Goal: Task Accomplishment & Management: Manage account settings

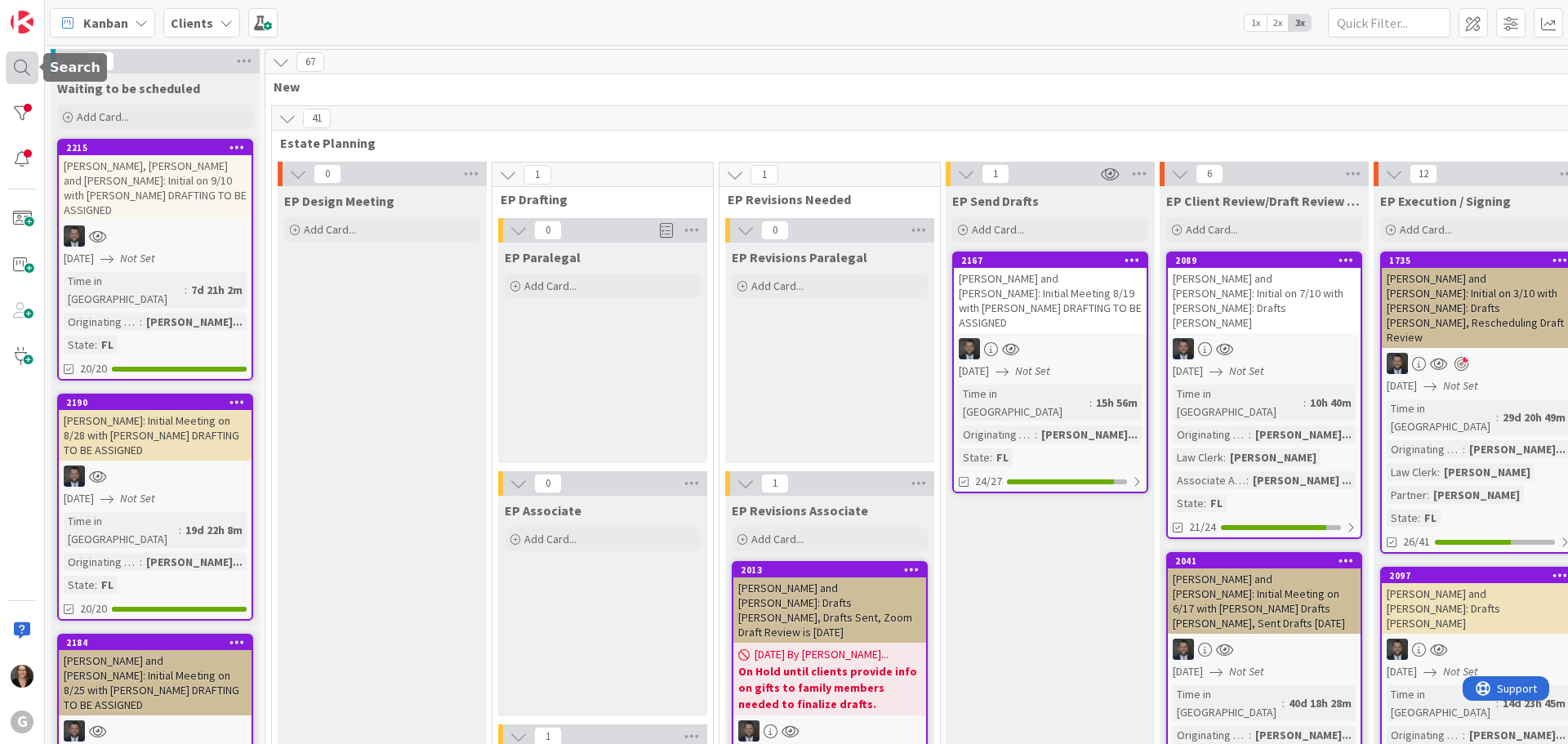
click at [22, 70] on div at bounding box center [21, 67] width 32 height 32
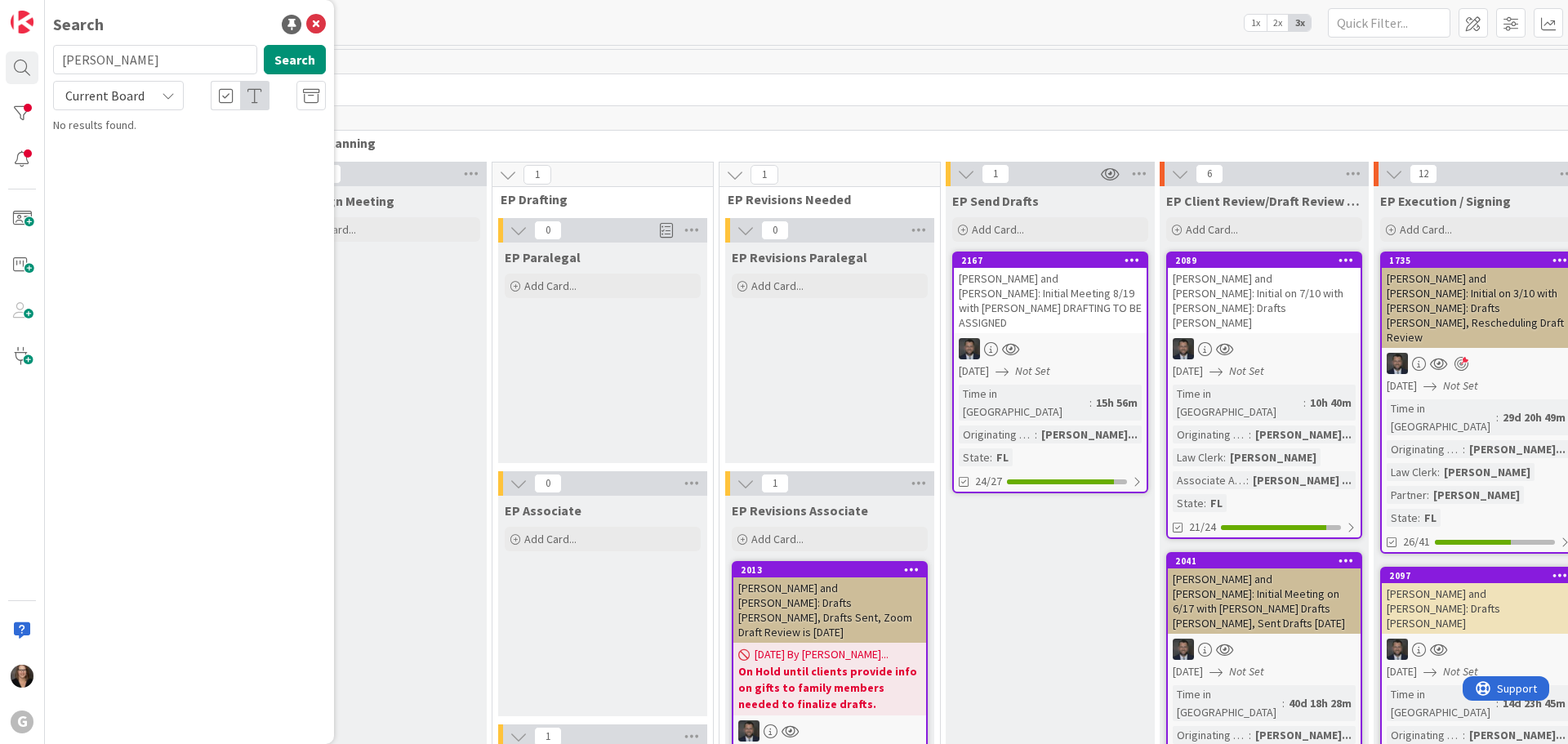
type input "Thompson"
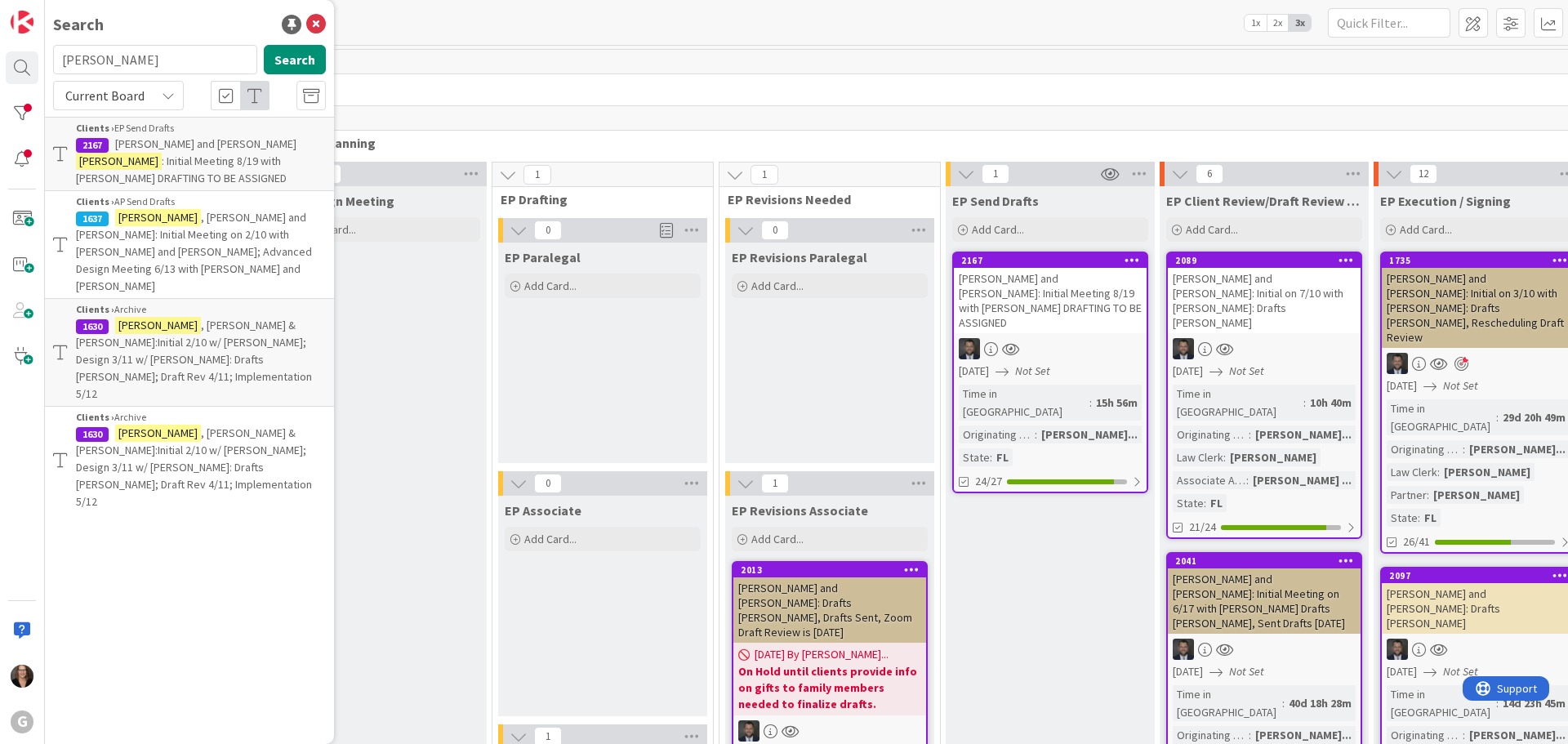
click at [160, 159] on span ": Initial Meeting 8/19 with Jonas DRAFTING TO BE ASSIGNED" at bounding box center [181, 169] width 210 height 32
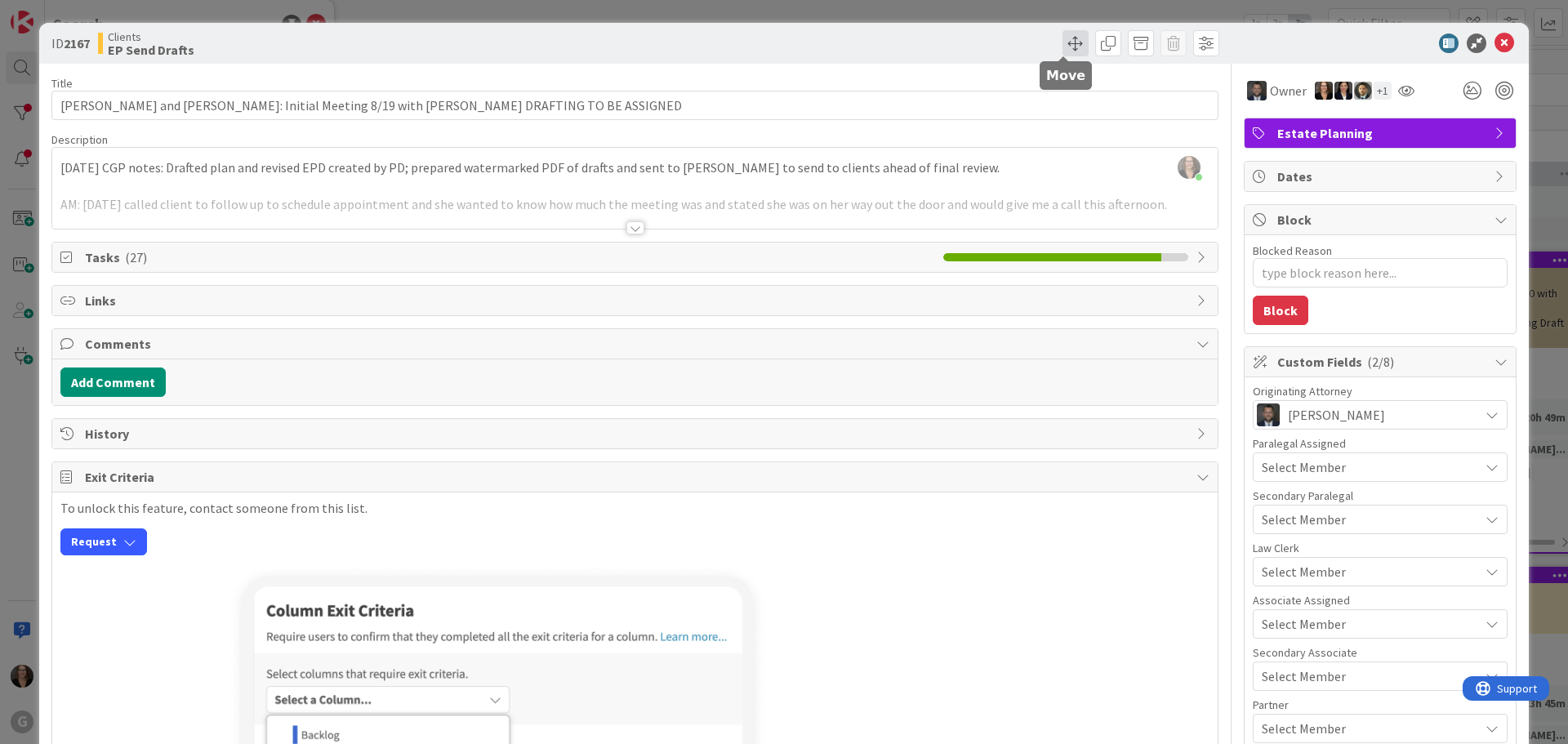
click at [1063, 40] on span at bounding box center [1075, 43] width 26 height 26
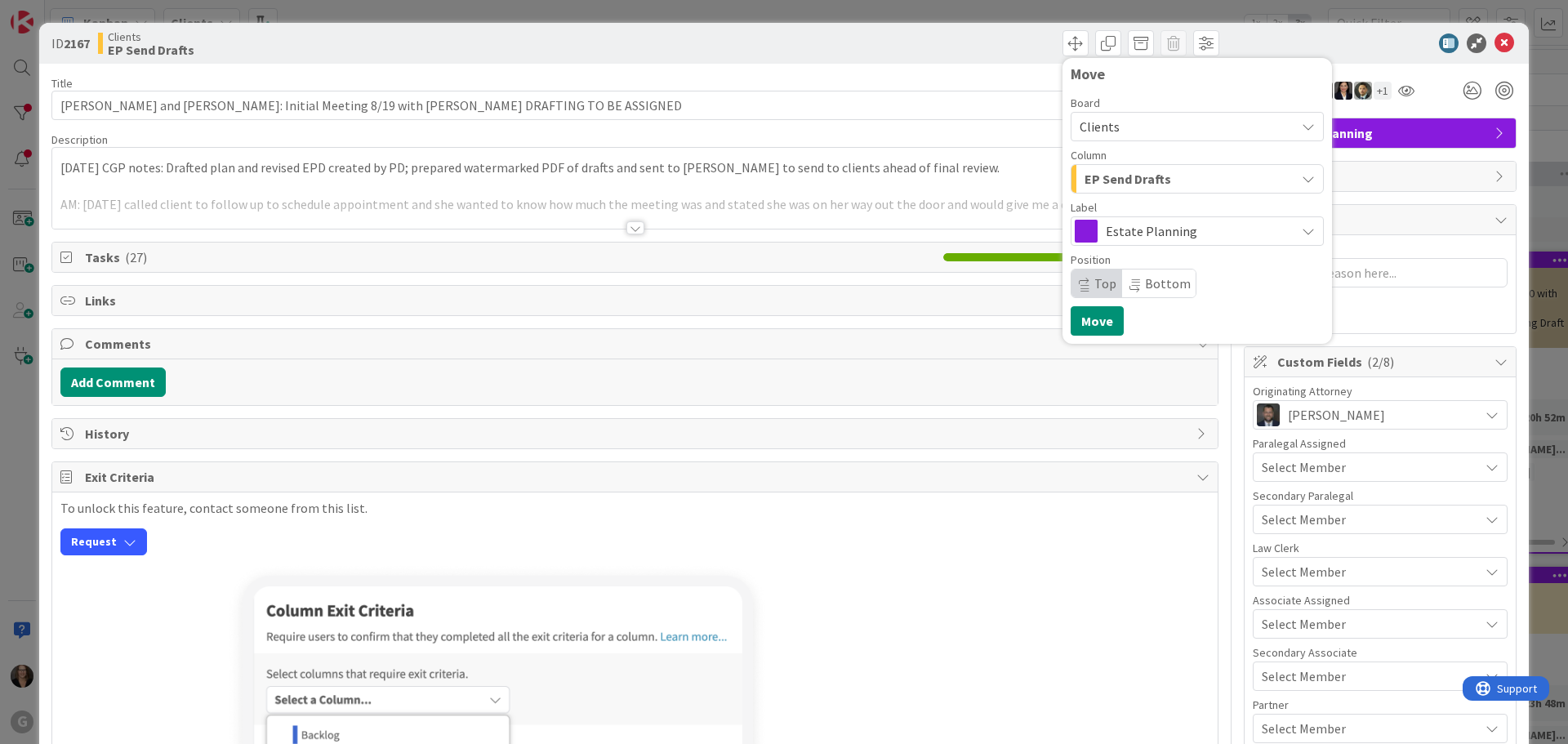
type textarea "x"
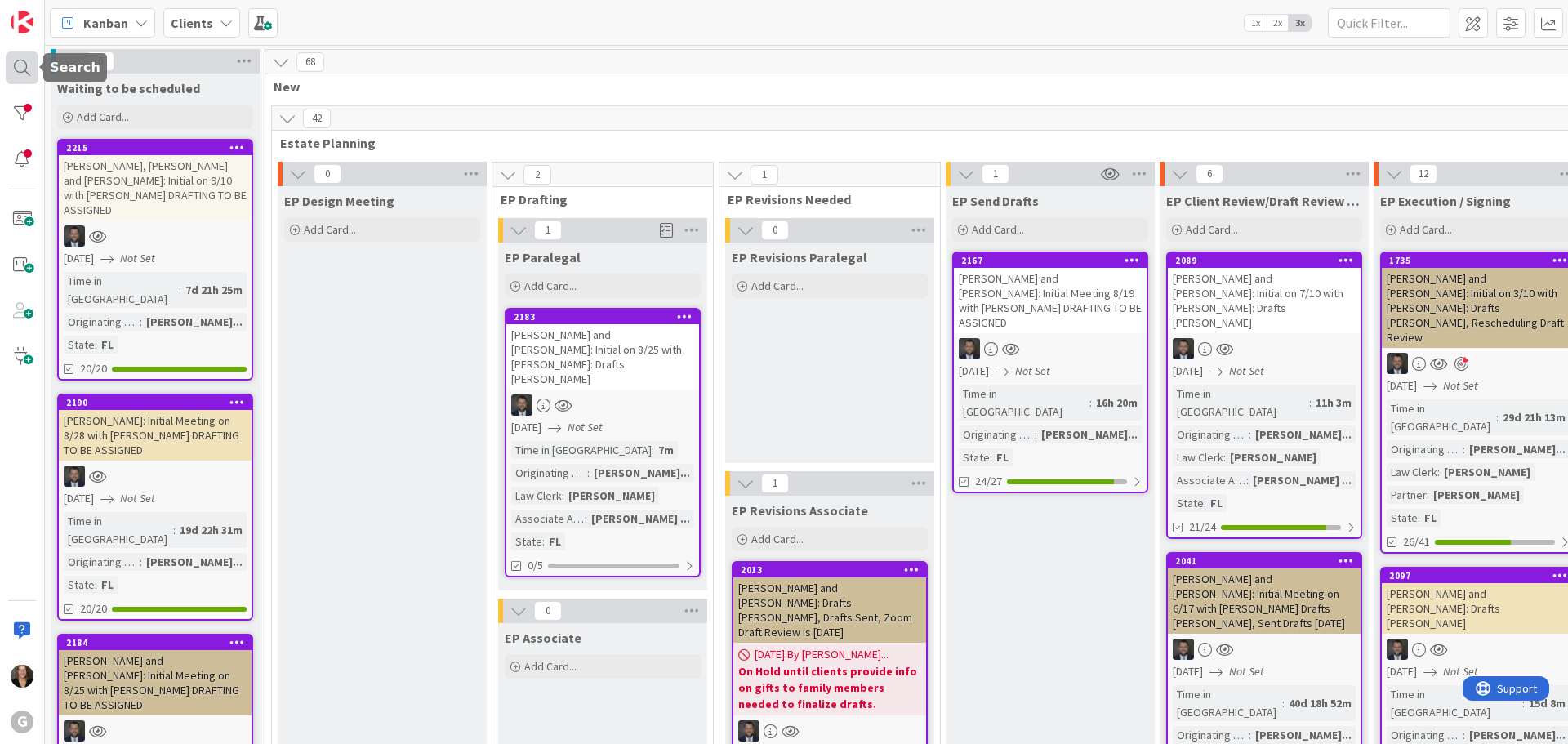
drag, startPoint x: 18, startPoint y: 66, endPoint x: 25, endPoint y: 67, distance: 7.1
click at [18, 65] on div at bounding box center [21, 67] width 32 height 32
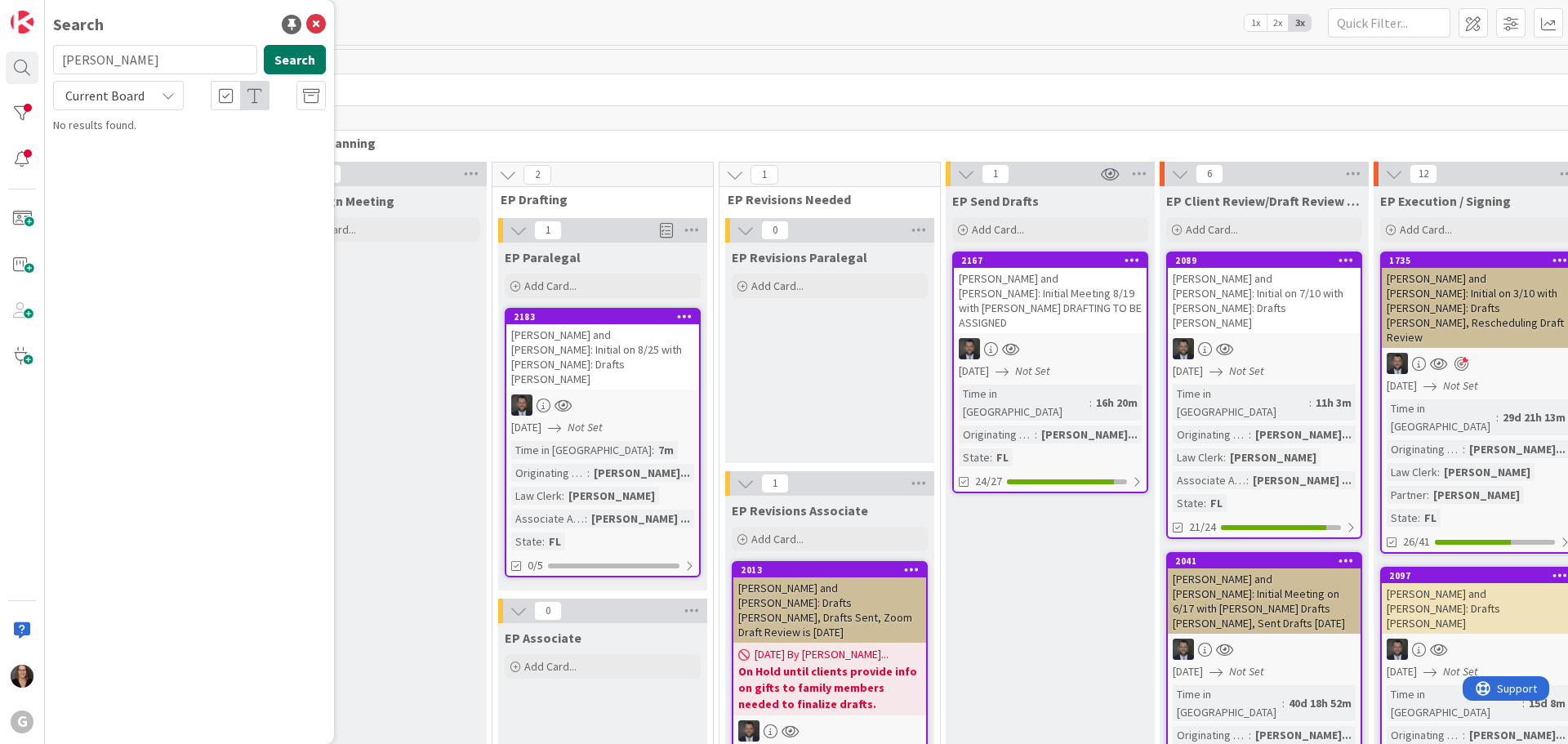
click at [293, 64] on button "Search" at bounding box center [294, 60] width 62 height 30
click at [123, 62] on input "Grossman" at bounding box center [155, 60] width 204 height 30
type input "Grossmann"
click at [296, 56] on button "Search" at bounding box center [294, 60] width 62 height 30
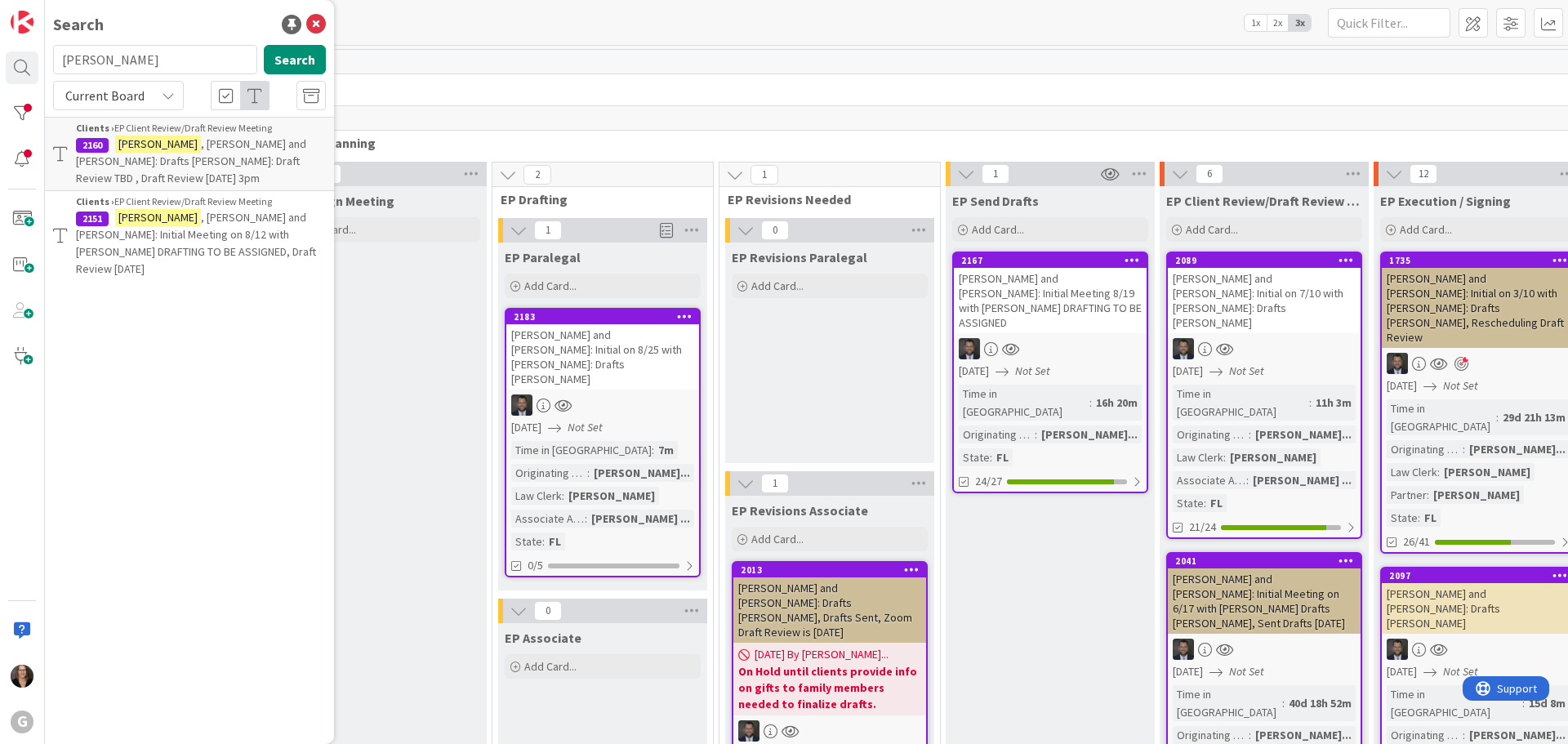
click at [262, 157] on span ", John and Judy: Drafts Paul Bobby: Draft Review TBD , Draft Review 9-15-25 at …" at bounding box center [191, 160] width 231 height 49
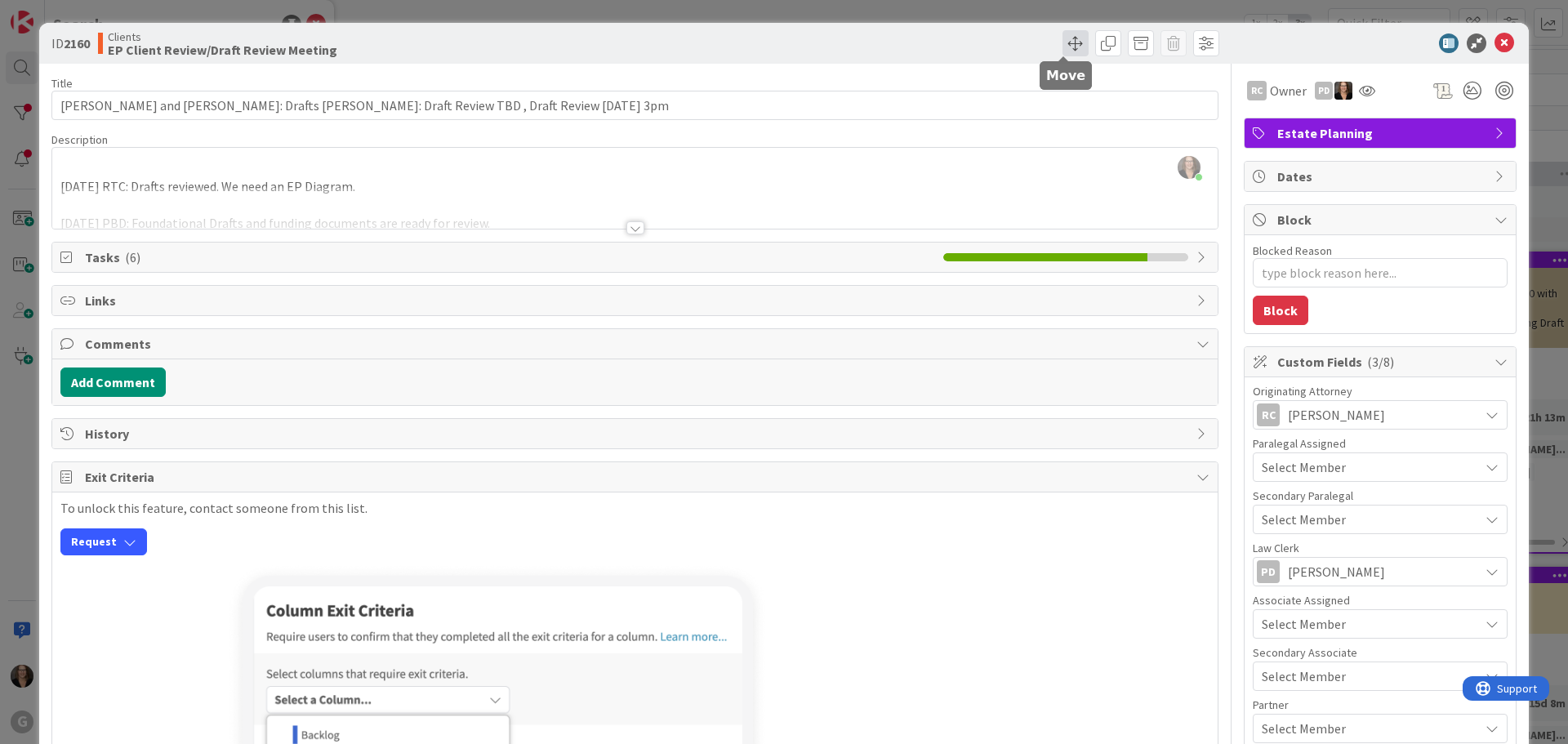
click at [1063, 41] on span at bounding box center [1075, 43] width 26 height 26
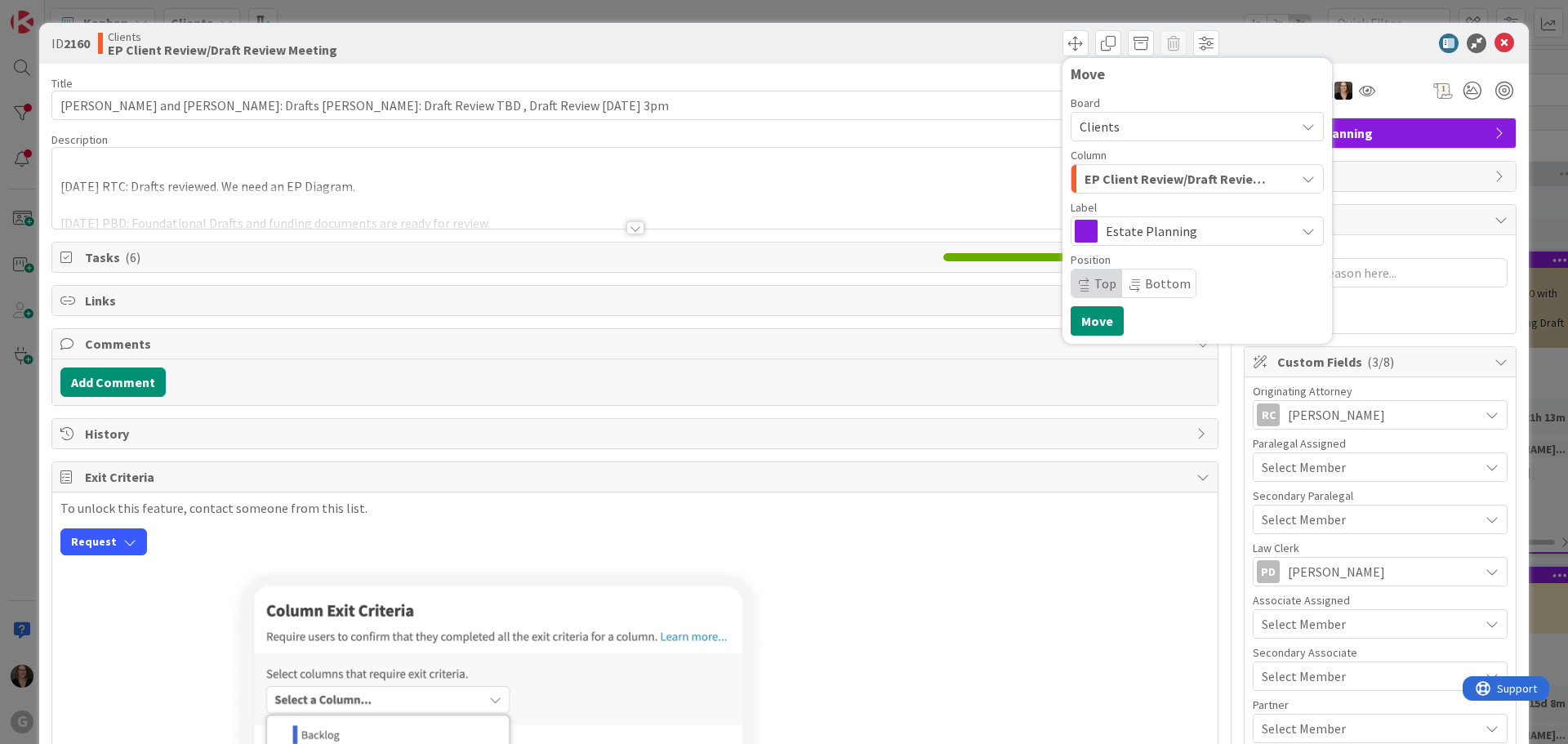
click at [1301, 179] on icon "button" at bounding box center [1308, 179] width 13 height 13
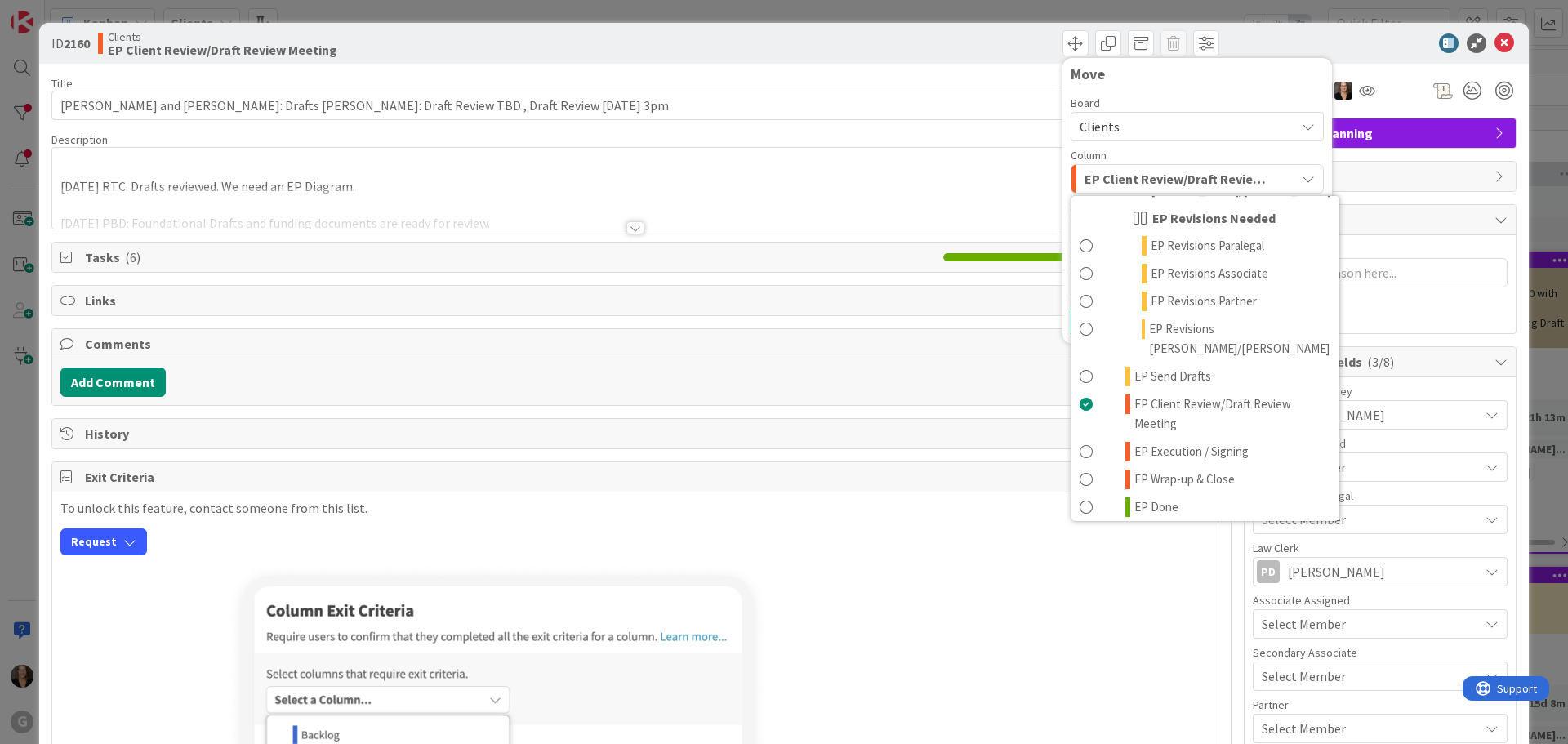
scroll to position [326, 0]
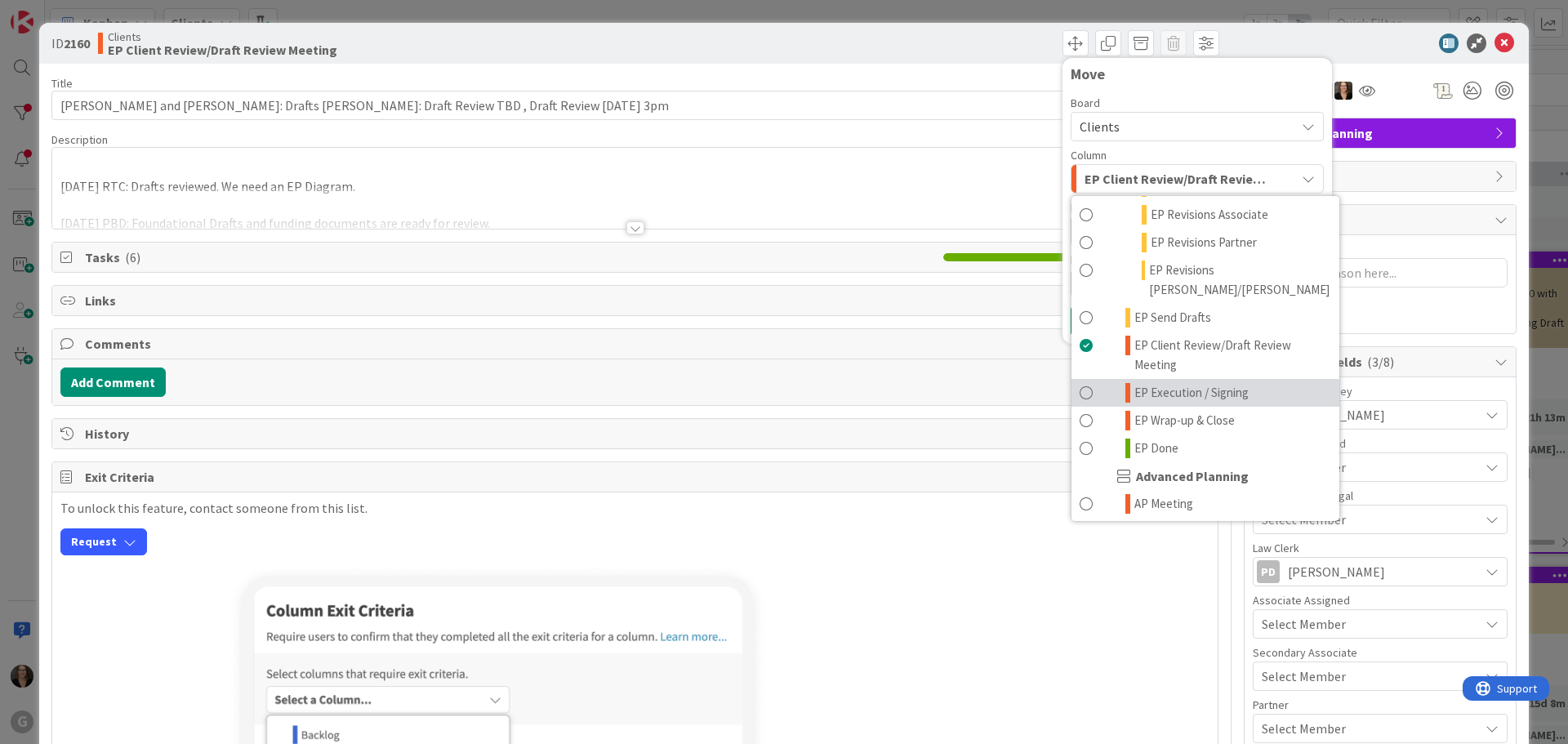
click at [1080, 383] on span at bounding box center [1087, 392] width 13 height 19
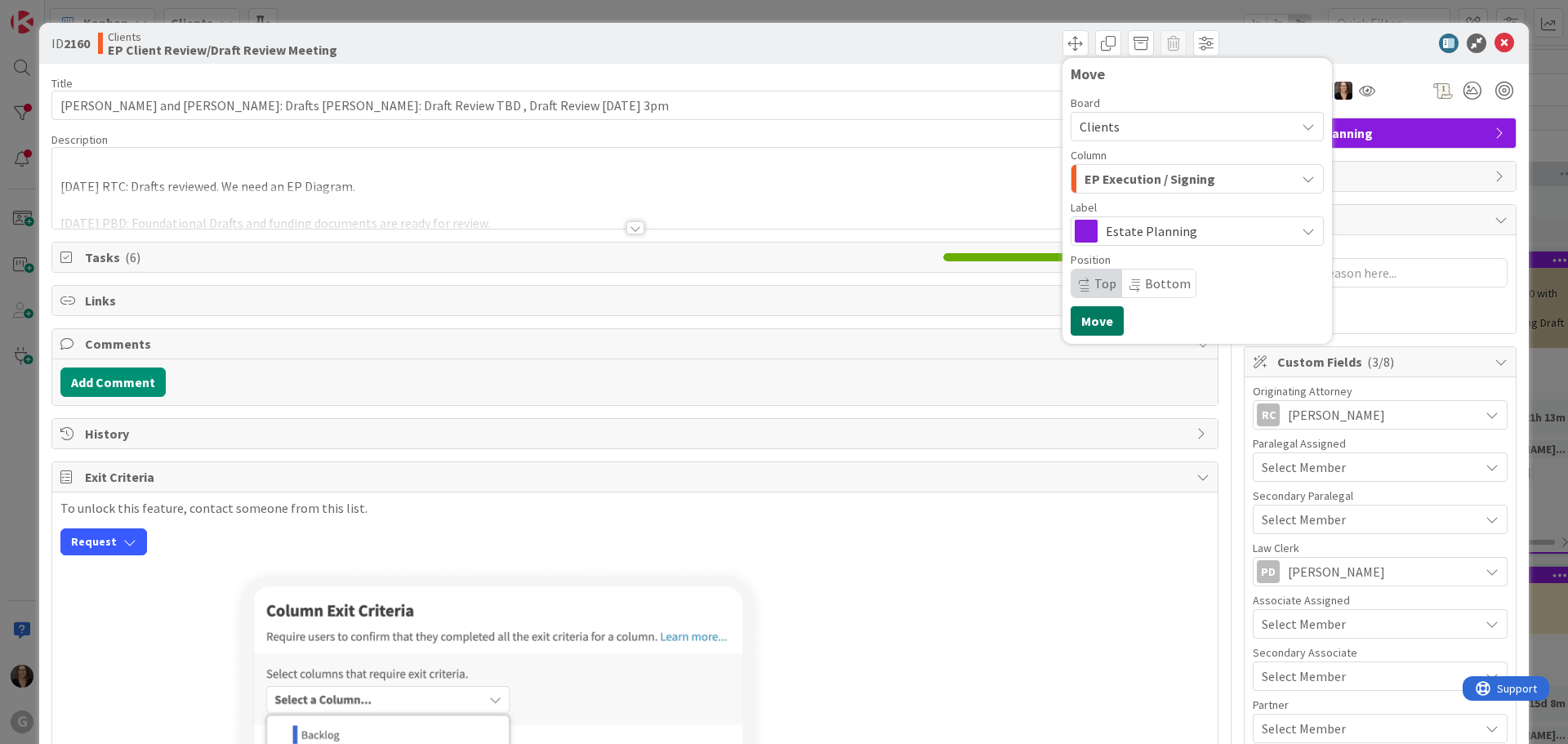
click at [1080, 318] on button "Move" at bounding box center [1098, 321] width 53 height 30
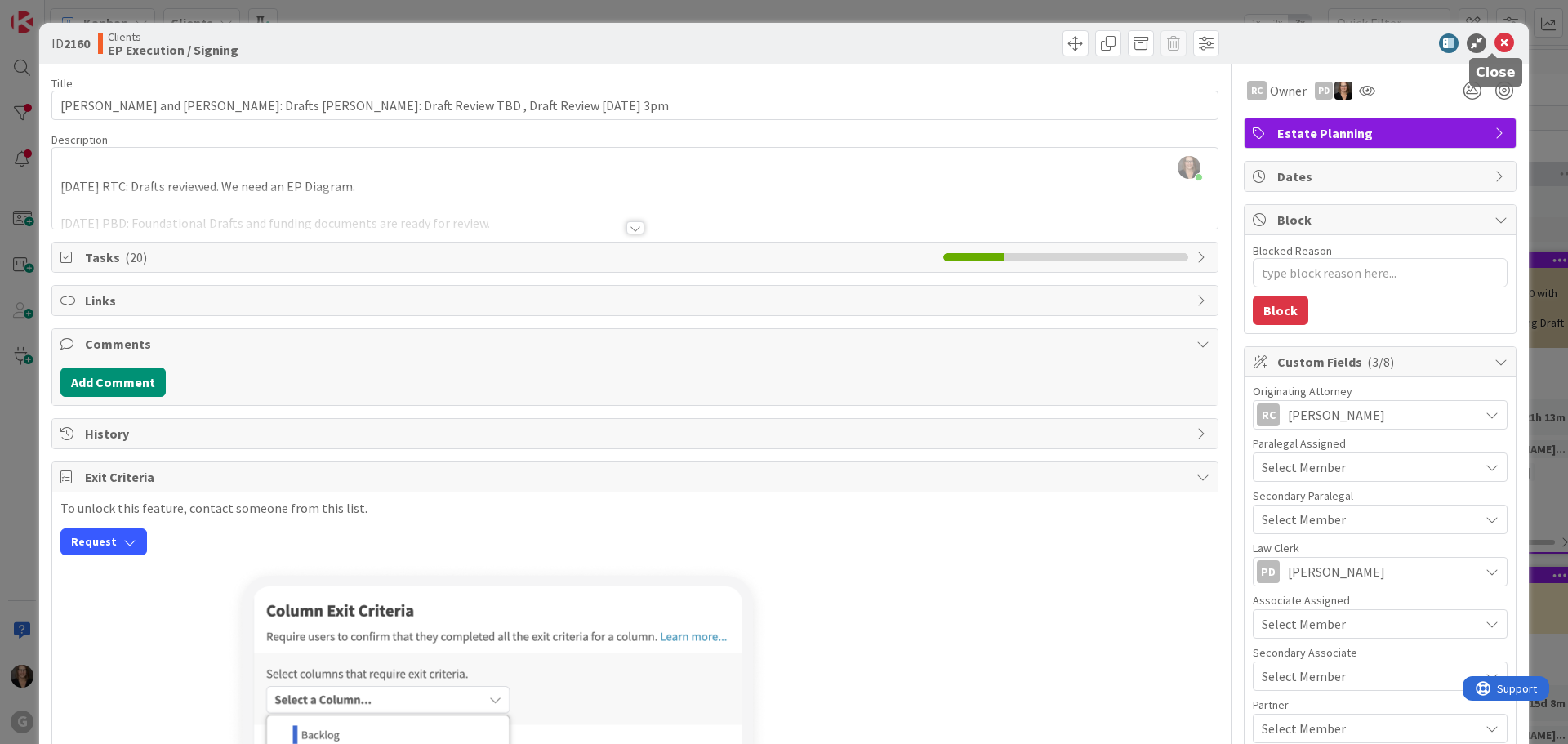
click at [1494, 37] on icon at bounding box center [1503, 42] width 19 height 19
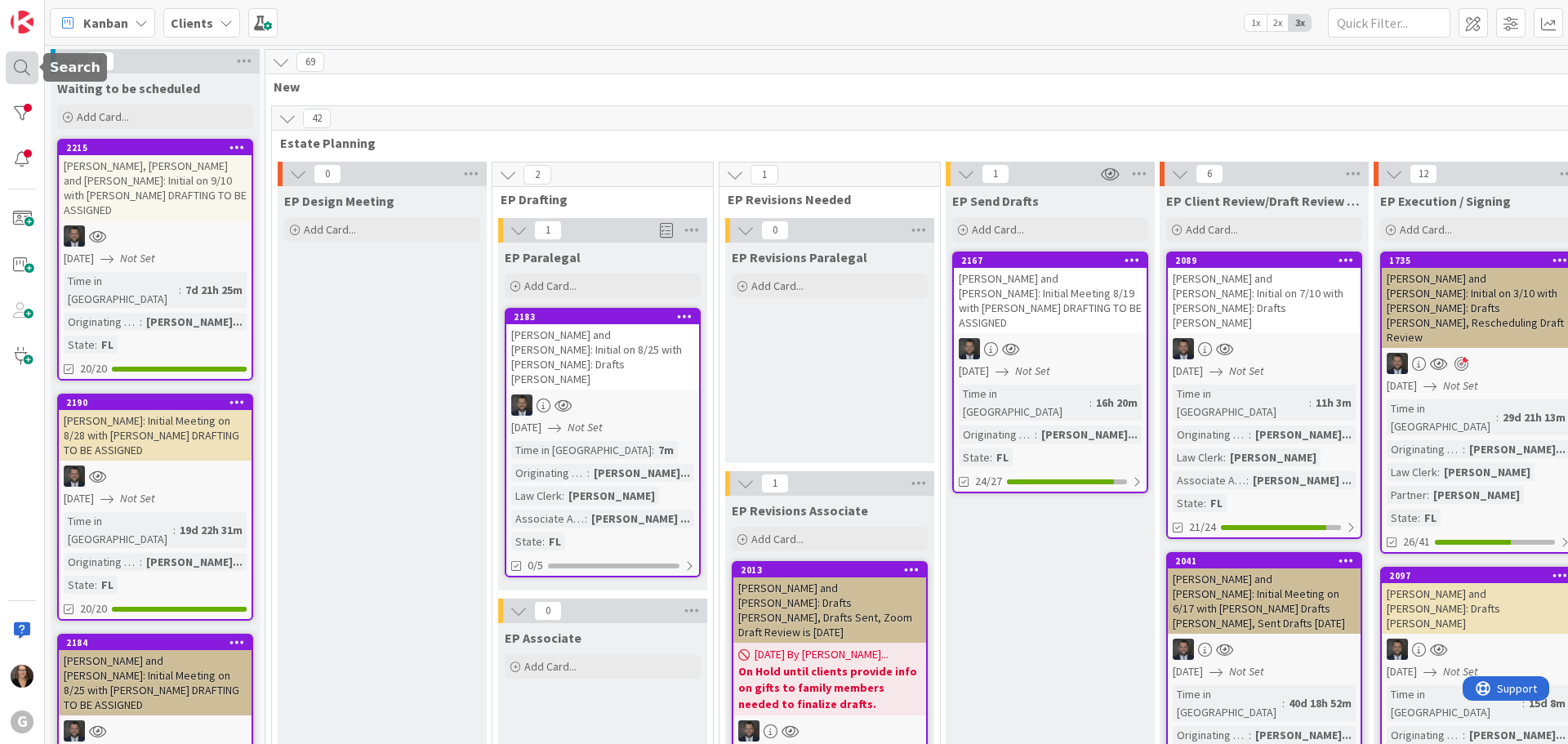
click at [24, 62] on div at bounding box center [21, 67] width 32 height 32
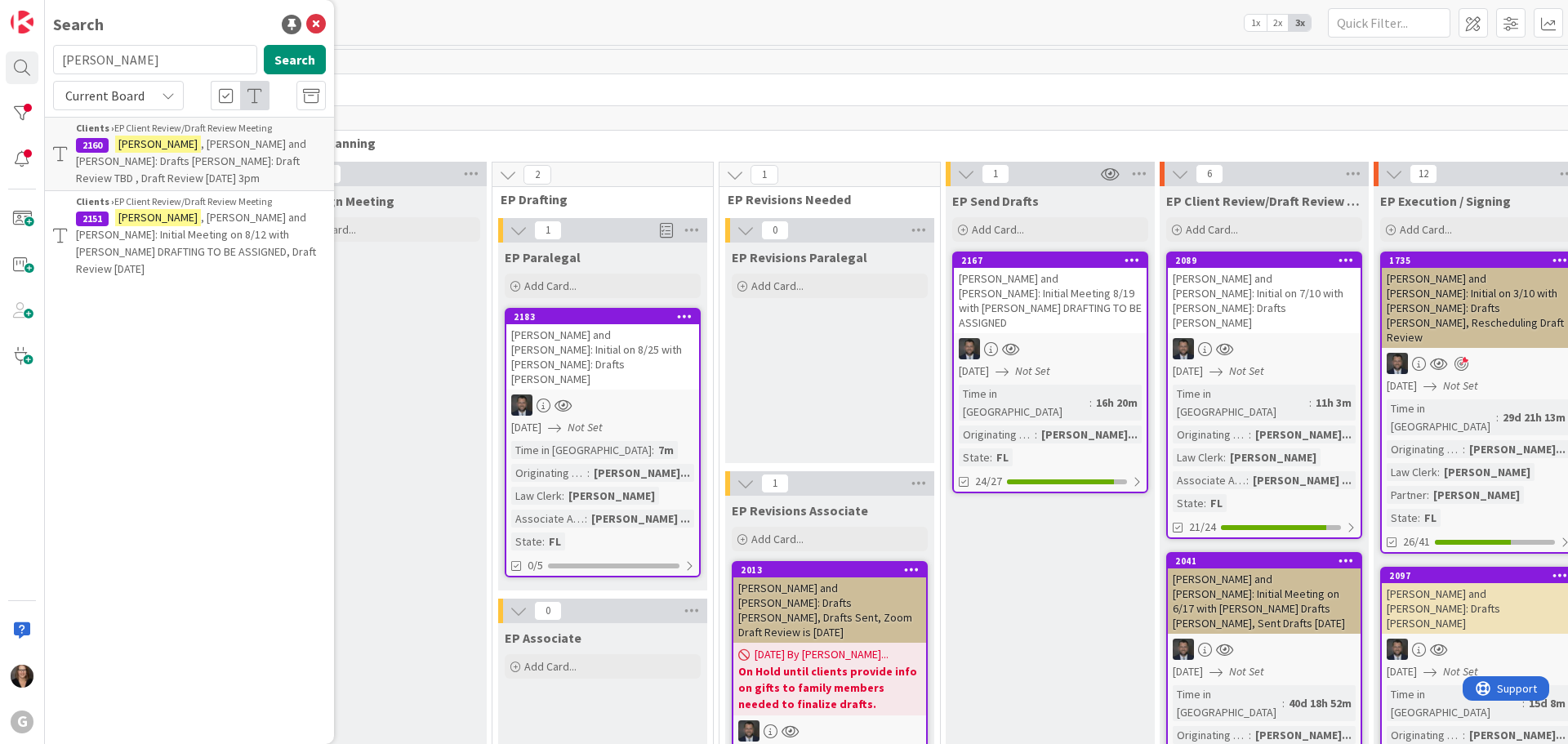
click at [148, 223] on mark "Grossmann" at bounding box center [158, 218] width 86 height 18
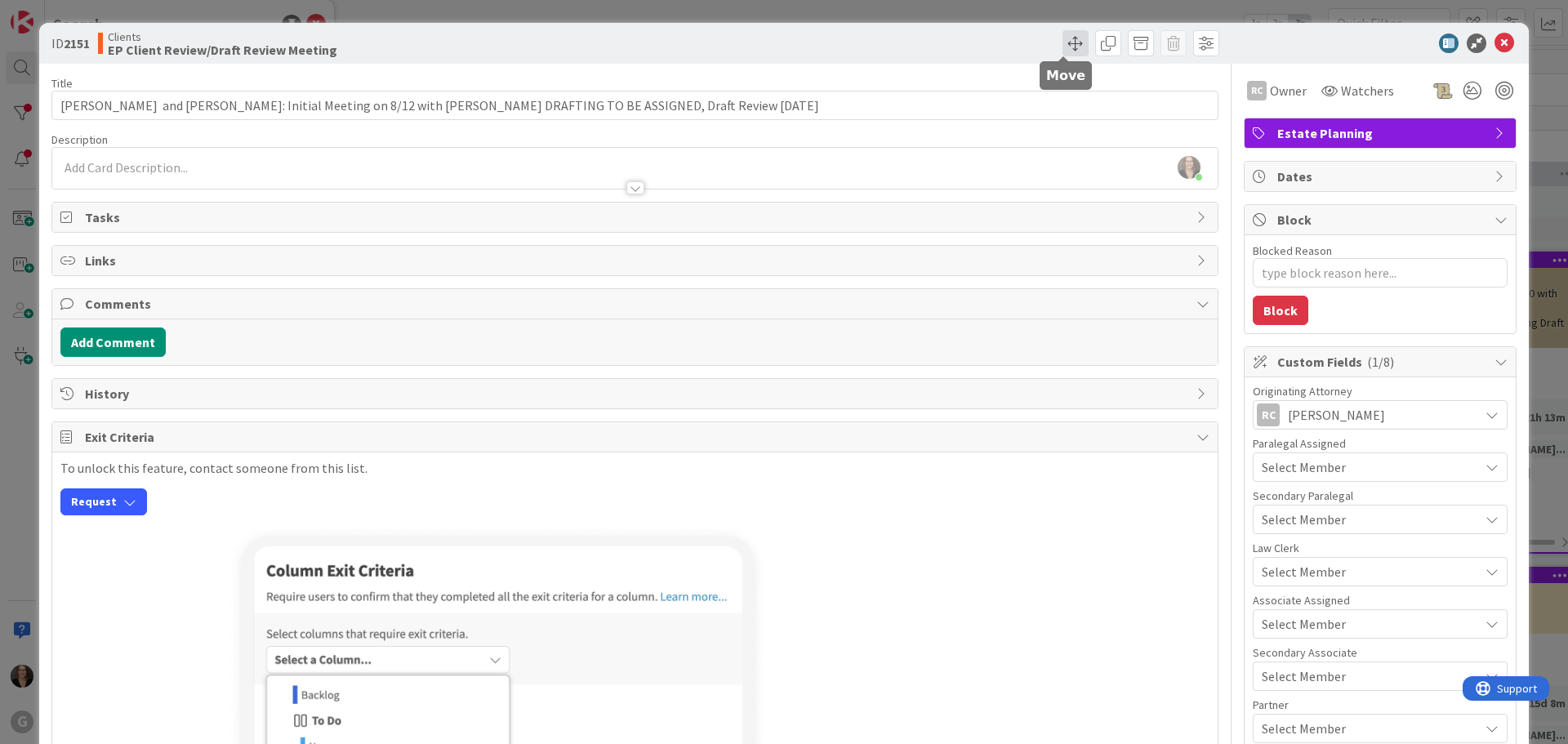
click at [1064, 46] on span at bounding box center [1075, 43] width 26 height 26
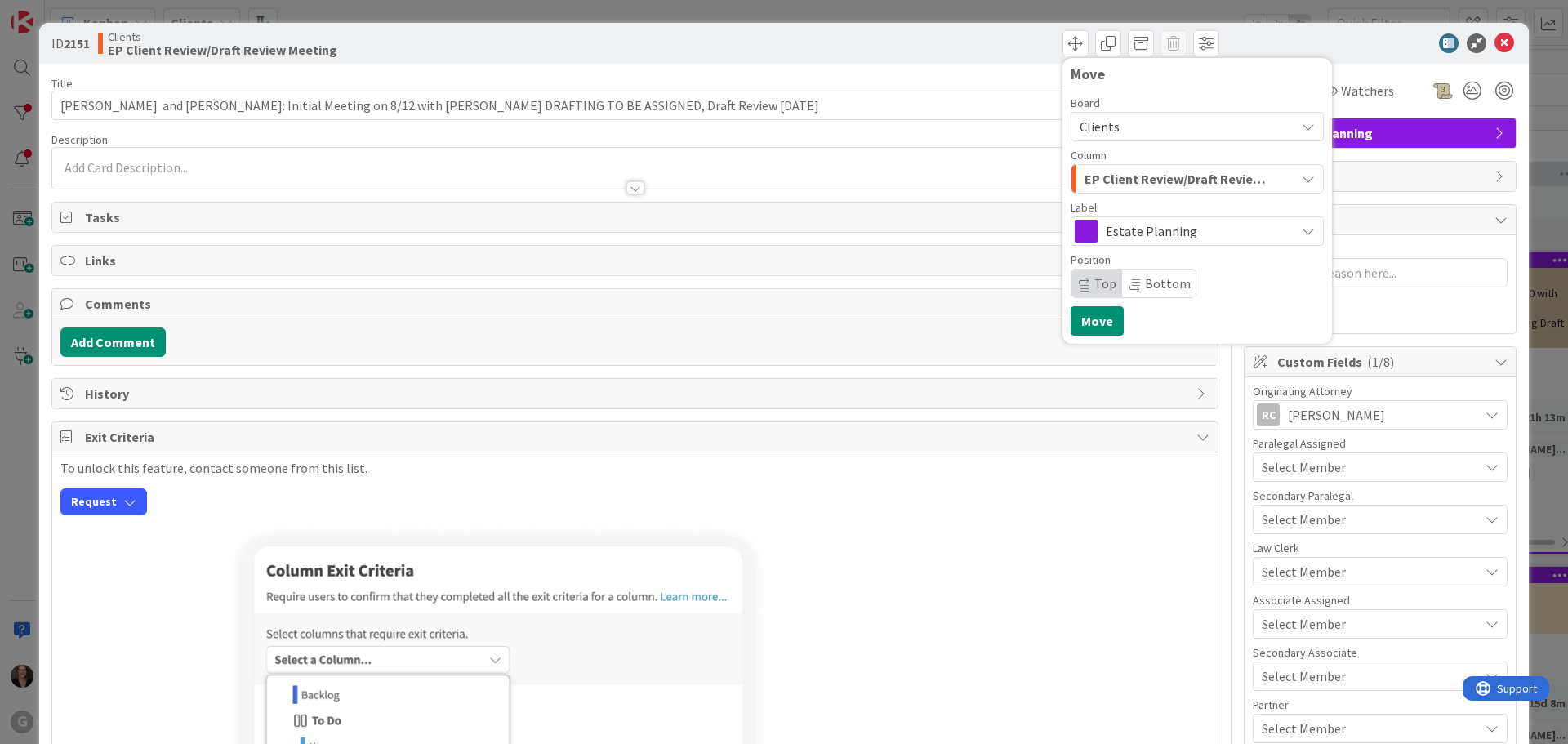
click at [1301, 176] on icon "button" at bounding box center [1308, 179] width 13 height 13
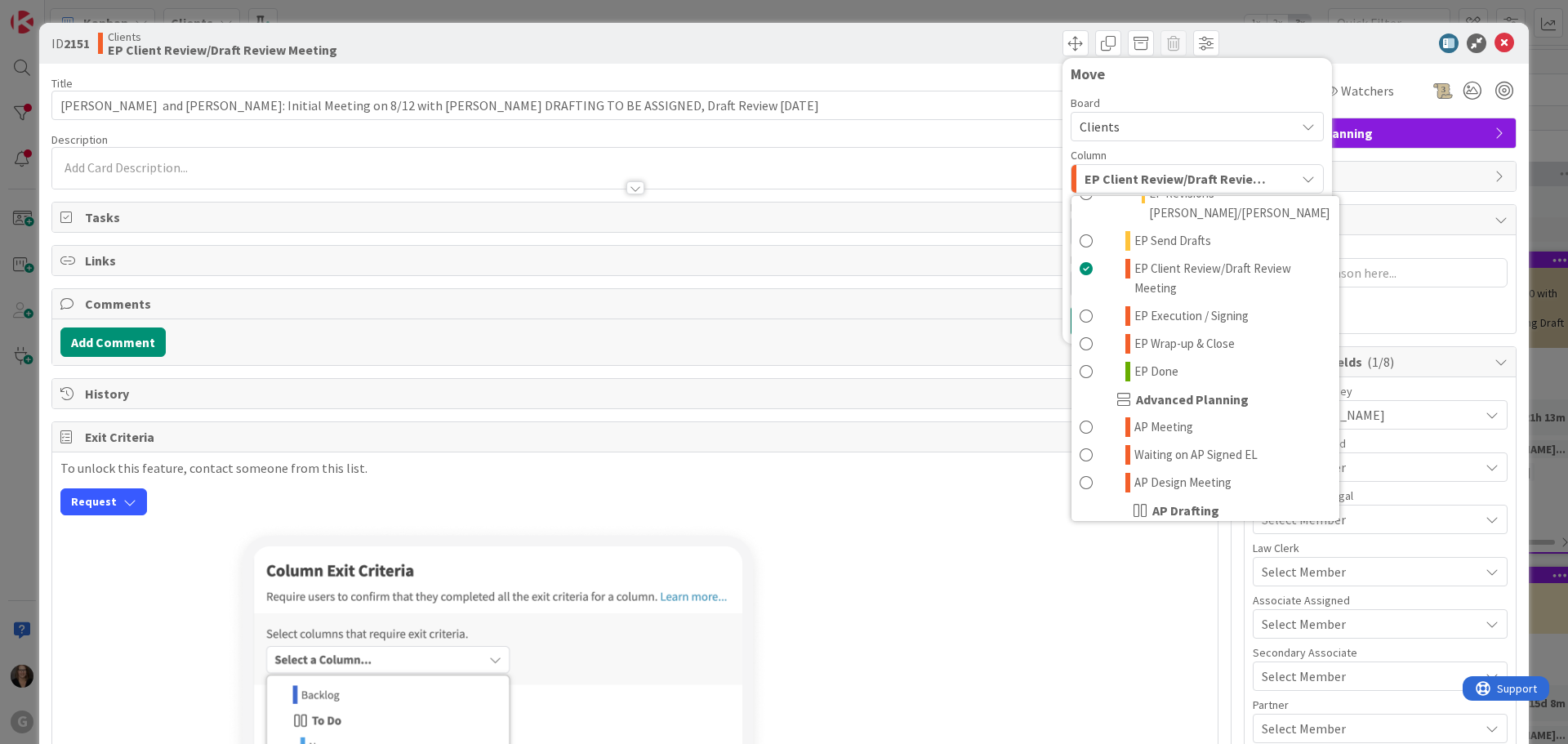
scroll to position [408, 0]
click at [1080, 301] on span at bounding box center [1087, 311] width 13 height 19
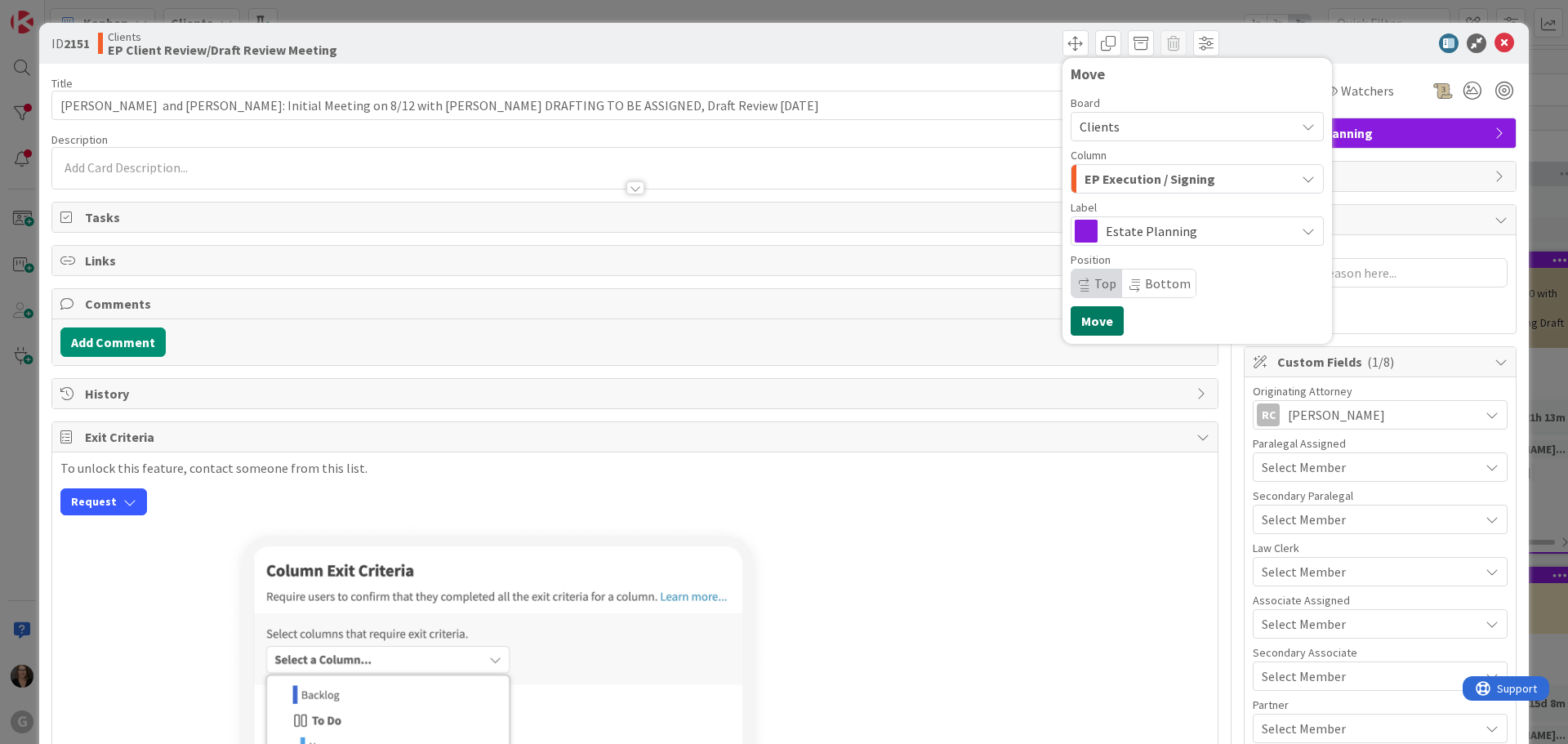
click at [1080, 322] on button "Move" at bounding box center [1098, 321] width 53 height 30
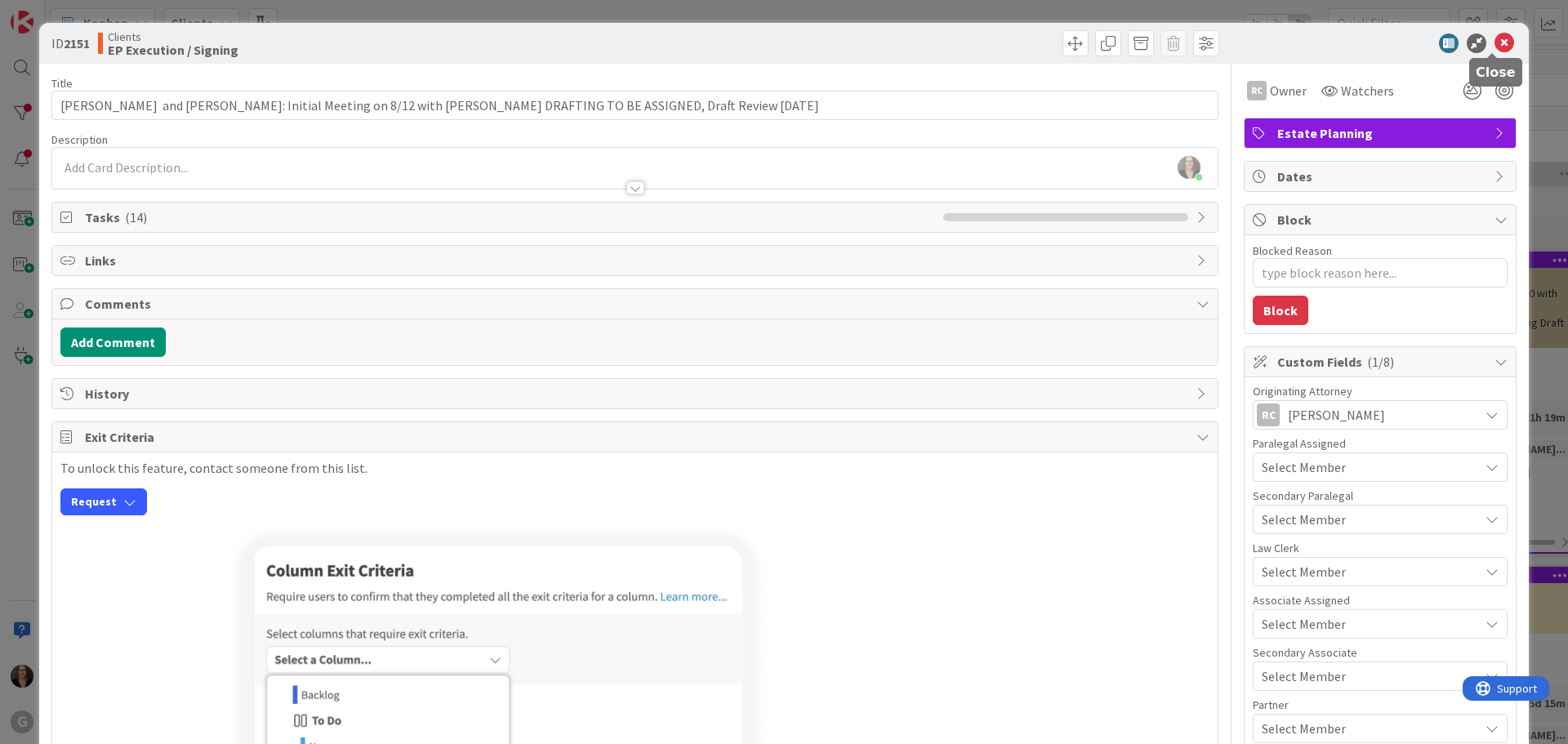
click at [1494, 43] on icon at bounding box center [1503, 42] width 19 height 19
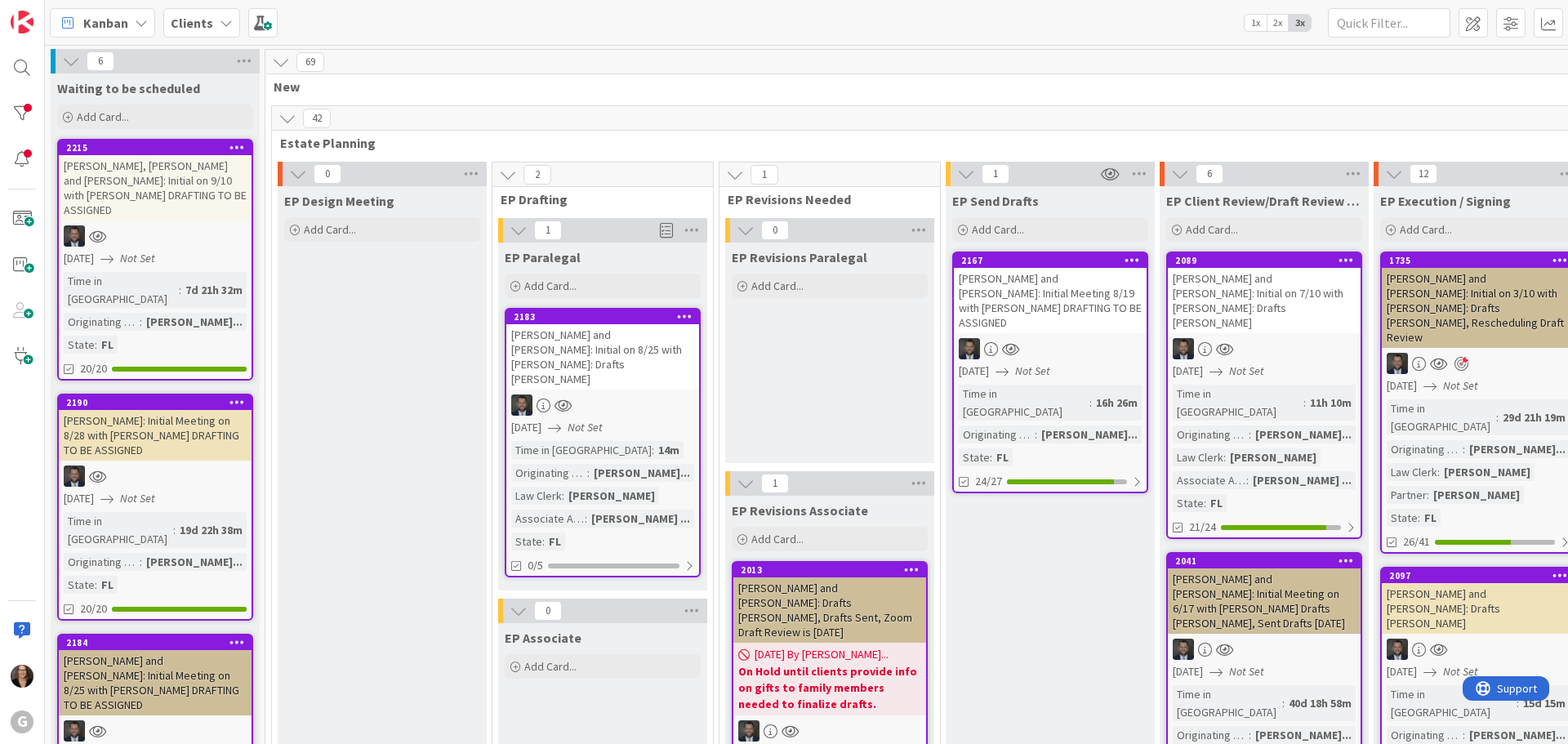
click at [141, 29] on div "Kanban" at bounding box center [102, 23] width 105 height 30
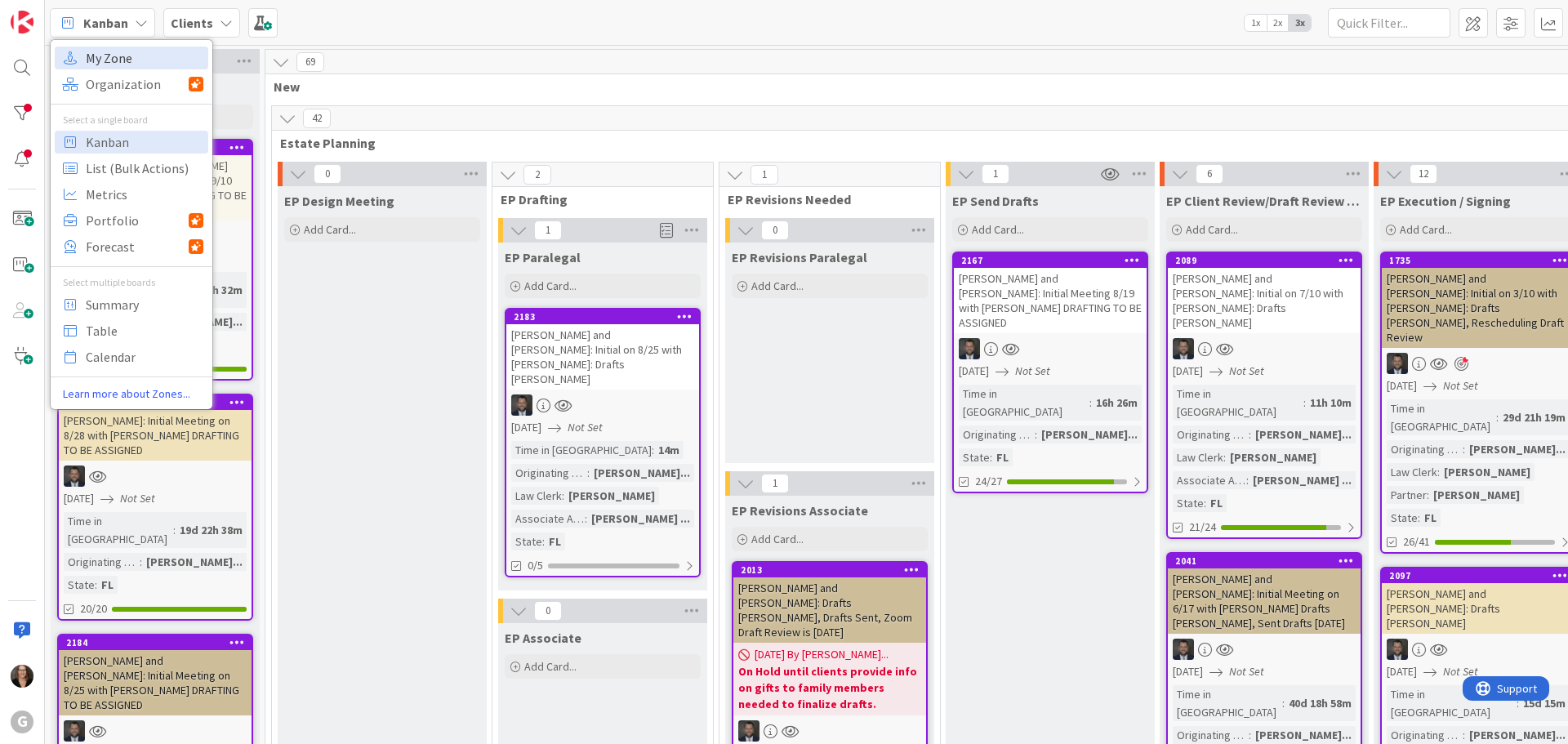
click at [128, 55] on span "My Zone" at bounding box center [145, 58] width 118 height 25
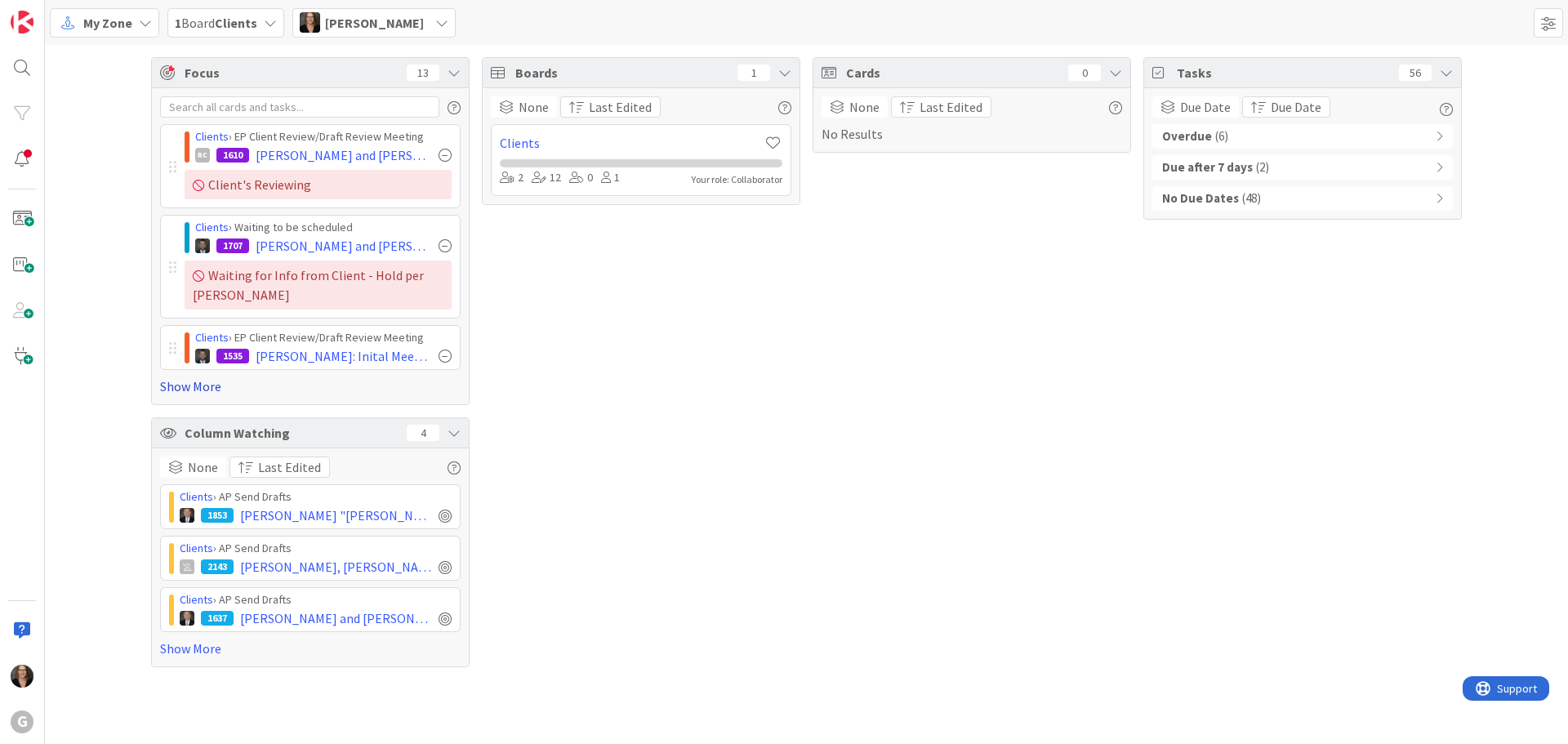
click at [204, 384] on link "Show More" at bounding box center [311, 385] width 301 height 19
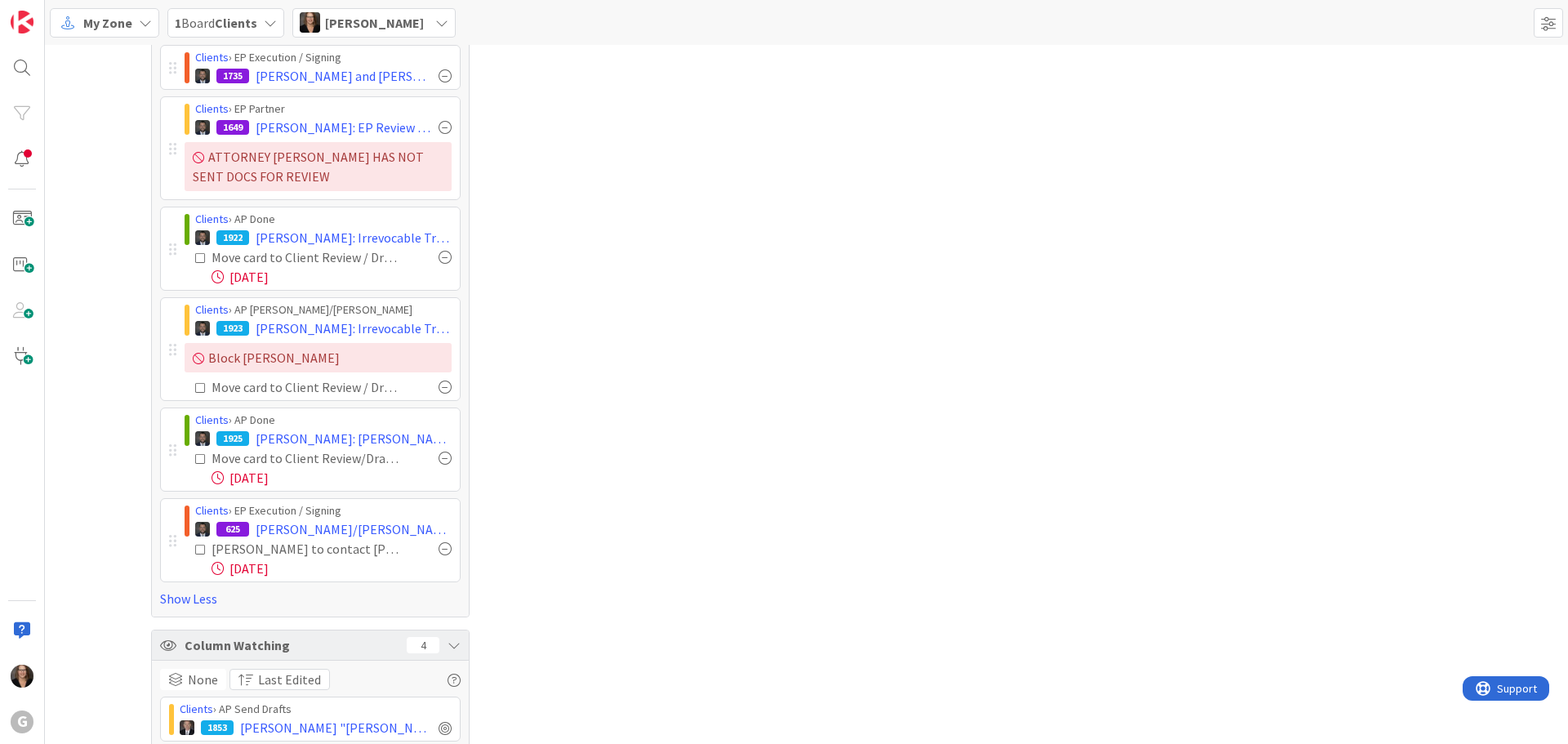
scroll to position [653, 0]
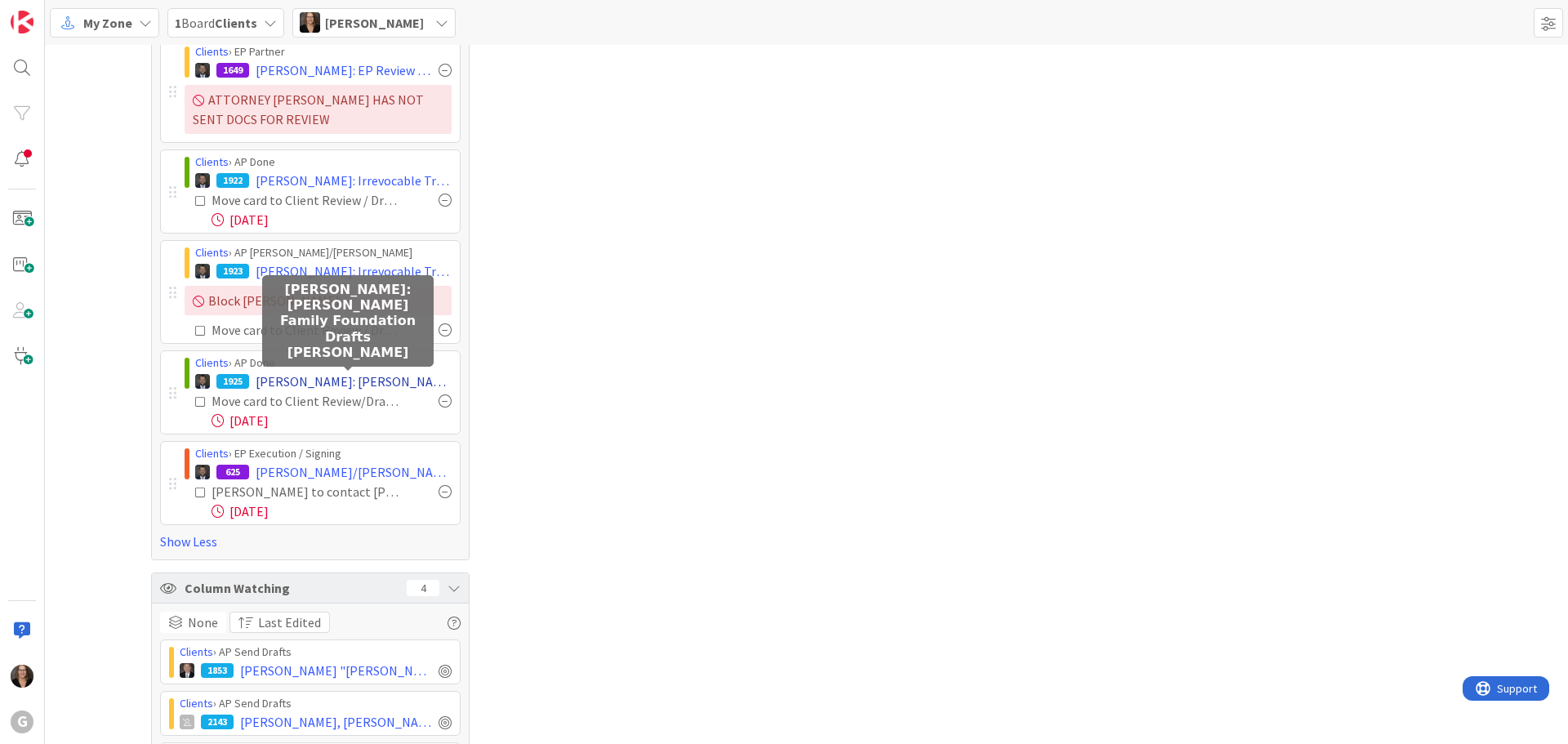
click at [398, 382] on span "Boulos, Joseph: Boulos Family Foundation Drafts Bobby Jonas" at bounding box center [353, 381] width 196 height 19
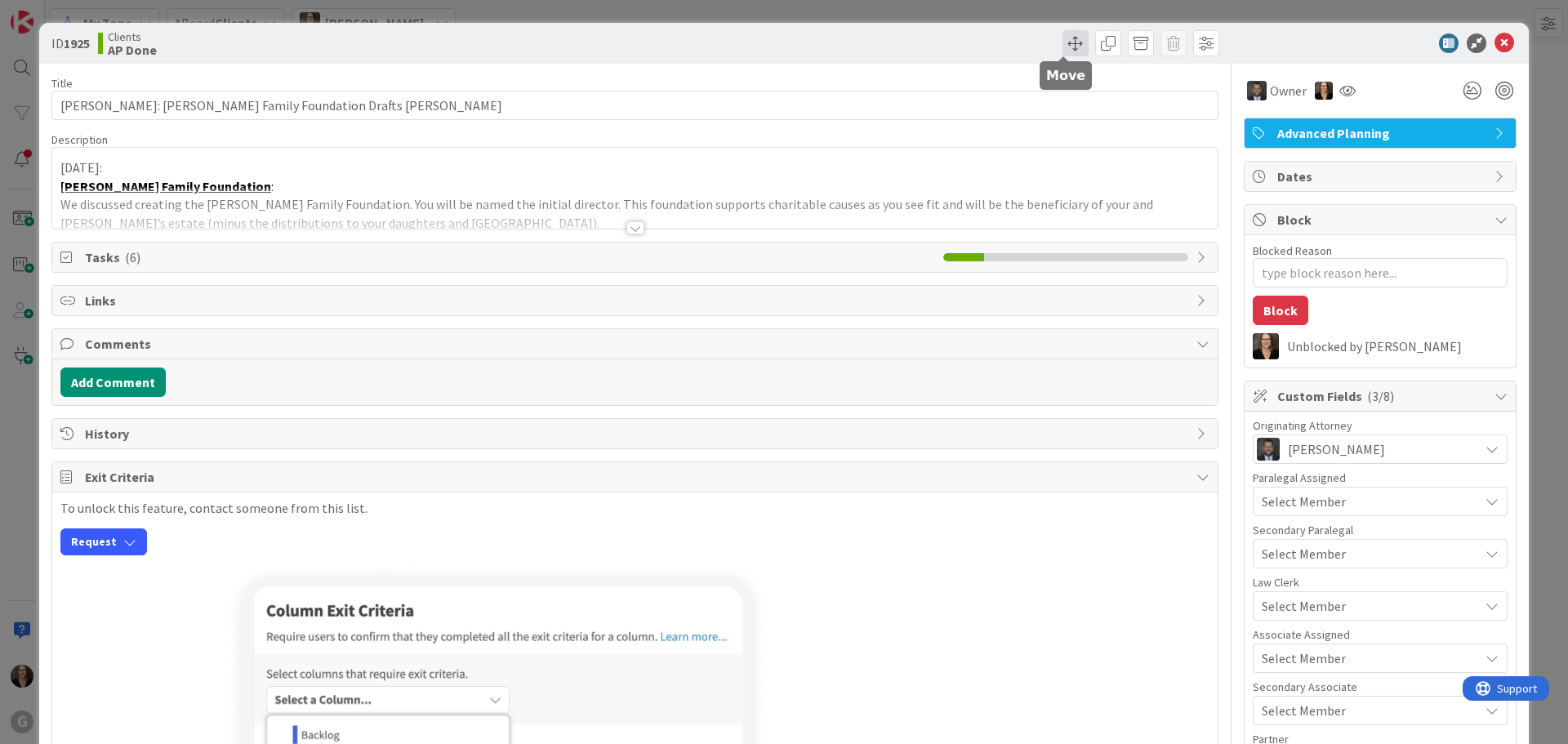
click at [1063, 38] on span at bounding box center [1075, 43] width 26 height 26
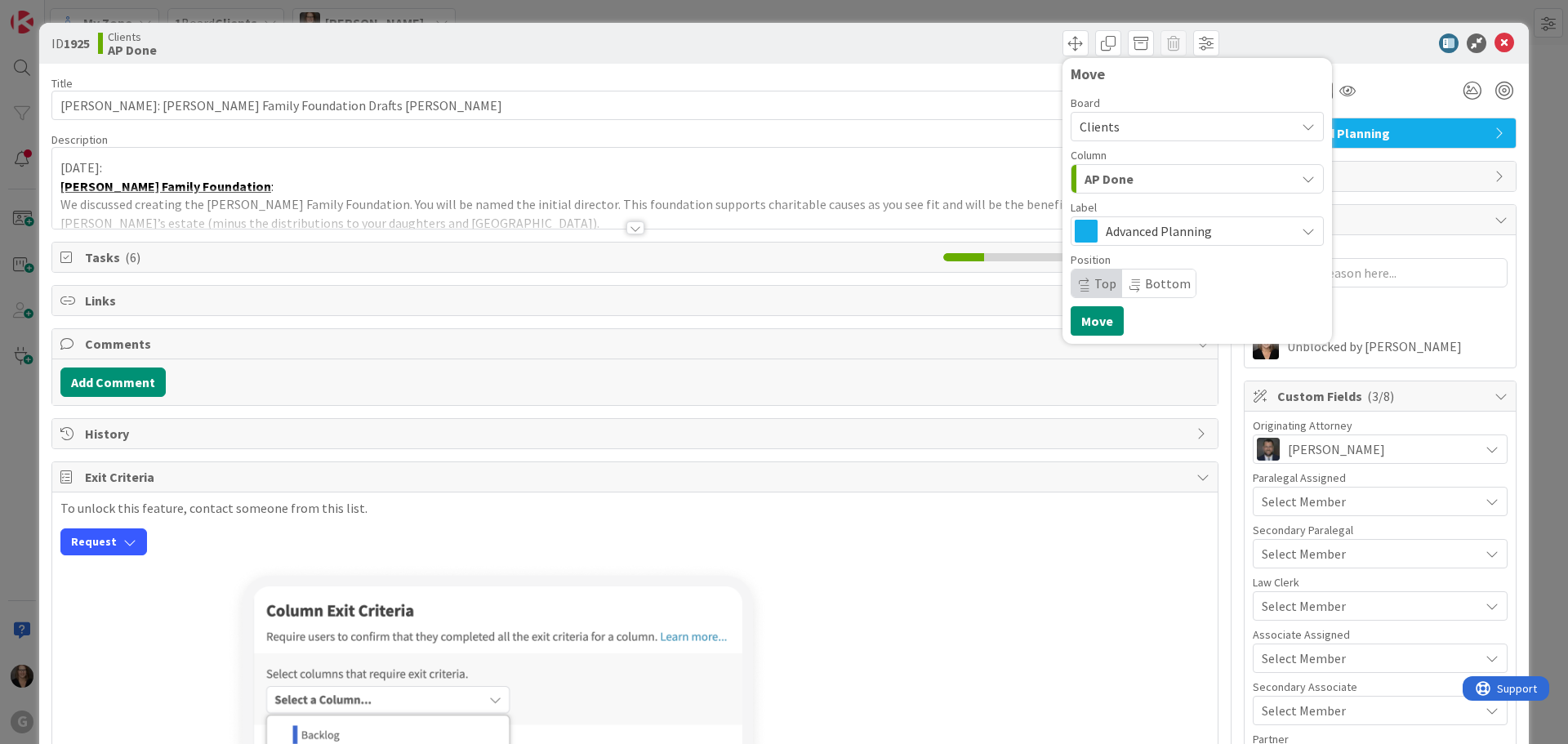
click at [783, 51] on div "Move Board Clients Column AP Done Label Advanced Planning Position Top Bottom M…" at bounding box center [929, 43] width 580 height 26
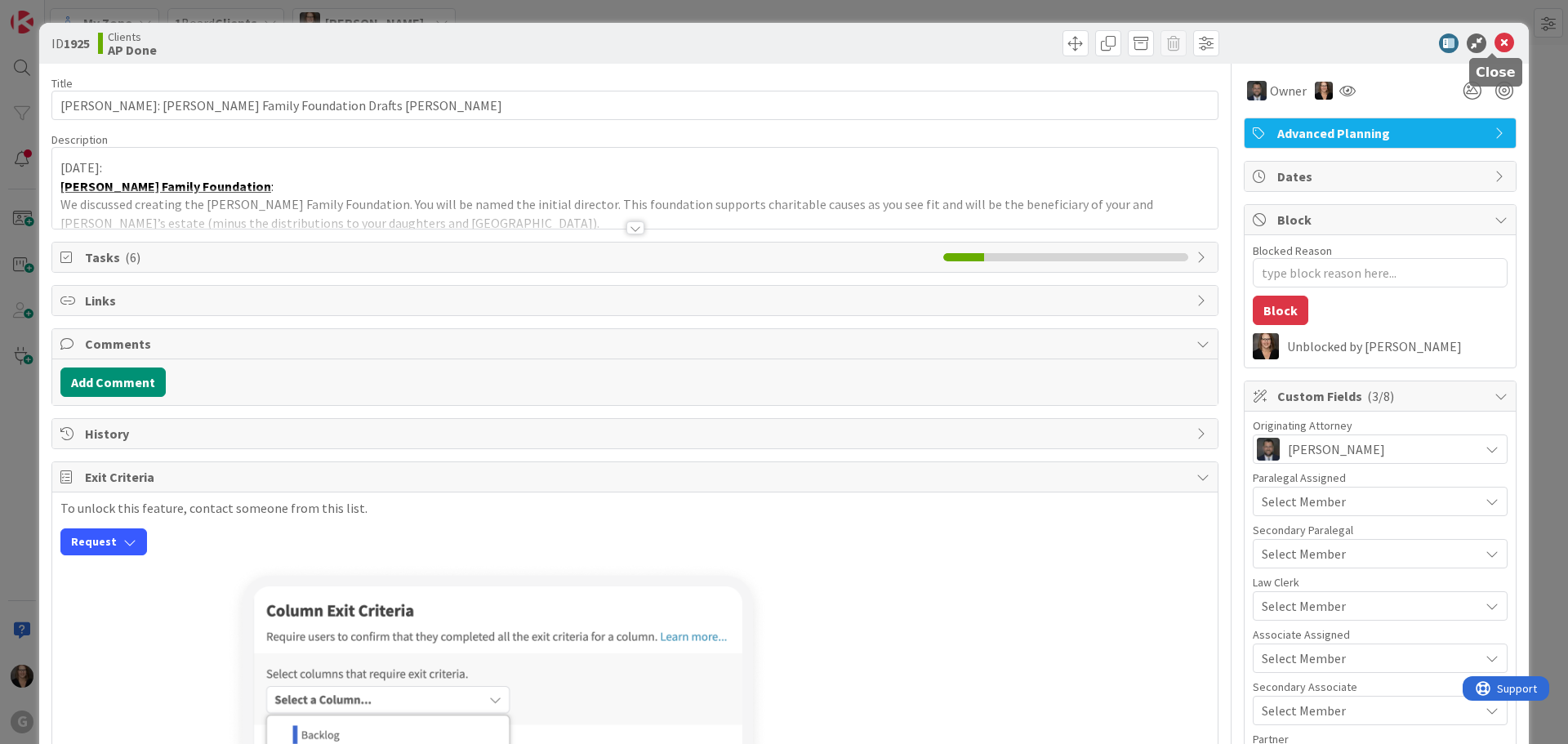
click at [1496, 45] on icon at bounding box center [1503, 42] width 19 height 19
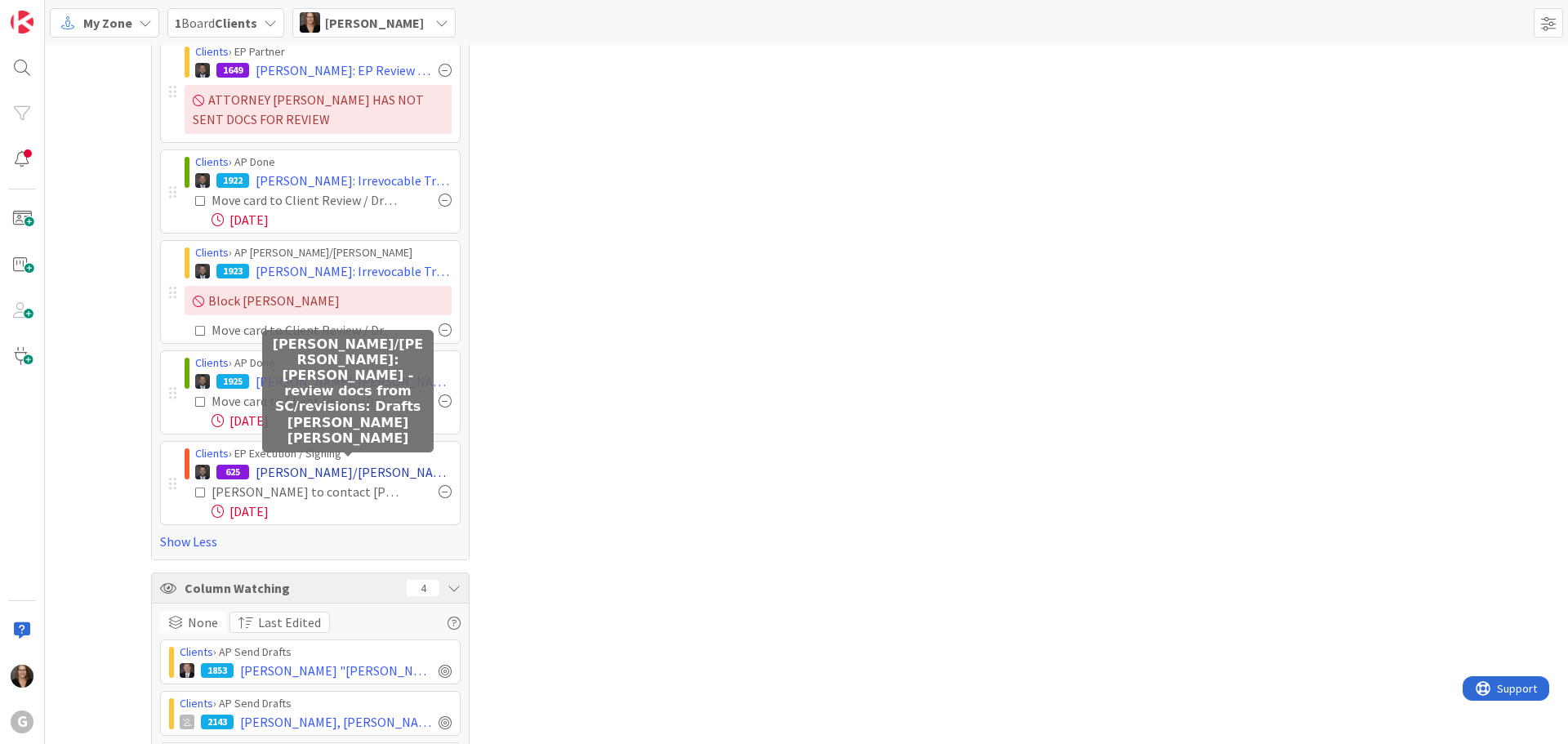
scroll to position [744, 0]
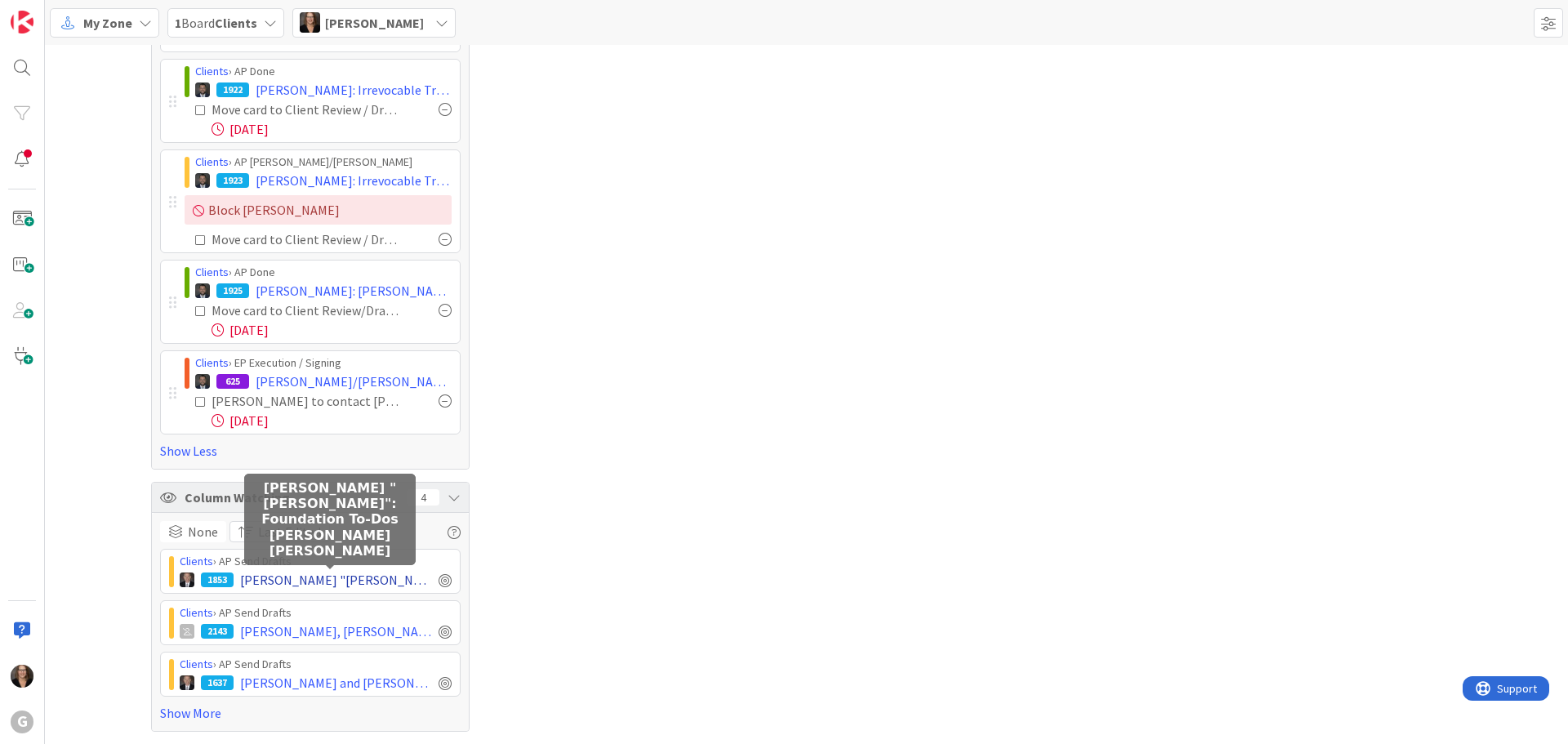
click at [309, 581] on span "Shah, Piyush "Pete": Foundation To-Dos Bobby Brad" at bounding box center [336, 579] width 192 height 19
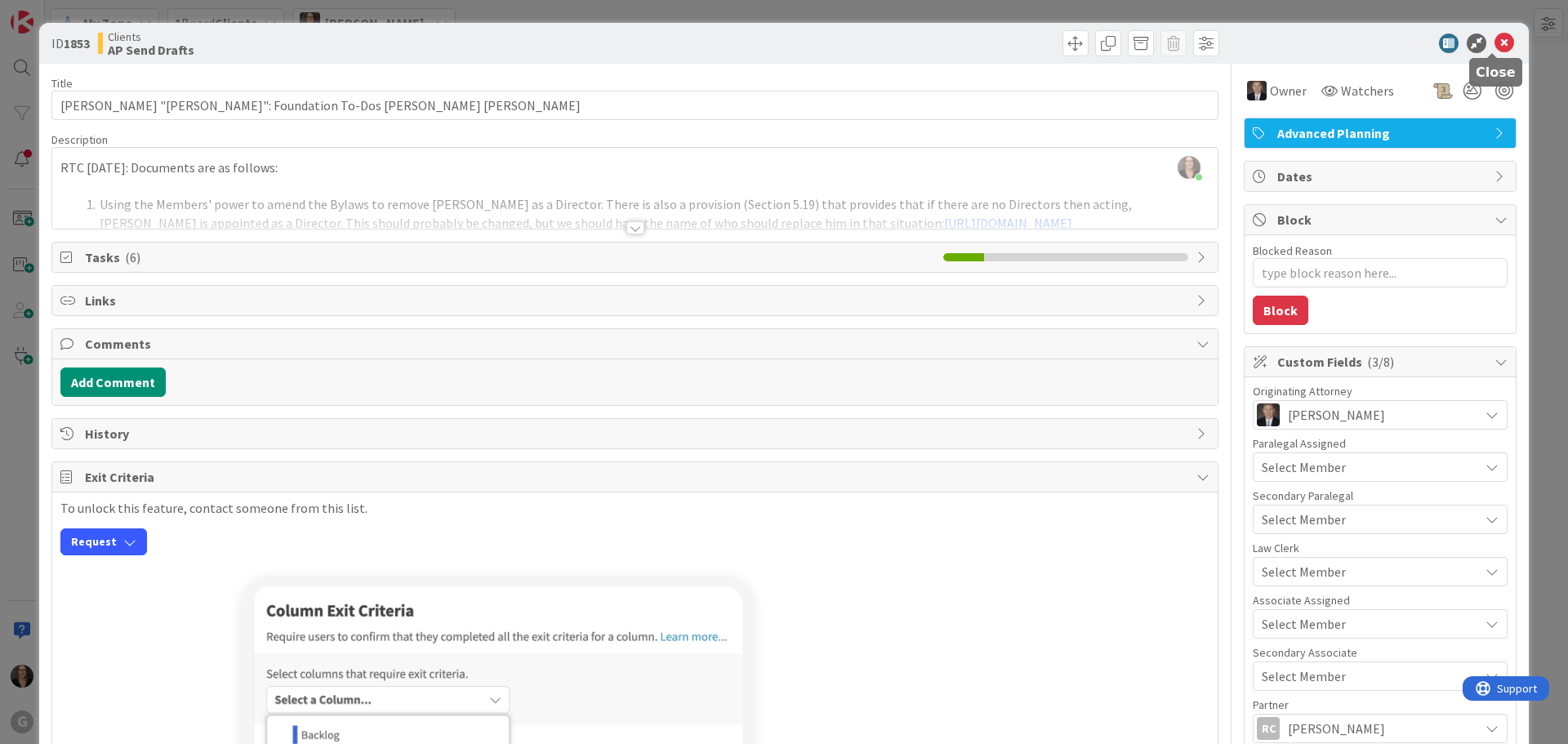
click at [1494, 40] on icon at bounding box center [1503, 42] width 19 height 19
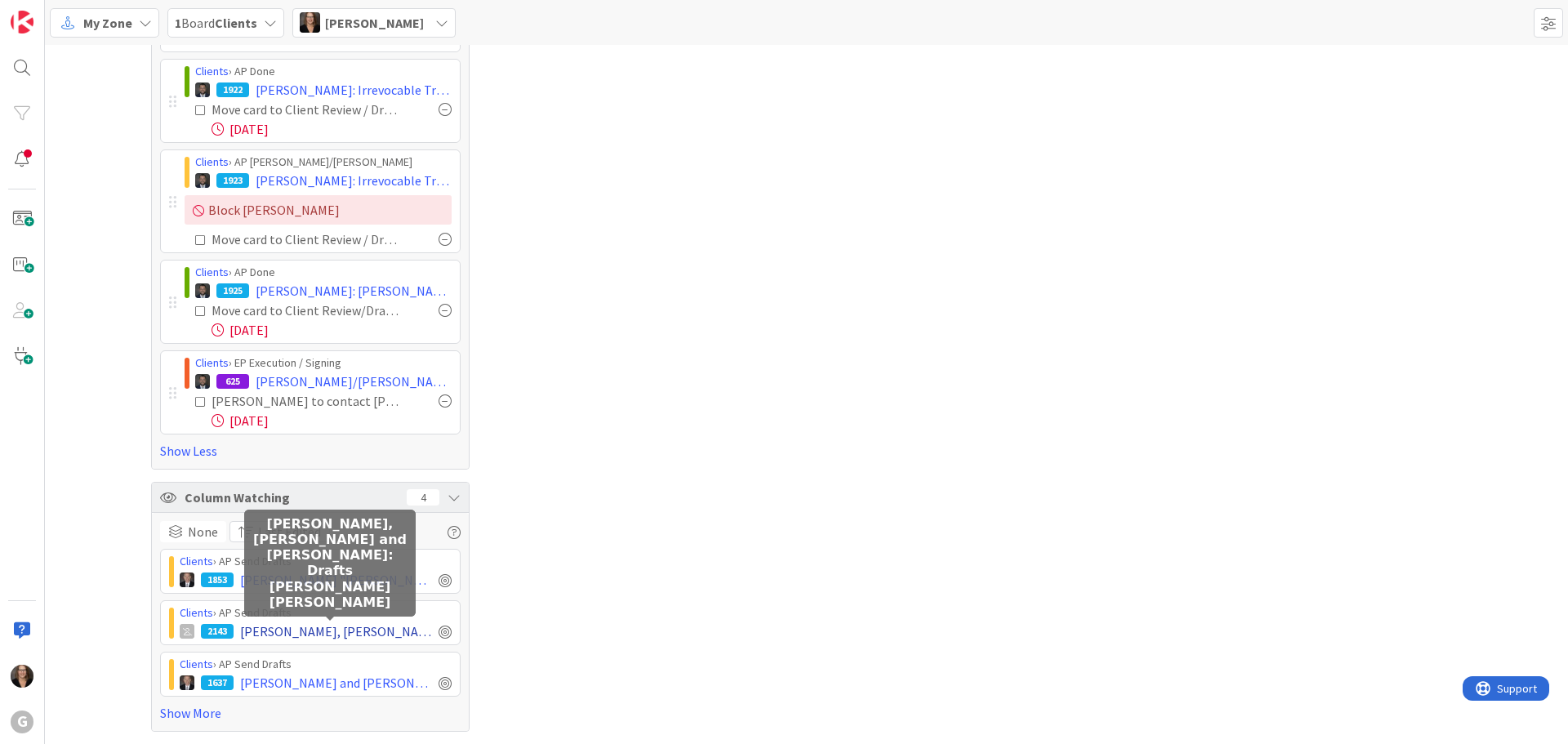
click at [285, 631] on span "Stuck, Eric and Shelly Stuck: Drafts Amanda Joel Bobby" at bounding box center [336, 631] width 192 height 19
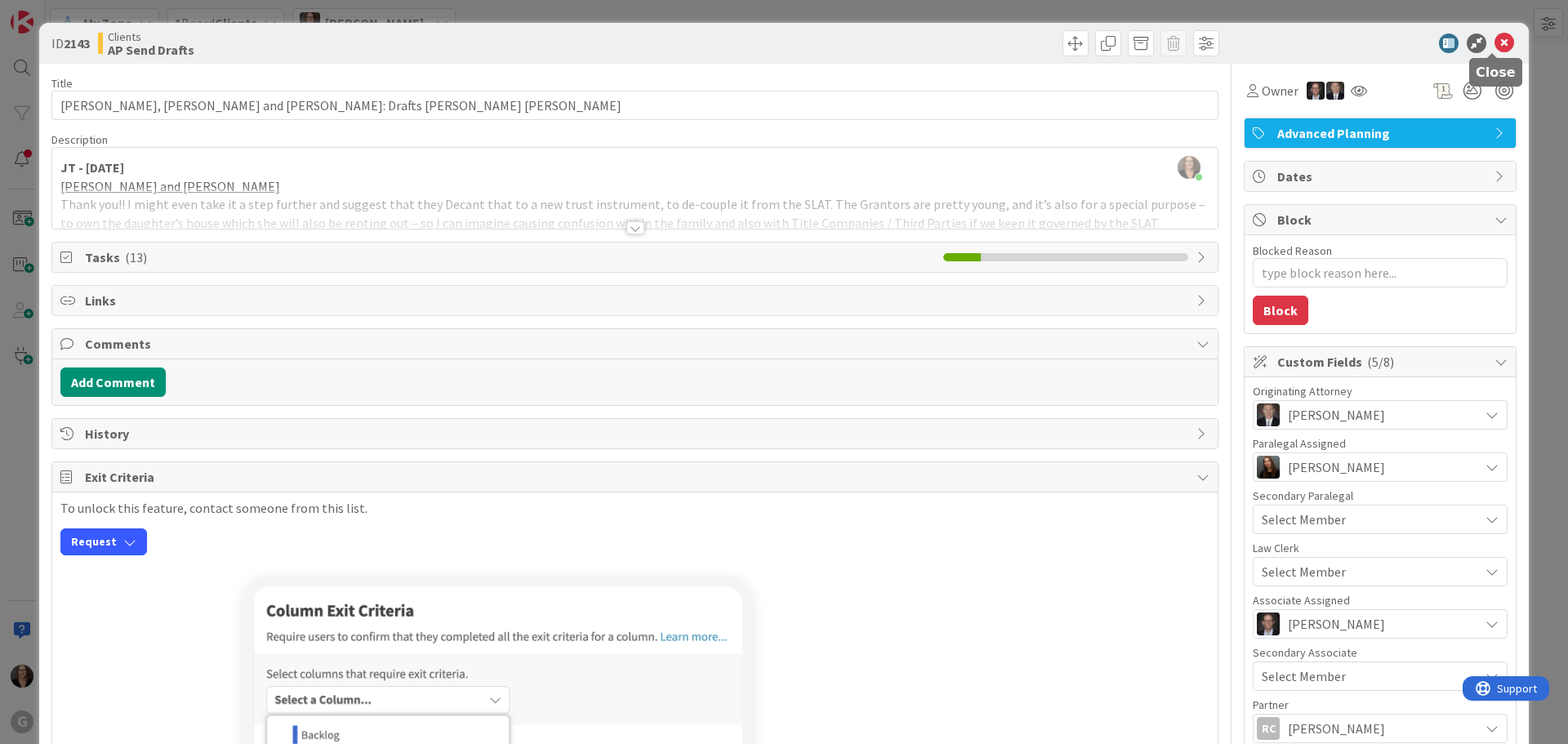
click at [1494, 40] on icon at bounding box center [1503, 42] width 19 height 19
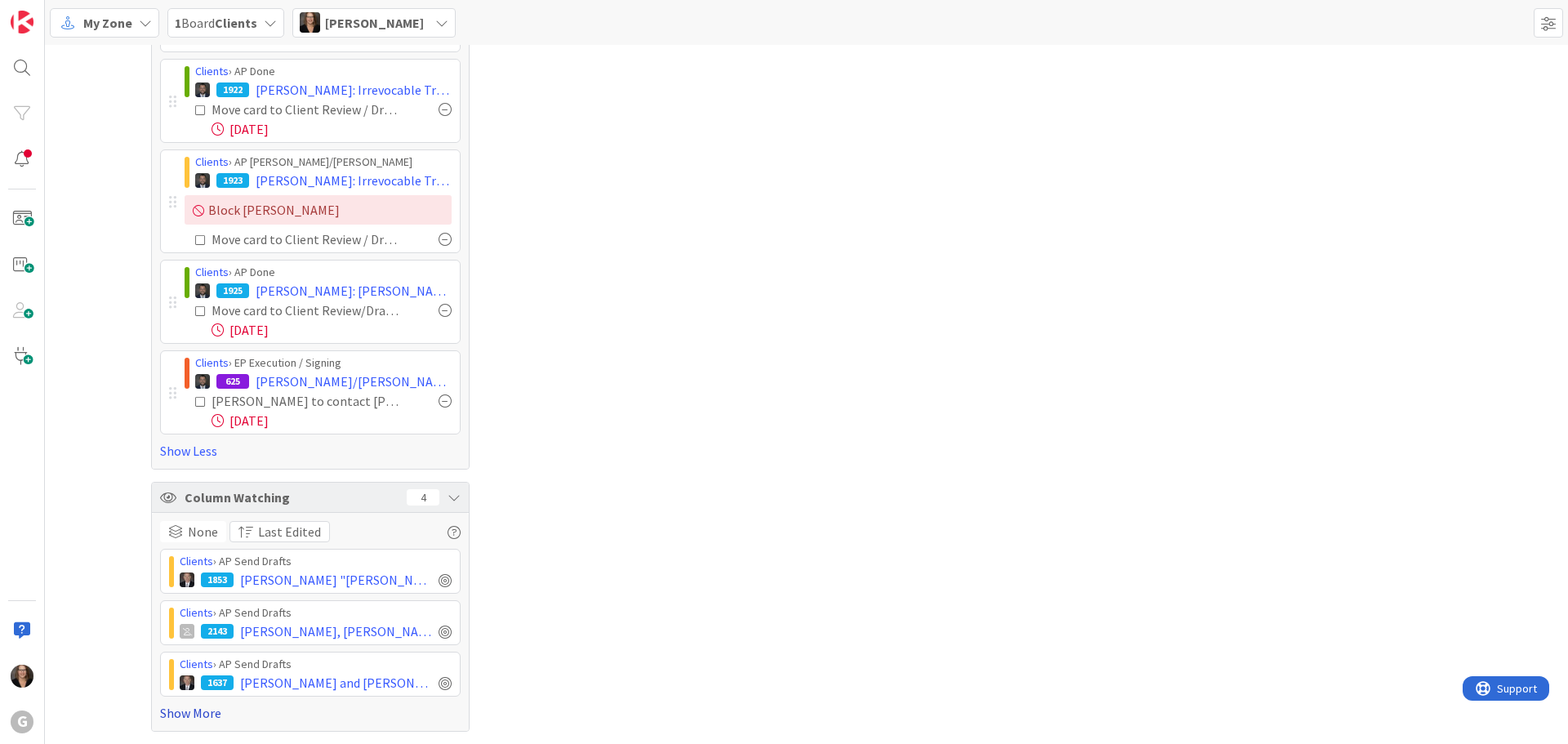
click at [193, 712] on link "Show More" at bounding box center [311, 712] width 301 height 19
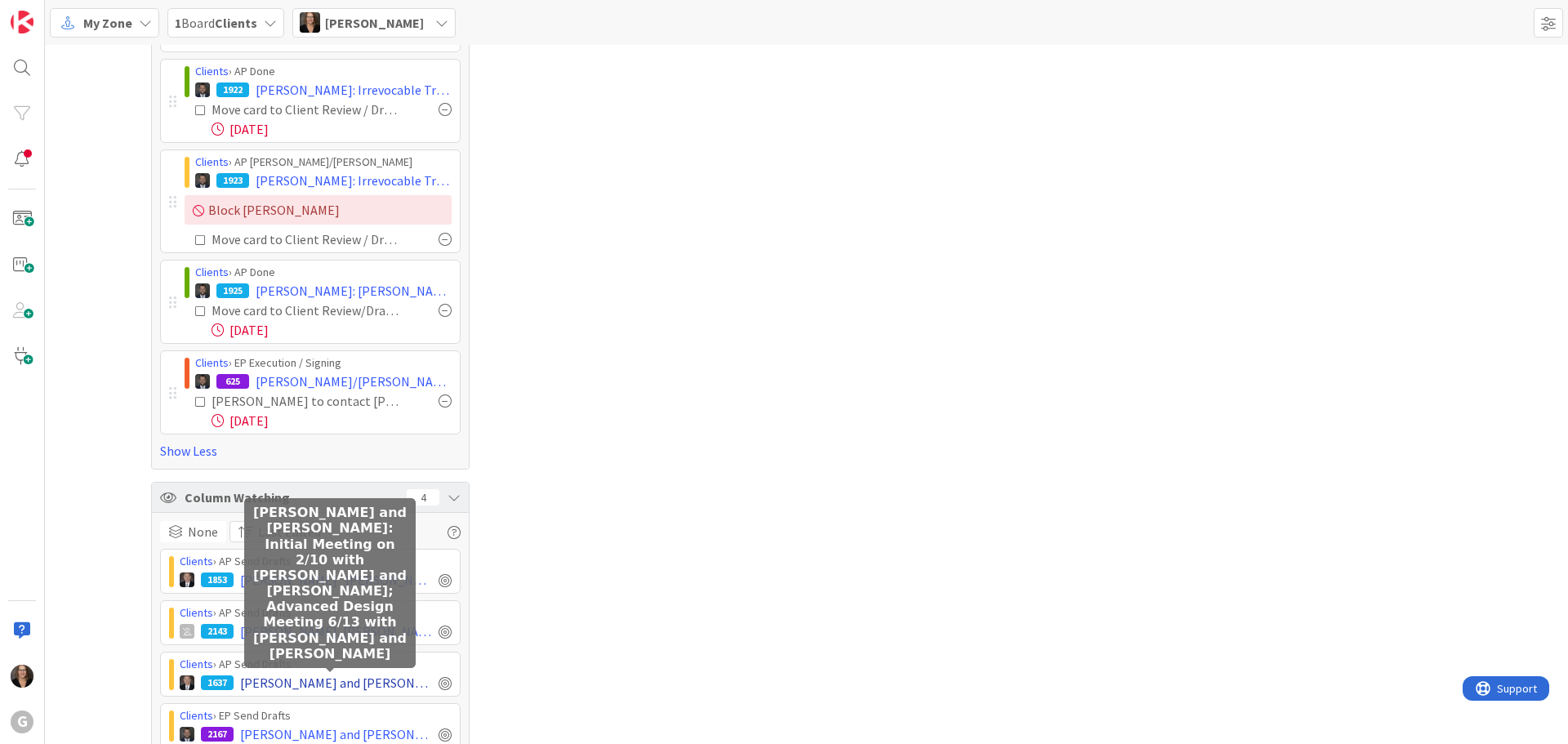
scroll to position [795, 0]
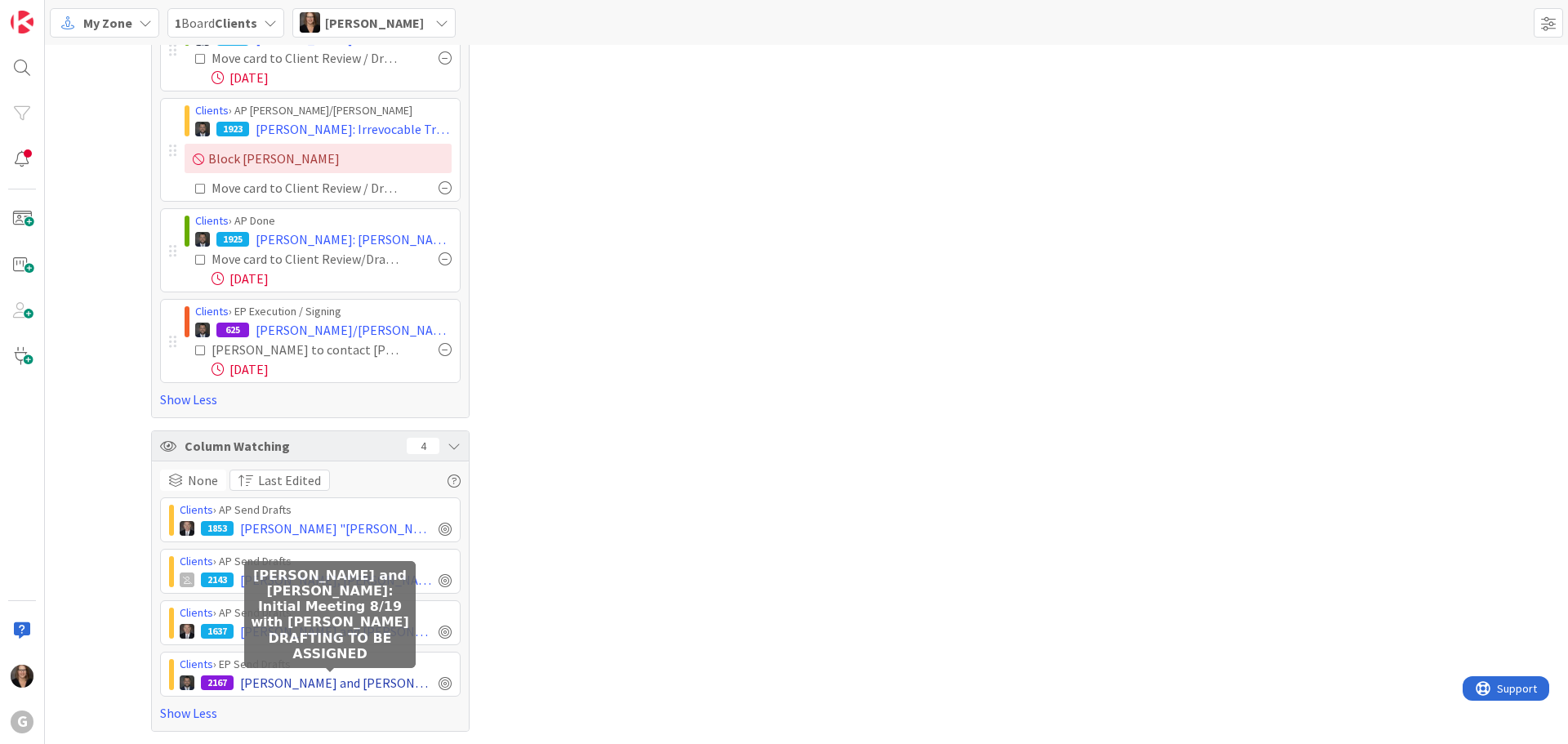
click at [326, 682] on span "Feldman, Stephen and Catherine Thompson: Initial Meeting 8/19 with Jonas DRAFTI…" at bounding box center [336, 682] width 192 height 19
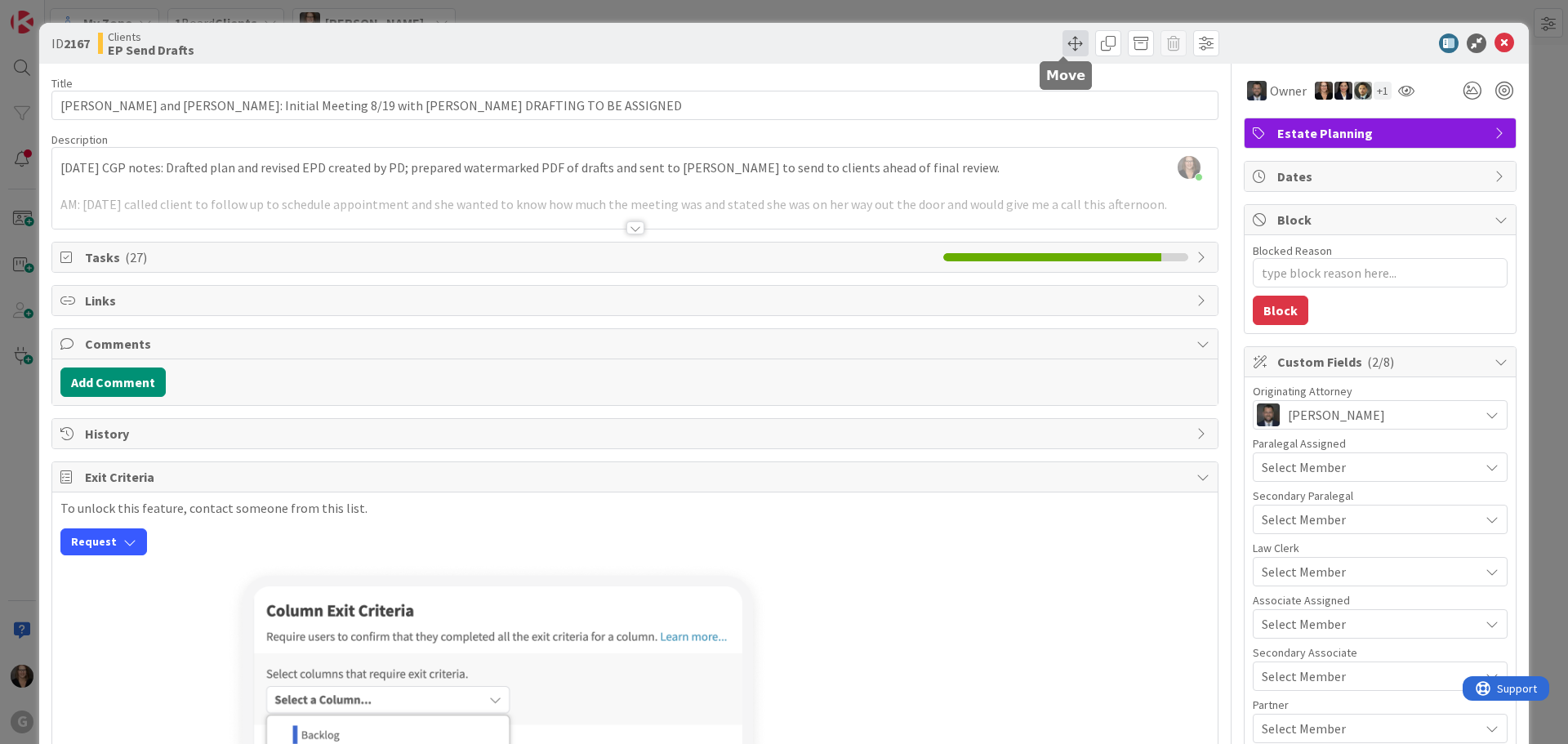
click at [1063, 40] on span at bounding box center [1075, 43] width 26 height 26
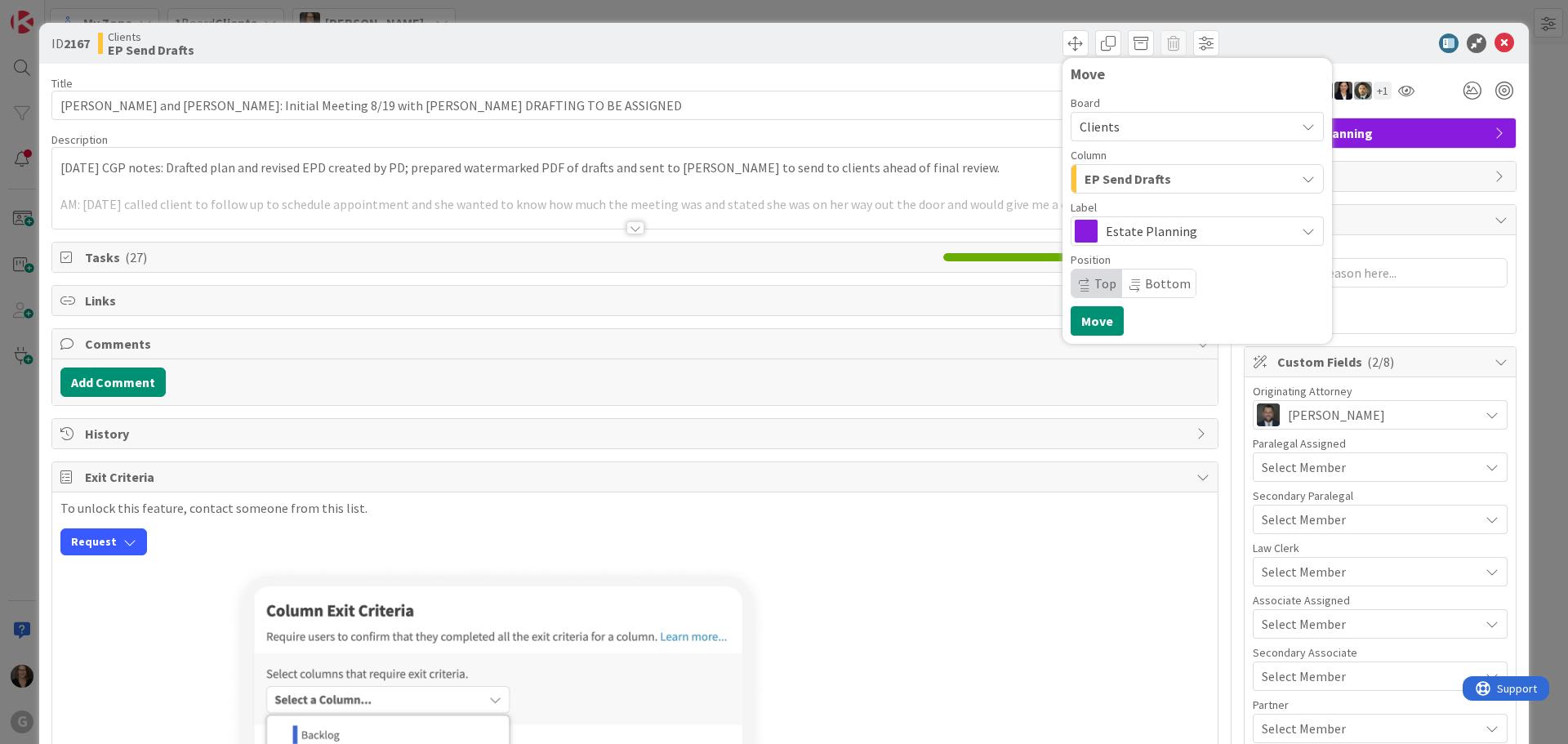
click at [1301, 181] on icon "button" at bounding box center [1308, 179] width 13 height 13
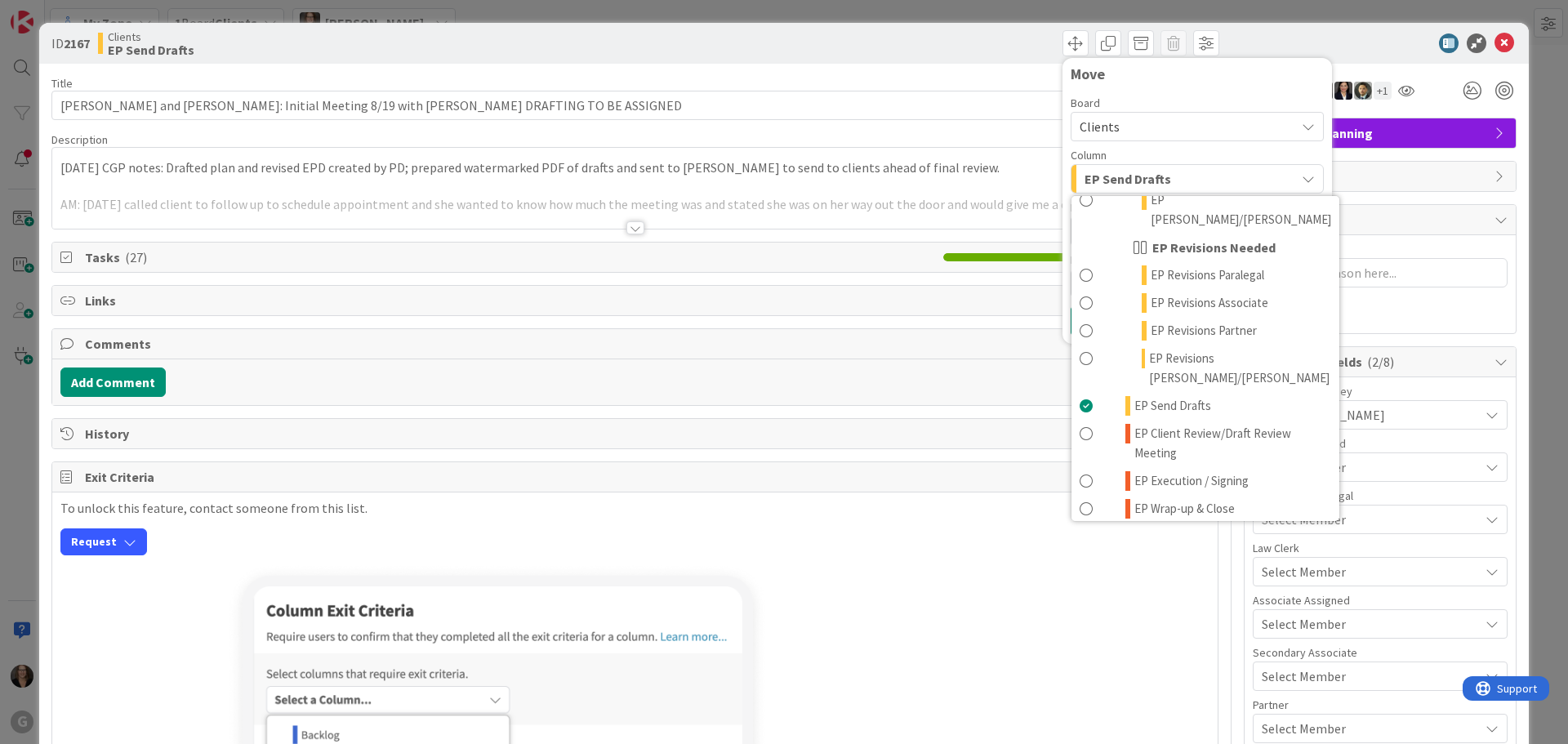
scroll to position [326, 0]
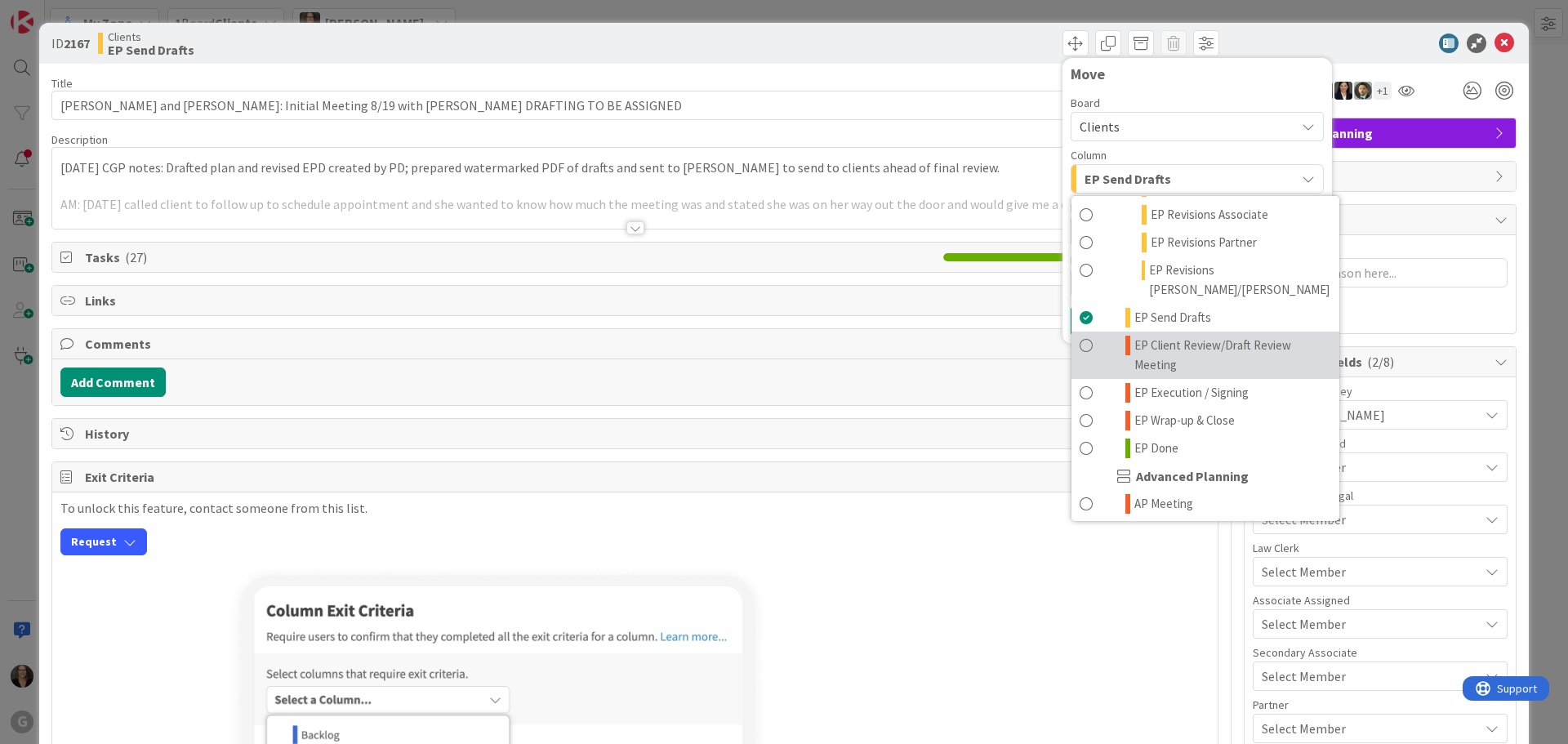
click at [1080, 336] on span at bounding box center [1087, 355] width 13 height 40
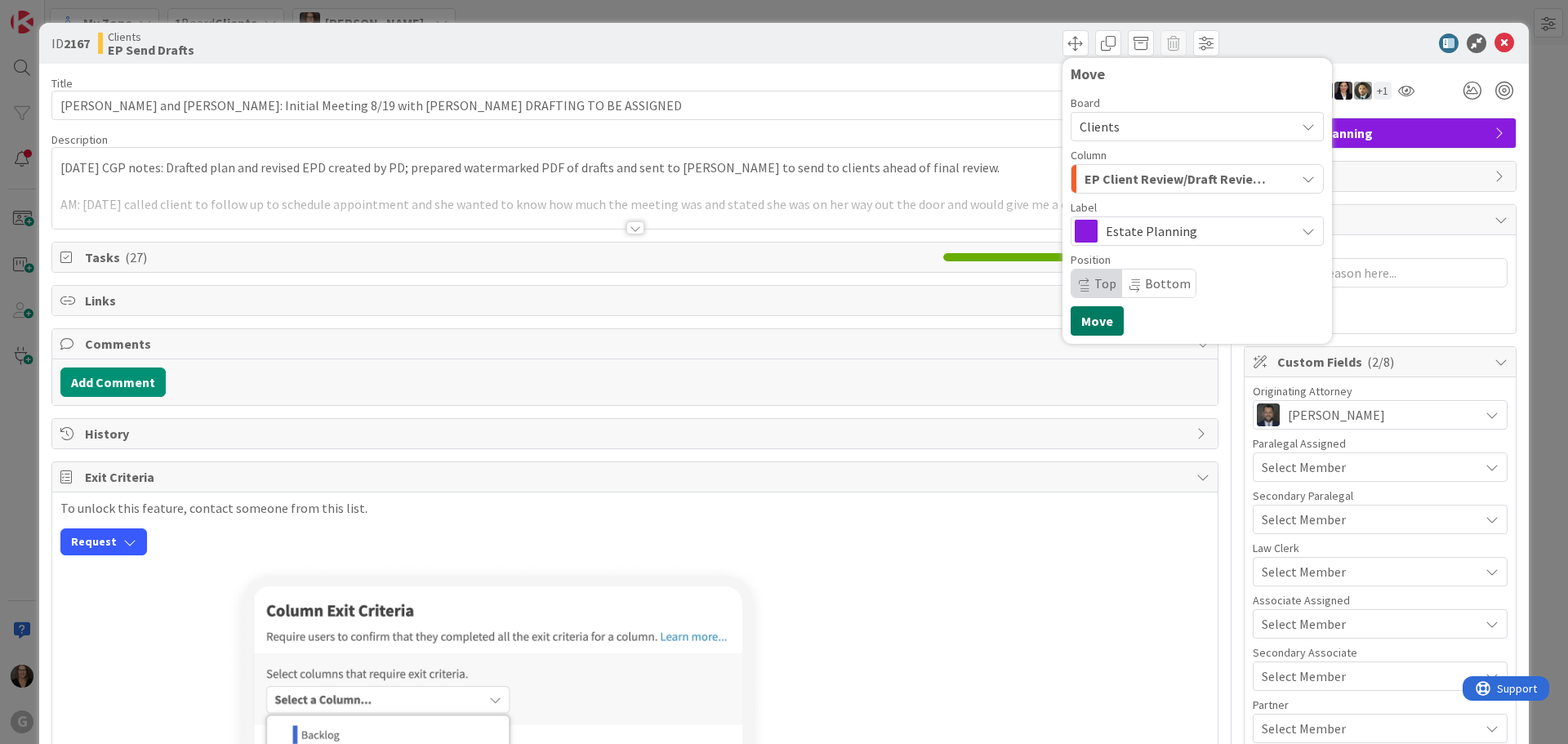
click at [1079, 326] on button "Move" at bounding box center [1098, 321] width 53 height 30
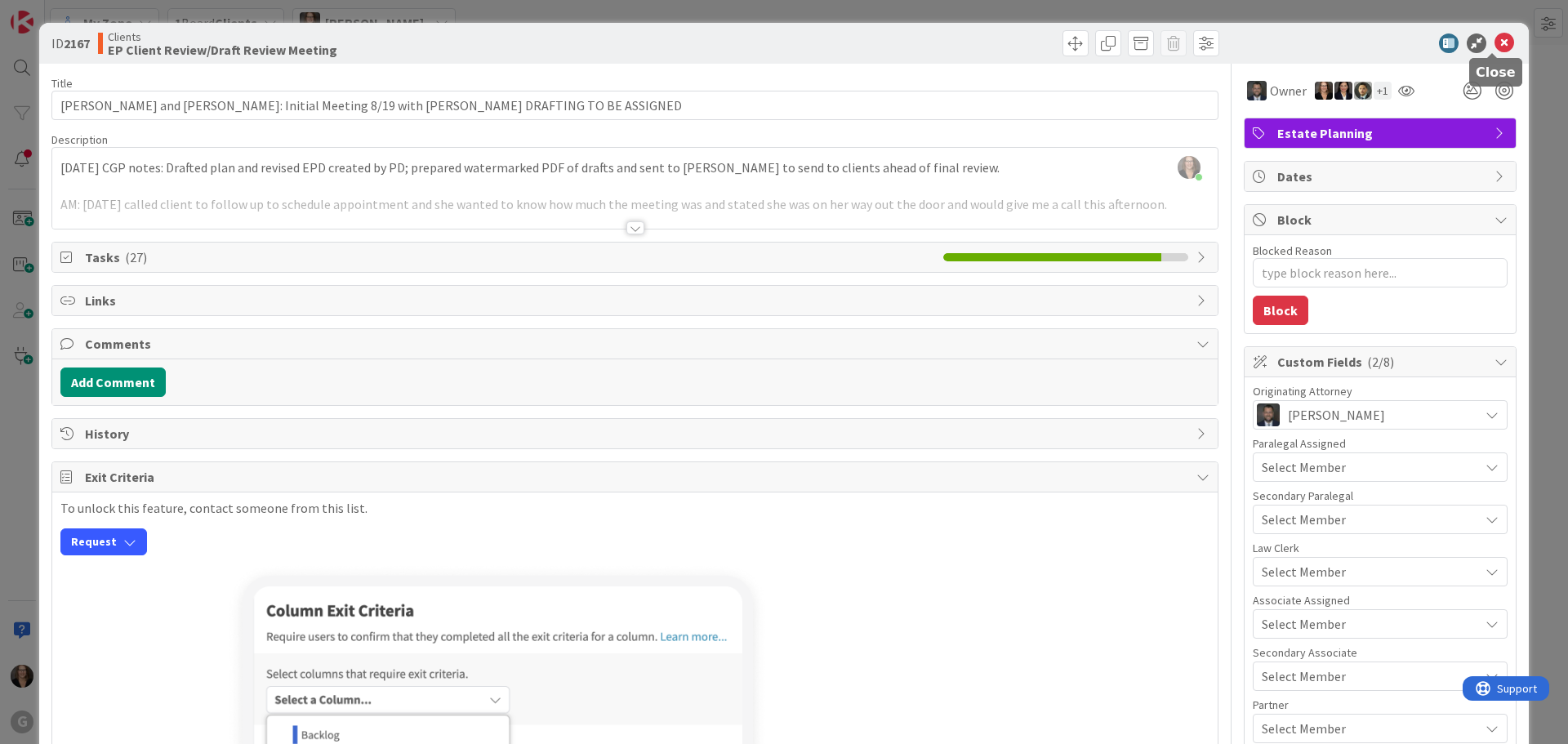
click at [1494, 41] on icon at bounding box center [1503, 42] width 19 height 19
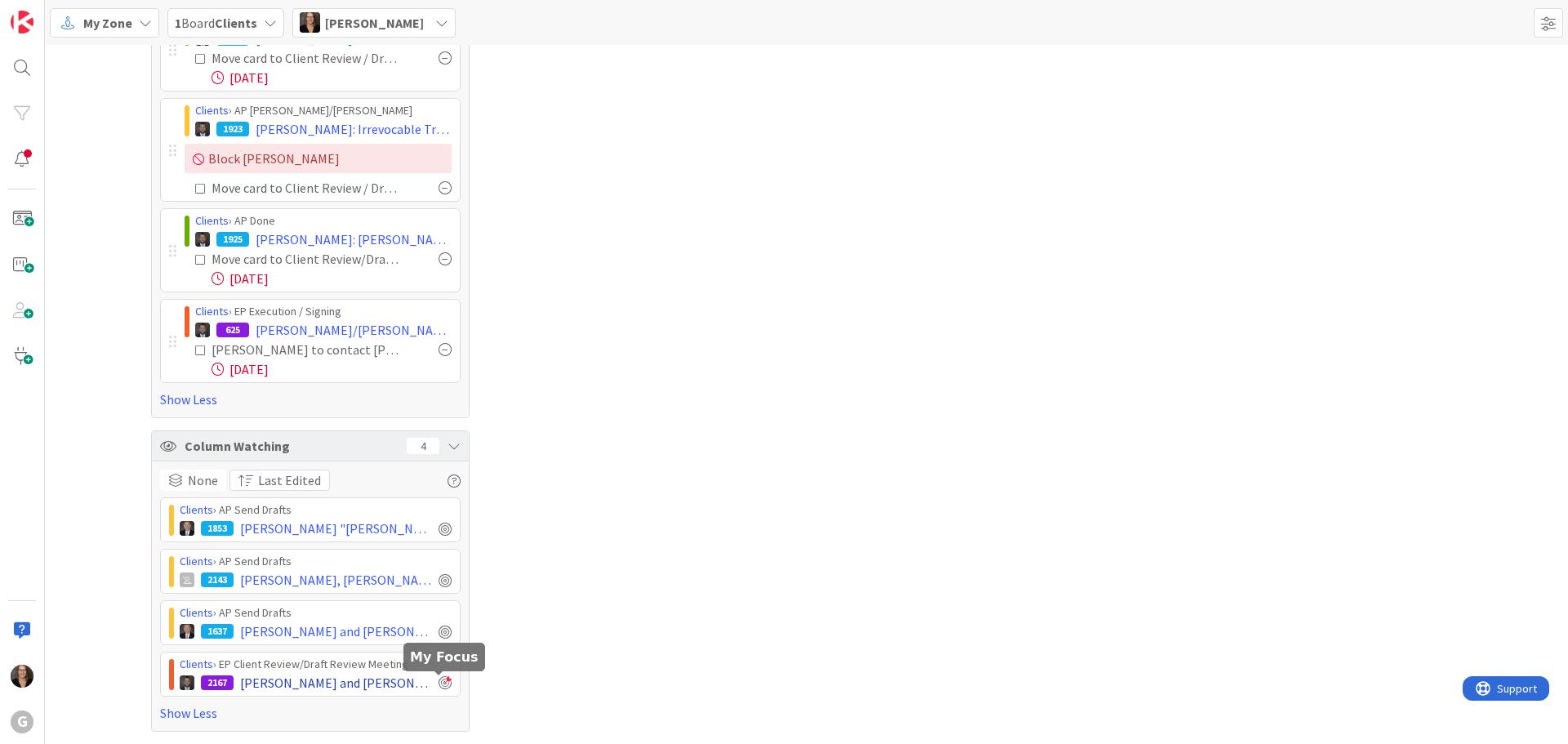
click at [443, 681] on div at bounding box center [445, 682] width 13 height 13
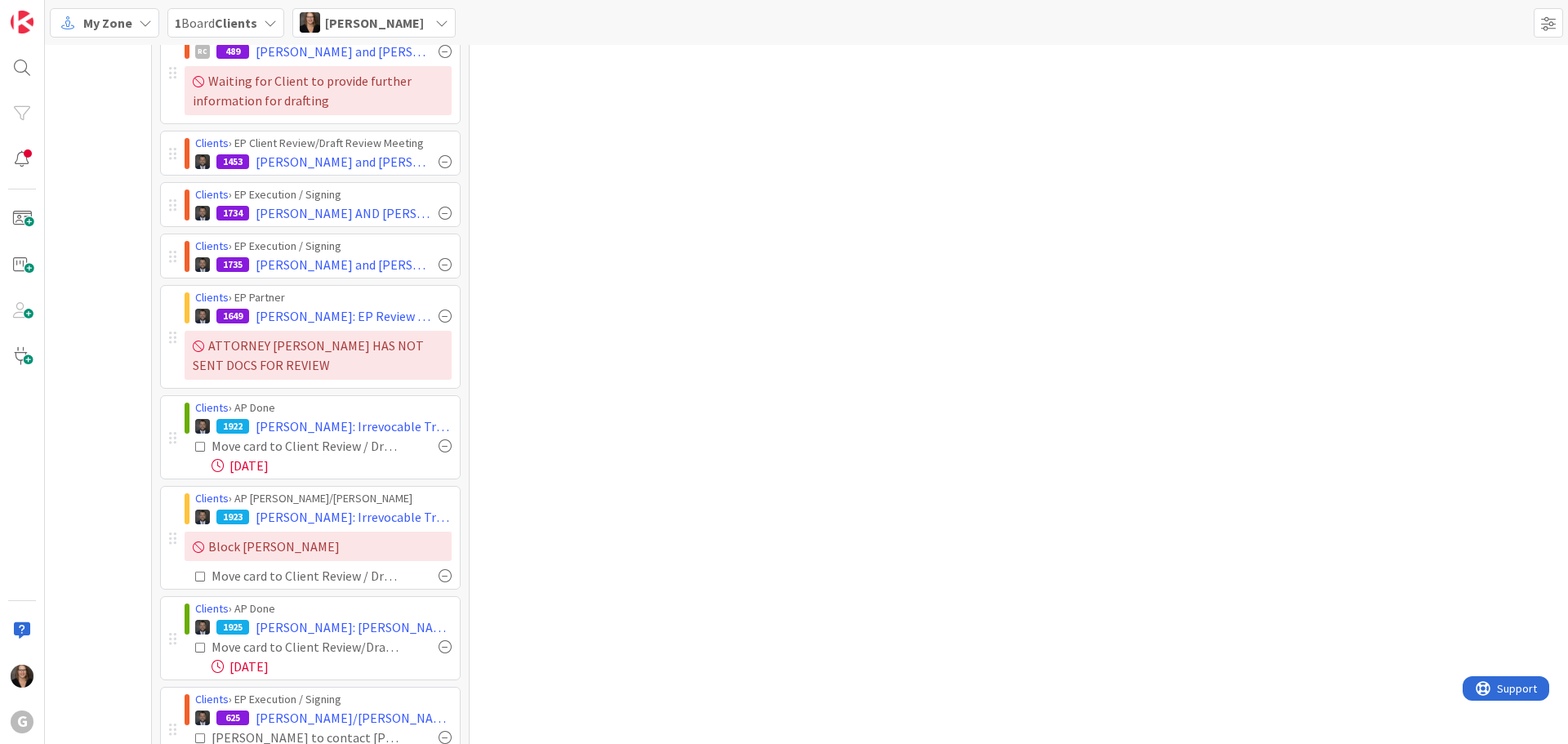
scroll to position [408, 0]
click at [438, 647] on div at bounding box center [445, 645] width 13 height 13
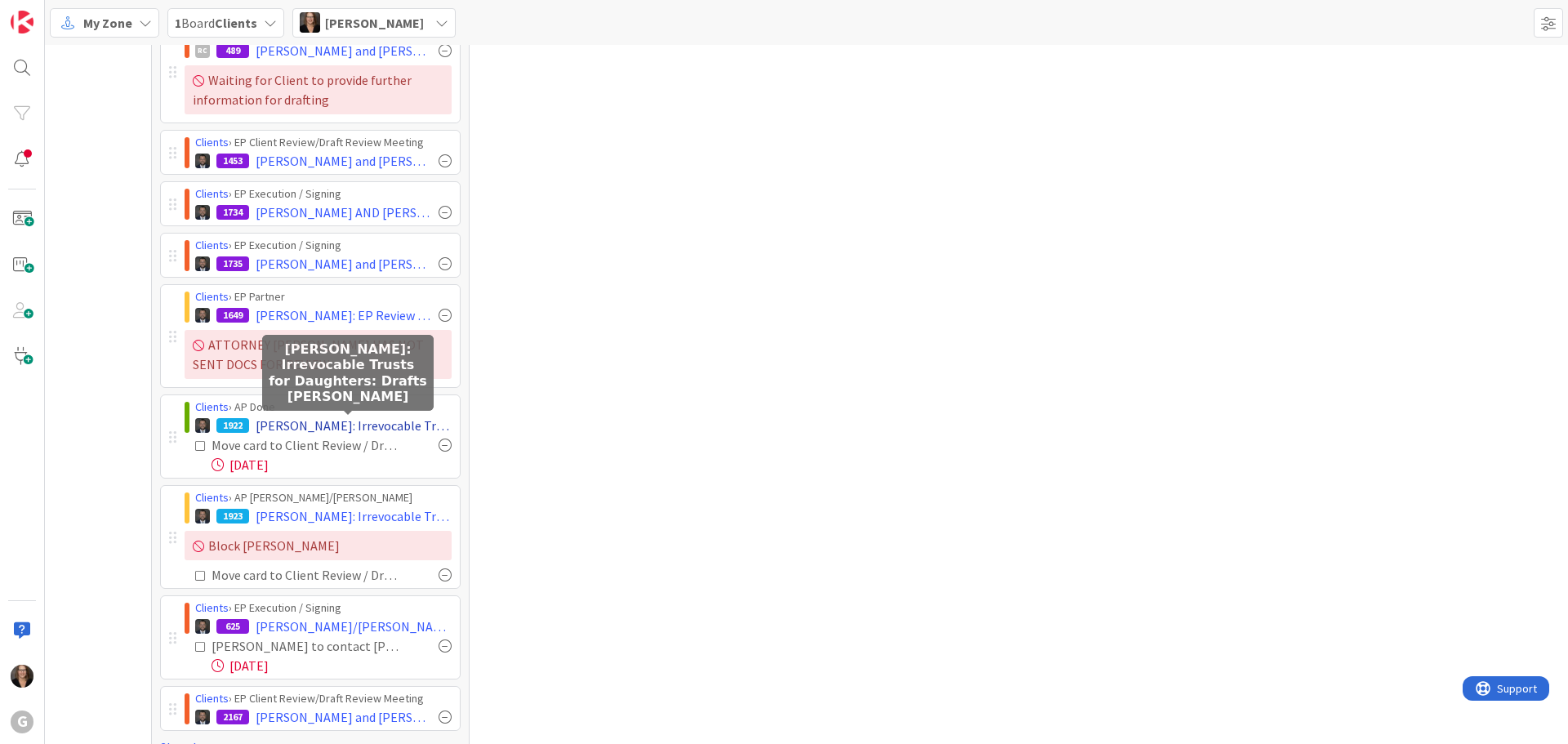
click at [293, 430] on span "Boulos, Joseph: Irrevocable Trusts for Daughters: Drafts Jonas Bobby" at bounding box center [353, 425] width 196 height 19
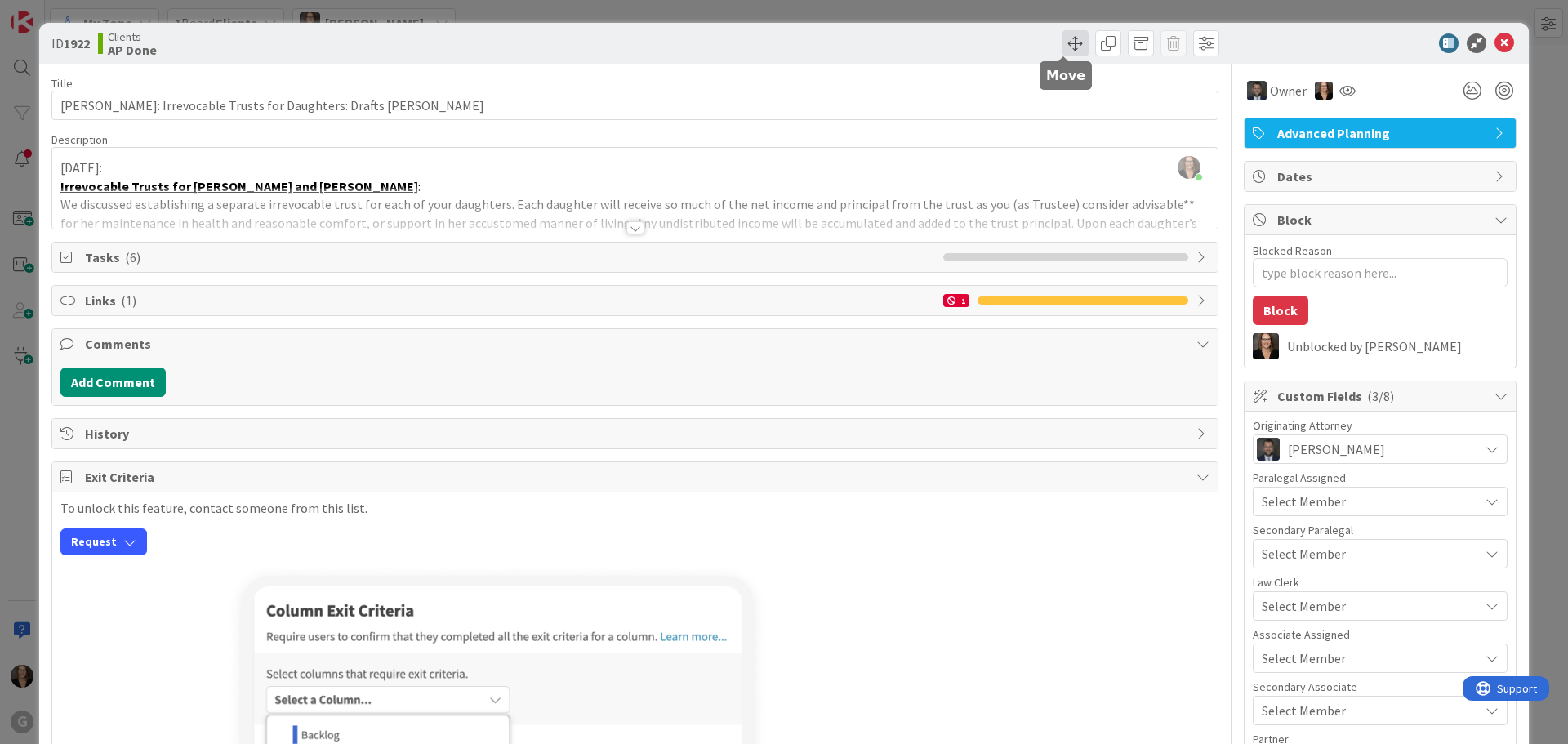
click at [1064, 46] on span at bounding box center [1075, 43] width 26 height 26
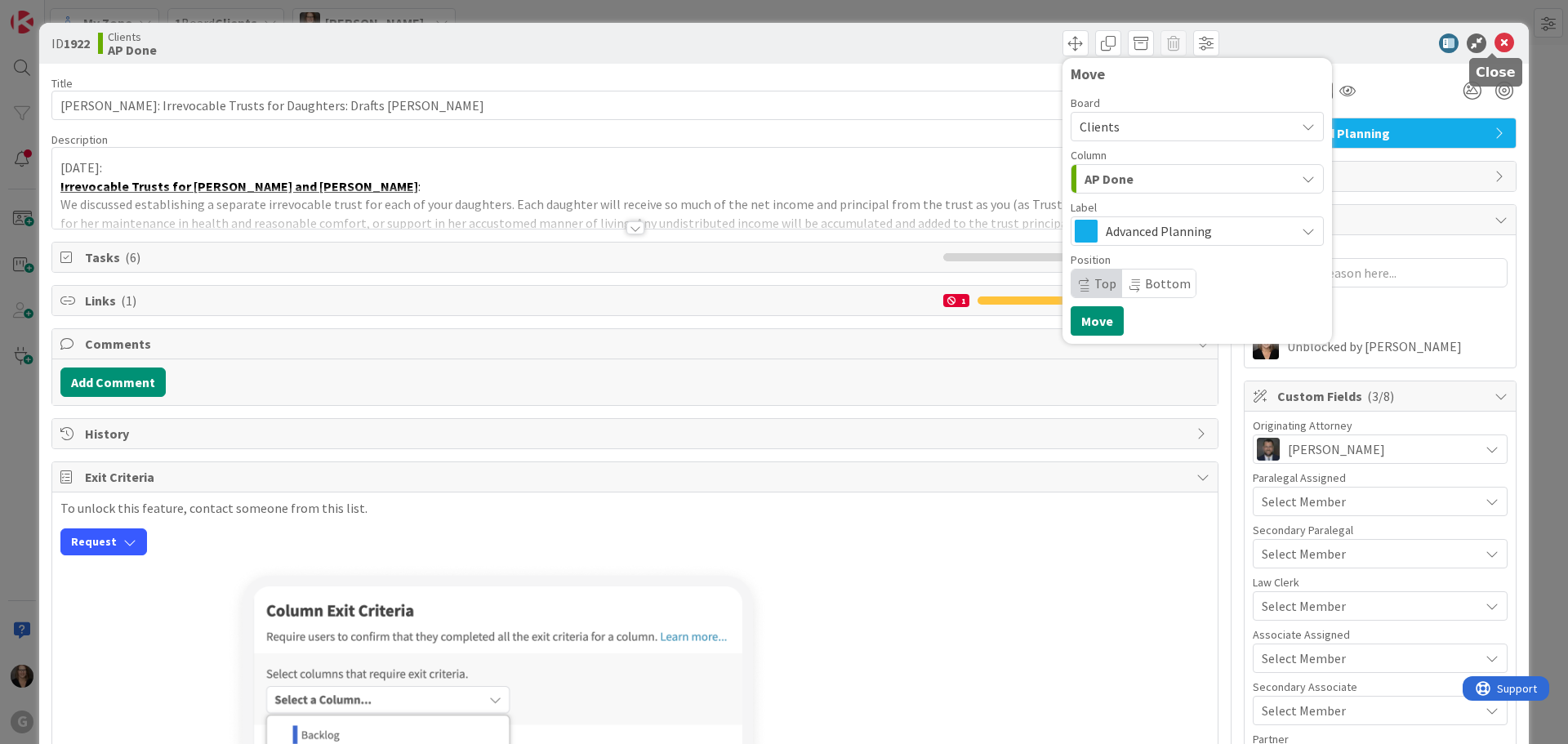
click at [1494, 38] on icon at bounding box center [1503, 42] width 19 height 19
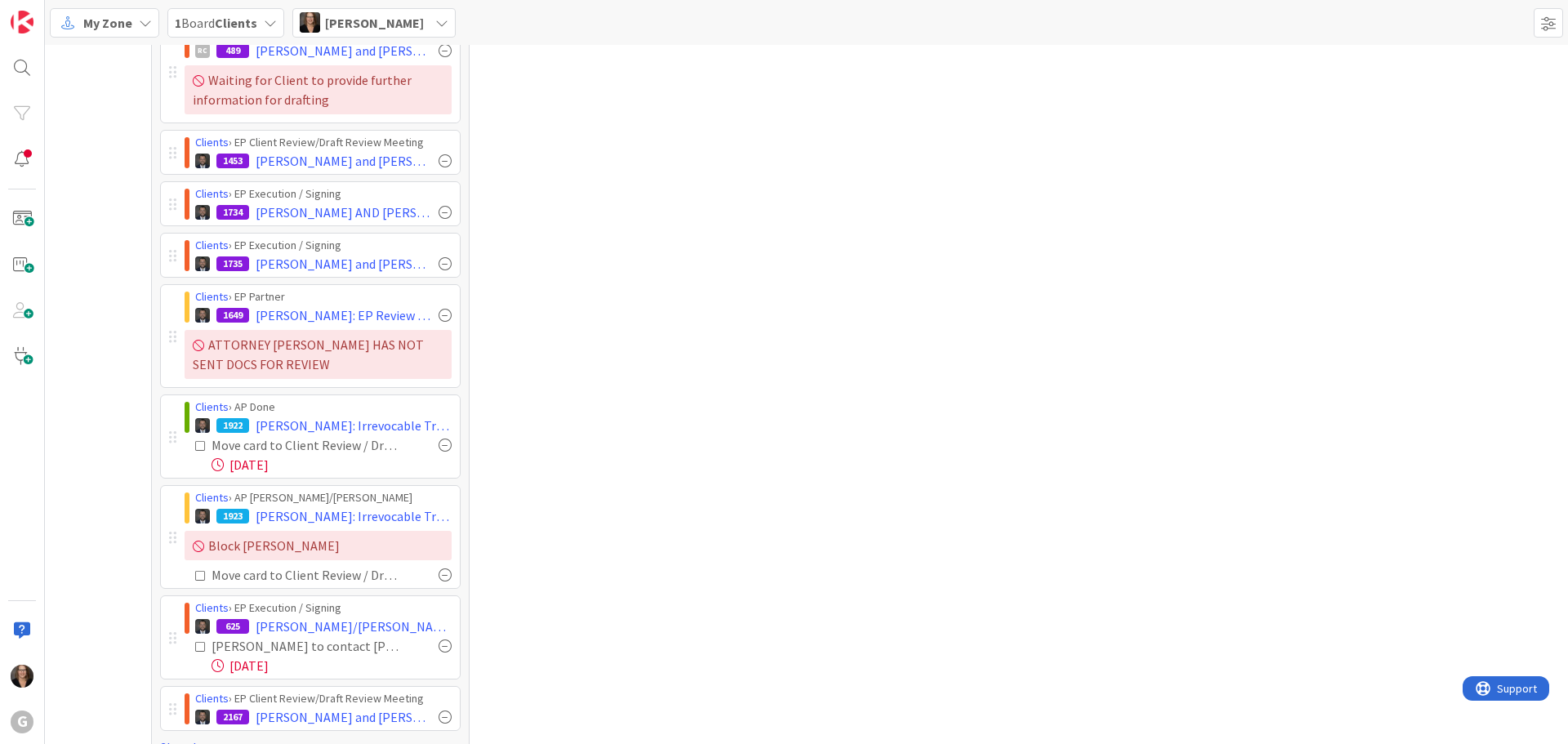
click at [438, 445] on div at bounding box center [445, 444] width 13 height 13
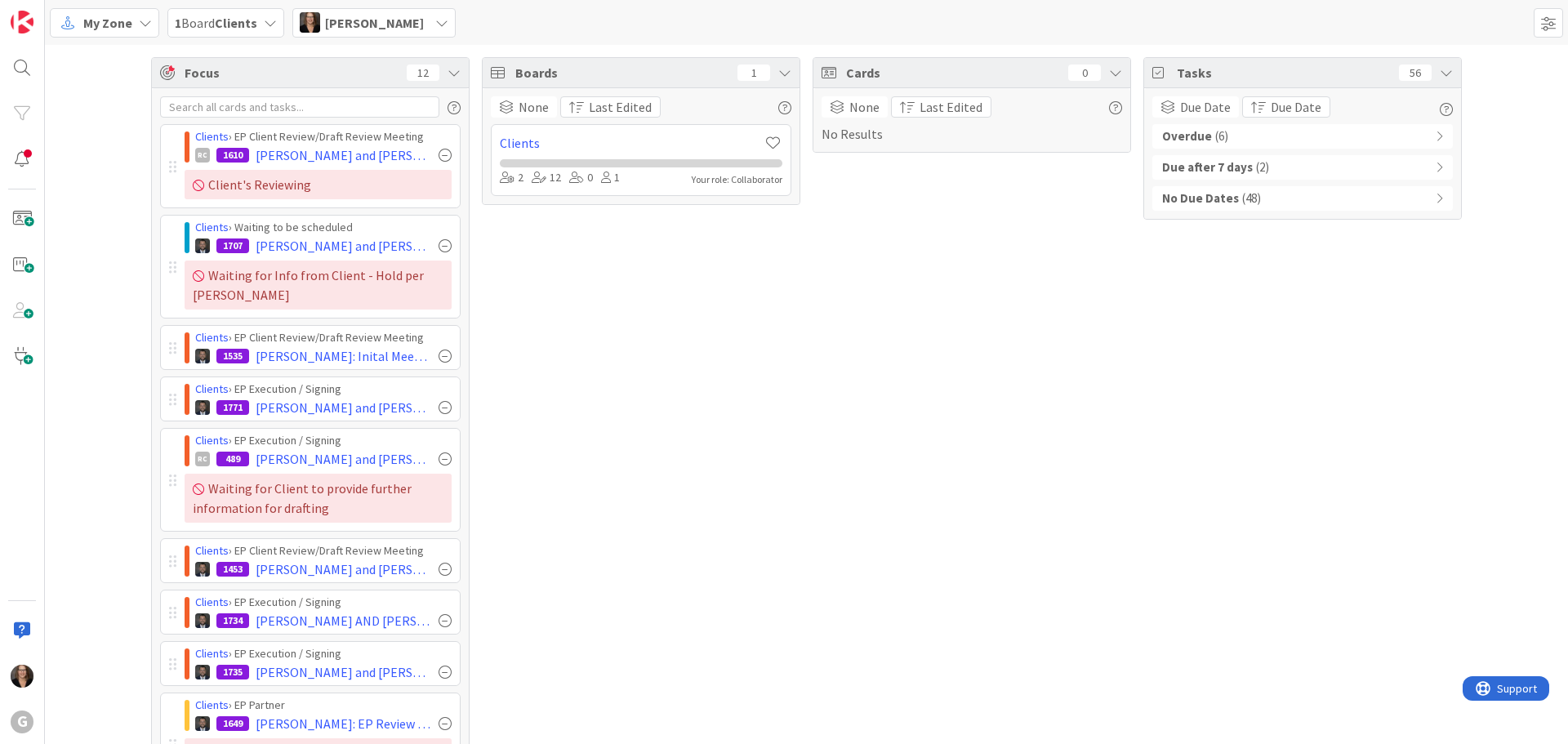
click at [1181, 133] on b "Overdue" at bounding box center [1187, 136] width 50 height 18
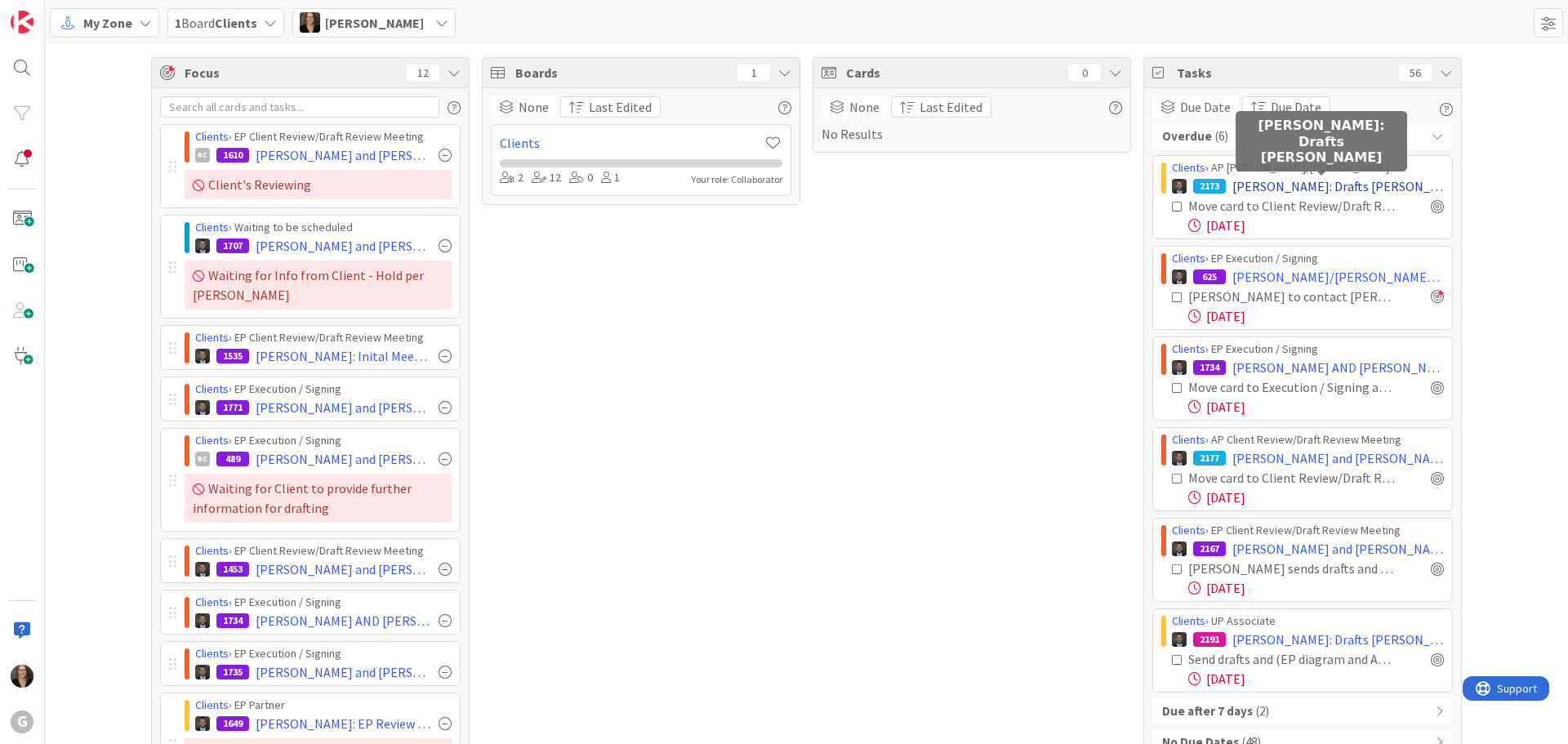
click at [1347, 184] on span "LaTerra, Dante: Drafts Bobby Jonas" at bounding box center [1337, 185] width 211 height 19
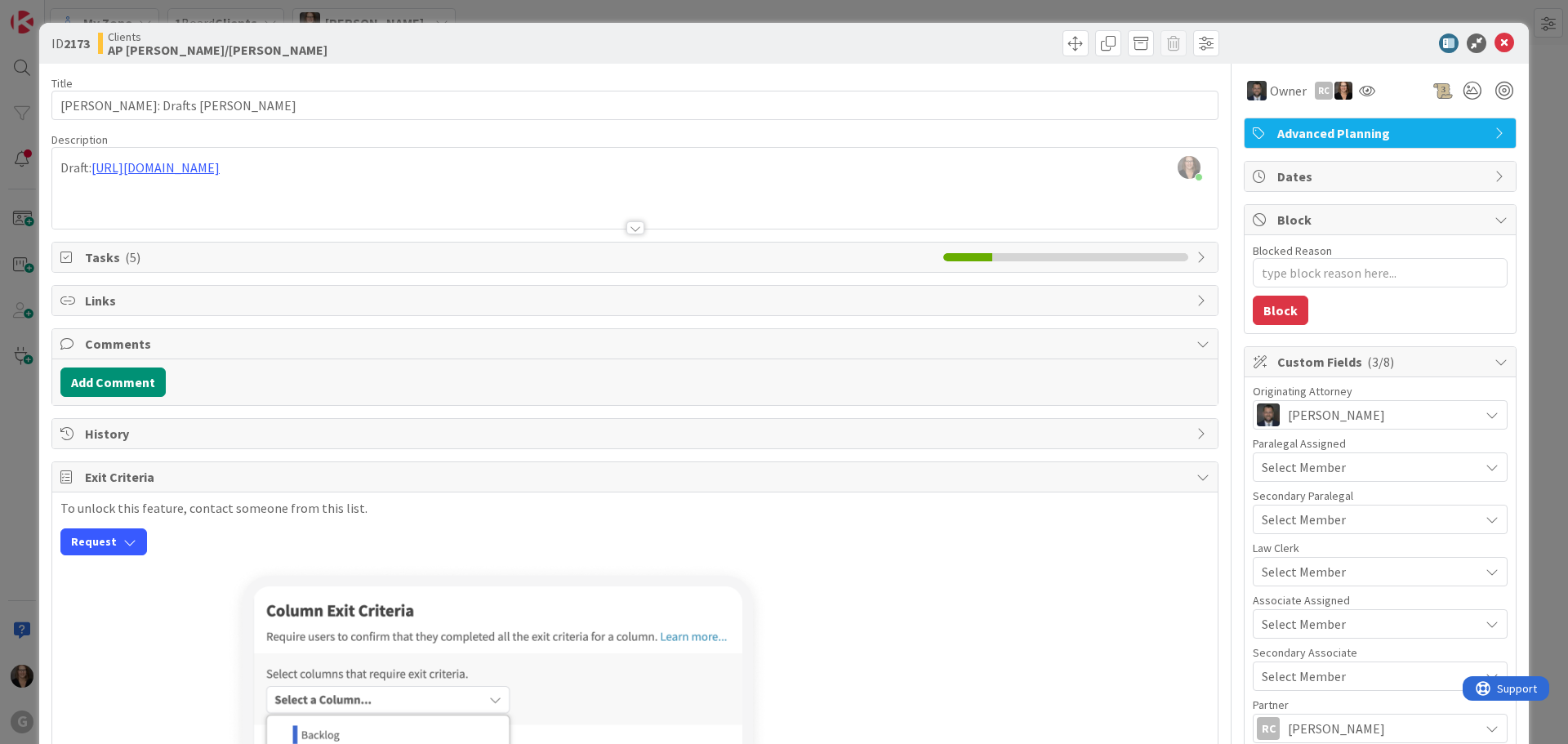
click at [359, 255] on span "Tasks ( 5 )" at bounding box center [510, 256] width 850 height 19
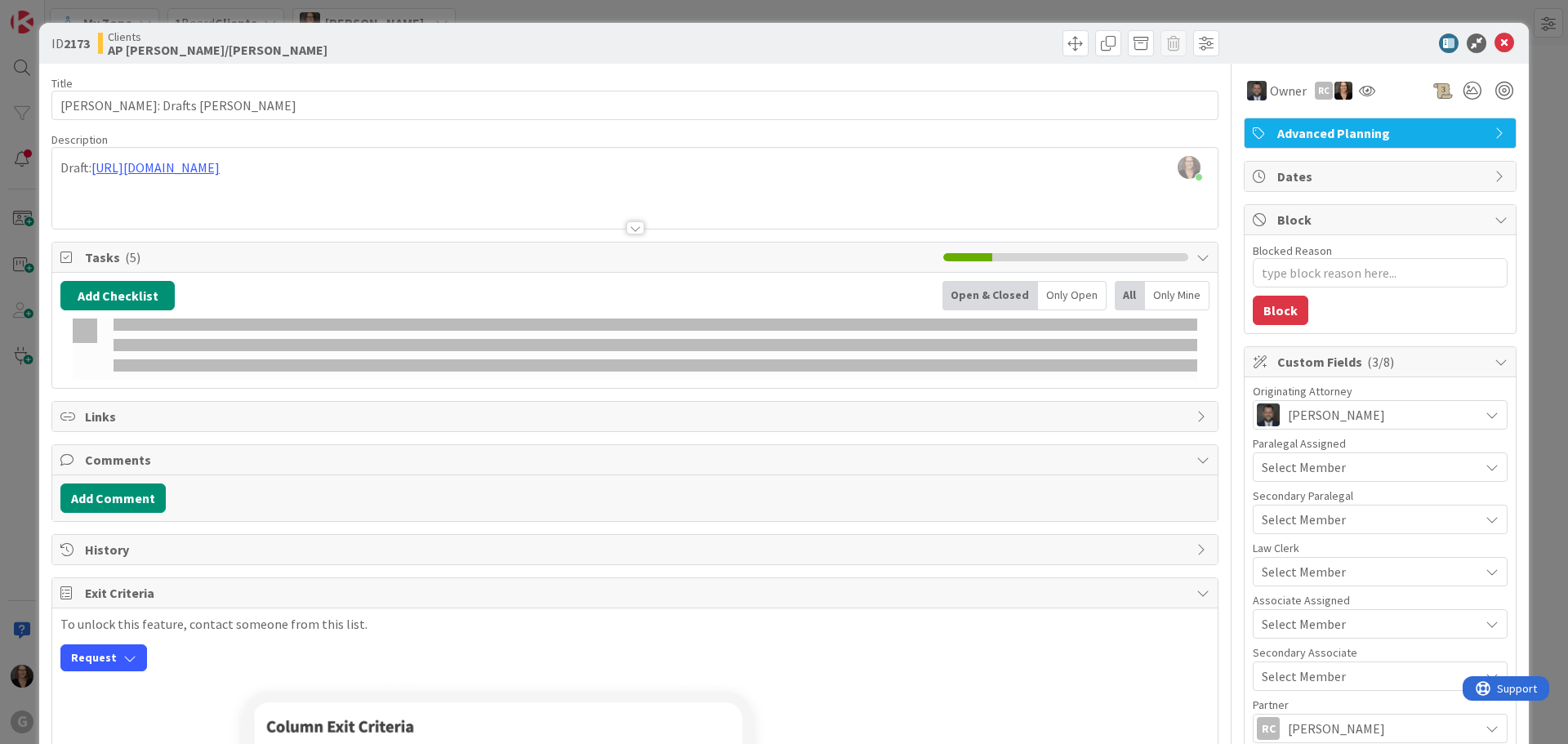
type textarea "x"
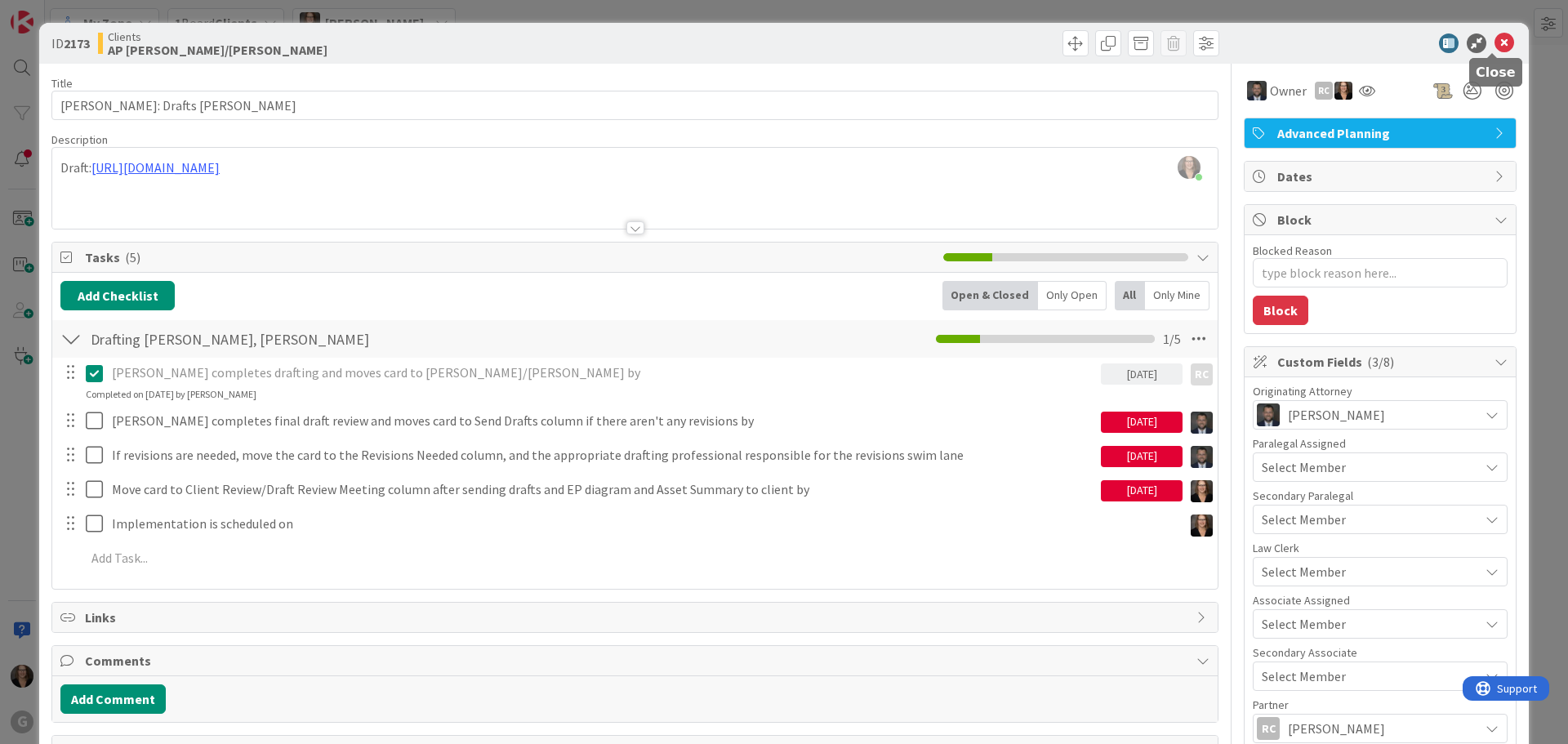
click at [1494, 39] on icon at bounding box center [1503, 42] width 19 height 19
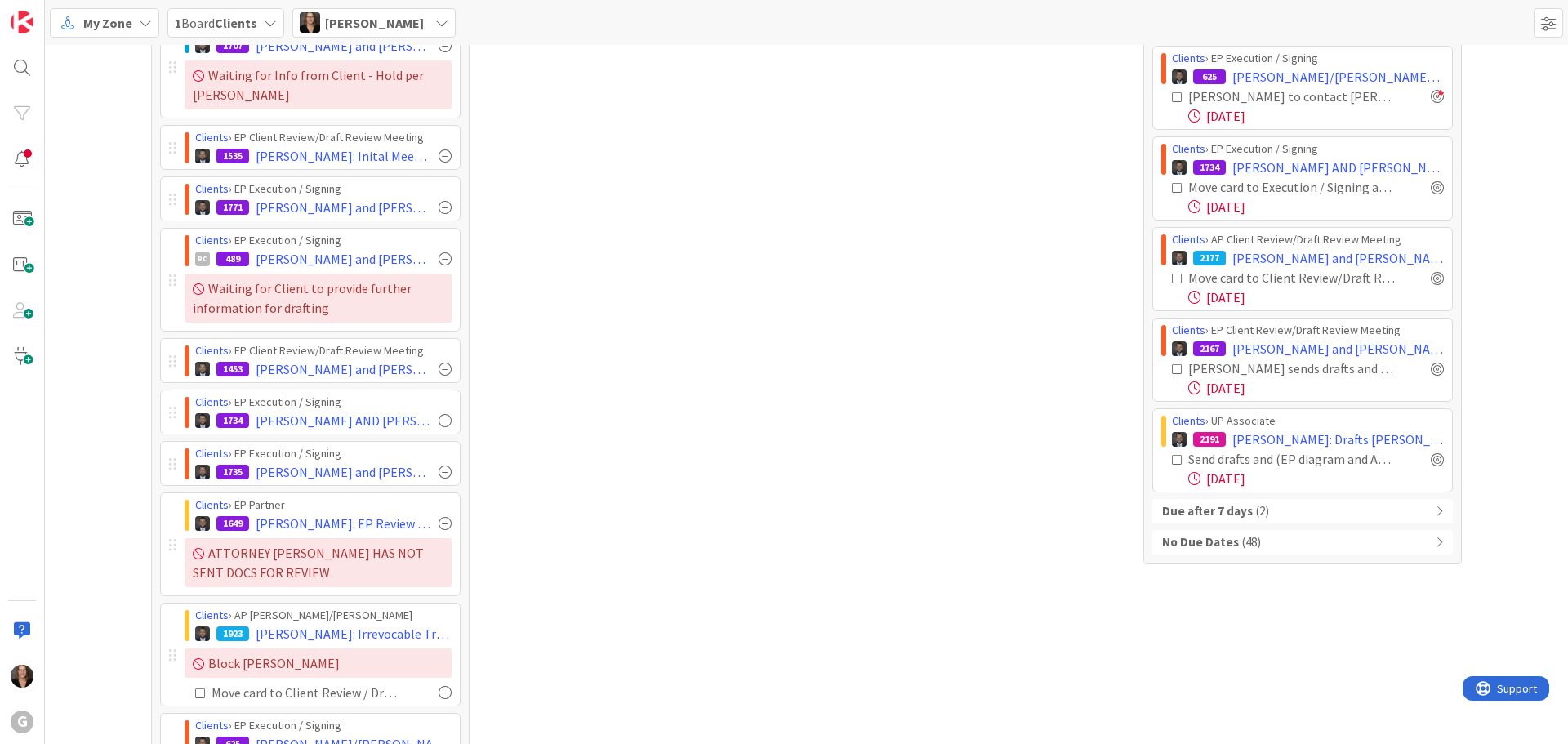
scroll to position [245, 0]
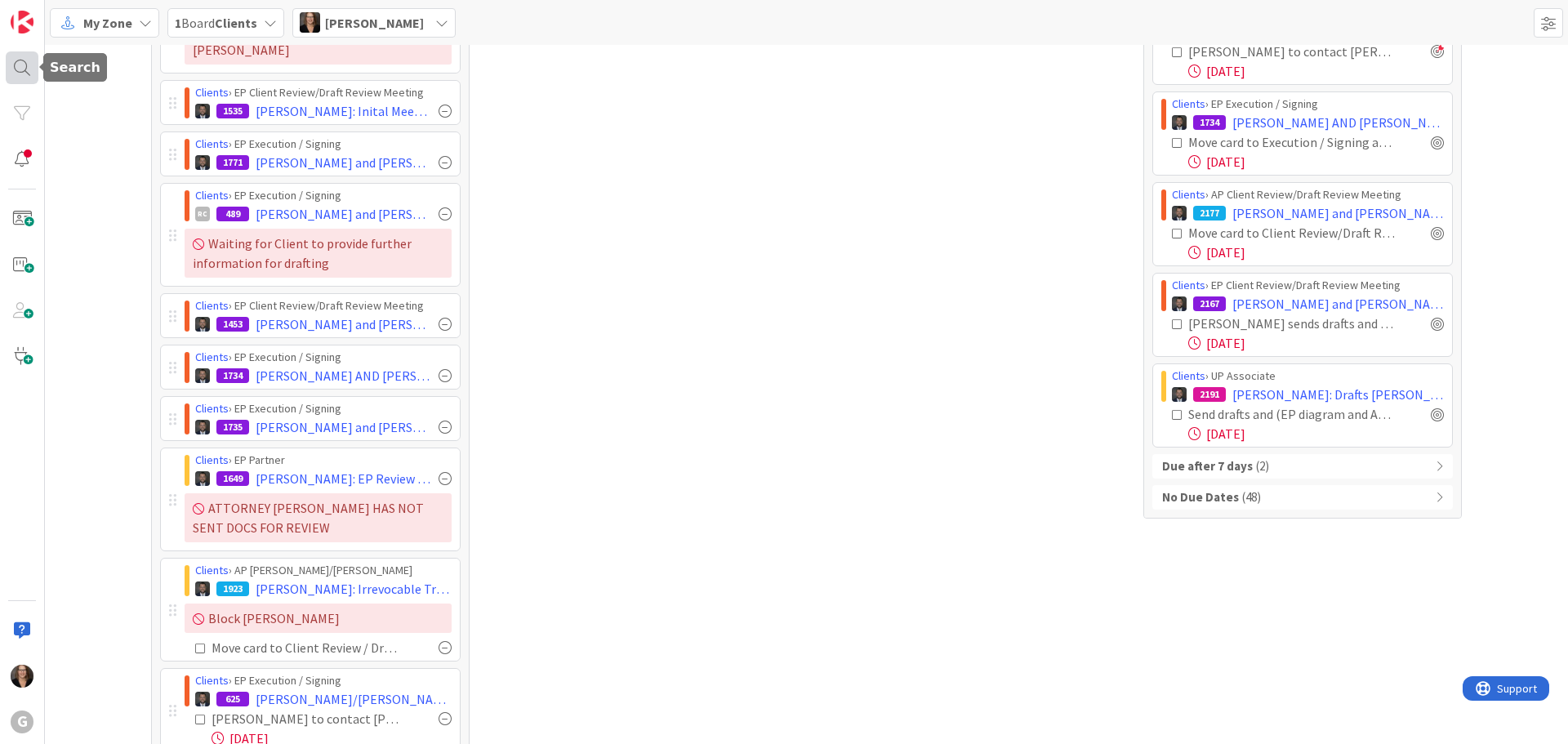
click at [25, 67] on div at bounding box center [21, 67] width 32 height 32
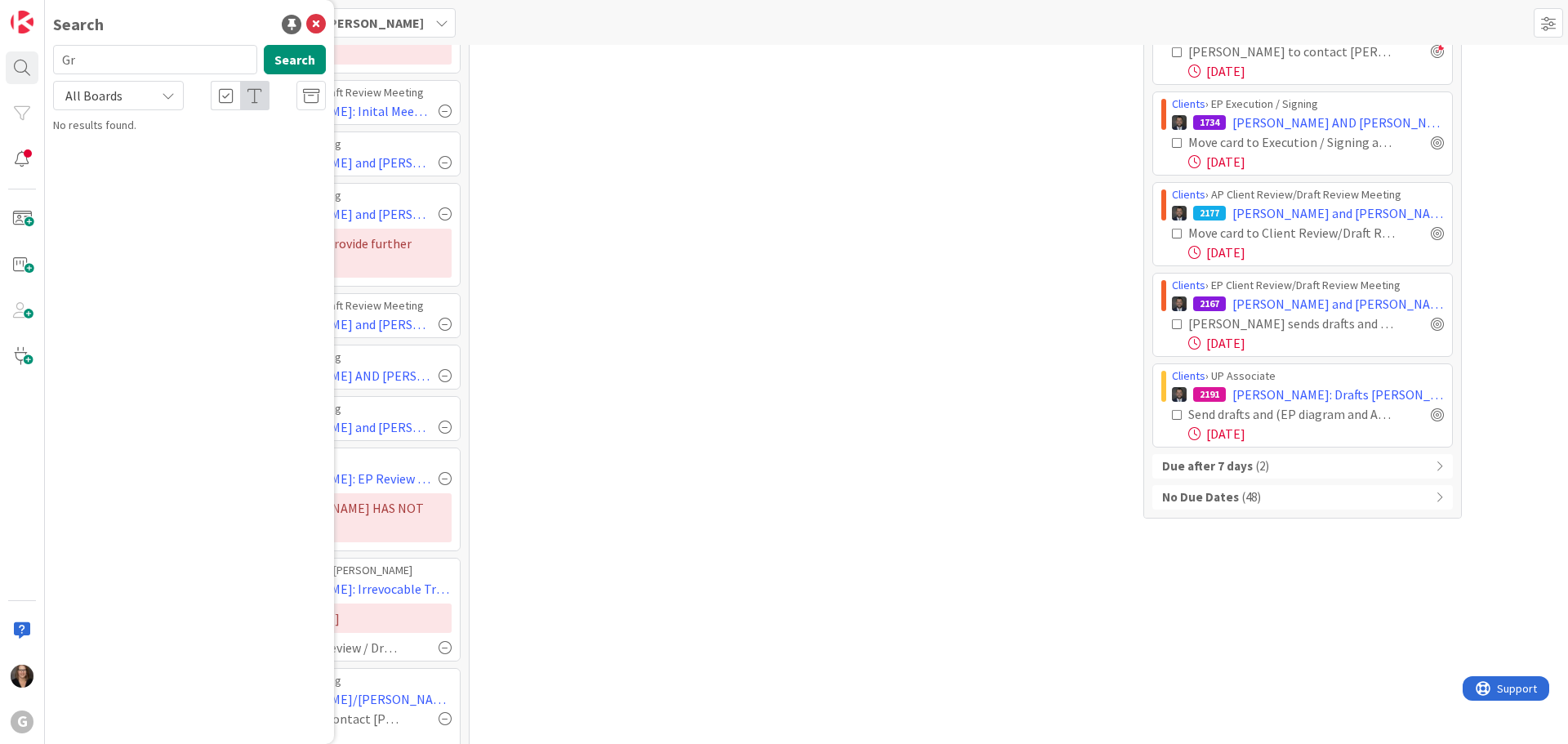
type input "G"
click at [298, 63] on button "Search" at bounding box center [294, 60] width 62 height 30
drag, startPoint x: 106, startPoint y: 61, endPoint x: 15, endPoint y: 58, distance: 91.0
click at [15, 57] on div "G Search La Terra Search All Boards No results found." at bounding box center [22, 372] width 45 height 744
click at [124, 61] on input "Grossman" at bounding box center [155, 60] width 204 height 30
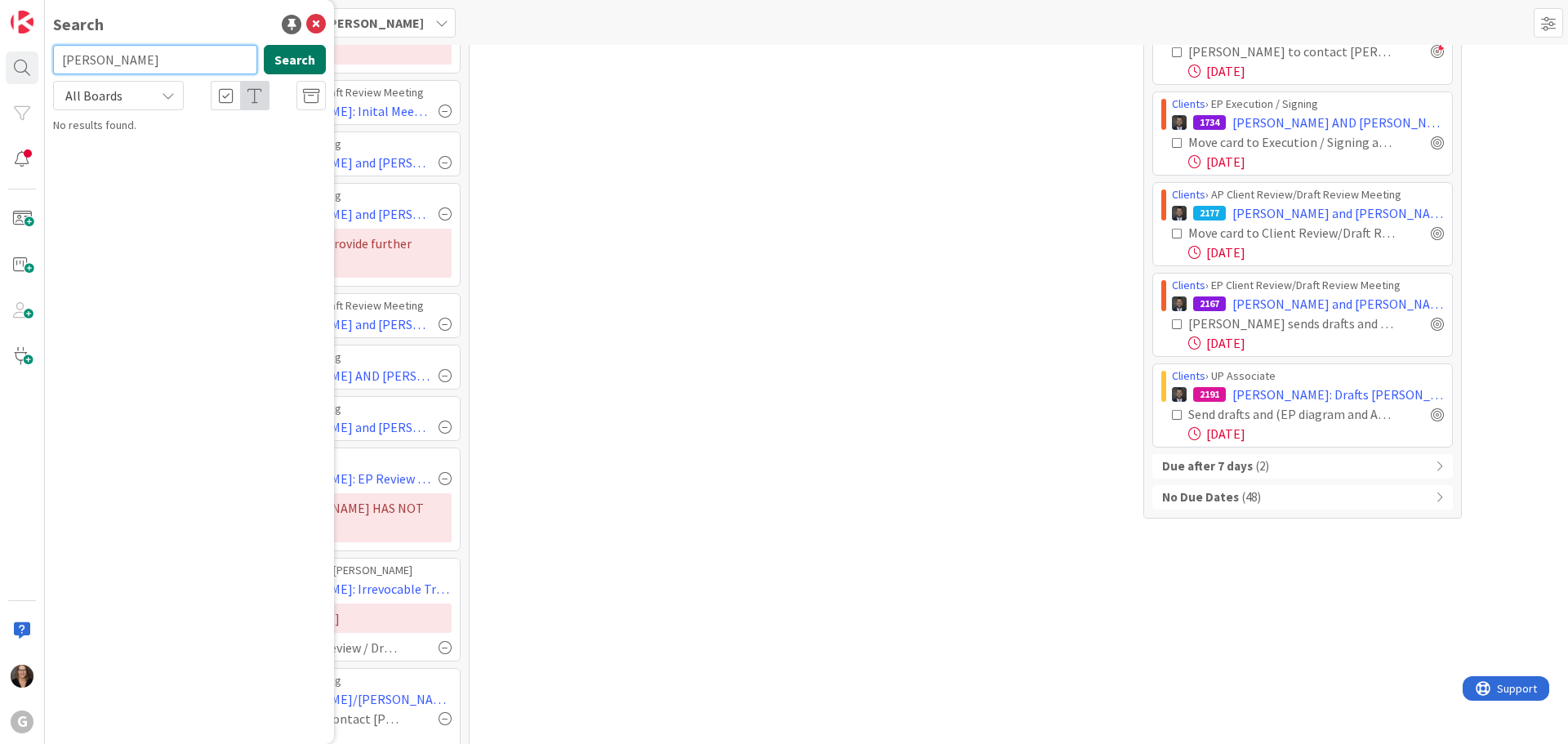
type input "Grossmann"
click at [288, 62] on button "Search" at bounding box center [294, 60] width 62 height 30
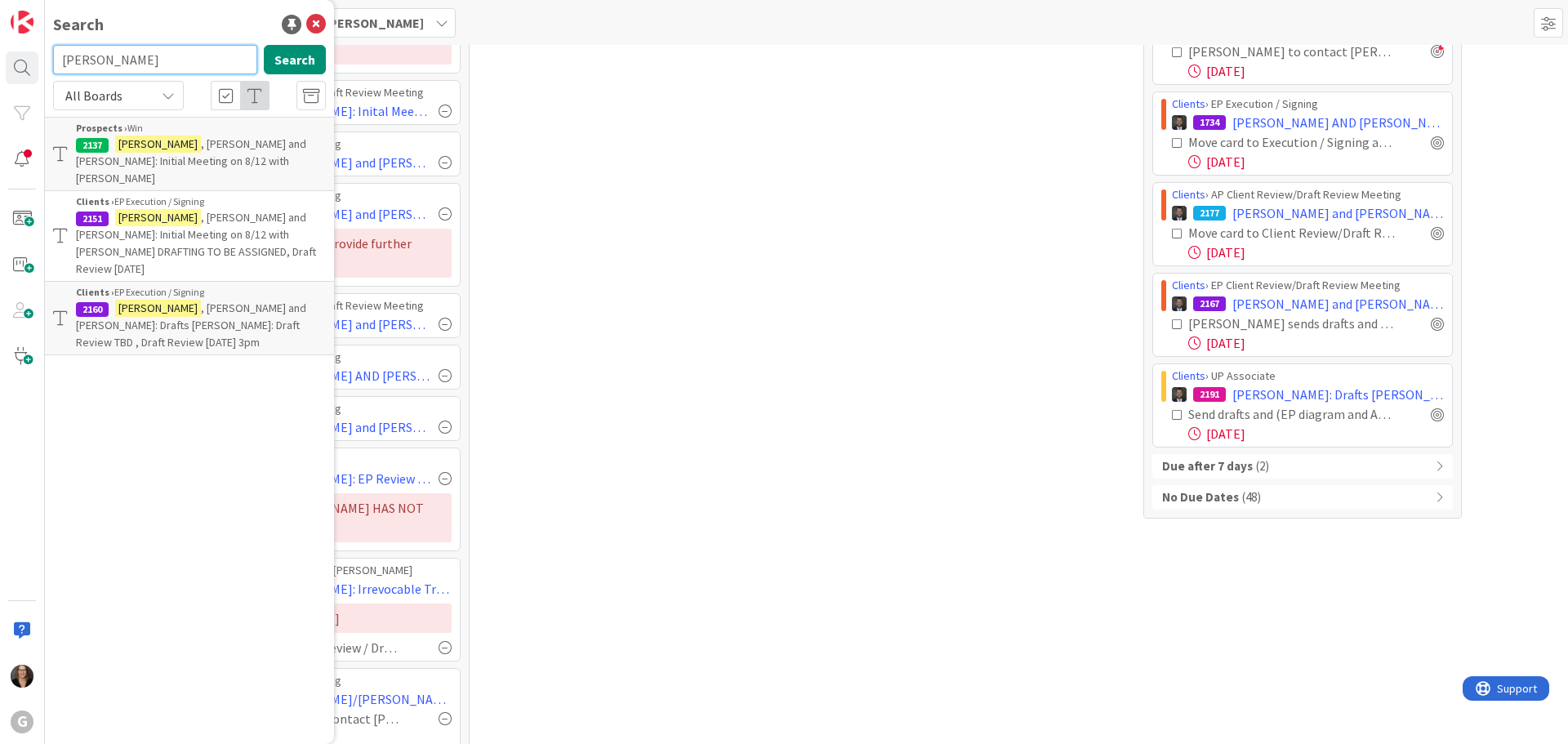
drag, startPoint x: 154, startPoint y: 63, endPoint x: 138, endPoint y: 61, distance: 16.1
click at [138, 61] on input "Grossmann" at bounding box center [155, 60] width 204 height 30
click at [181, 210] on span ", John and Judy: Initial Meeting on 8/12 with Bobby DRAFTING TO BE ASSIGNED, Dr…" at bounding box center [196, 243] width 240 height 66
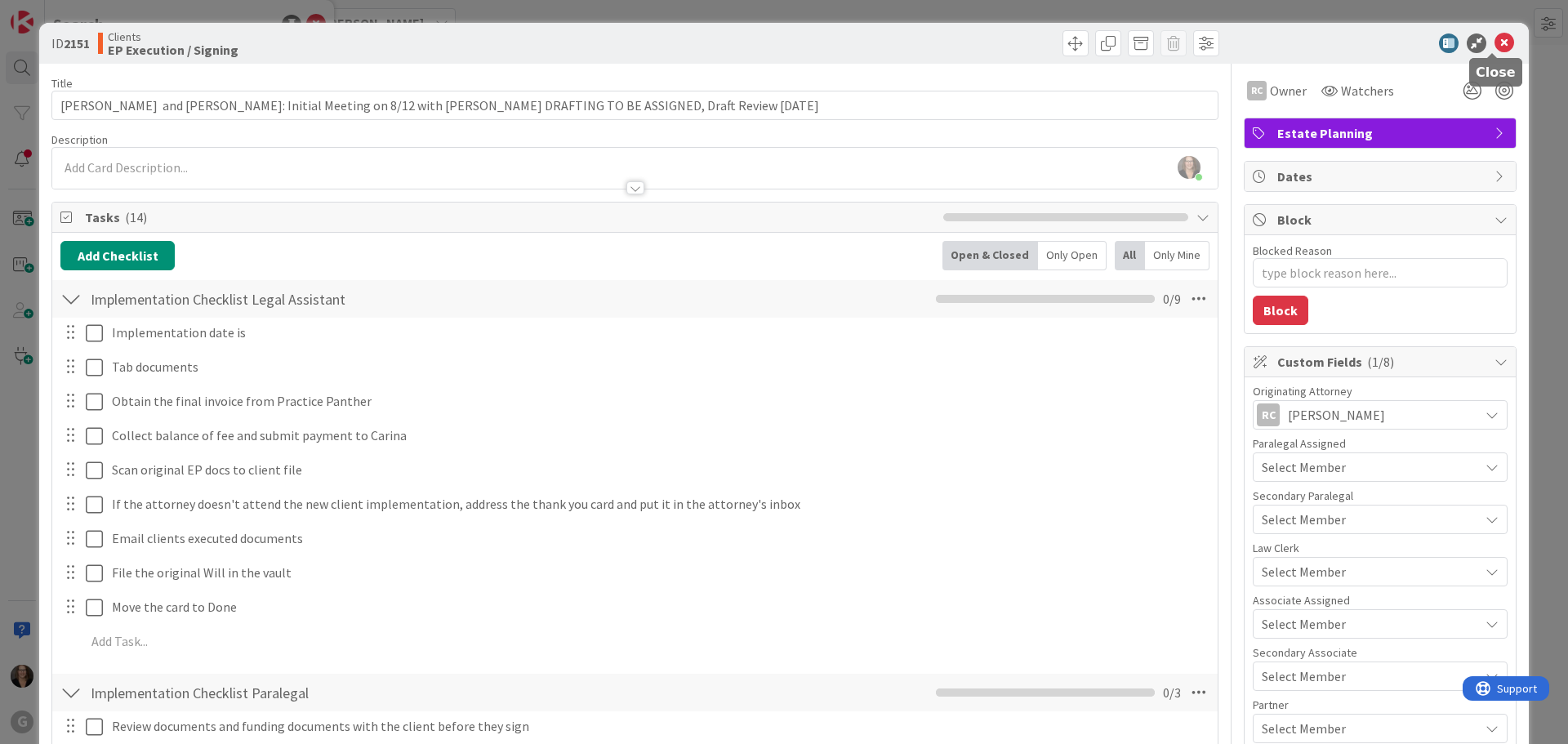
click at [1494, 38] on icon at bounding box center [1503, 42] width 19 height 19
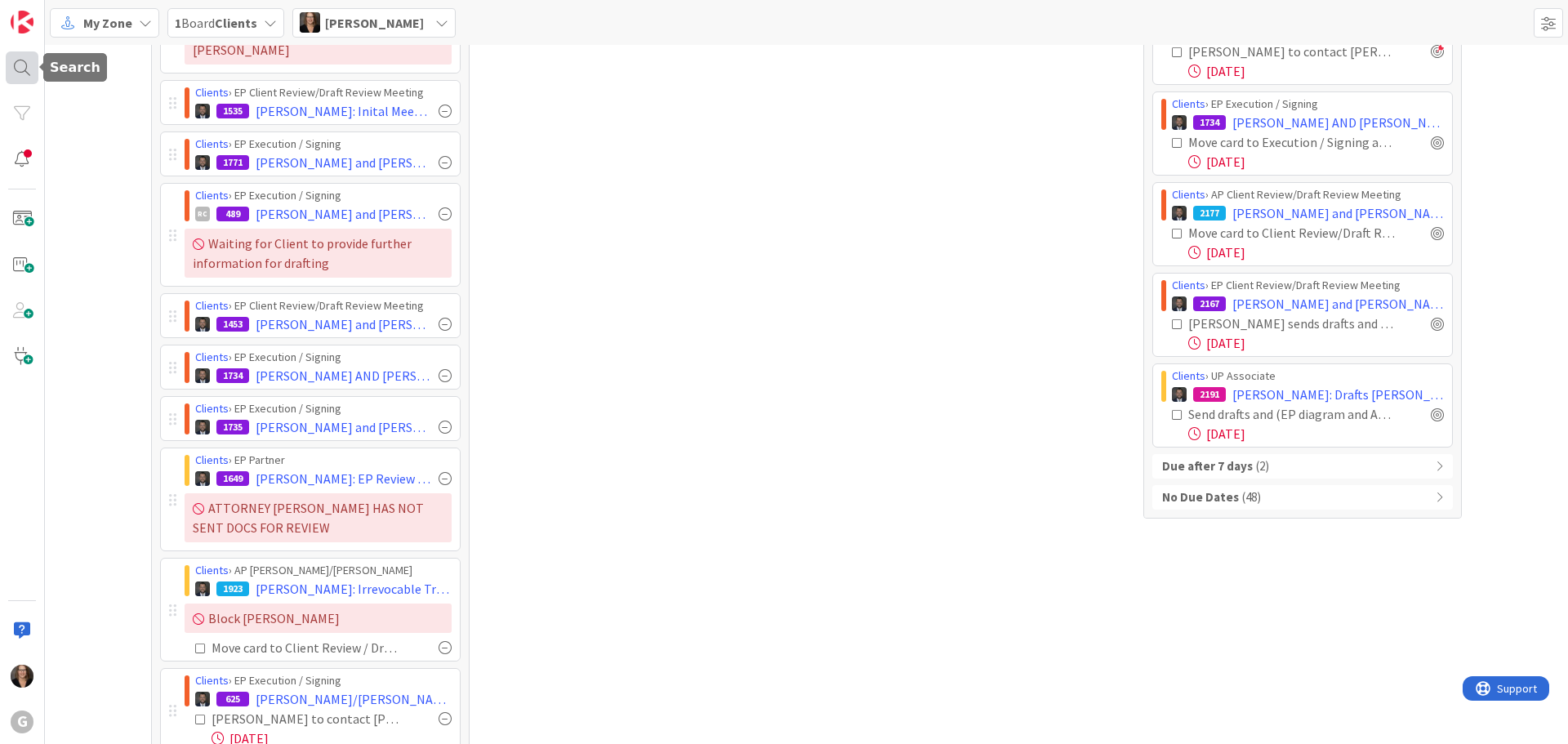
click at [18, 71] on div at bounding box center [21, 67] width 32 height 32
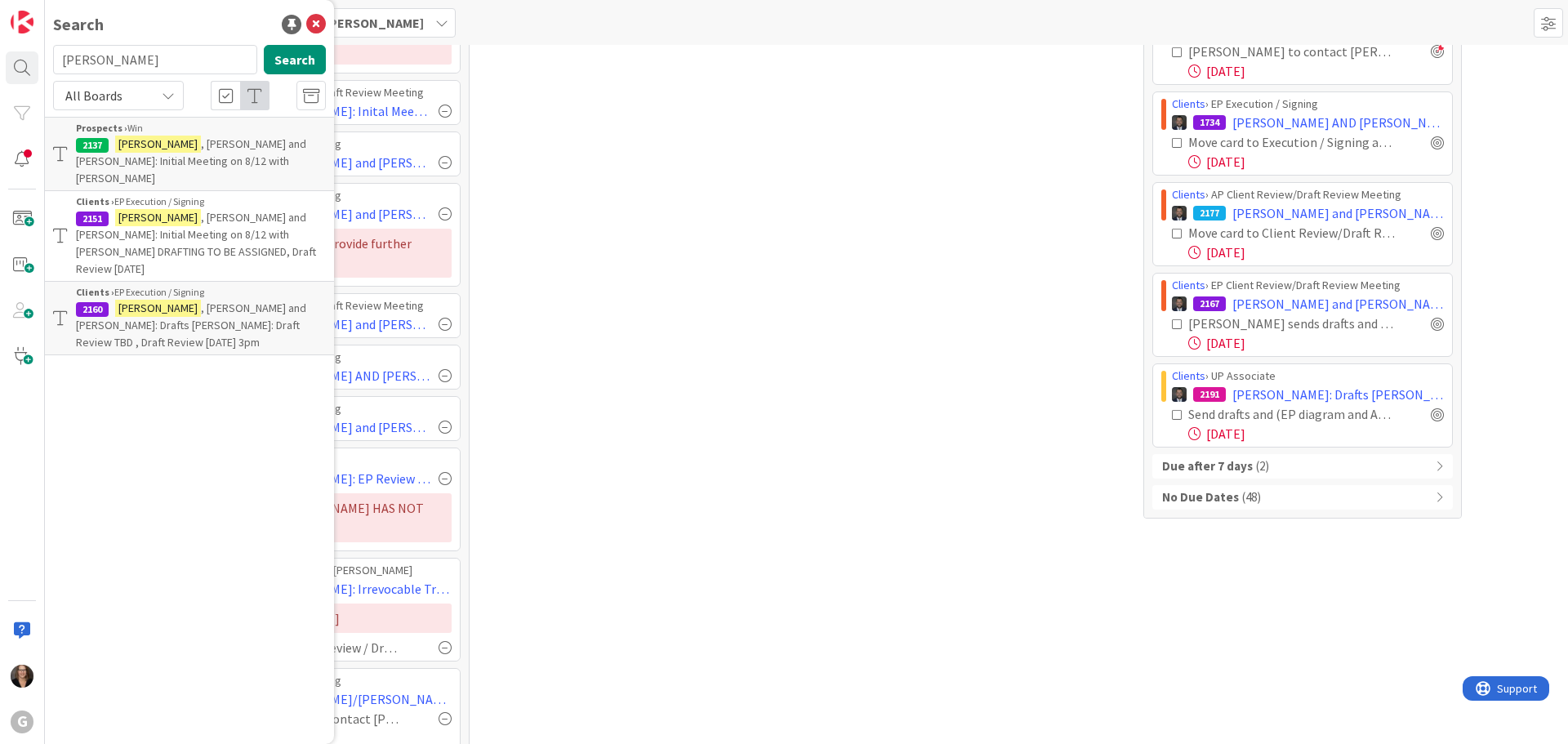
click at [178, 301] on span ", John and Judy: Drafts Paul Bobby: Draft Review TBD , Draft Review 9-15-25 at …" at bounding box center [191, 325] width 231 height 49
type textarea "x"
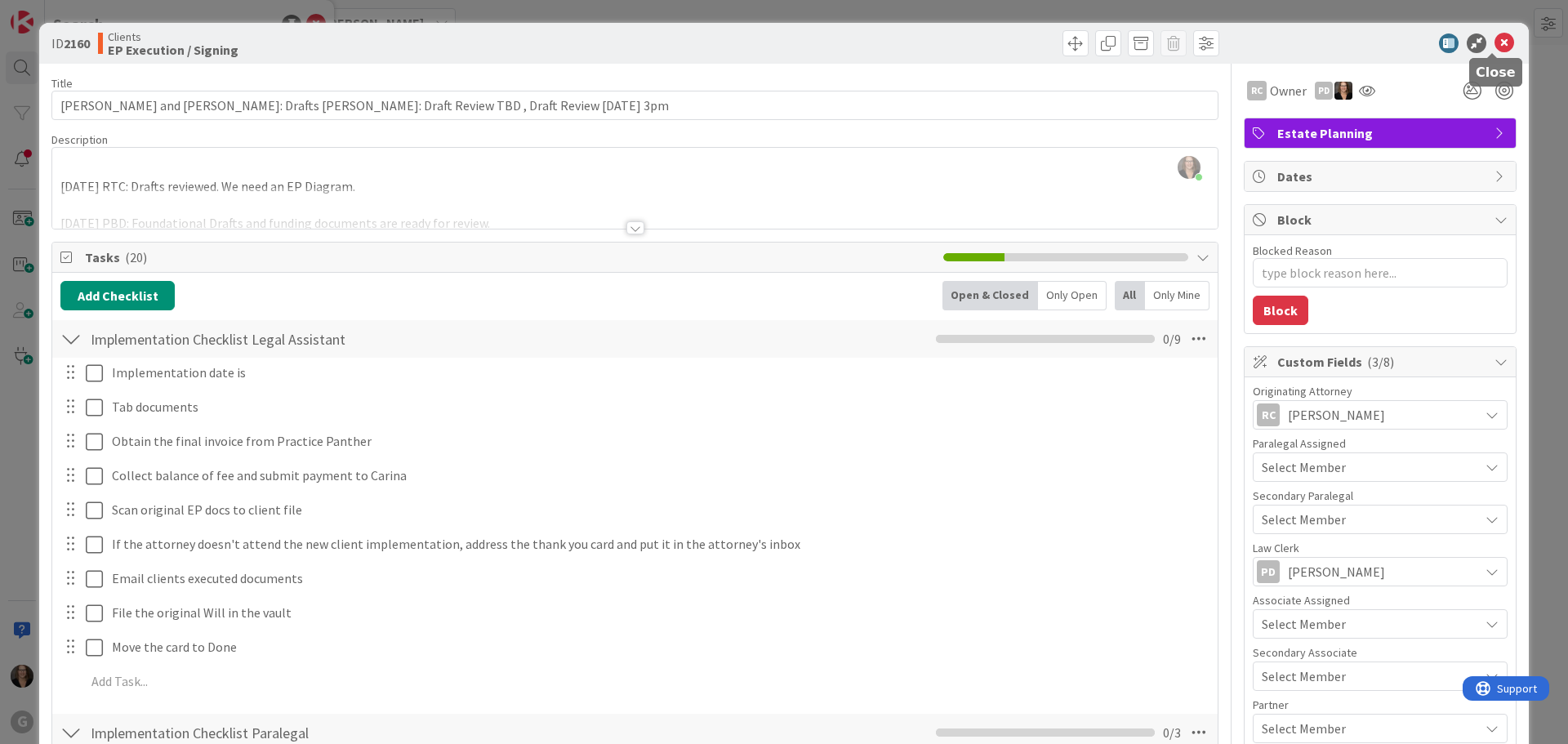
click at [1494, 41] on icon at bounding box center [1503, 42] width 19 height 19
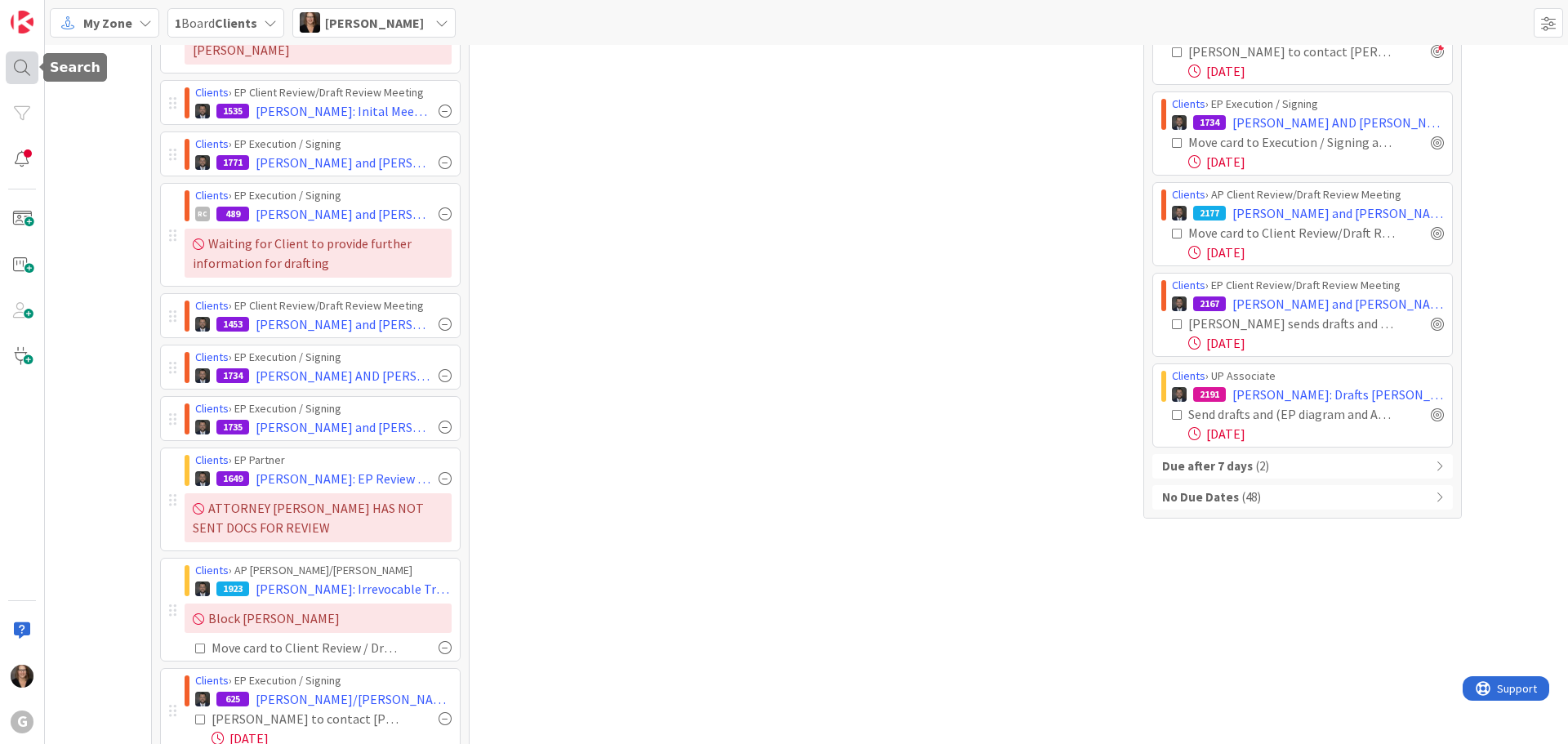
click at [21, 69] on div at bounding box center [21, 67] width 32 height 32
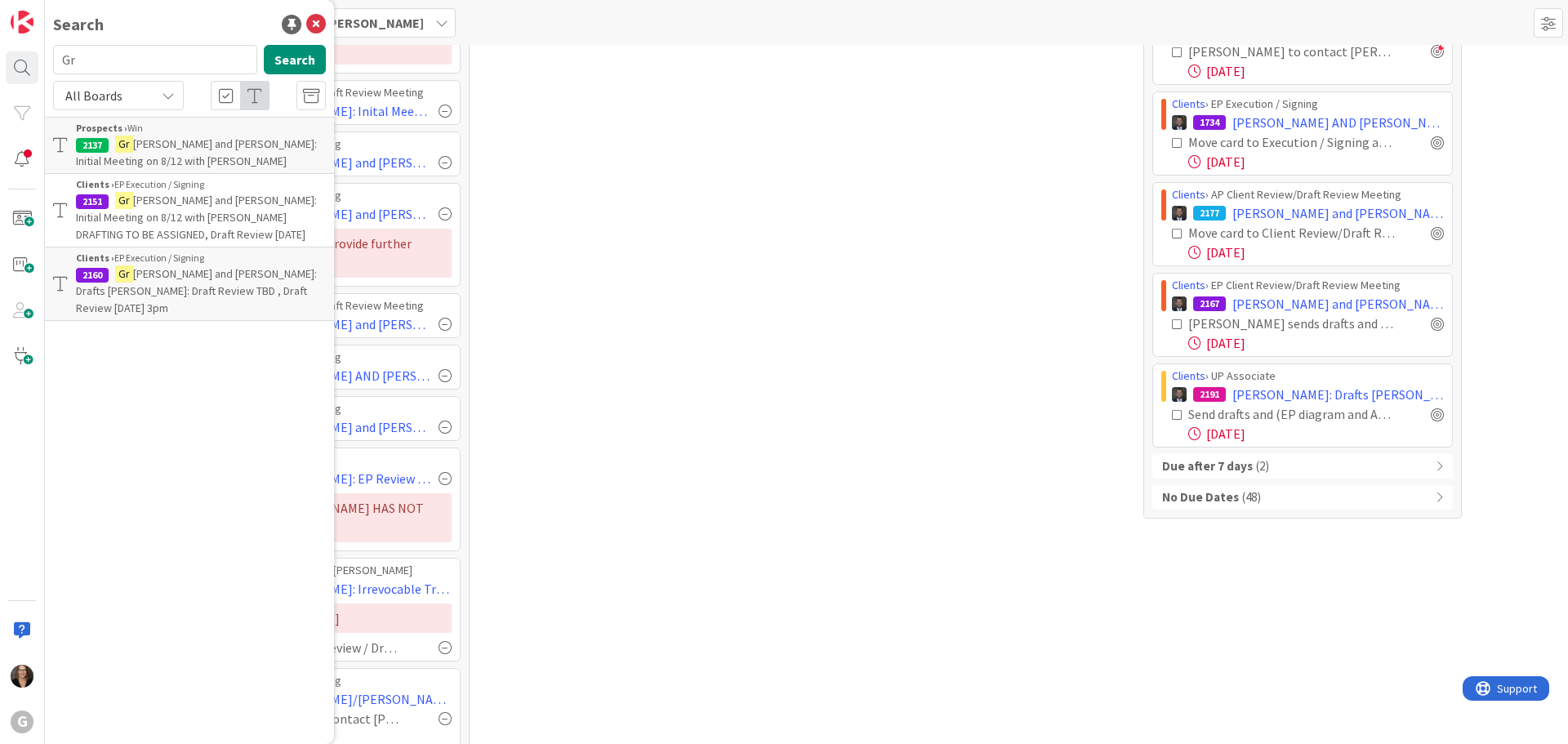
type input "G"
type input "Chensoff"
click at [303, 61] on button "Search" at bounding box center [294, 60] width 62 height 30
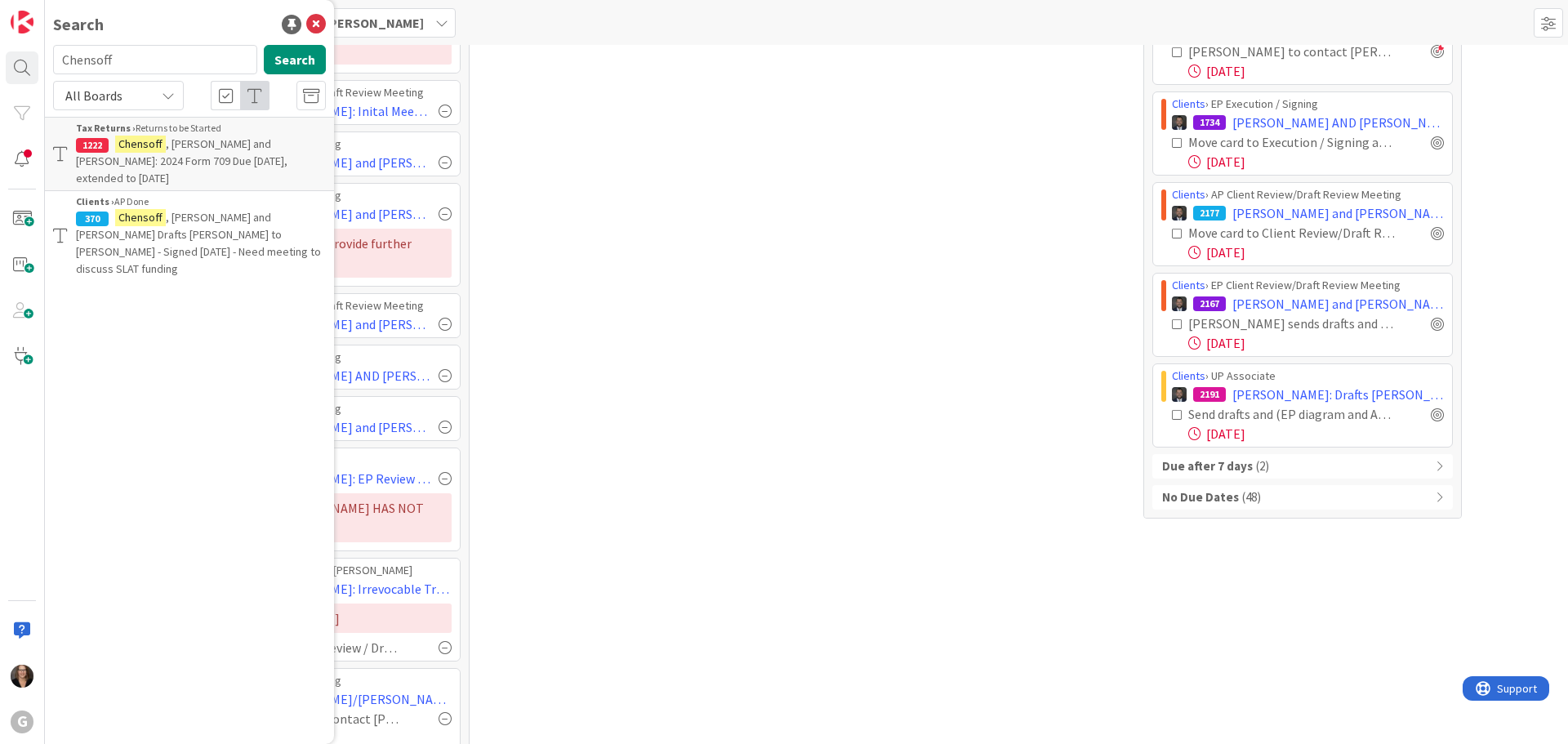
click at [195, 210] on span ", Gary and Elizabeth Drafts Bobby to Jonas - Signed 5/30/24 - Need meeting to d…" at bounding box center [198, 243] width 245 height 66
type textarea "x"
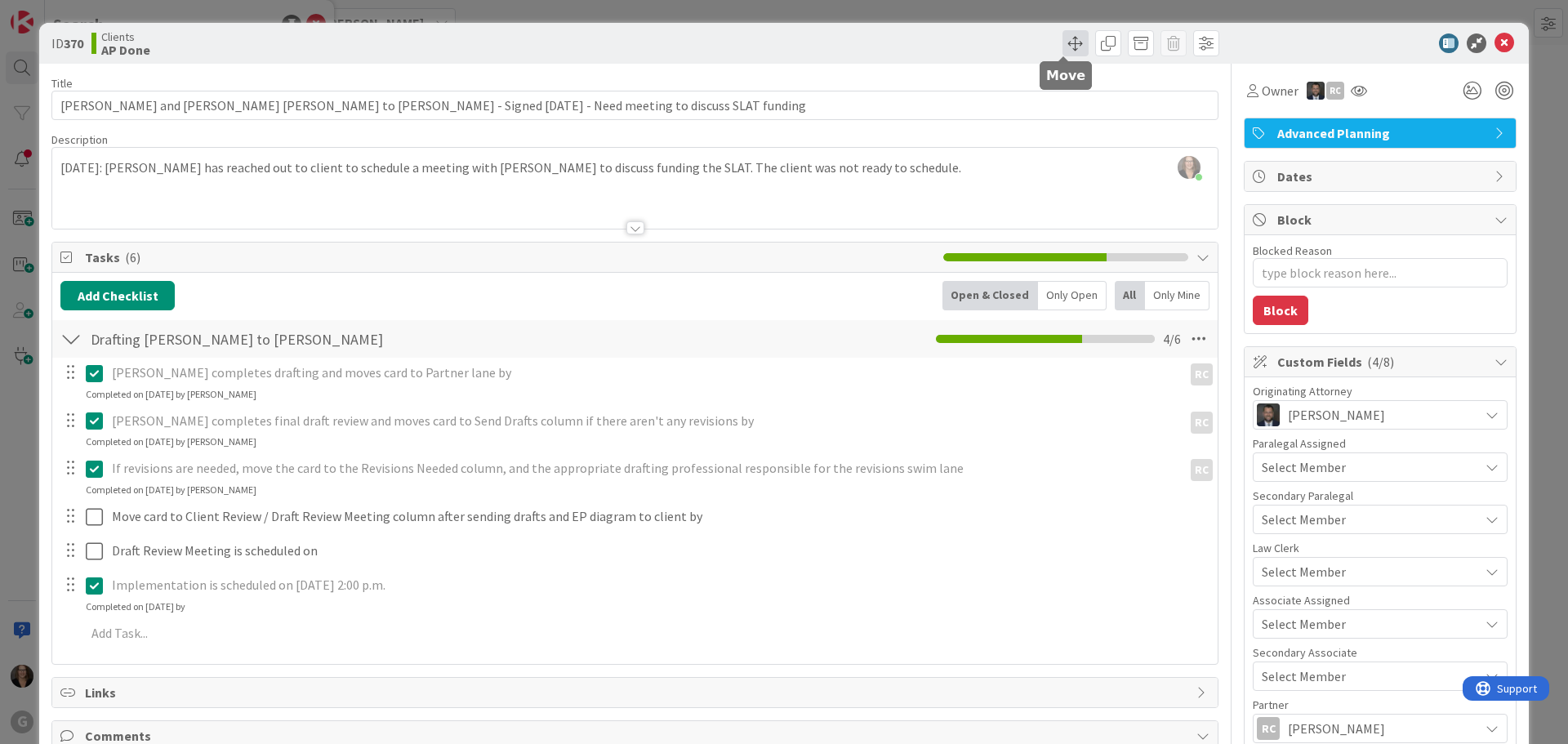
click at [1066, 48] on span at bounding box center [1075, 43] width 26 height 26
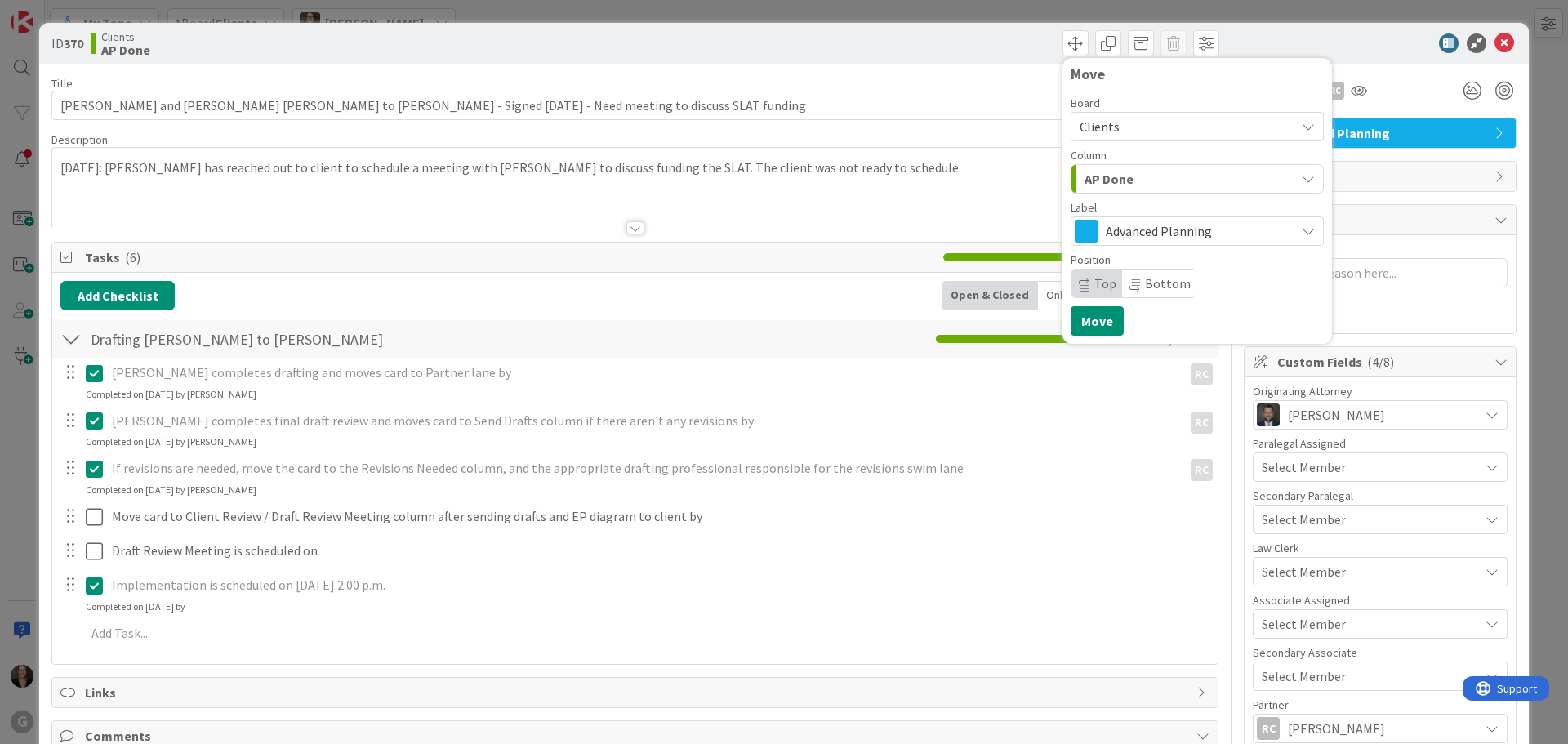
click at [880, 197] on div at bounding box center [636, 207] width 1166 height 41
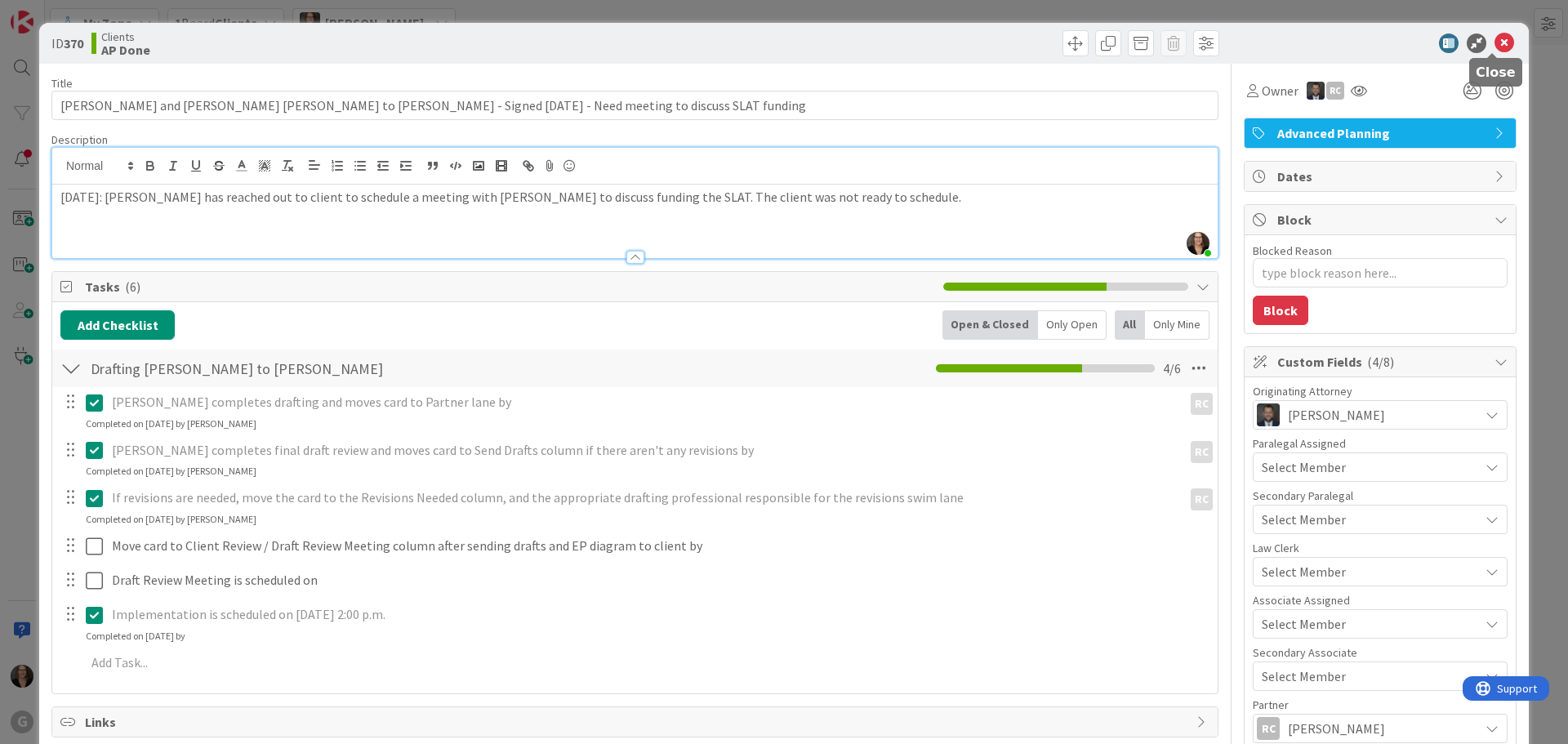
click at [1494, 44] on icon at bounding box center [1503, 42] width 19 height 19
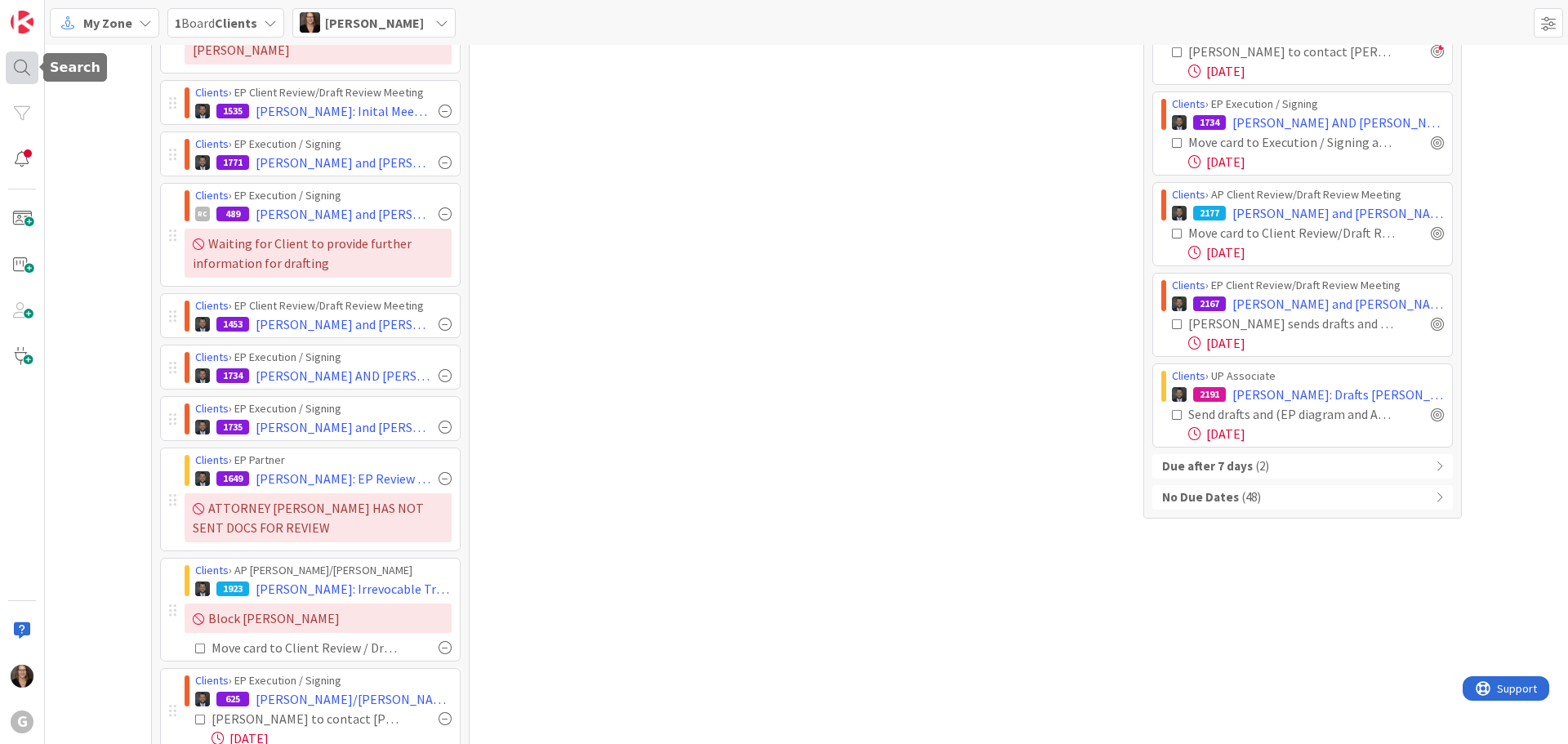
click at [19, 66] on div at bounding box center [21, 67] width 32 height 32
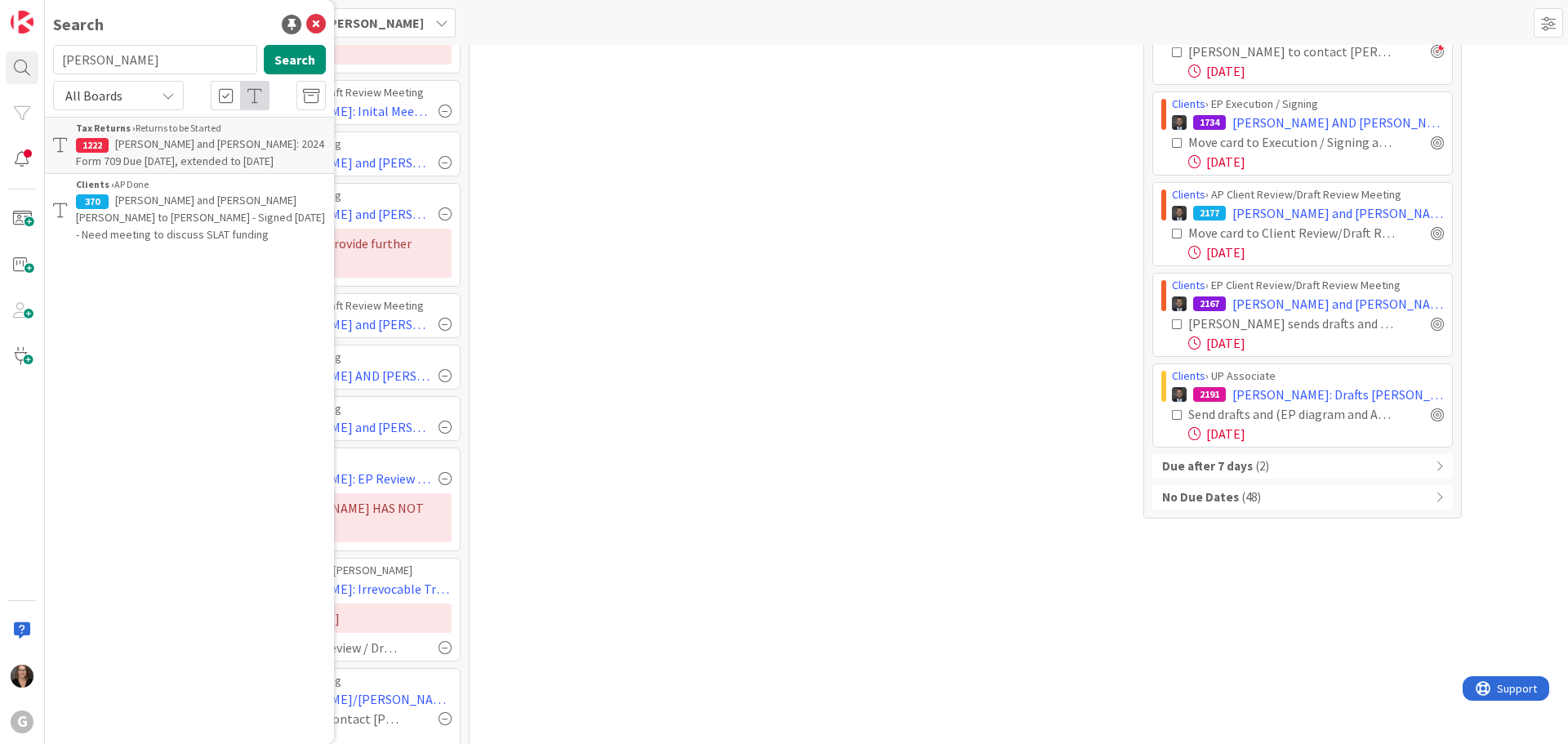
type input "Cramer"
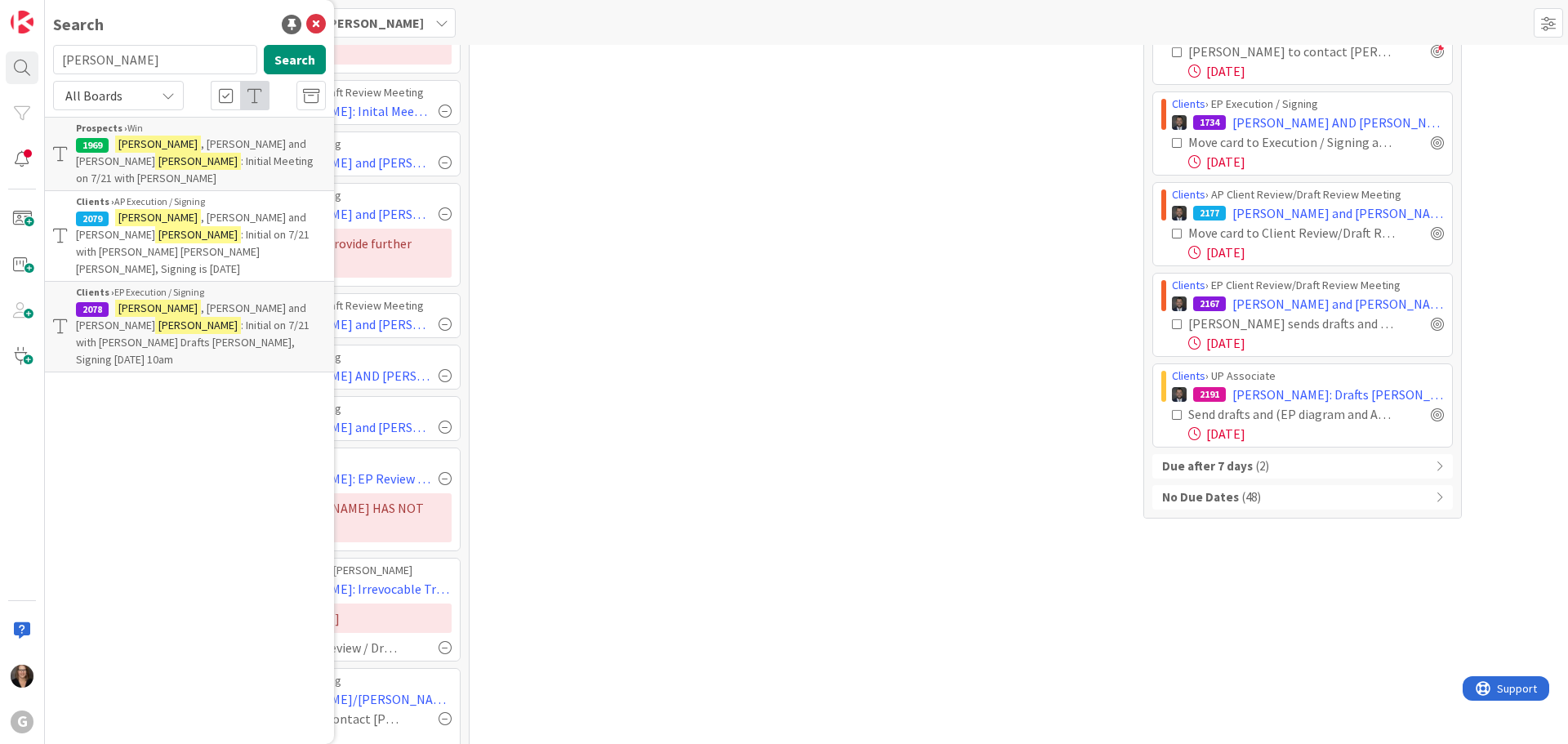
click at [184, 210] on span ", Jeffrey and Phyllis" at bounding box center [191, 226] width 231 height 32
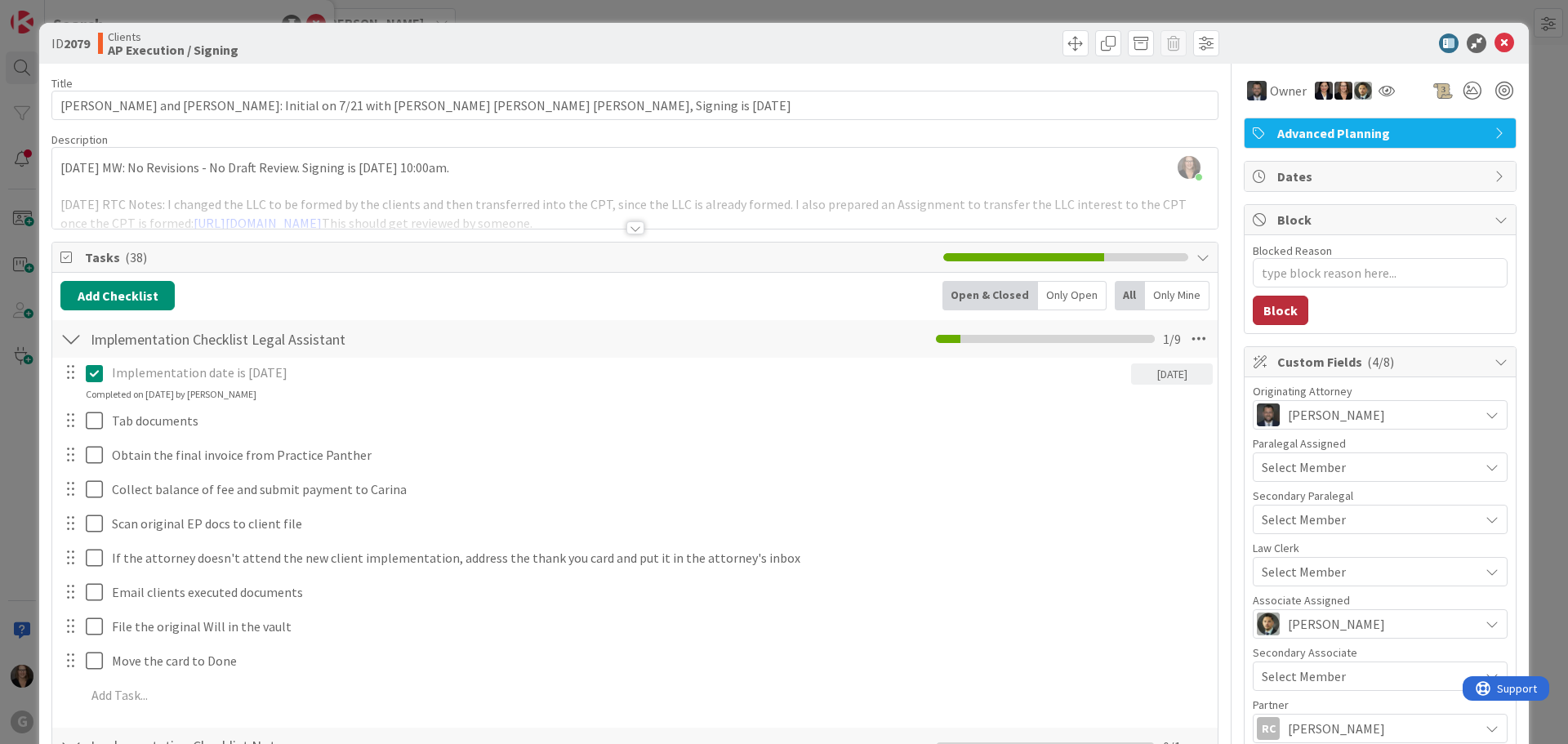
click at [1279, 311] on button "Block" at bounding box center [1280, 311] width 55 height 30
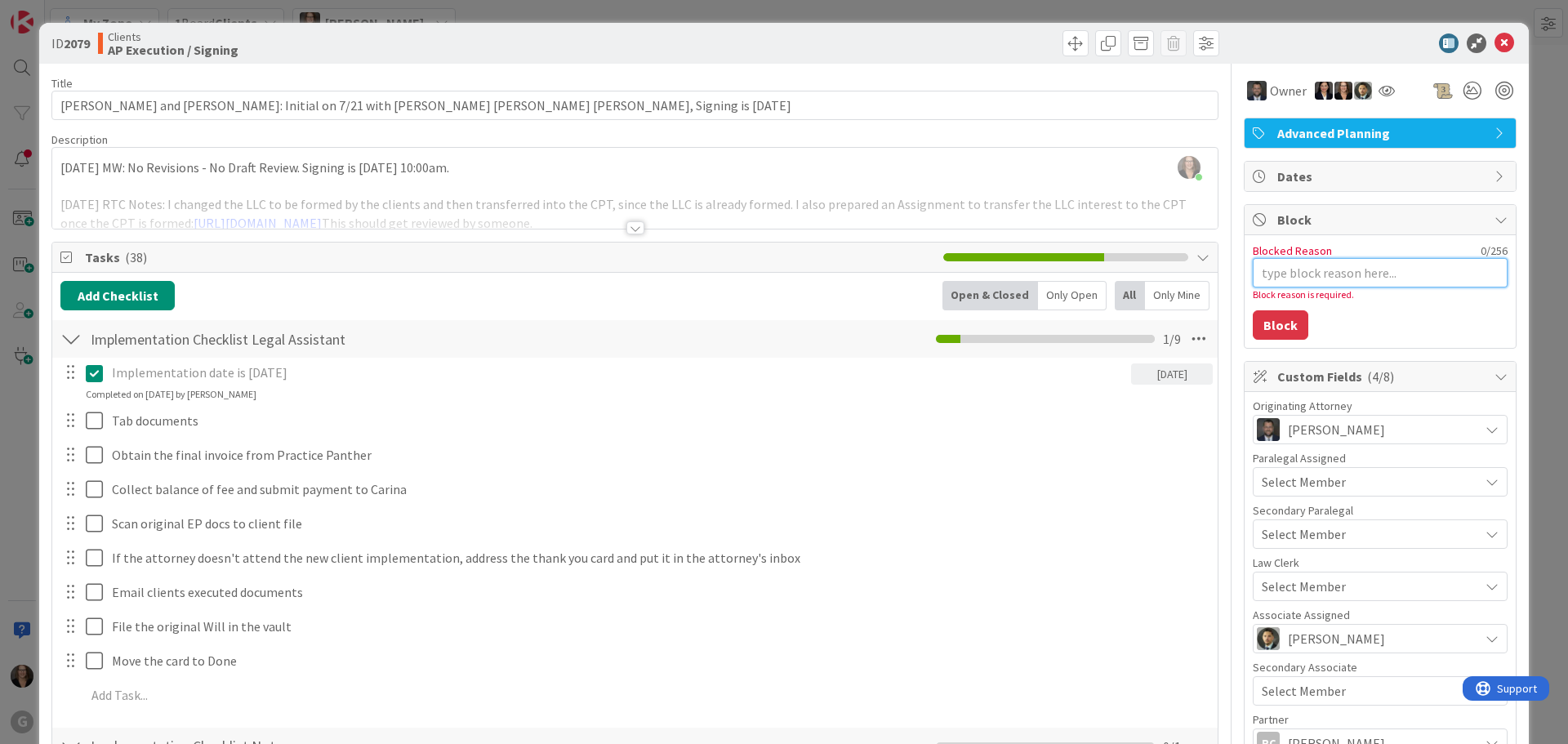
click at [1266, 276] on textarea "Blocked Reason" at bounding box center [1380, 273] width 255 height 30
type textarea "x"
type textarea "S"
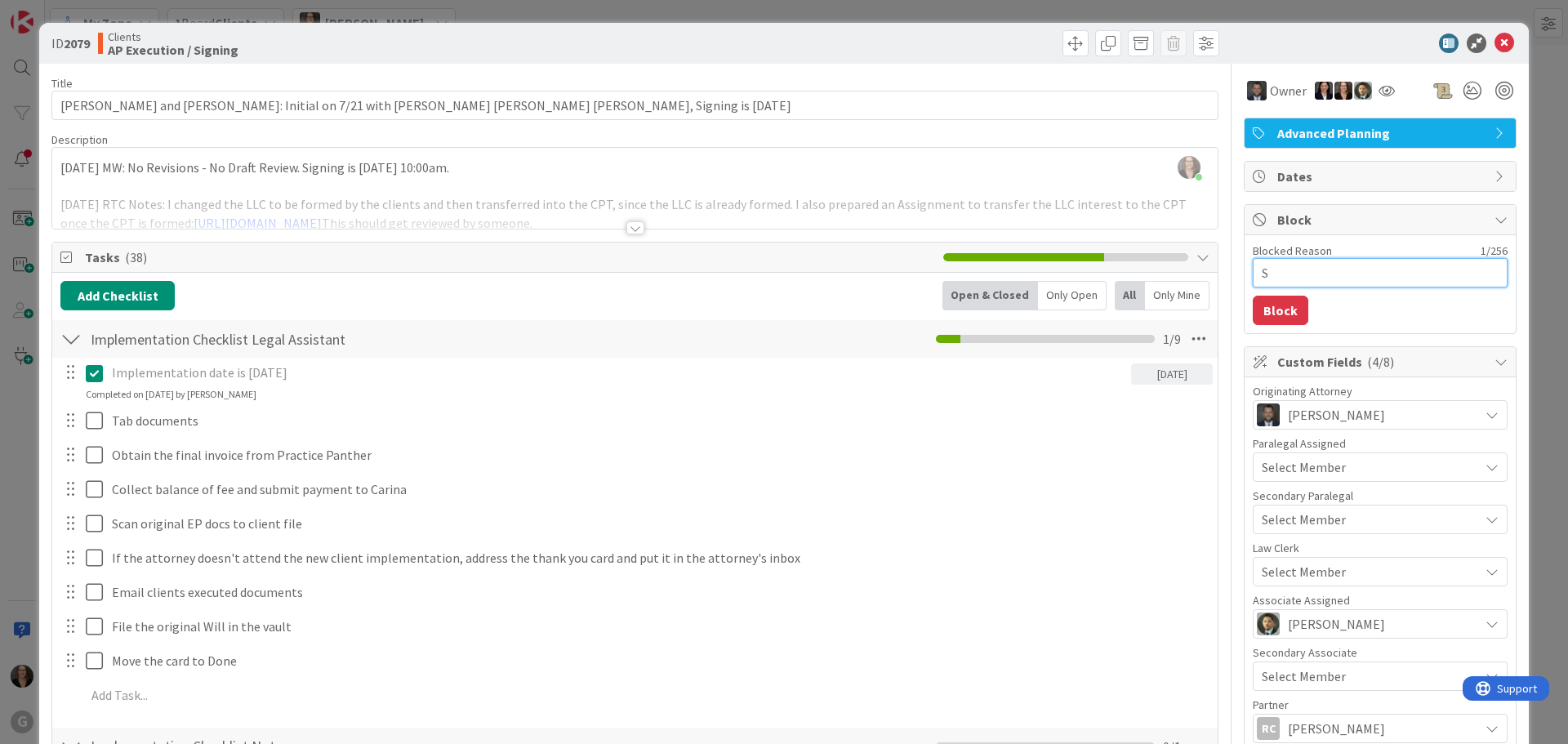
type textarea "x"
type textarea "Si"
type textarea "x"
type textarea "Sig"
type textarea "x"
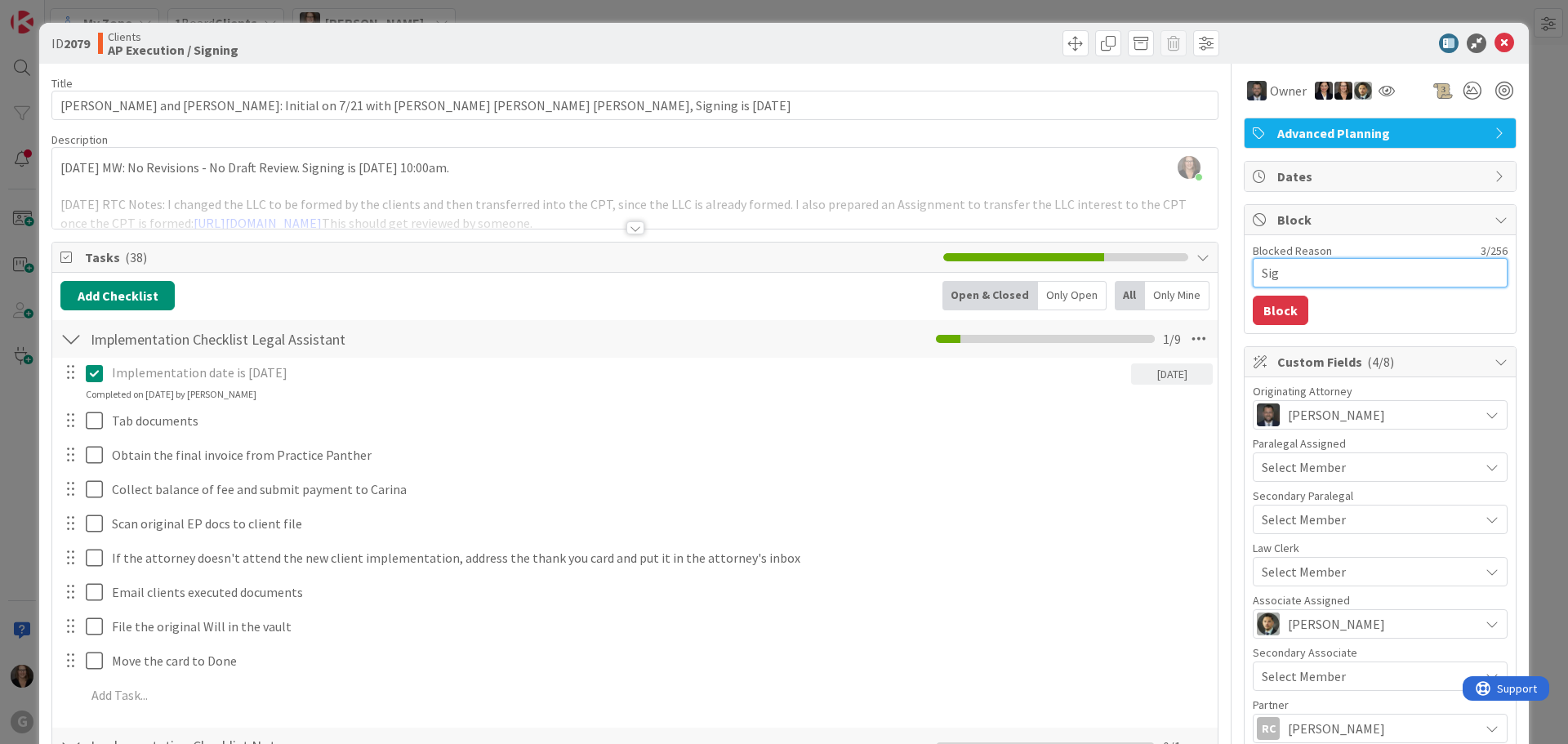
type textarea "Sign"
type textarea "x"
type textarea "Signi"
type textarea "x"
type textarea "Signin"
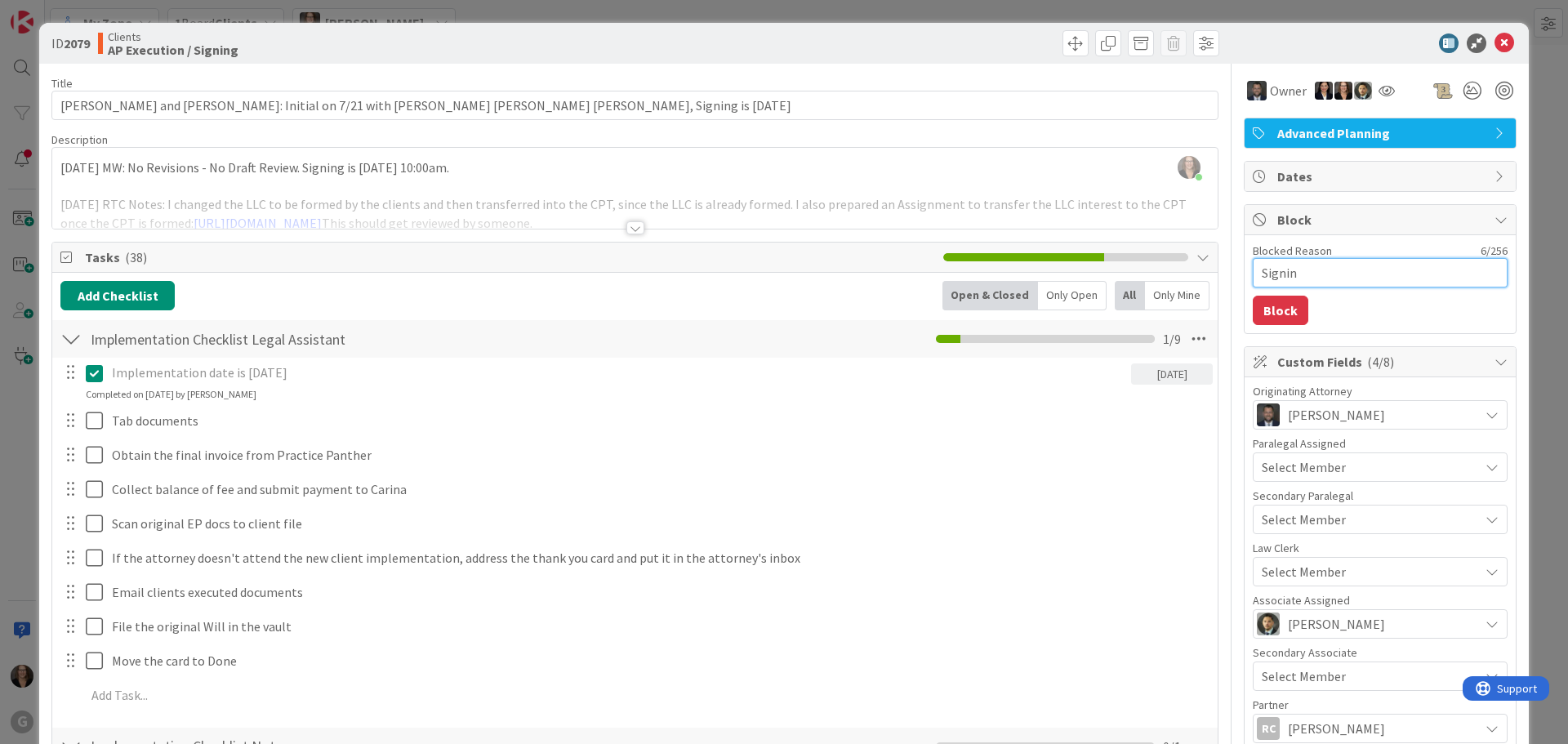
type textarea "x"
type textarea "Signing"
type textarea "x"
type textarea "Signing"
type textarea "x"
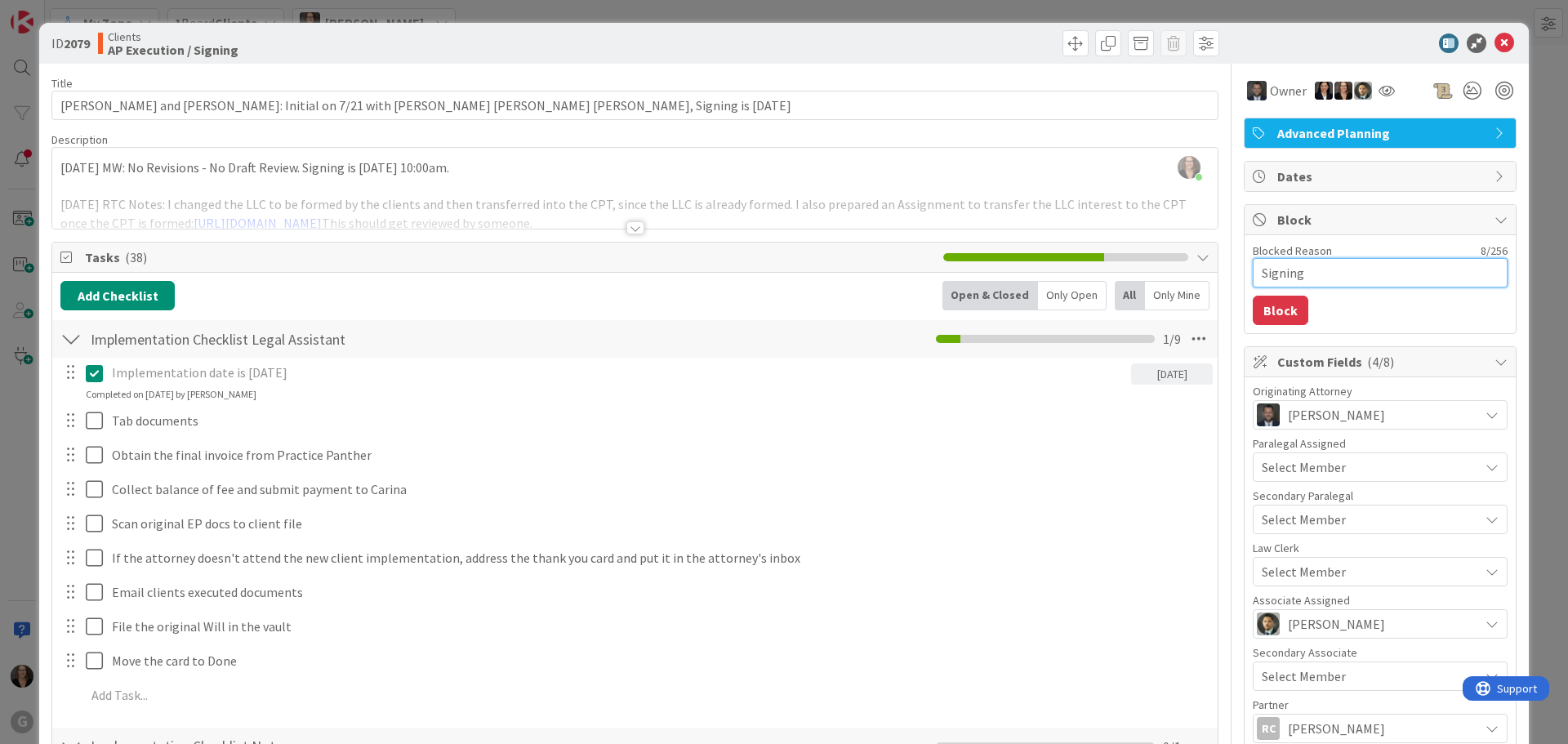
type textarea "Signing w"
type textarea "x"
type textarea "Signing wh"
type textarea "x"
type textarea "Signing whe"
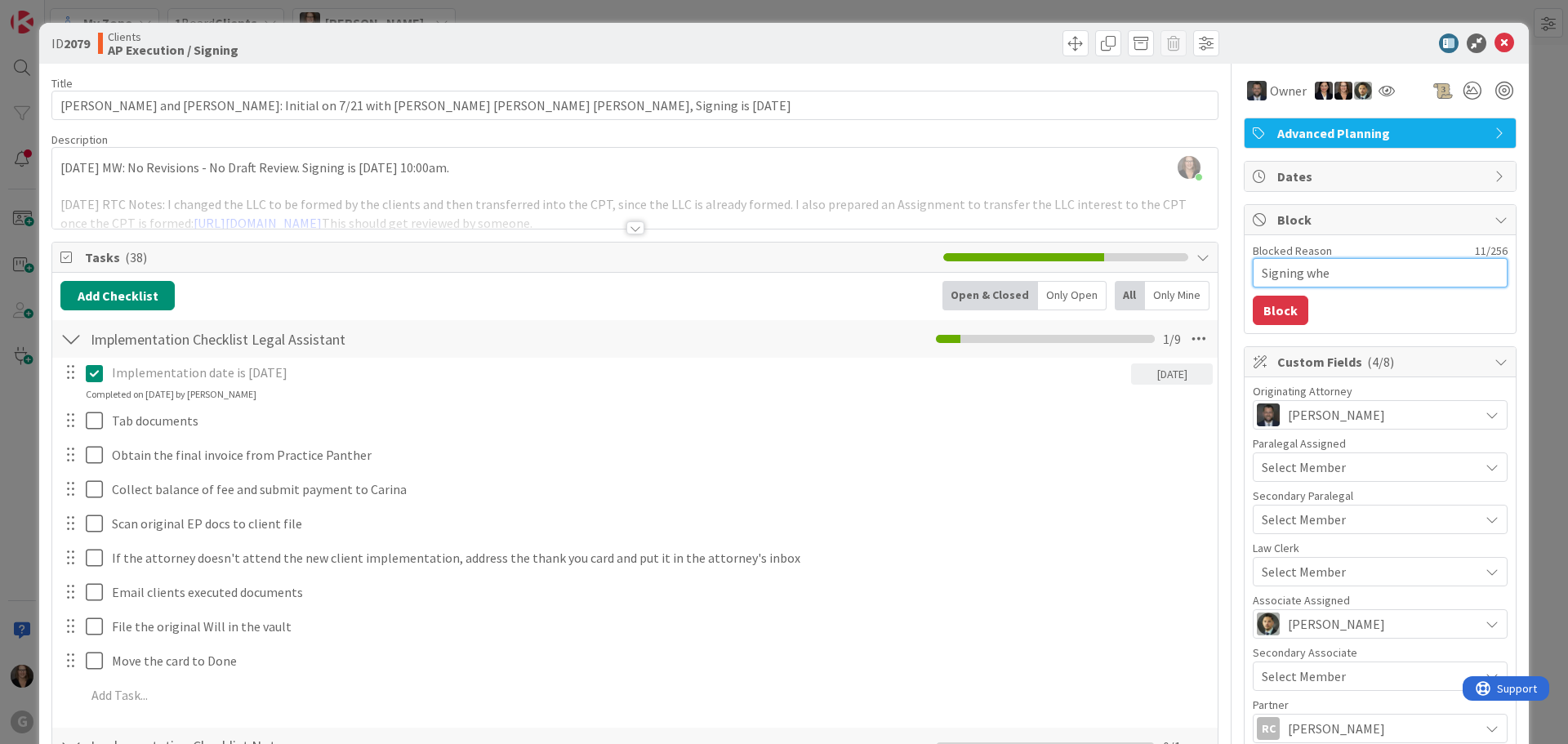
type textarea "x"
type textarea "Signing when"
type textarea "x"
type textarea "Signing when"
type textarea "x"
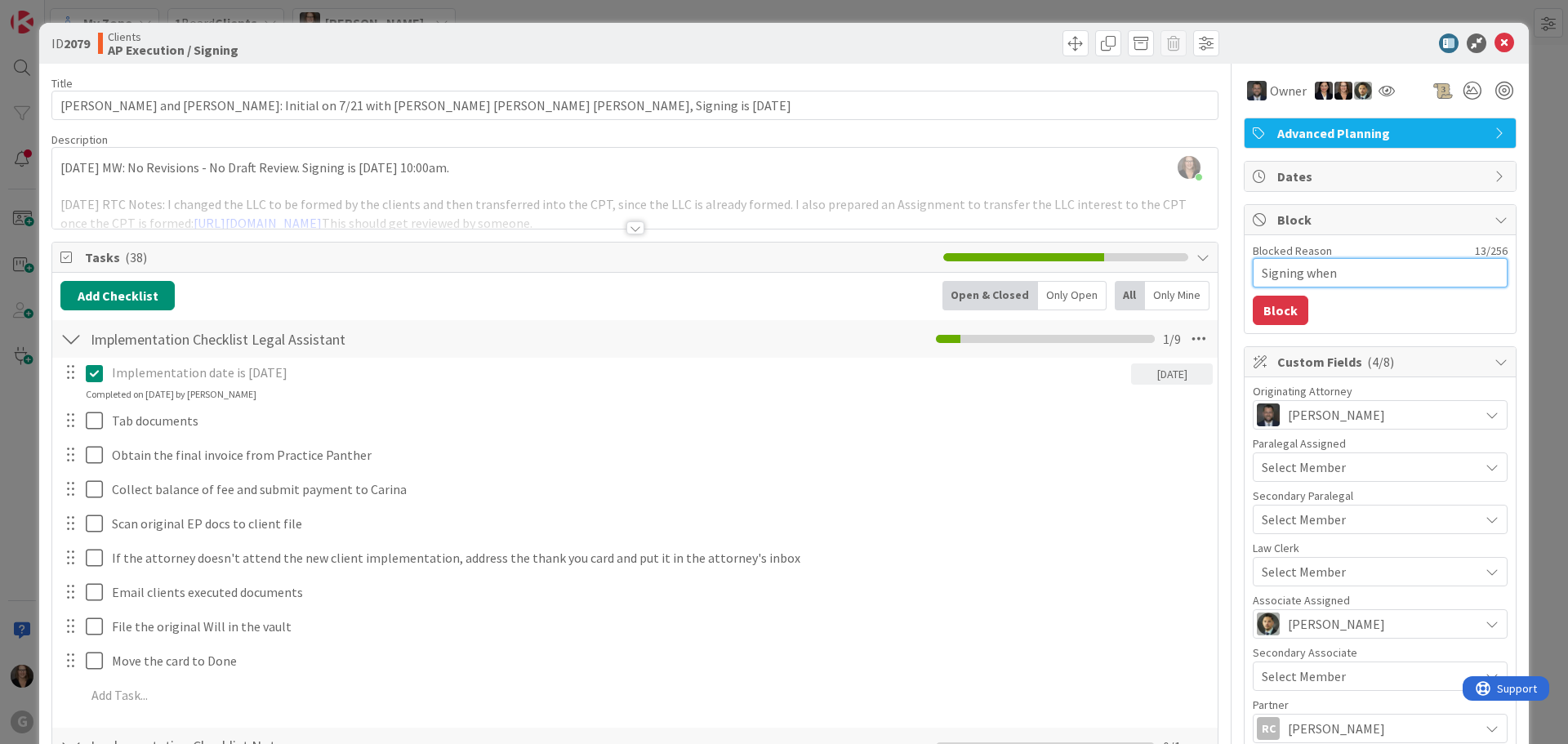
type textarea "Signing when t"
type textarea "x"
type textarea "Signing when th"
type textarea "x"
type textarea "Signing when the"
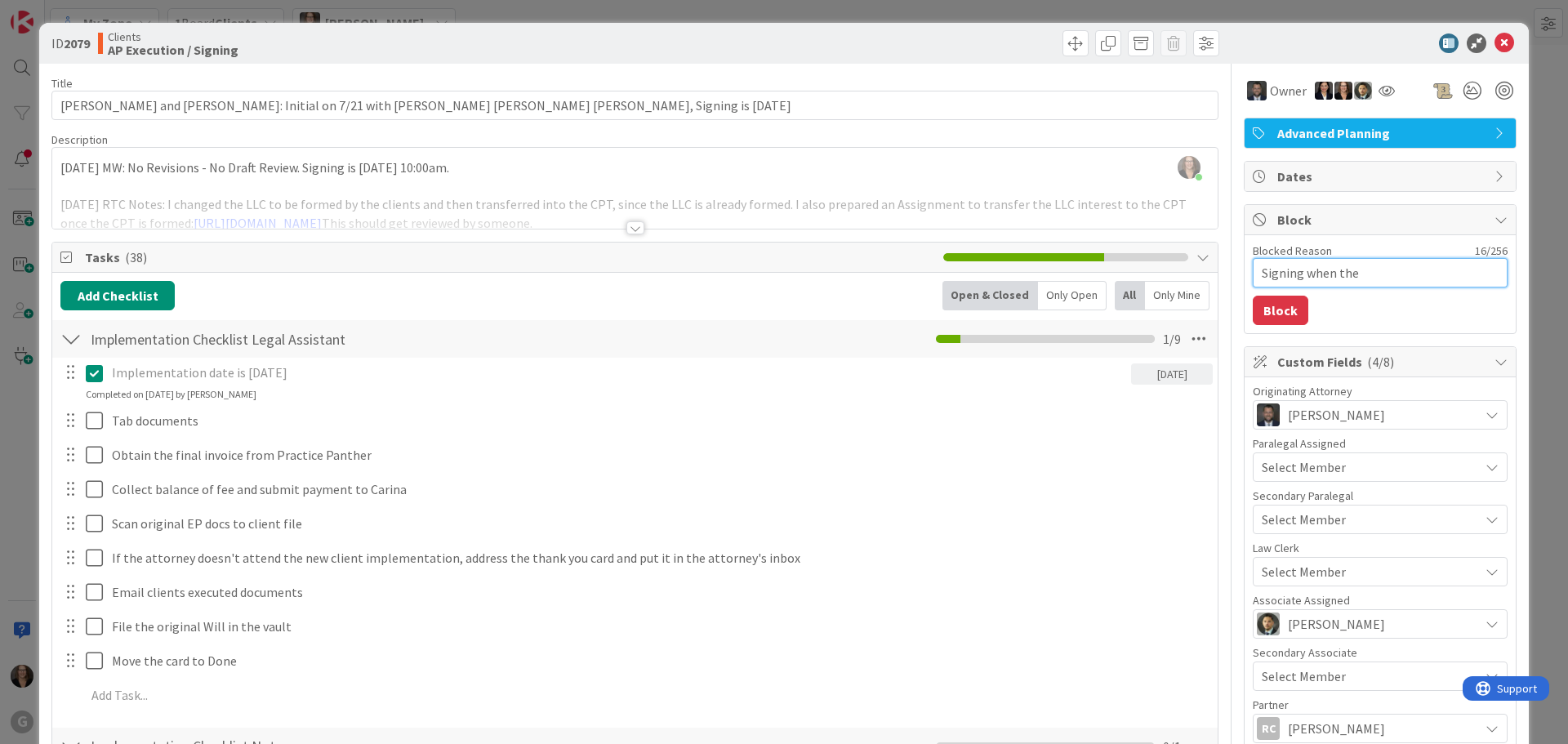
type textarea "x"
type textarea "Signing when they"
type textarea "x"
type textarea "Signing when they"
type textarea "x"
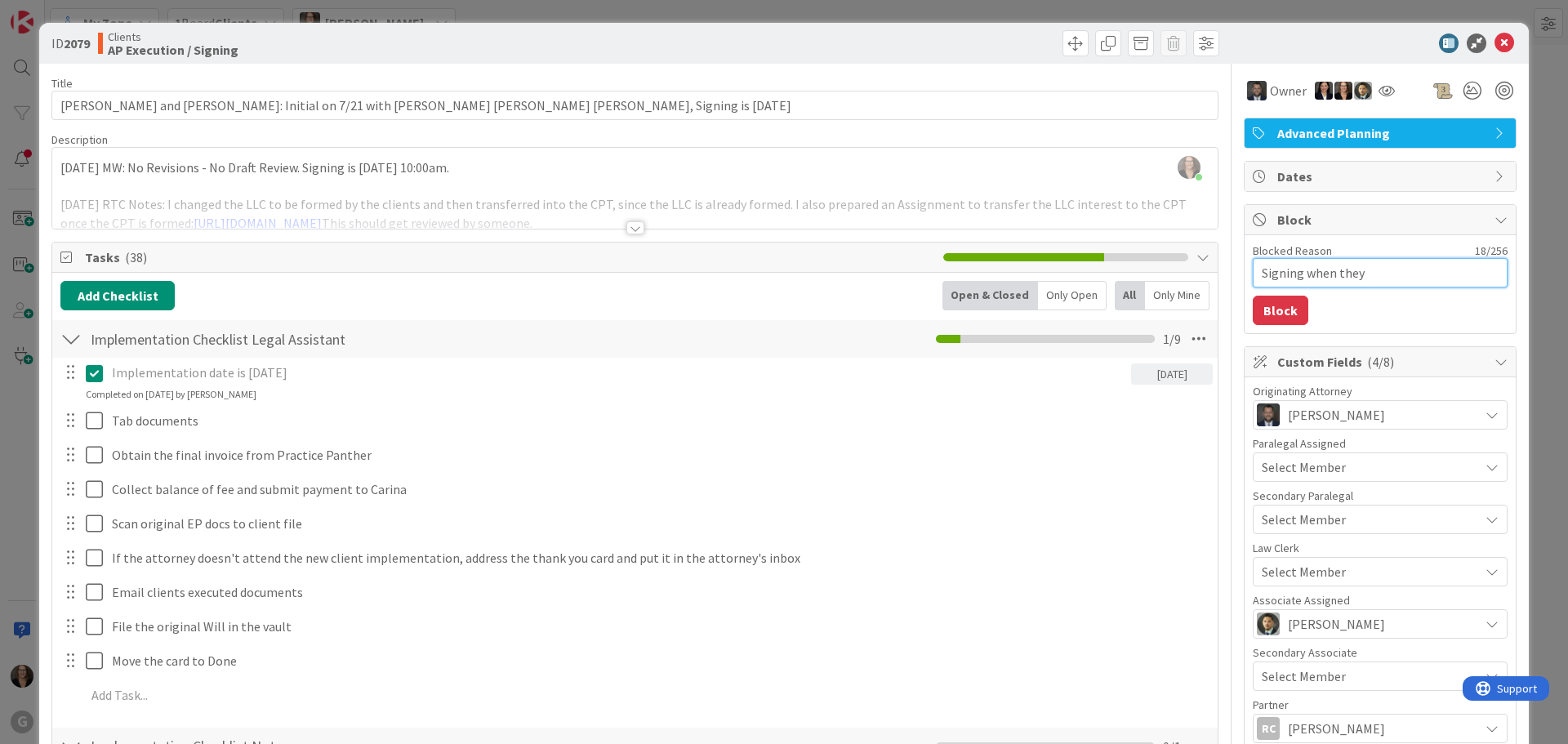
type textarea "Signing when they r"
type textarea "x"
type textarea "Signing when they re"
type textarea "x"
type textarea "Signing when they ret"
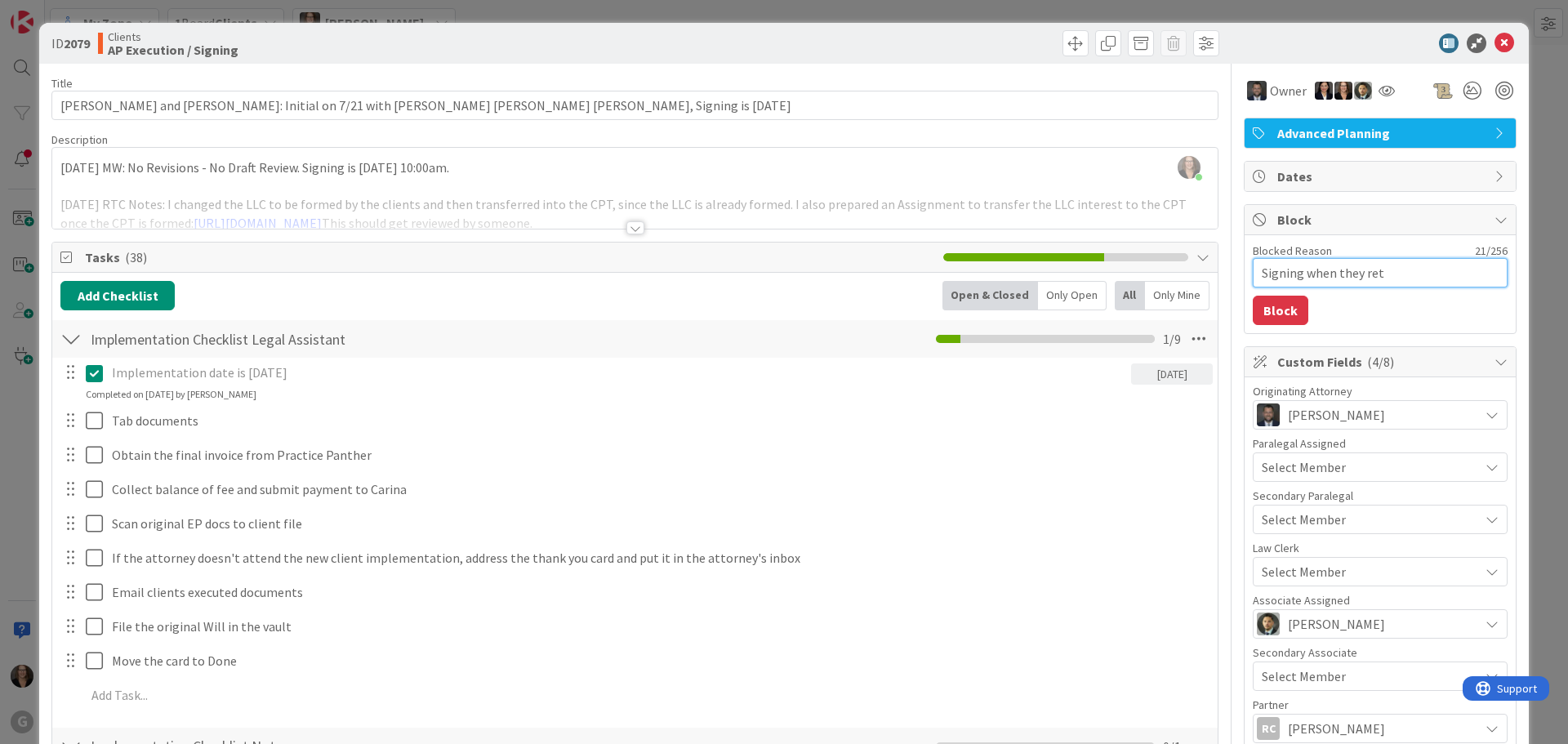
type textarea "x"
type textarea "Signing when they retu"
type textarea "x"
type textarea "Signing when they retur"
type textarea "x"
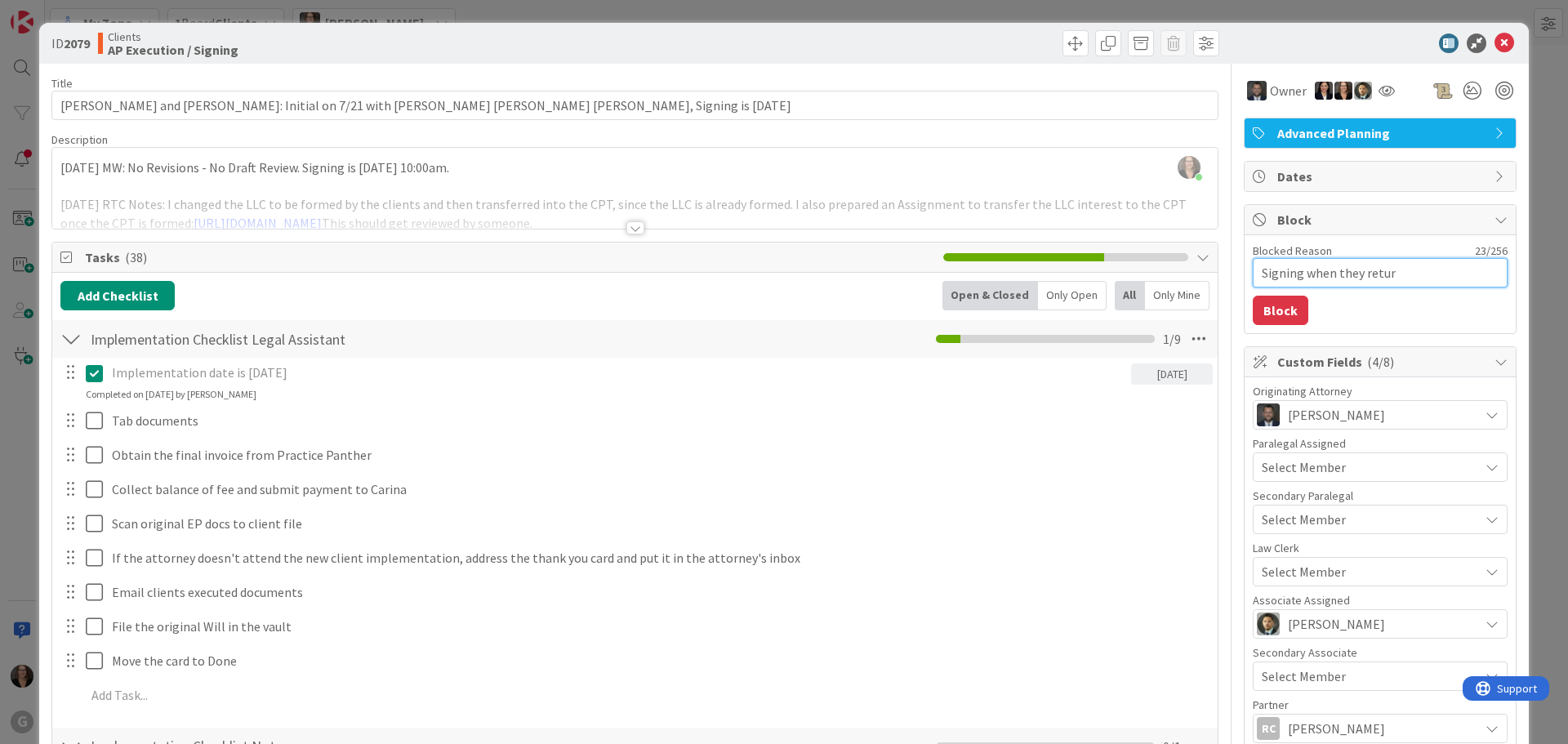
type textarea "Signing when they return"
type textarea "x"
type textarea "Signing when they return"
type textarea "x"
type textarea "Signing when they return i"
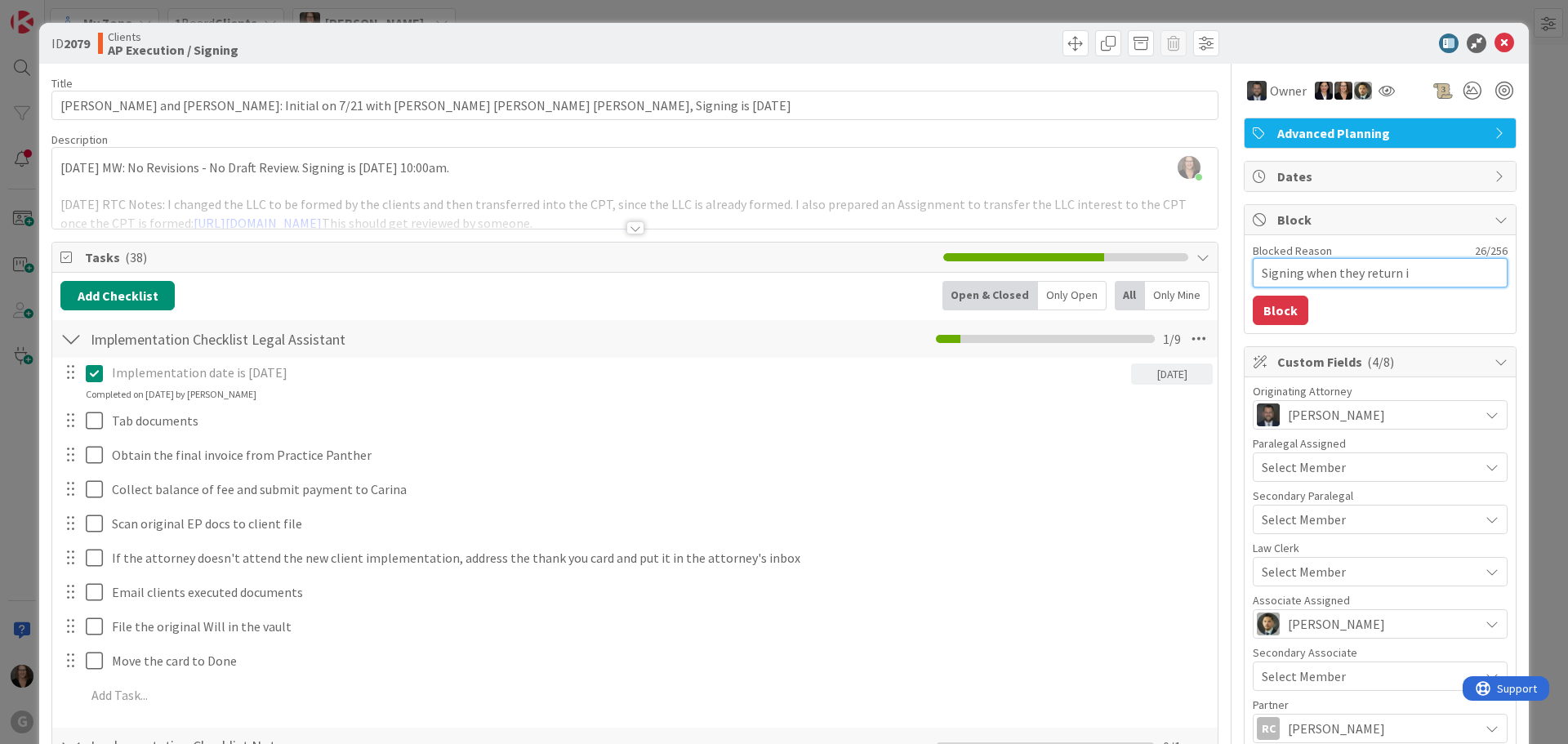
type textarea "x"
type textarea "Signing when they return in"
type textarea "x"
type textarea "Signing when they return in"
type textarea "x"
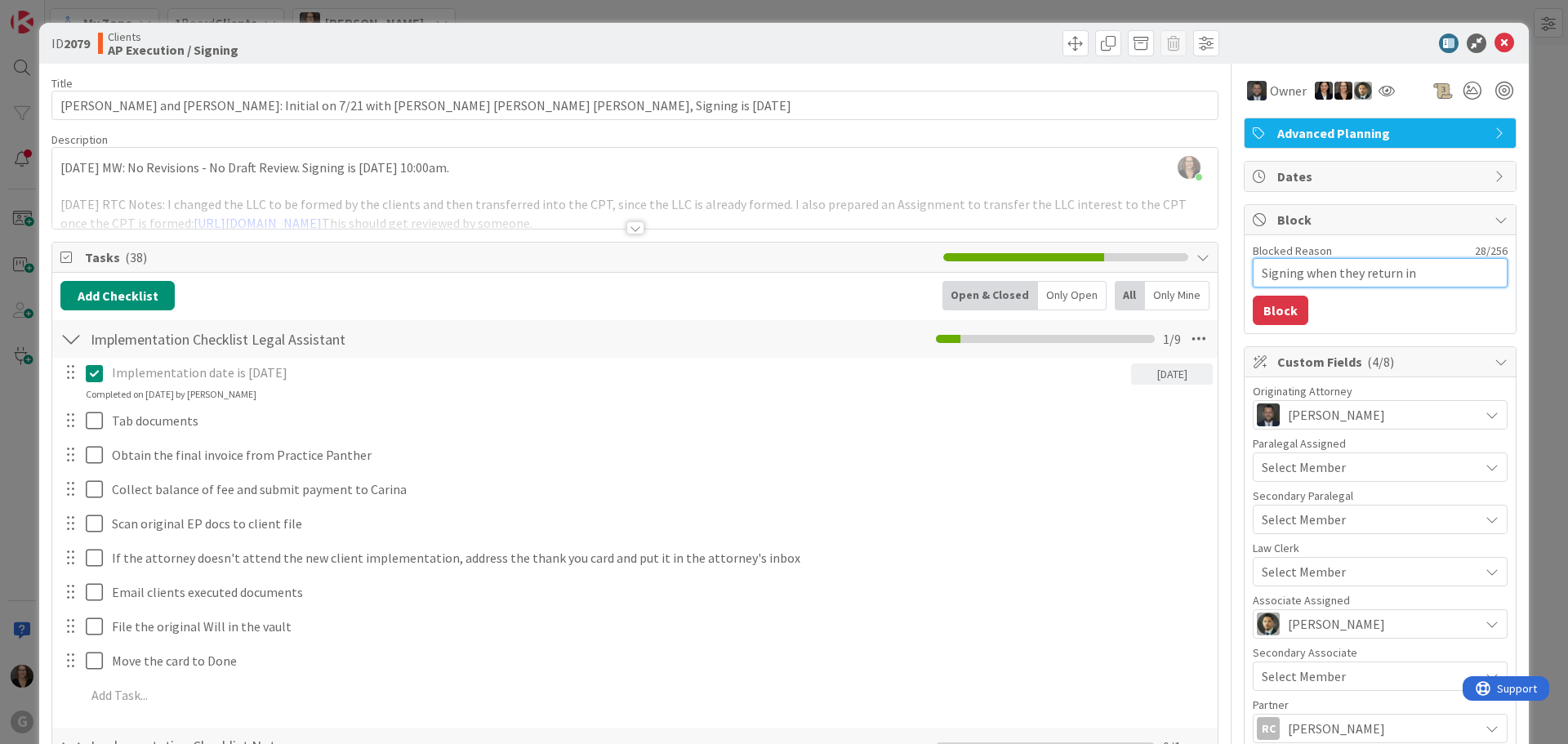
type textarea "Signing when they return in N"
type textarea "x"
type textarea "Signing when they return in No"
type textarea "x"
type textarea "Signing when they return in Nov"
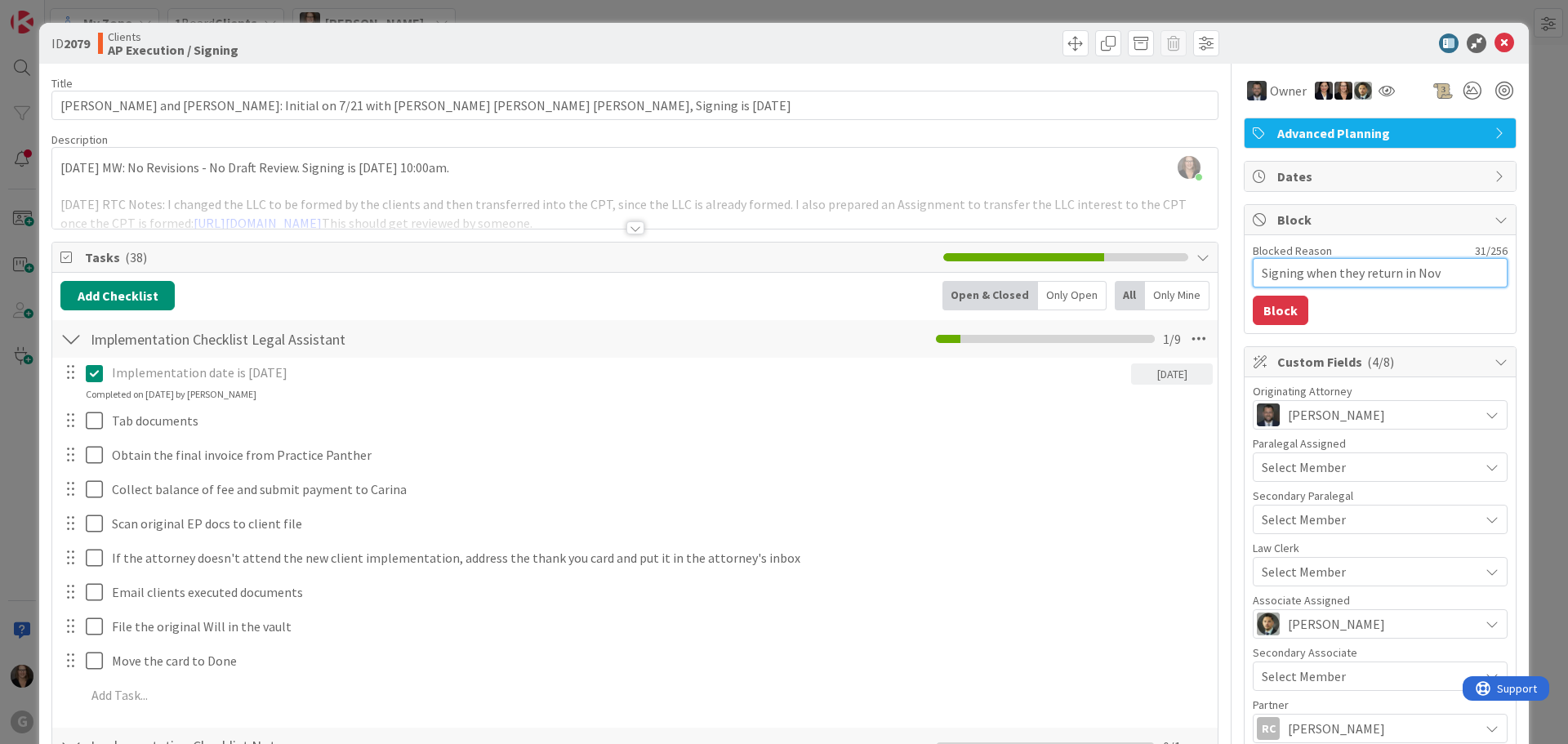
type textarea "x"
type textarea "Signing when they return in Nove"
type textarea "x"
type textarea "Signing when they return in Novem"
type textarea "x"
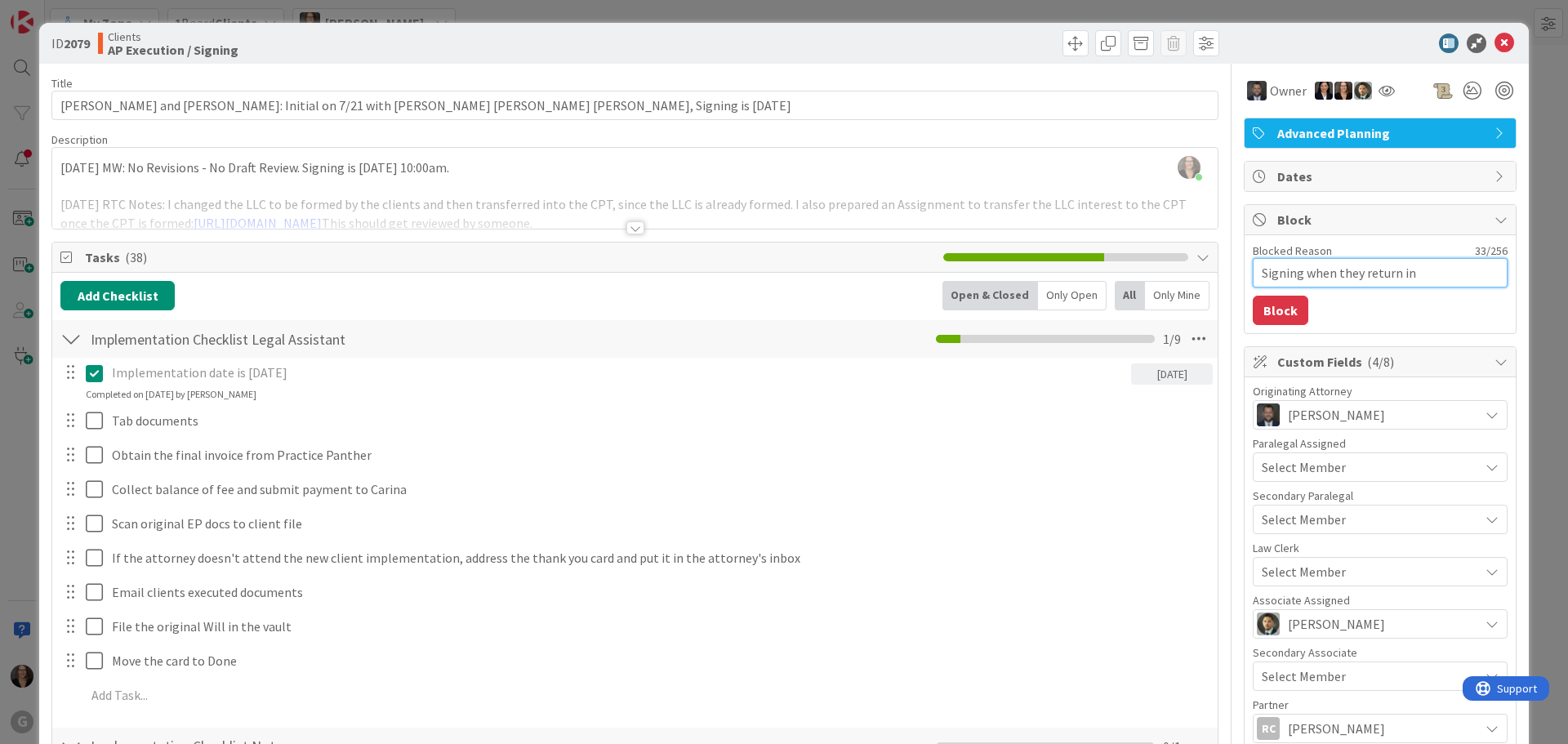
type textarea "Signing when they return in Novemb"
type textarea "x"
type textarea "Signing when they return in Novembe"
type textarea "x"
type textarea "Signing when they return in November"
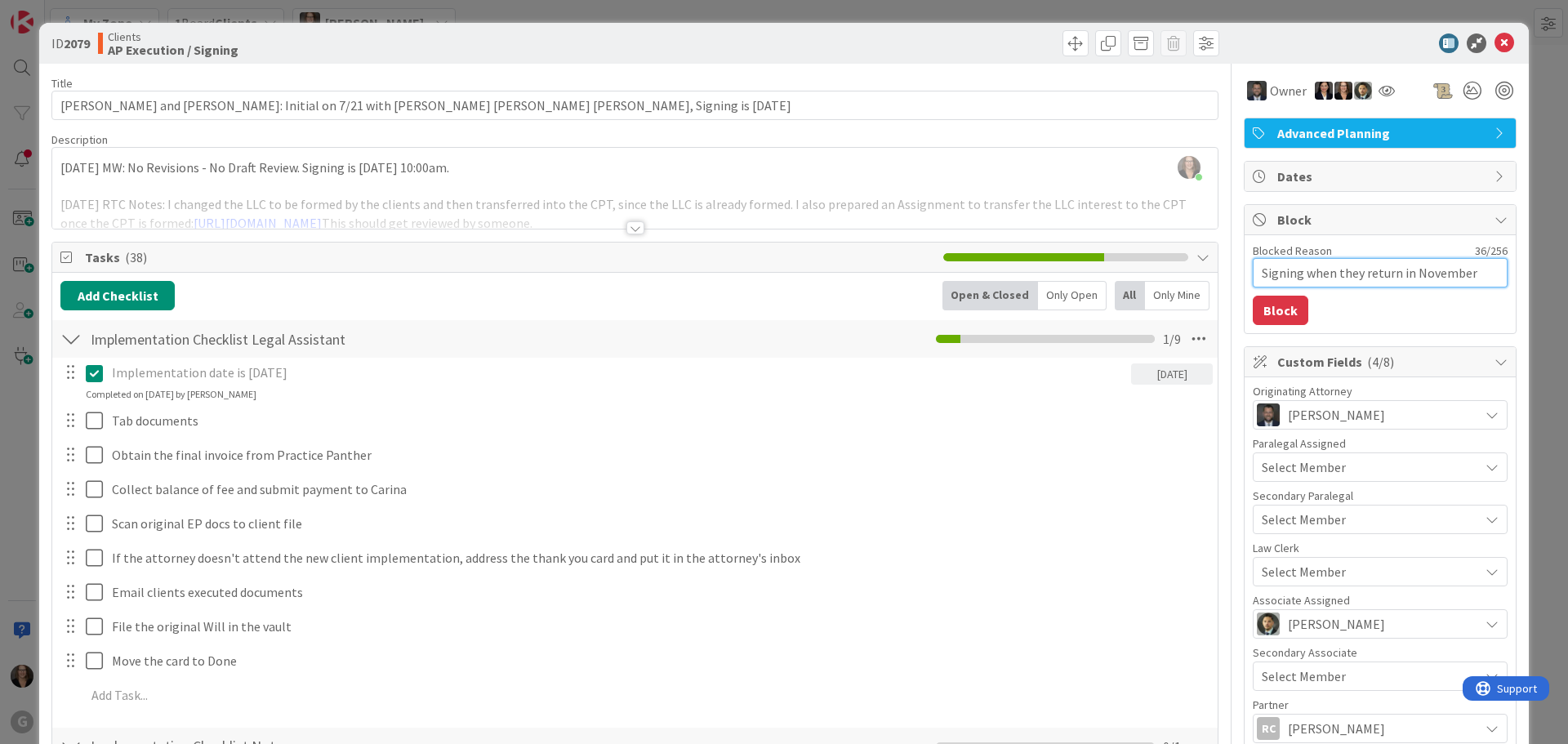
drag, startPoint x: 1292, startPoint y: 273, endPoint x: 1370, endPoint y: 278, distance: 78.2
click at [1295, 273] on textarea "Signing when they return in November" at bounding box center [1380, 273] width 255 height 30
type textarea "x"
type textarea "Signing Nwhen they return in November"
type textarea "x"
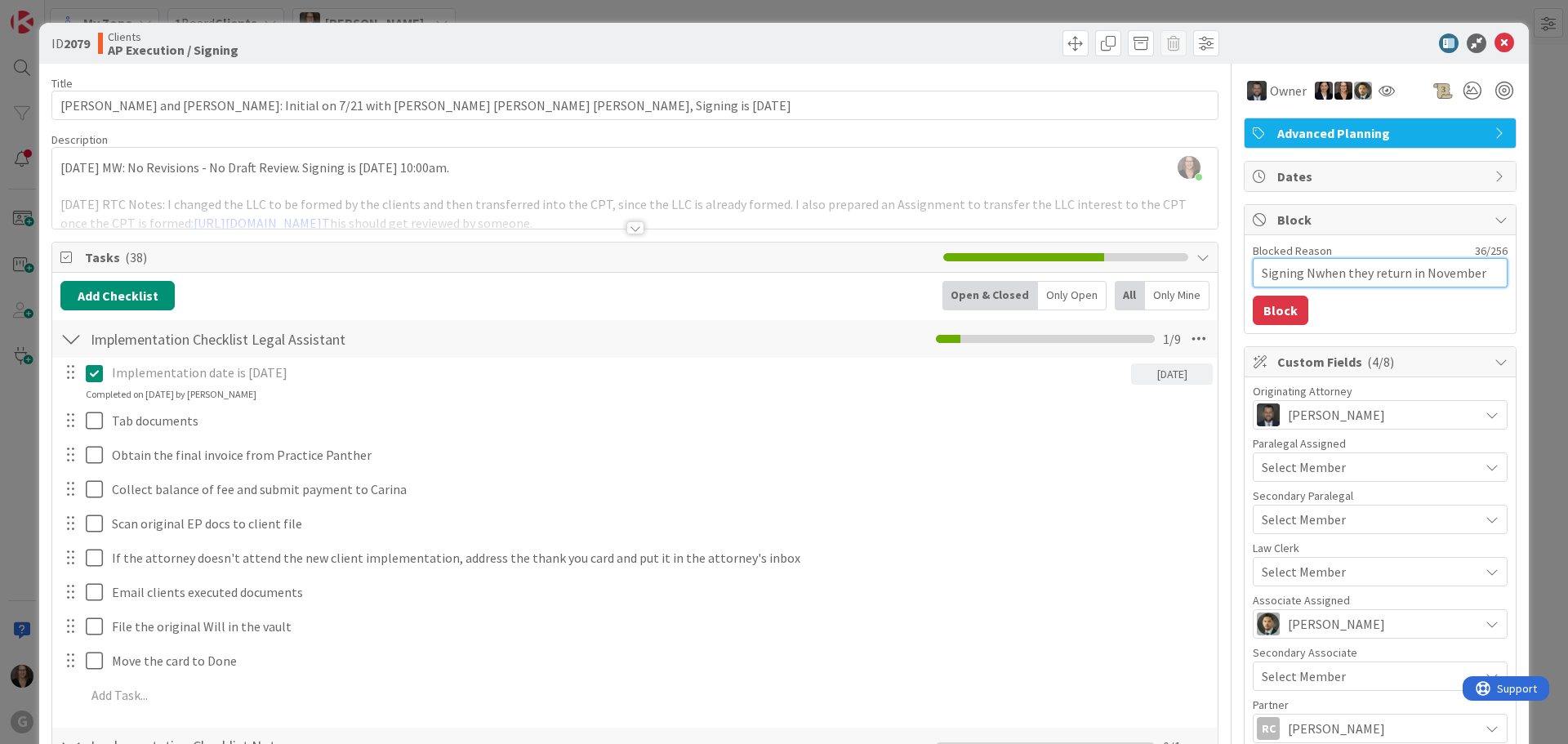
type textarea "Signing Nowhen they return in November"
type textarea "x"
type textarea "Signing Novwhen they return in November"
type textarea "x"
type textarea "Signing Novewhen they return in November"
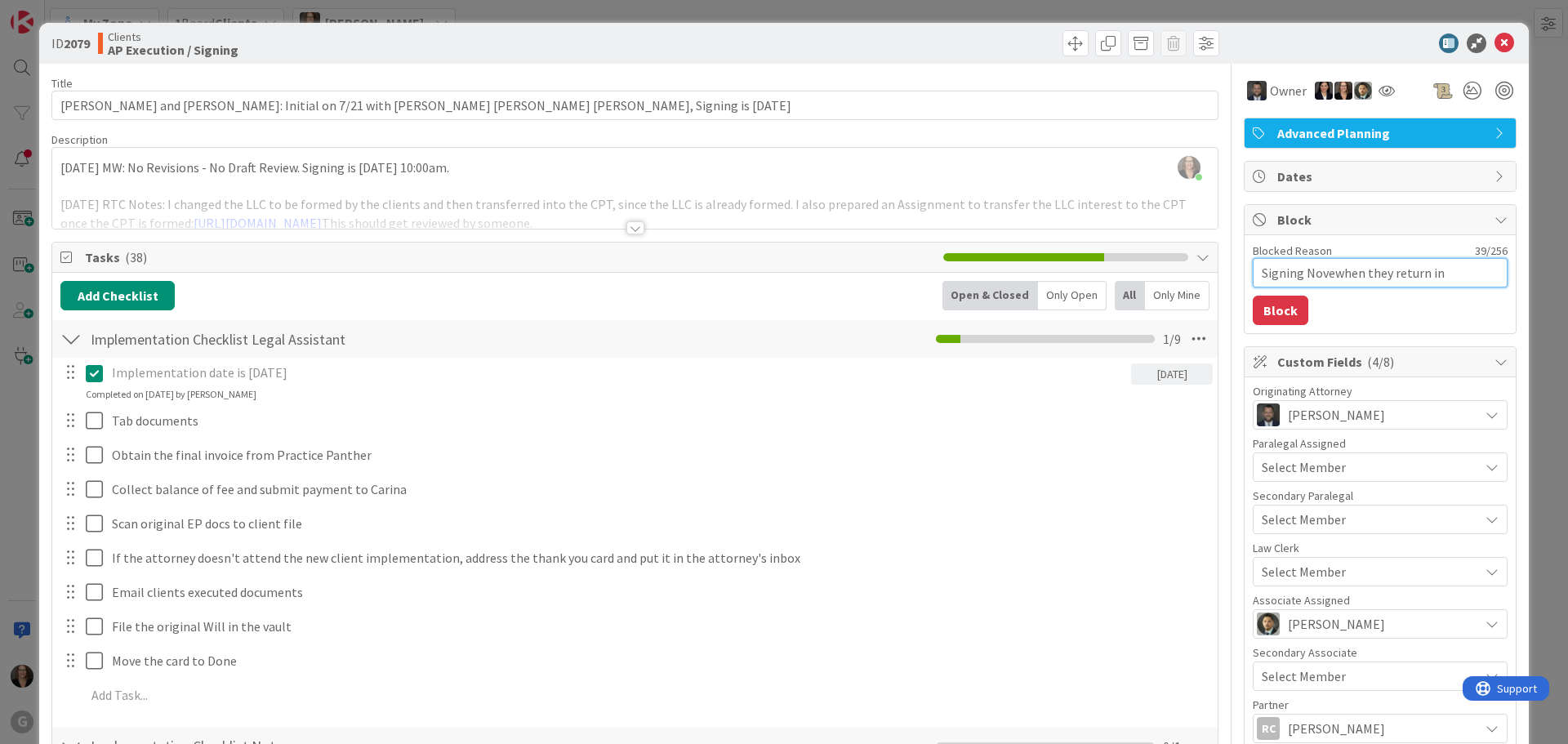
type textarea "x"
type textarea "Signing Novemwhen they return in November"
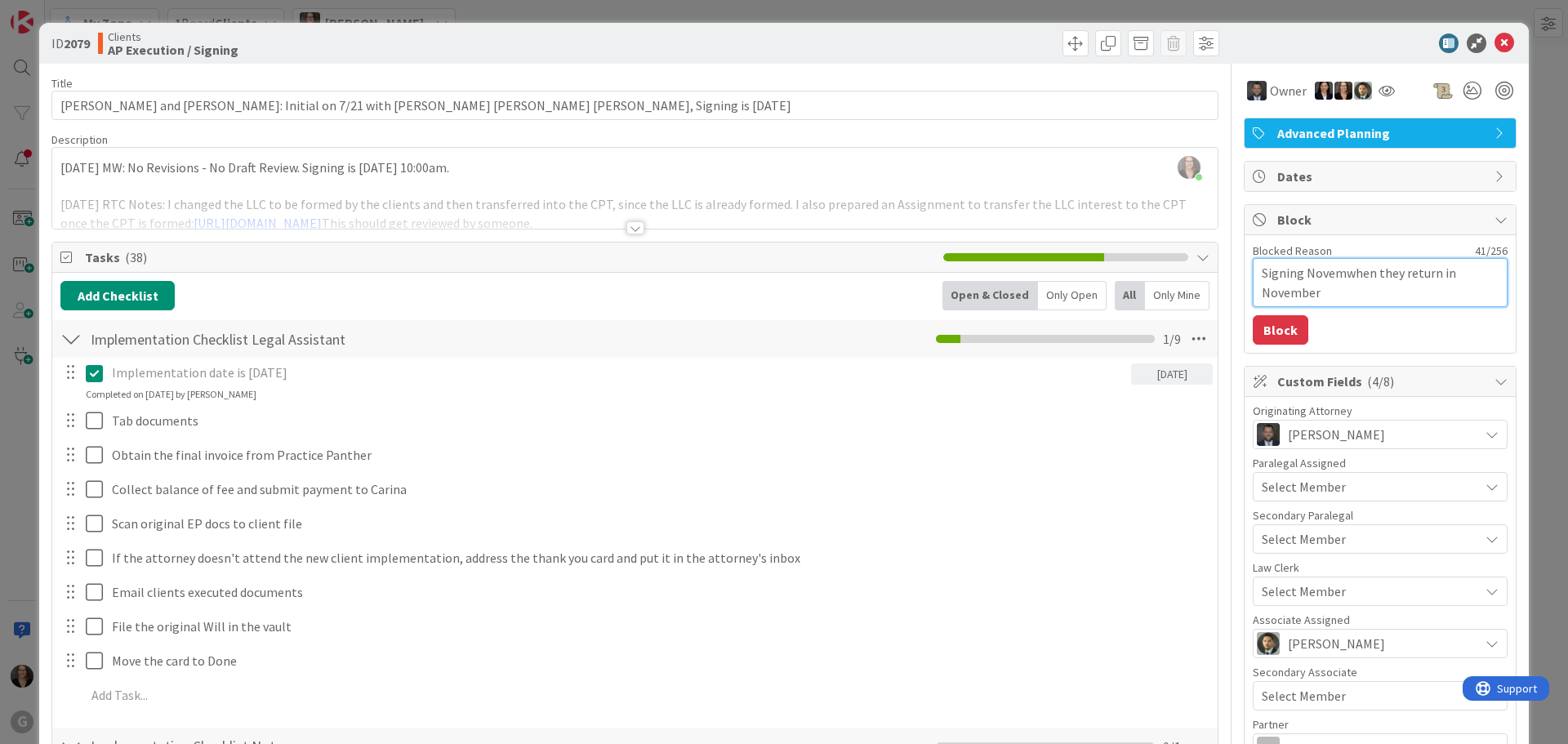
type textarea "x"
type textarea "Signing Novembwhen they return in November"
type textarea "x"
type textarea "Signing Novembewhen they return in November"
type textarea "x"
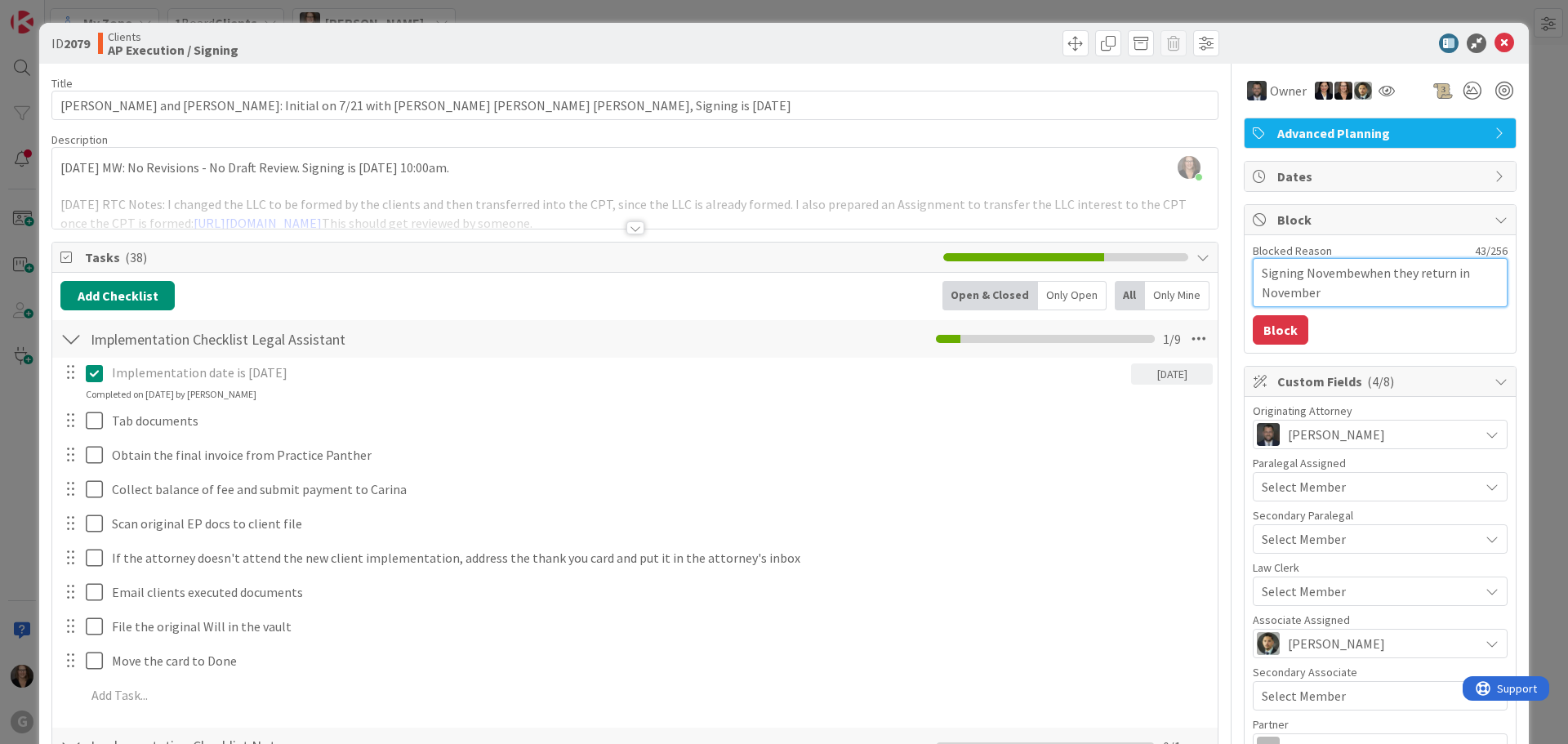
type textarea "Signing Novemberwhen they return in November"
type textarea "x"
type textarea "Signing November when they return in November"
type textarea "x"
type textarea "Signing November 3when they return in November"
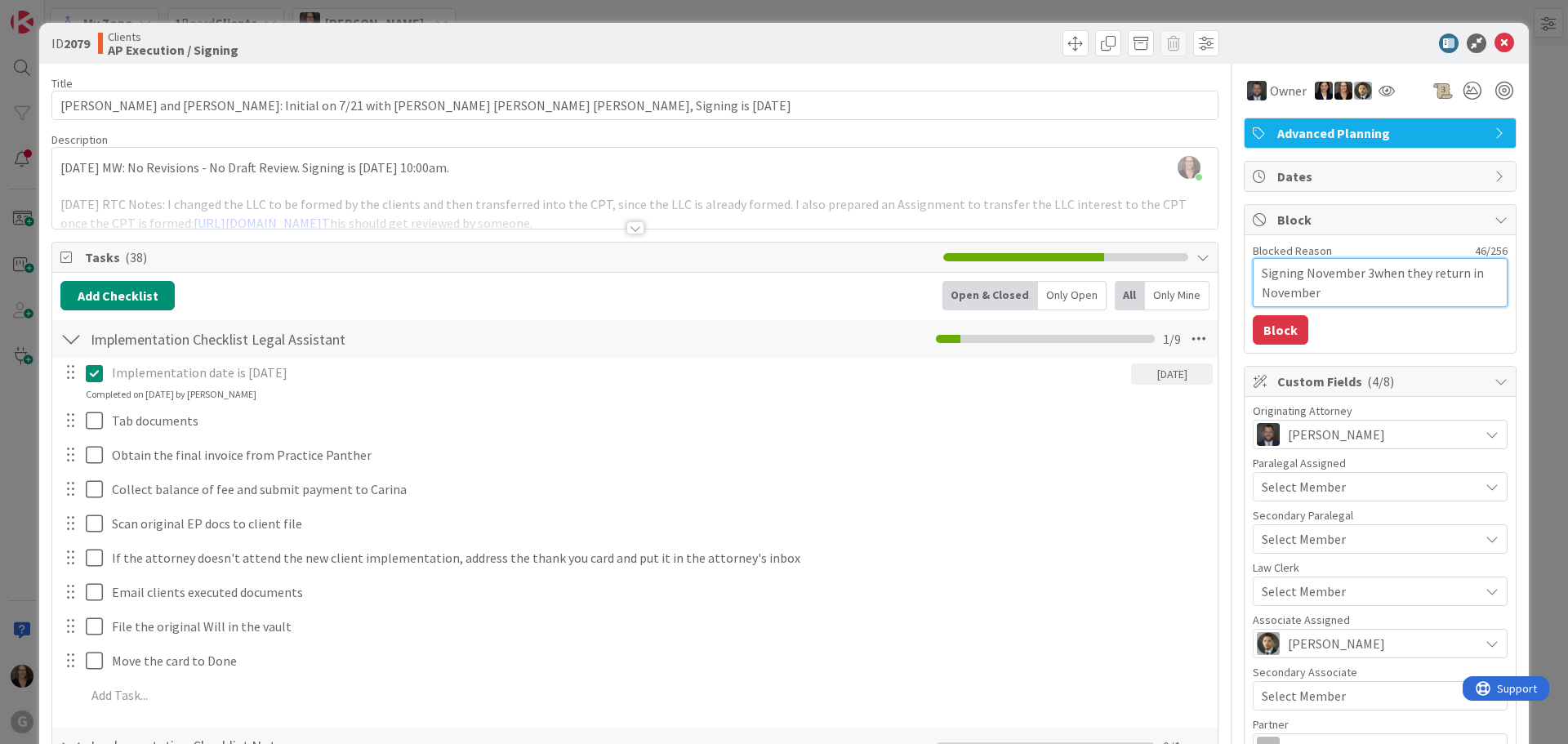
type textarea "x"
type textarea "Signing November 3,when they return in November"
type textarea "x"
type textarea "Signing November 3, when they return in November"
type textarea "x"
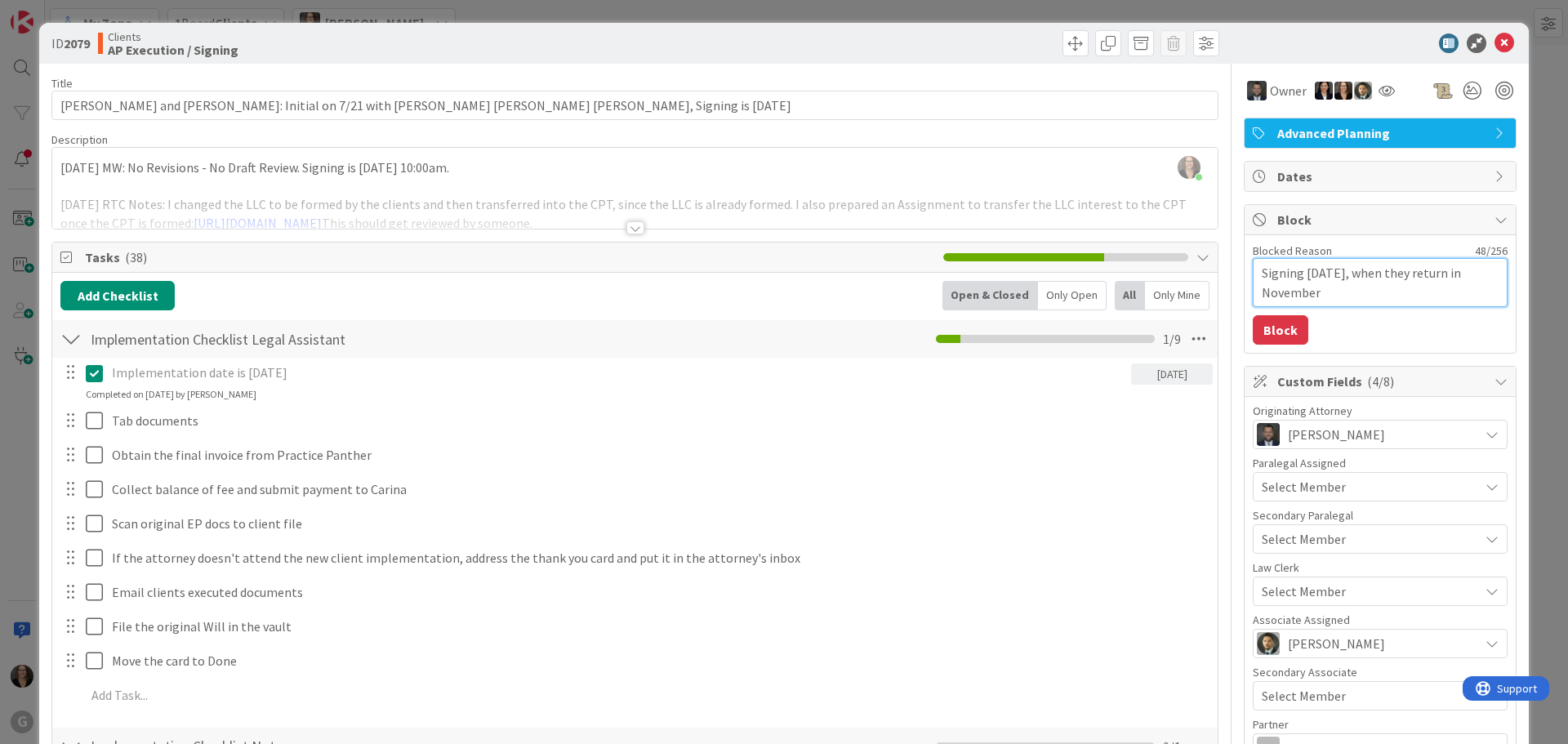
type textarea "Signing November 3, 2when they return in November"
type textarea "x"
type textarea "Signing November 3, 25when they return in November"
type textarea "x"
type textarea "Signing November 3, 25 when they return in November"
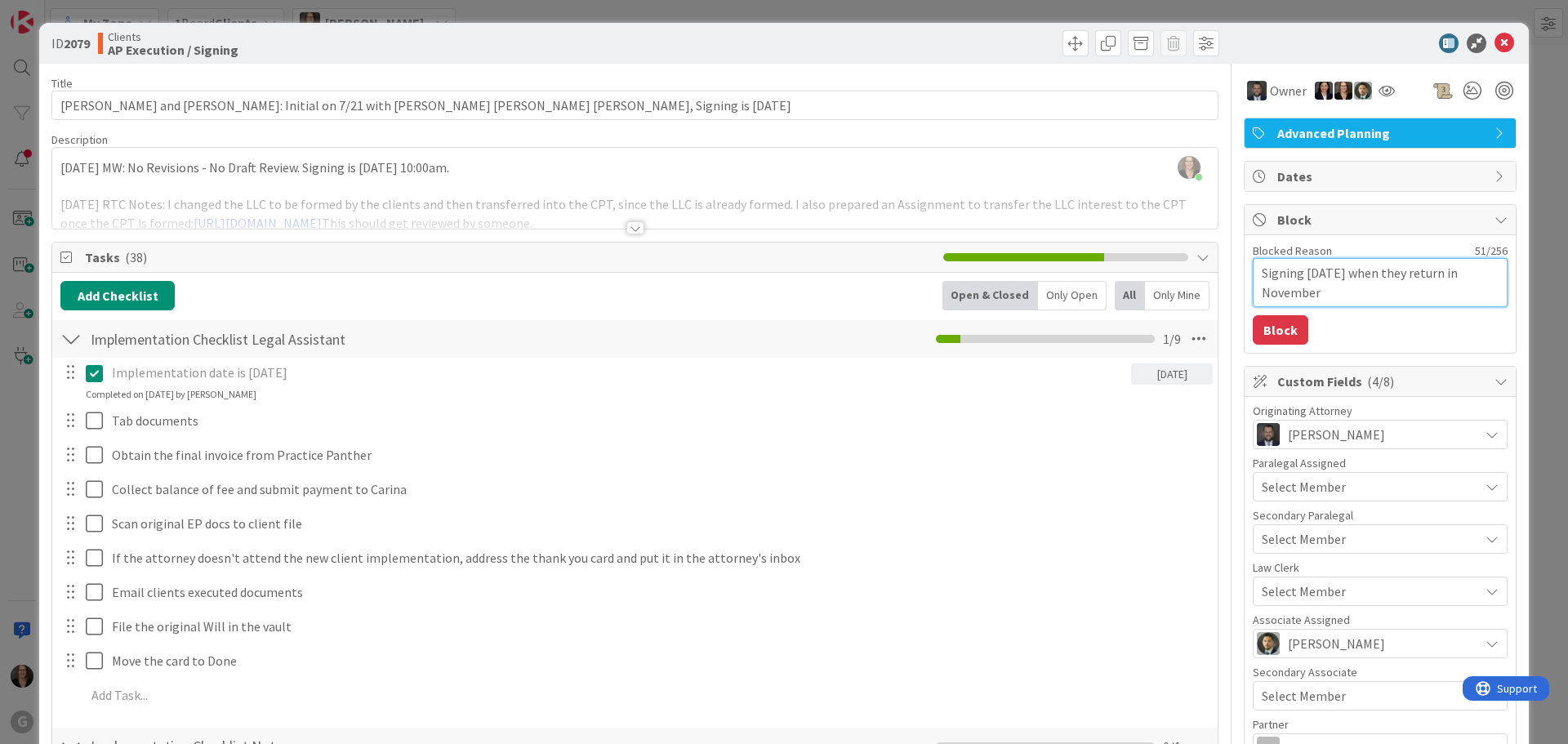
click at [1368, 274] on textarea "Signing November 3, 25 when they return in November" at bounding box center [1380, 282] width 255 height 49
type textarea "x"
type textarea "Signing November 3, 225 when they return in November"
type textarea "x"
type textarea "Signing November 3, 2025 when they return in November"
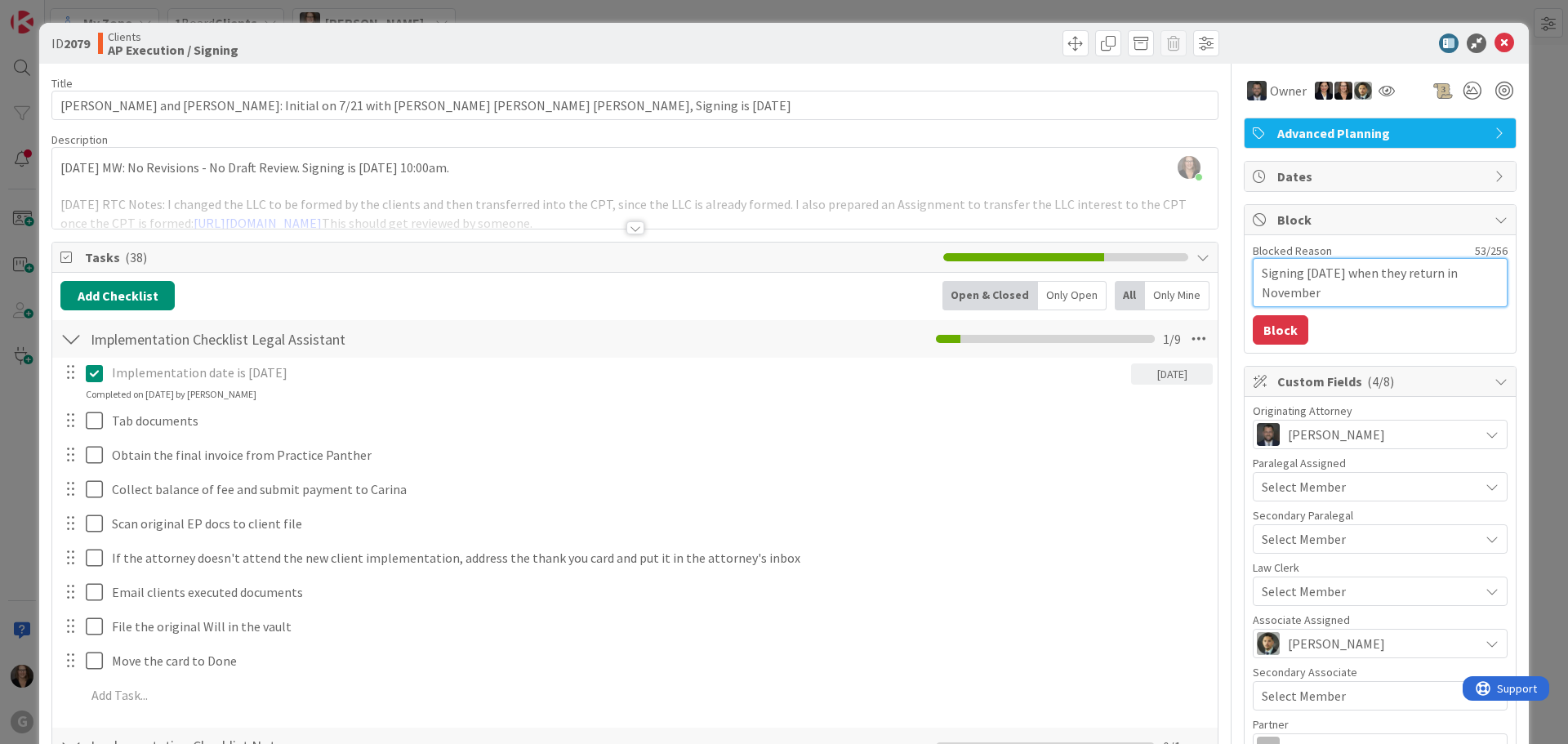
type textarea "x"
type textarea "Signing November 3, 225 when they return in November"
type textarea "x"
type textarea "Signing November 3, 25 when they return in November"
type textarea "x"
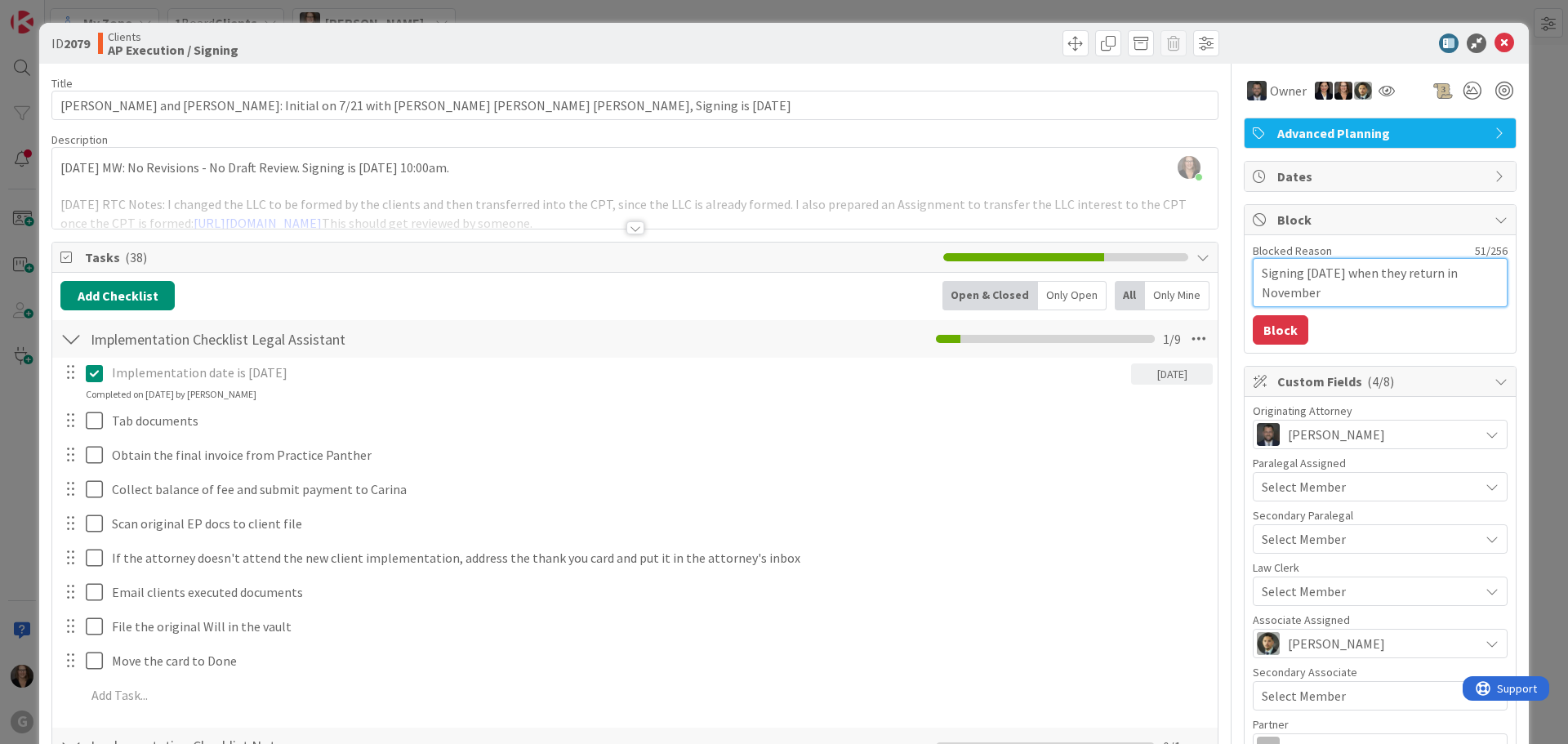
type textarea "Signing November 3,25 when they return in November"
type textarea "x"
type textarea "Signing November 325 when they return in November"
type textarea "x"
type textarea "Signing November 25 when they return in November"
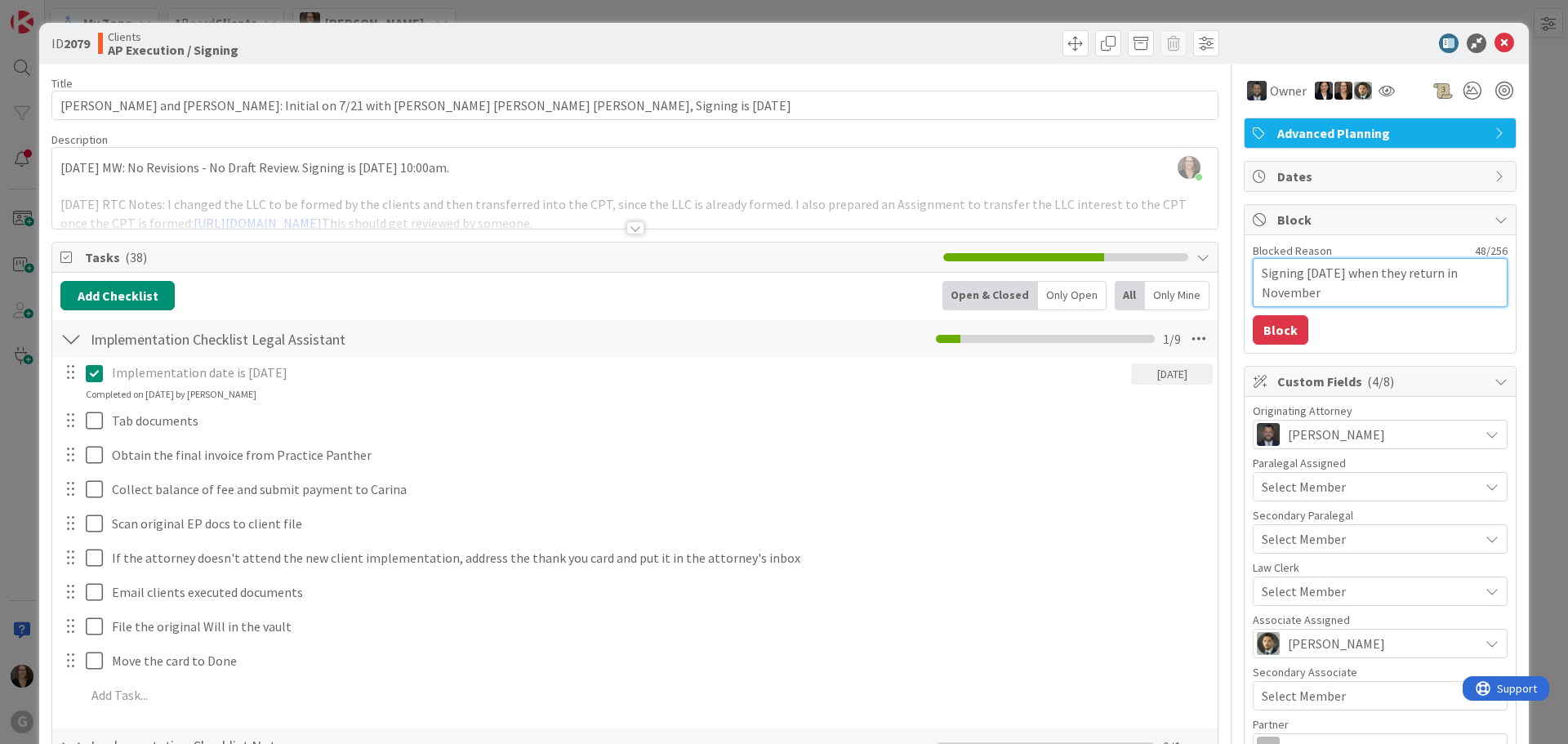
type textarea "x"
type textarea "Signing November25 when they return in November"
type textarea "x"
type textarea "Signing Novembe25 when they return in November"
type textarea "x"
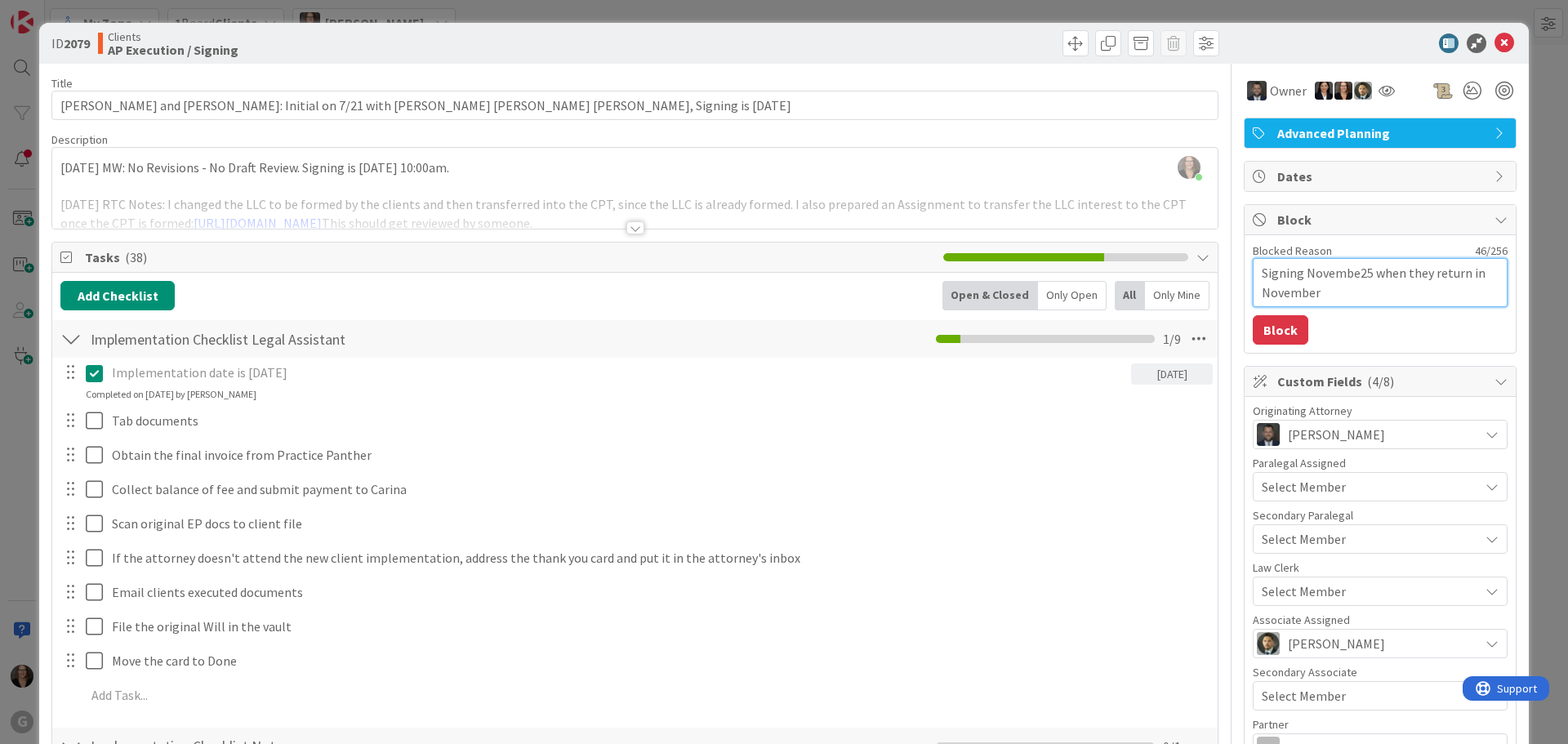
type textarea "Signing Novemb25 when they return in November"
type textarea "x"
type textarea "Signing Novem25 when they return in November"
type textarea "x"
type textarea "Signing Nove25 when they return in November"
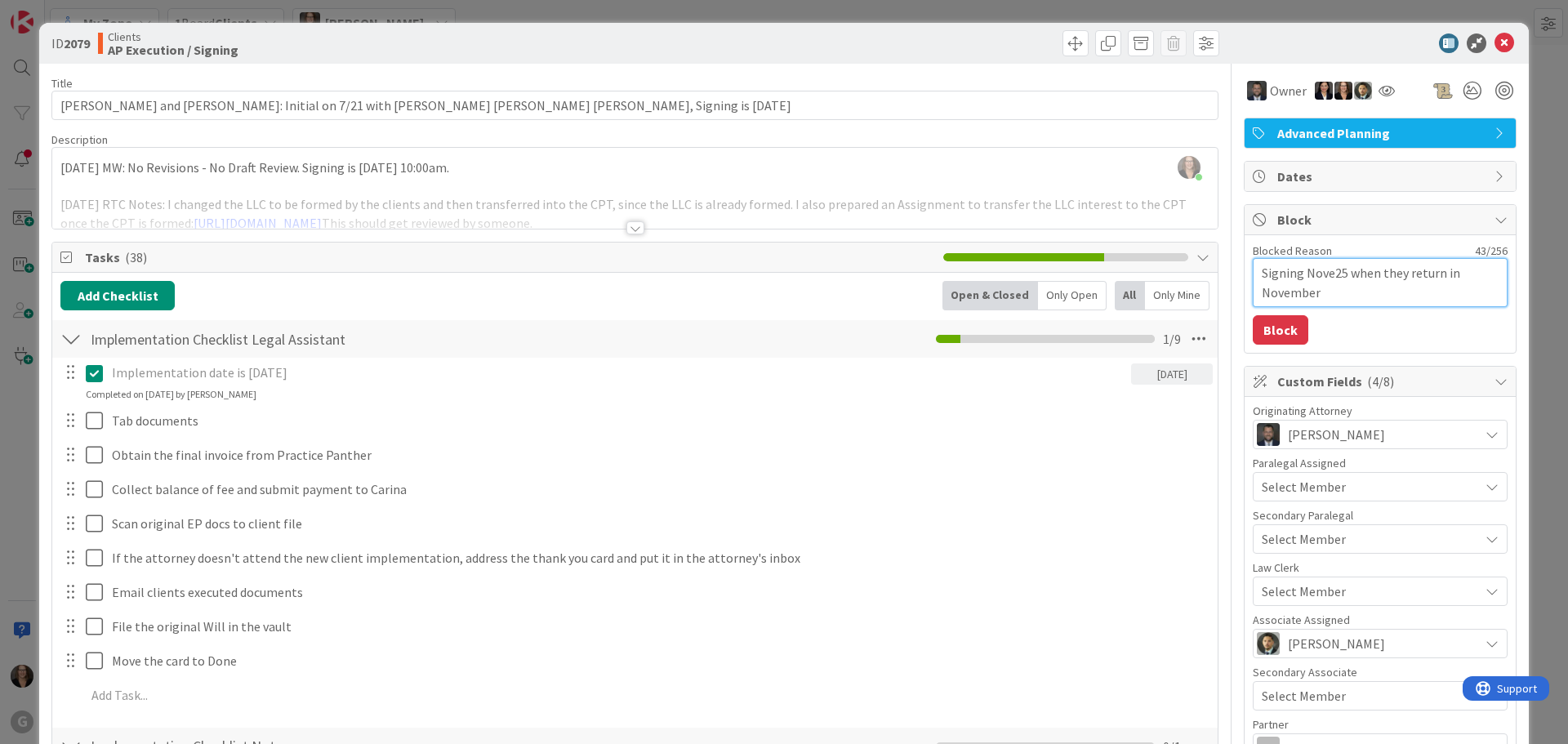
type textarea "x"
type textarea "Signing Nov25 when they return in November"
type textarea "x"
type textarea "Signing No25 when they return in November"
type textarea "x"
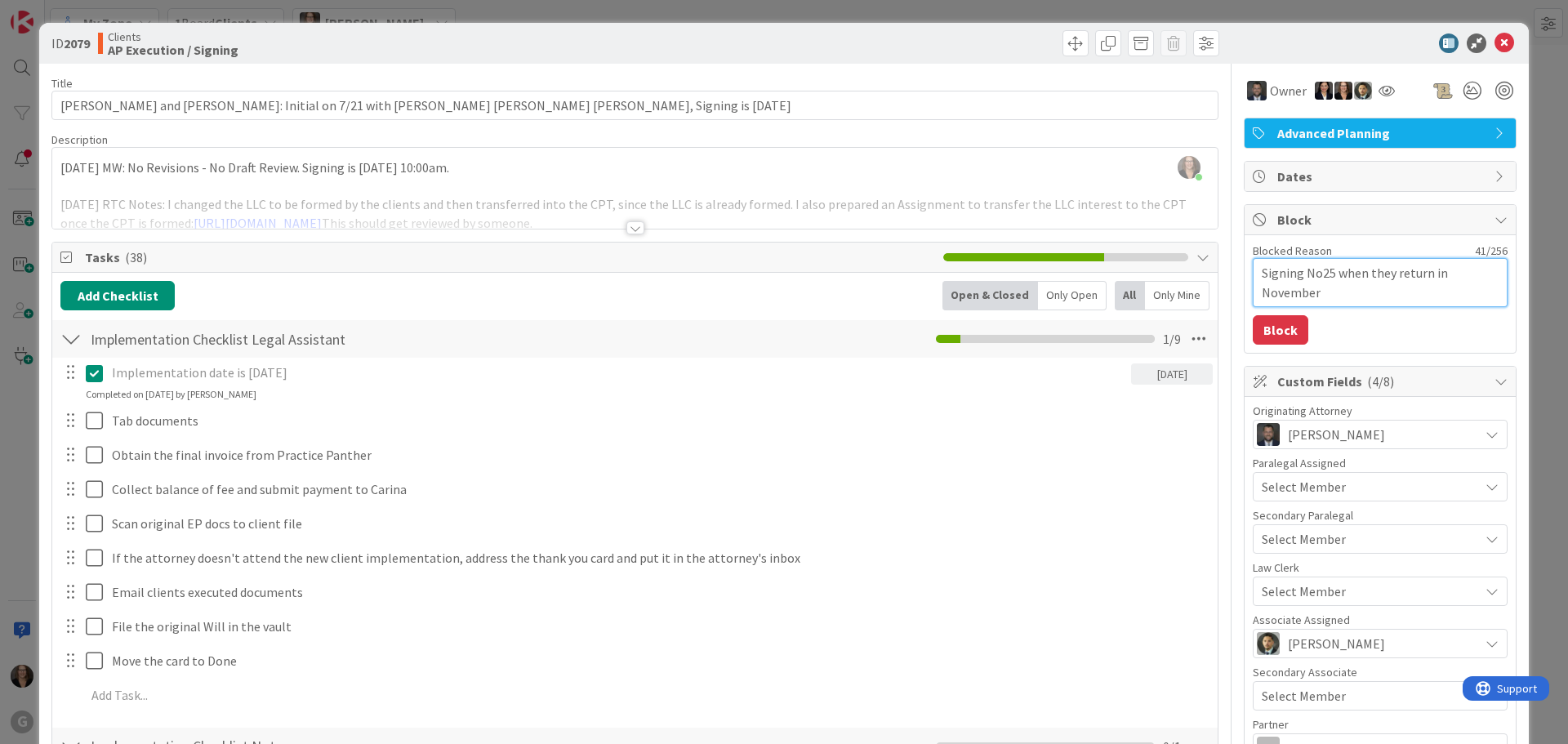
type textarea "Signing N25 when they return in November"
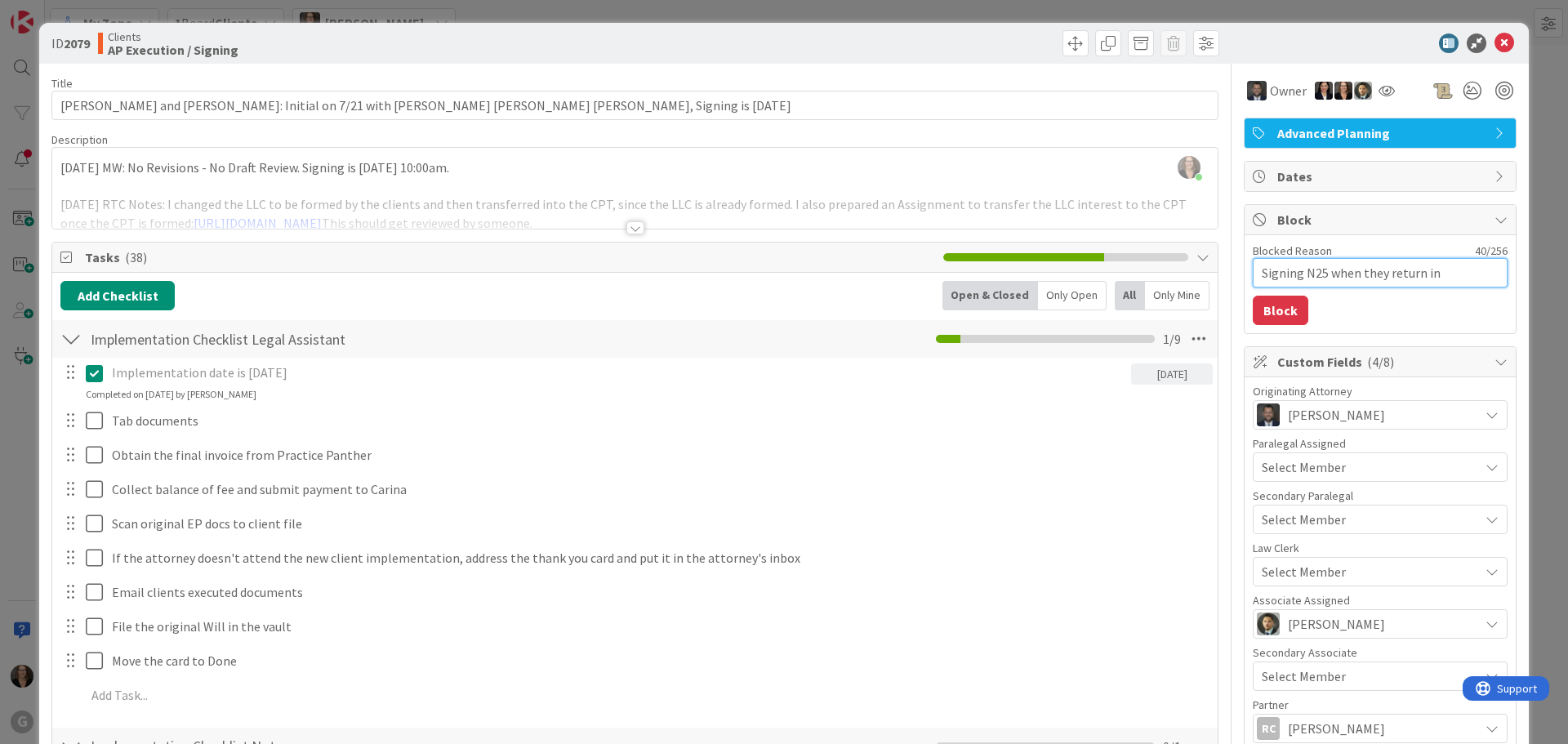
type textarea "x"
type textarea "Signing 25 when they return in November"
type textarea "x"
type textarea "Signing 125 when they return in November"
type textarea "x"
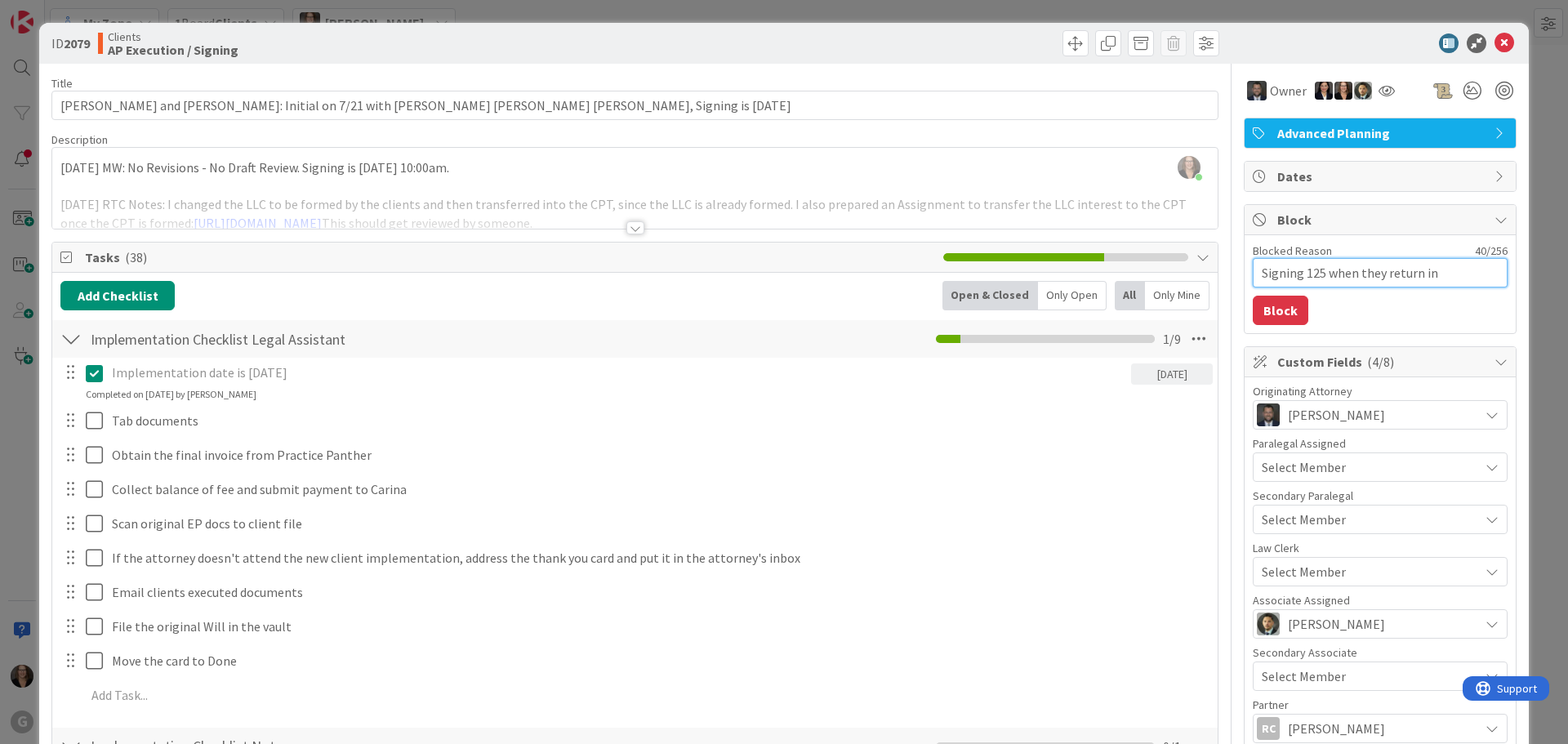
type textarea "Signing 1125 when they return in November"
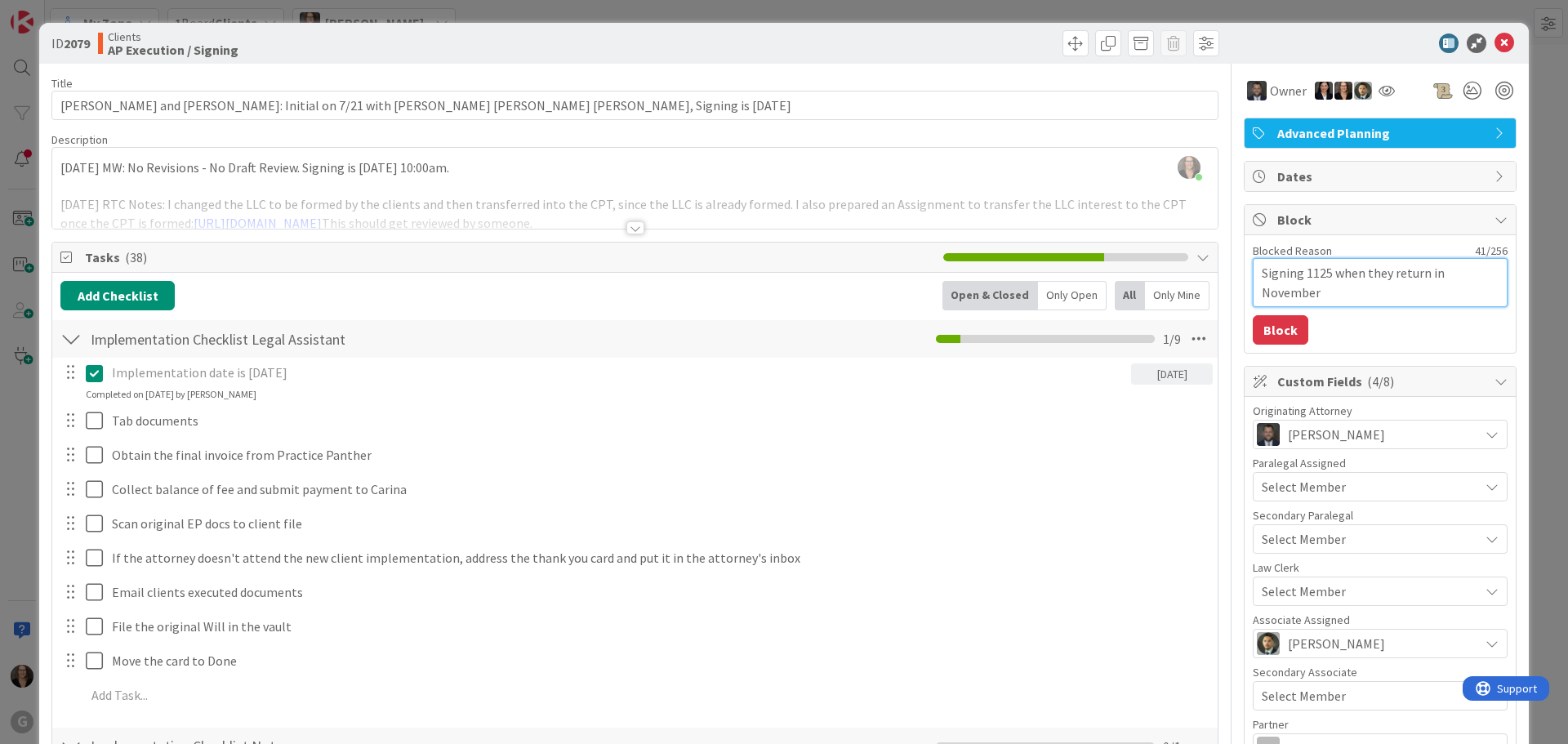
type textarea "x"
type textarea "Signing 11/25 when they return in November"
type textarea "x"
type textarea "Signing 11/325 when they return in November"
type textarea "x"
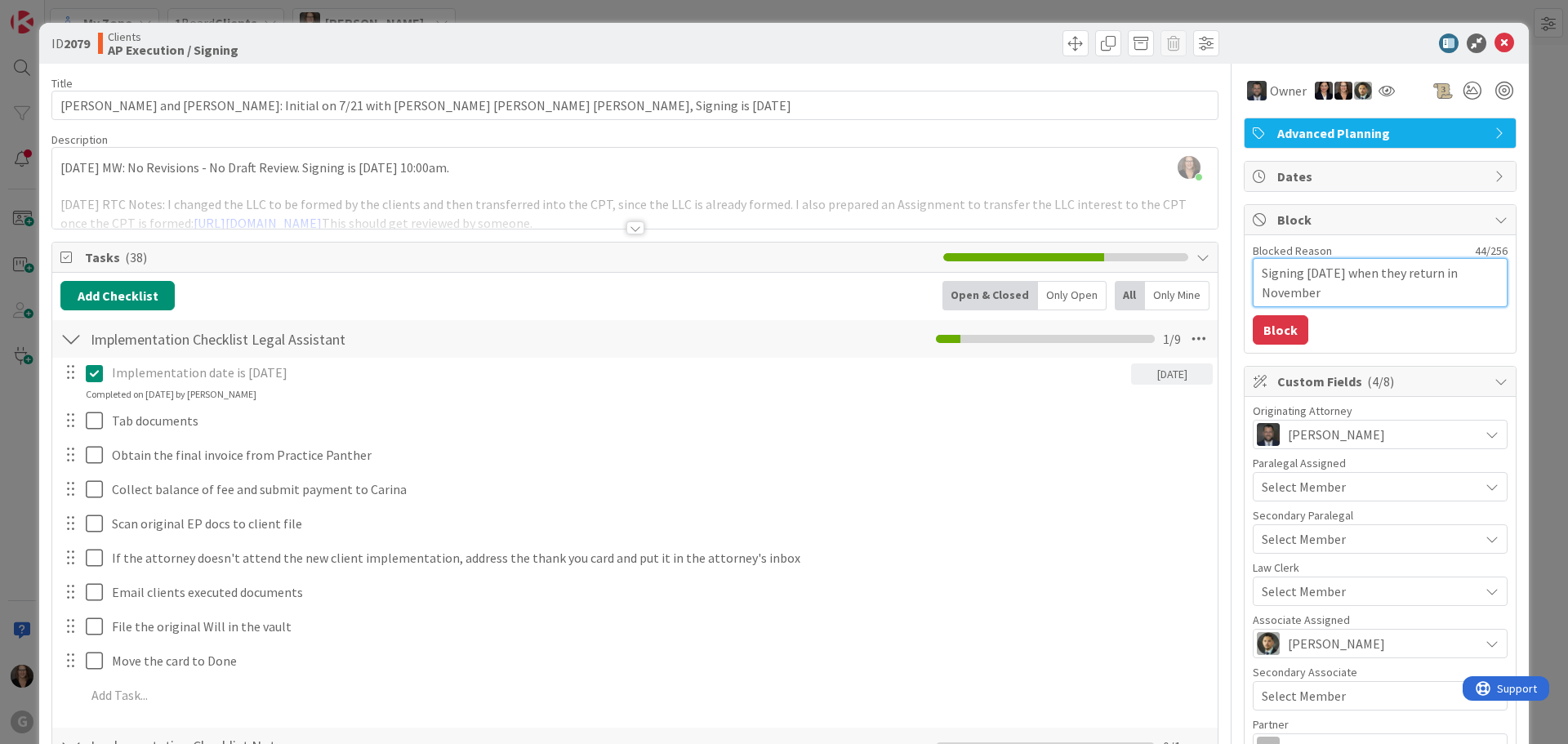
type textarea "Signing 11/3/25 when they return in November"
click at [1335, 325] on div "Blocked Reason 44 / 256 Signing 11/3/25 when they return in November Block" at bounding box center [1380, 294] width 271 height 118
click at [1265, 332] on button "Block" at bounding box center [1280, 330] width 55 height 30
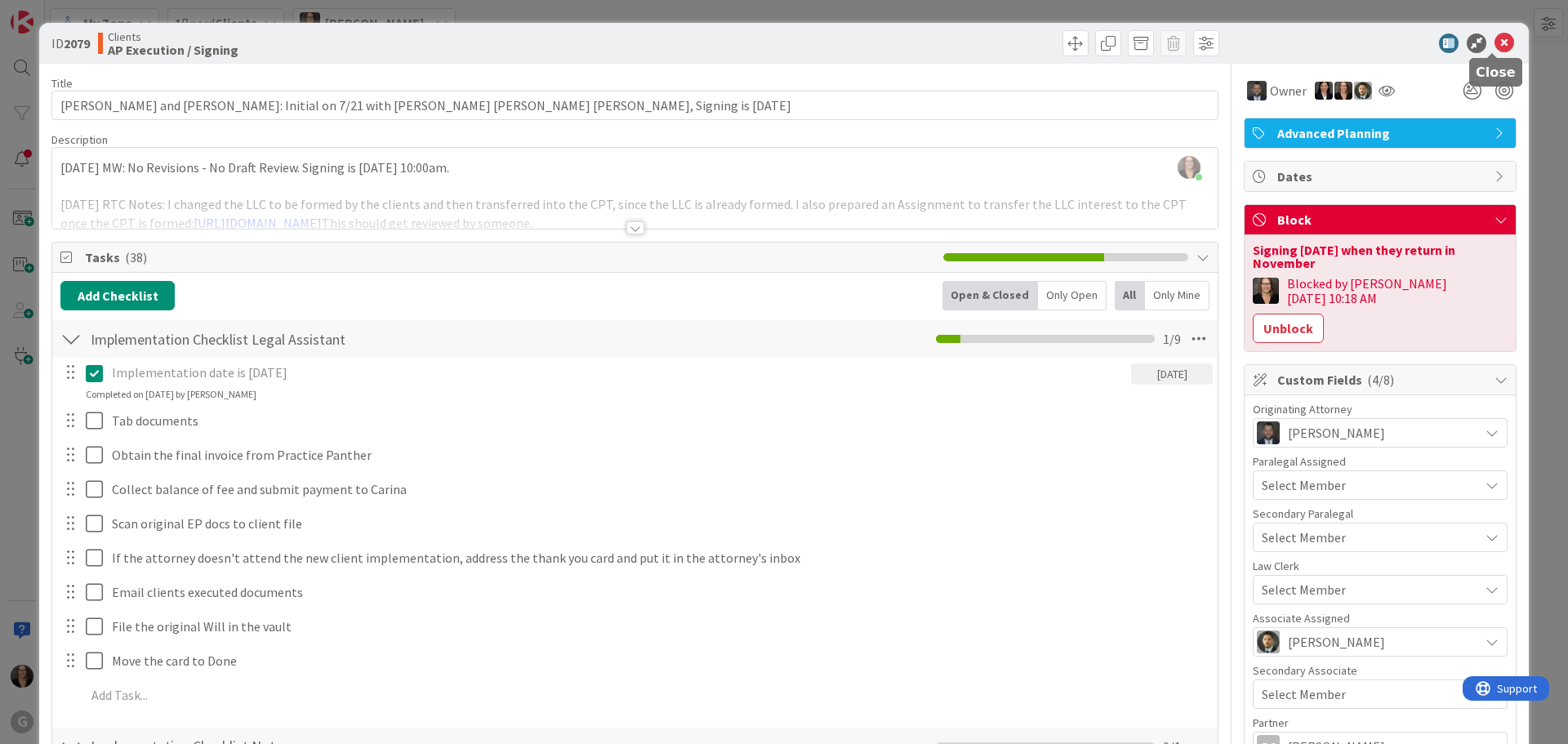
click at [1494, 43] on icon at bounding box center [1503, 42] width 19 height 19
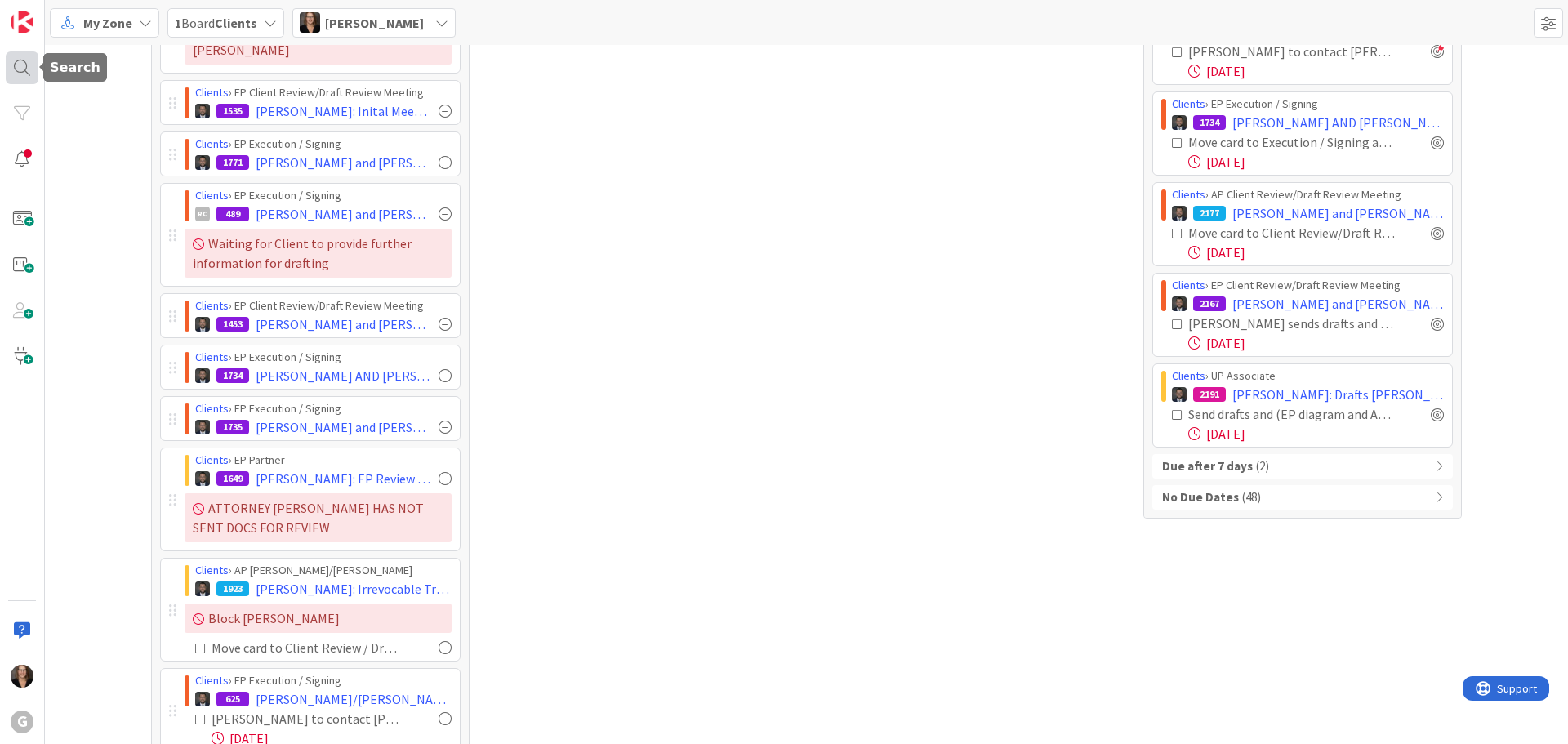
click at [22, 63] on div at bounding box center [21, 67] width 32 height 32
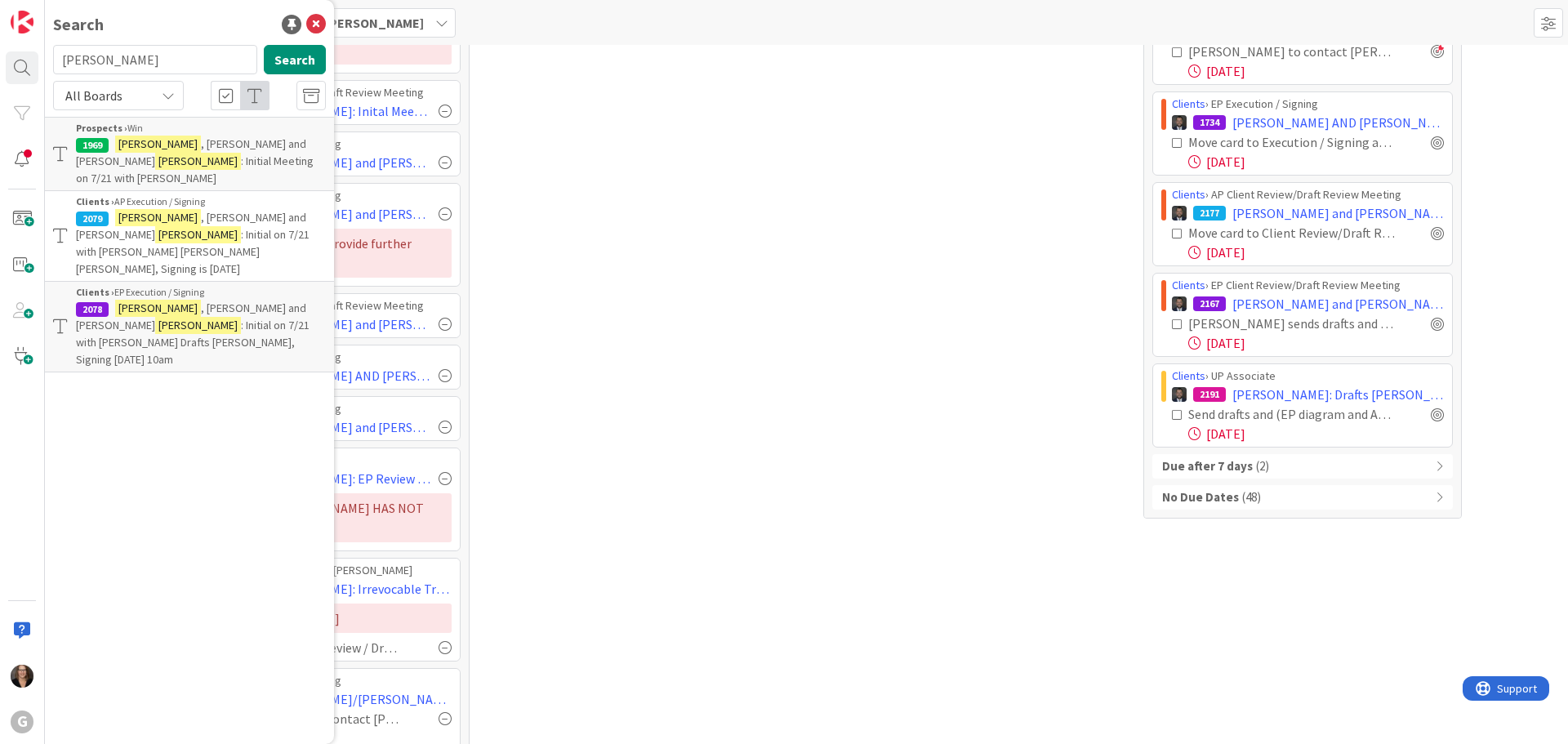
click at [167, 301] on span ", Jeffrey and Phyllis" at bounding box center [191, 316] width 231 height 32
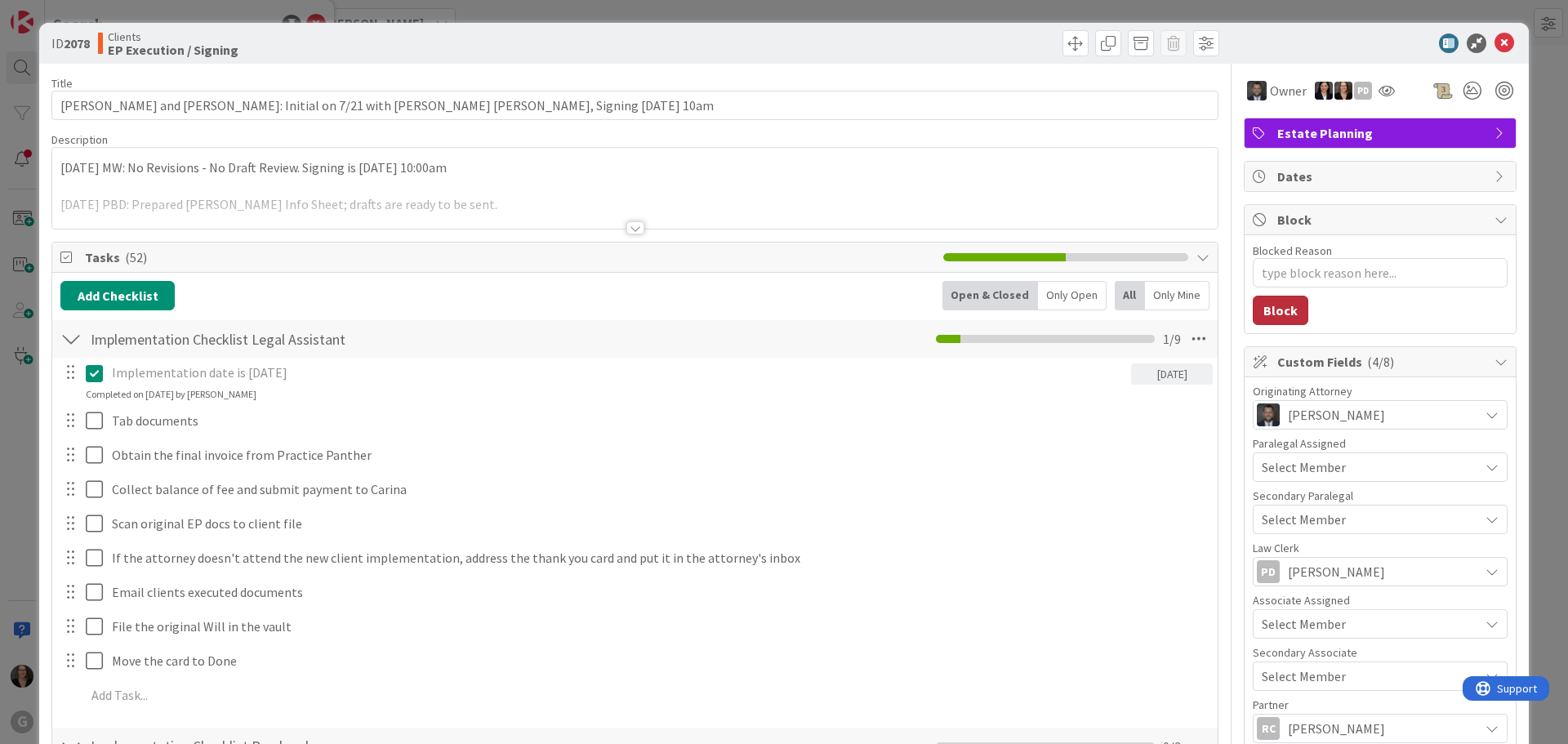
click at [1266, 311] on button "Block" at bounding box center [1280, 311] width 55 height 30
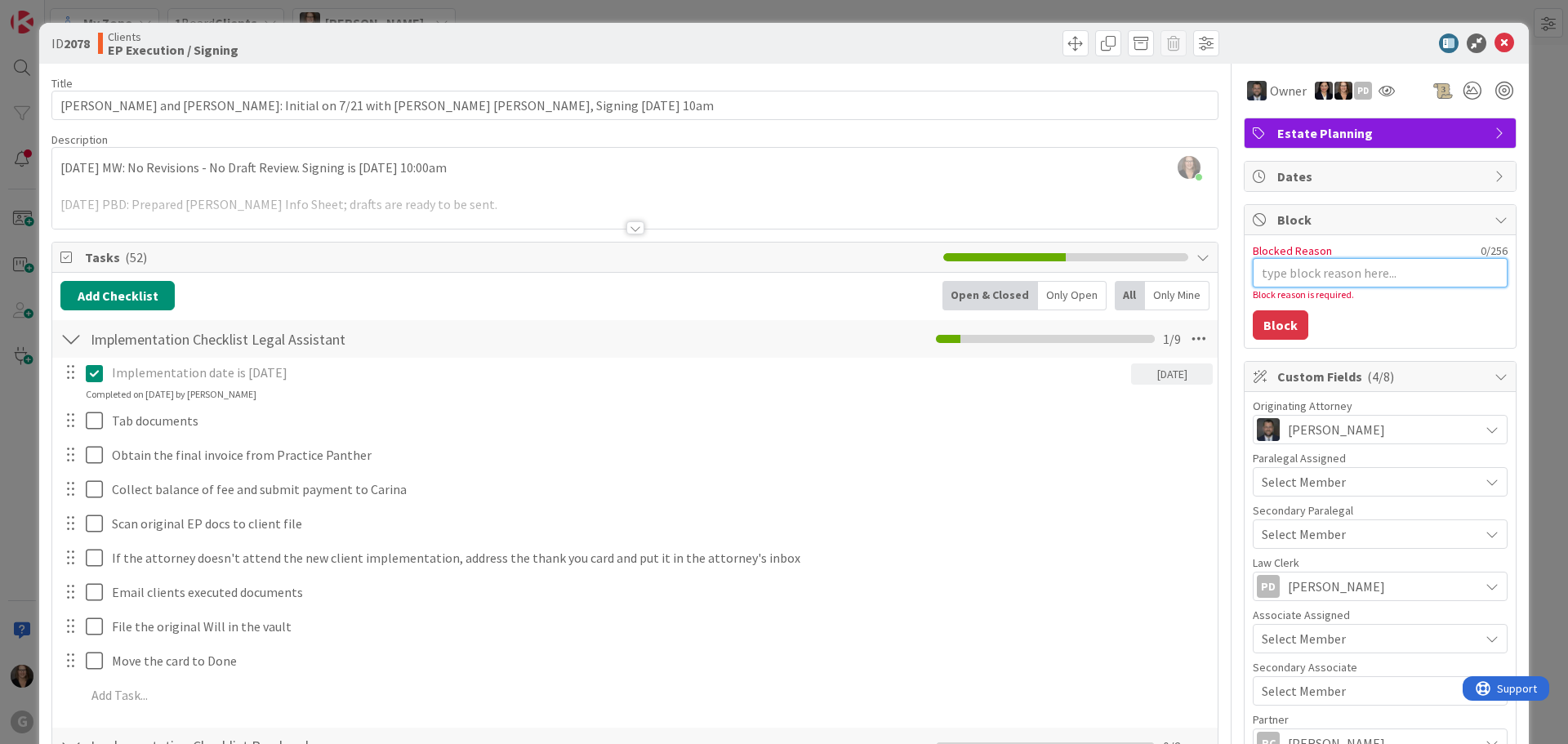
click at [1259, 273] on textarea "Blocked Reason" at bounding box center [1380, 273] width 255 height 30
type textarea "x"
type textarea "S"
type textarea "x"
type textarea "Si"
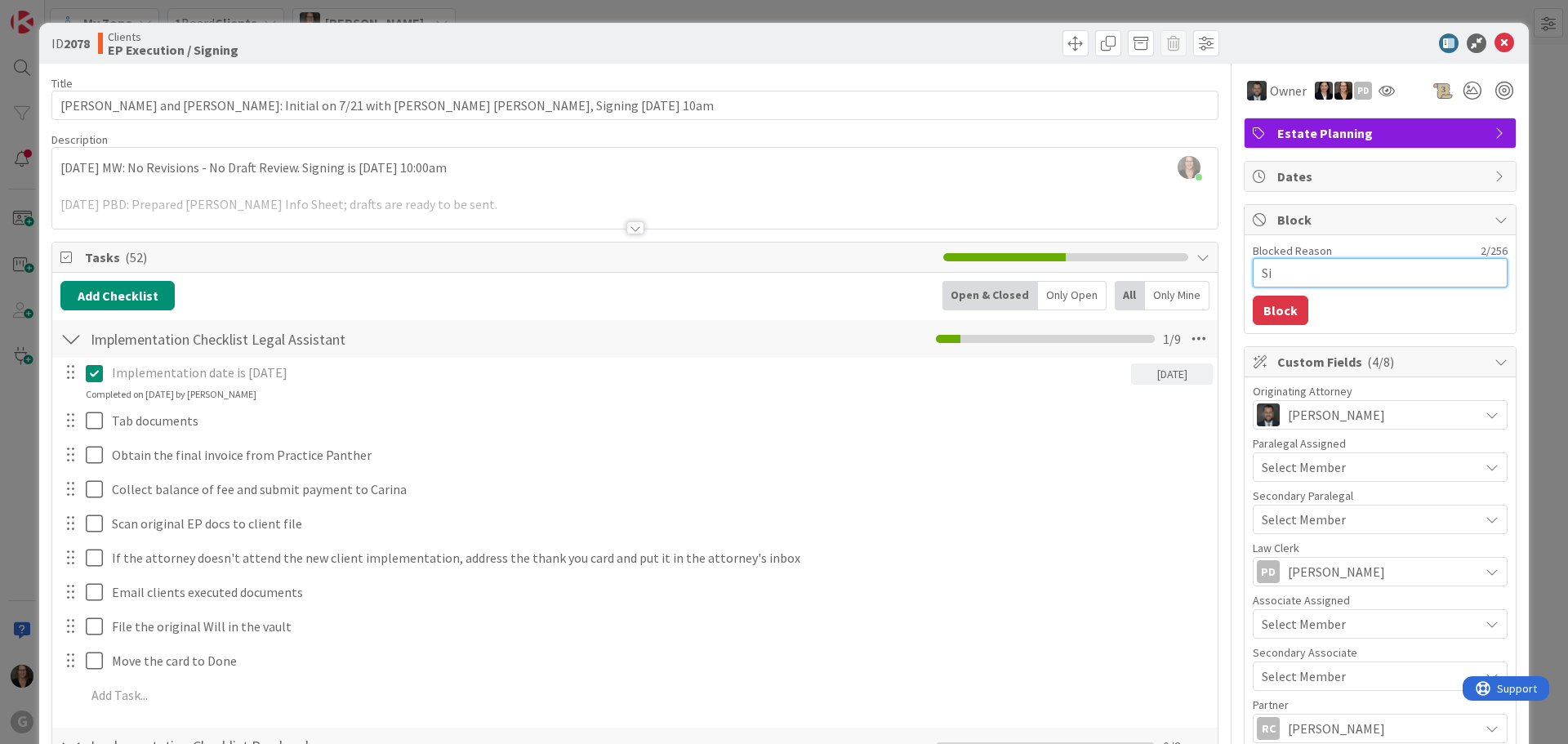
type textarea "x"
type textarea "Sig"
type textarea "x"
type textarea "Sign"
type textarea "x"
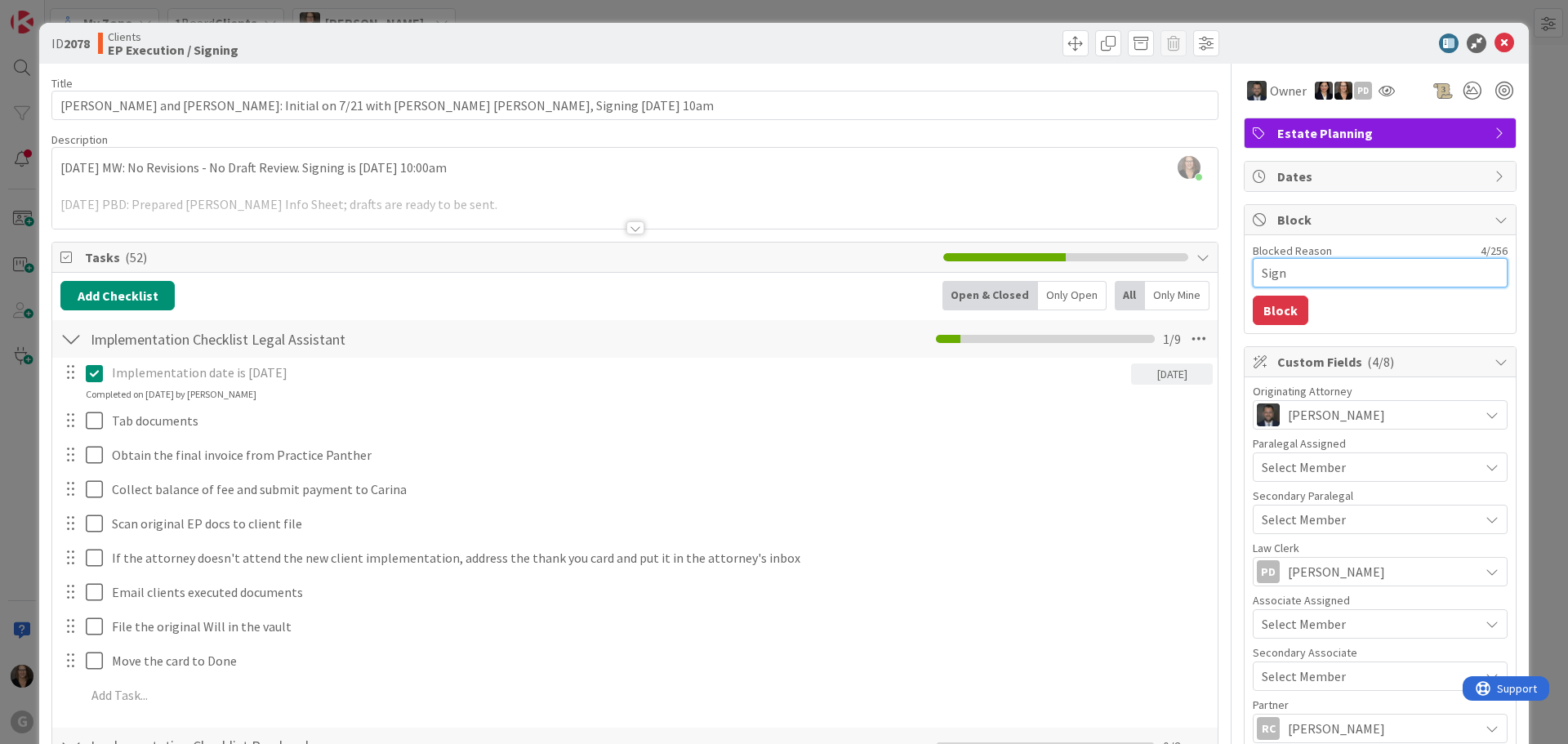
type textarea "Signi"
type textarea "x"
type textarea "Signin"
type textarea "x"
type textarea "Signing"
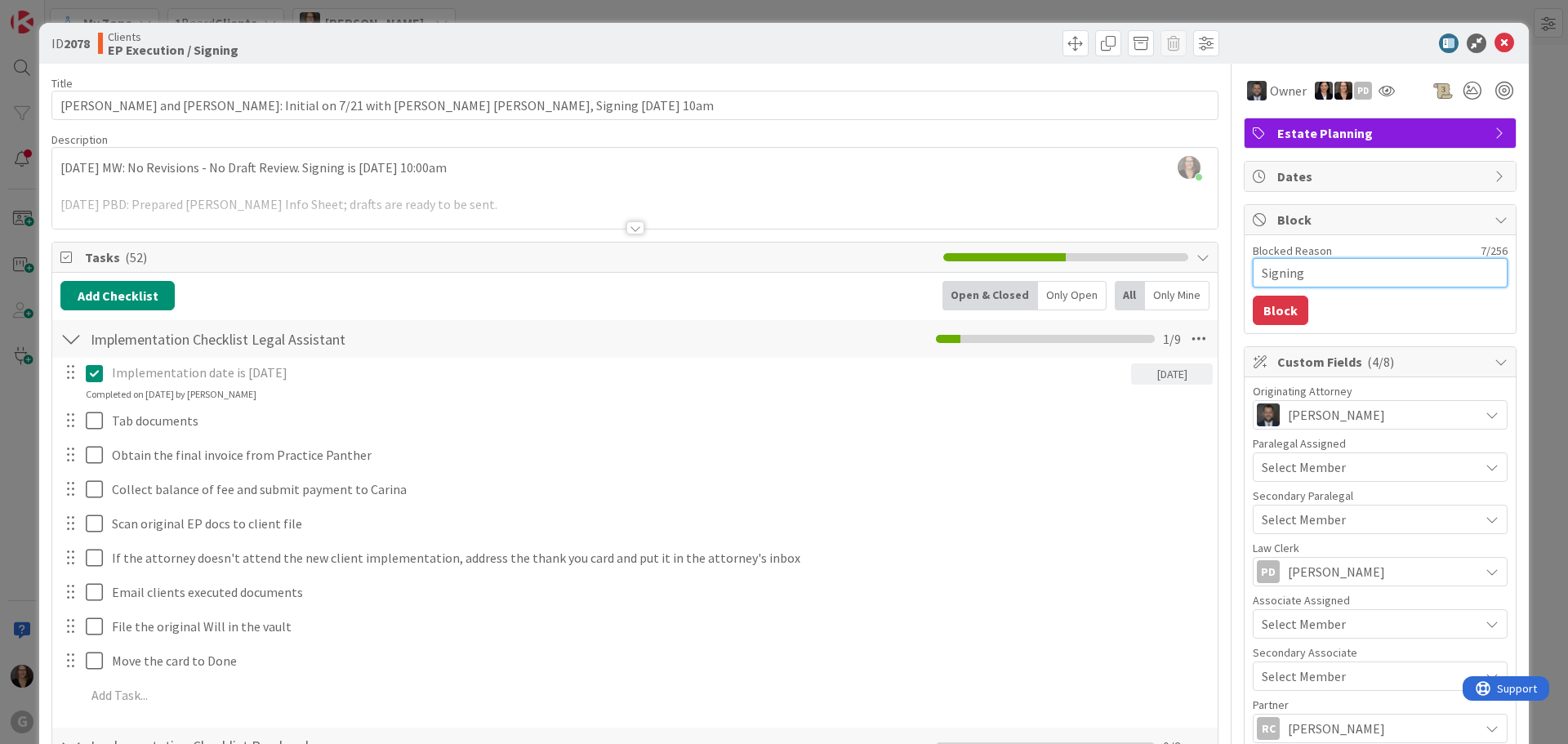
type textarea "x"
type textarea "Signing"
type textarea "x"
type textarea "Signing 1"
type textarea "x"
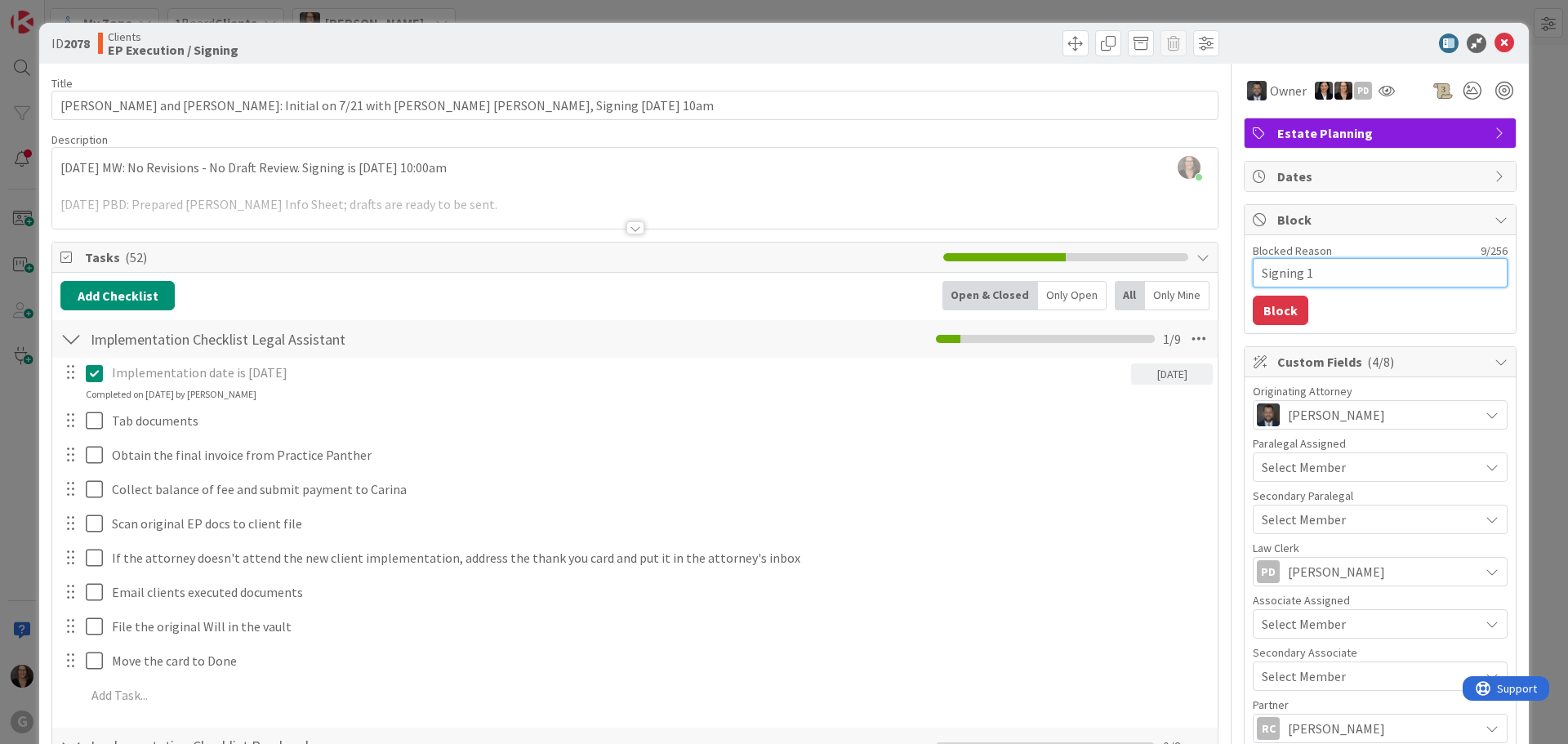
type textarea "Signing 11"
type textarea "x"
type textarea "Signing 11-"
type textarea "x"
type textarea "Signing 11-3"
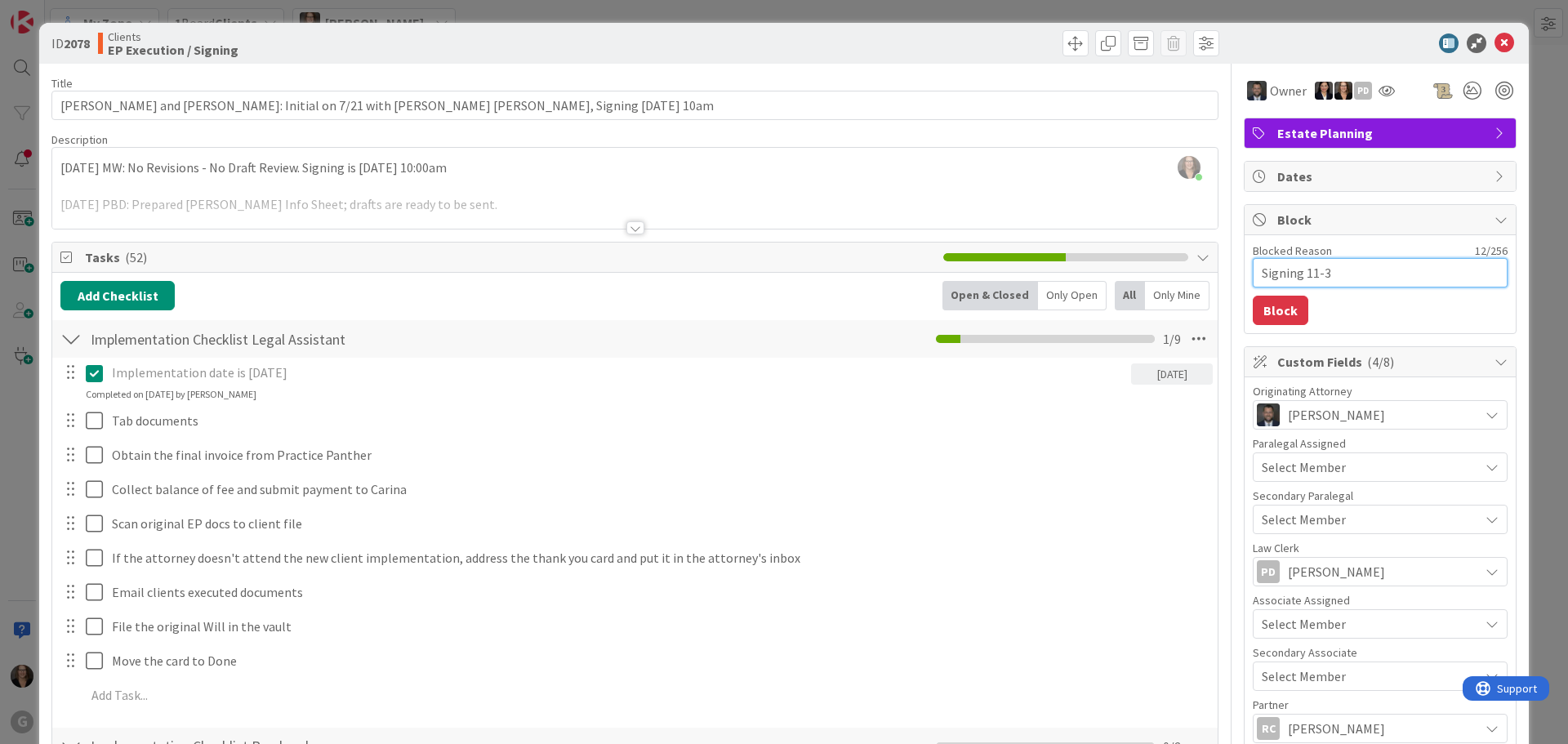
type textarea "x"
type textarea "Signing 11-3-"
type textarea "x"
type textarea "Signing 11-3-2"
type textarea "x"
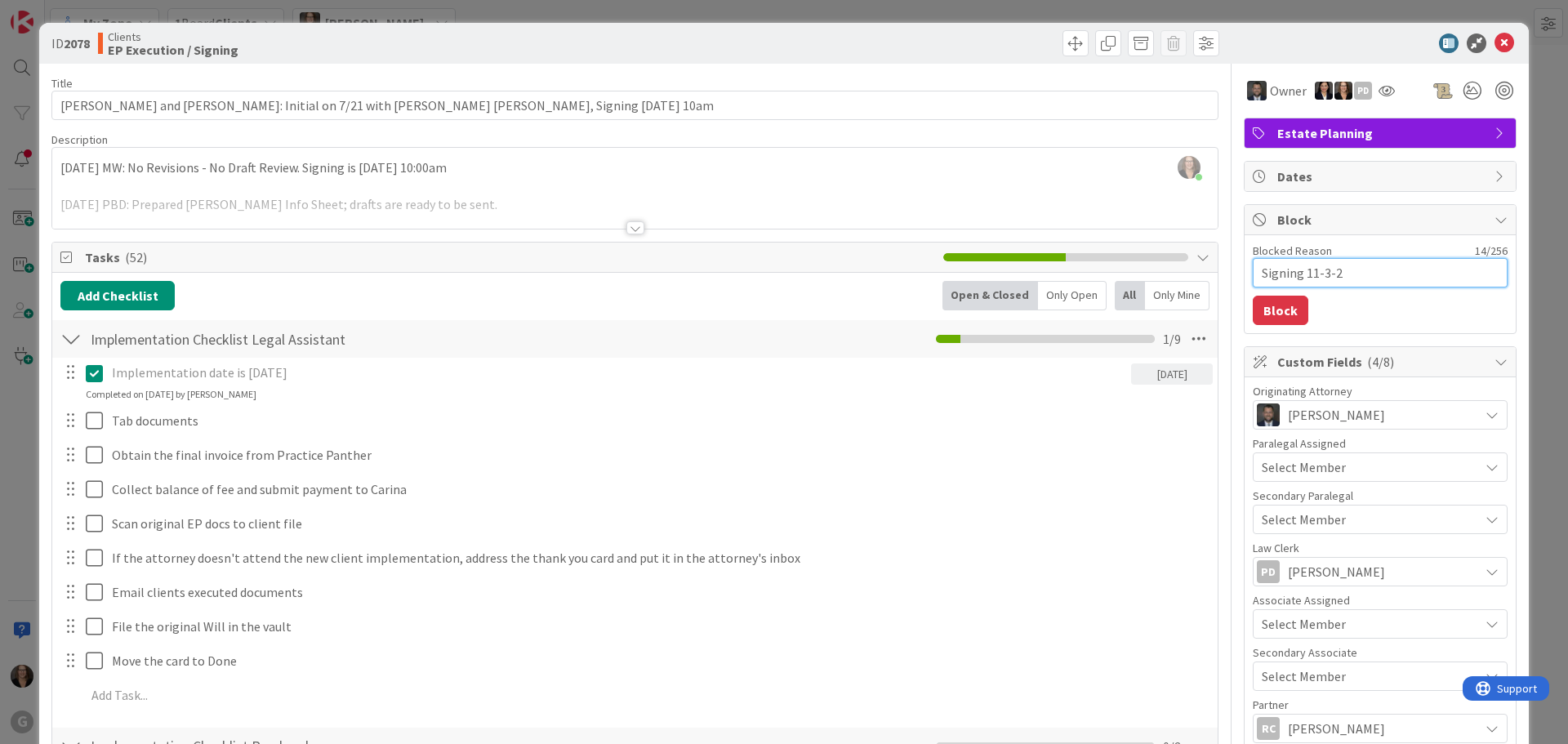
type textarea "Signing 11-3-25"
type textarea "x"
type textarea "Signing 11-3-25"
type textarea "x"
type textarea "Signing 11-3-25 w"
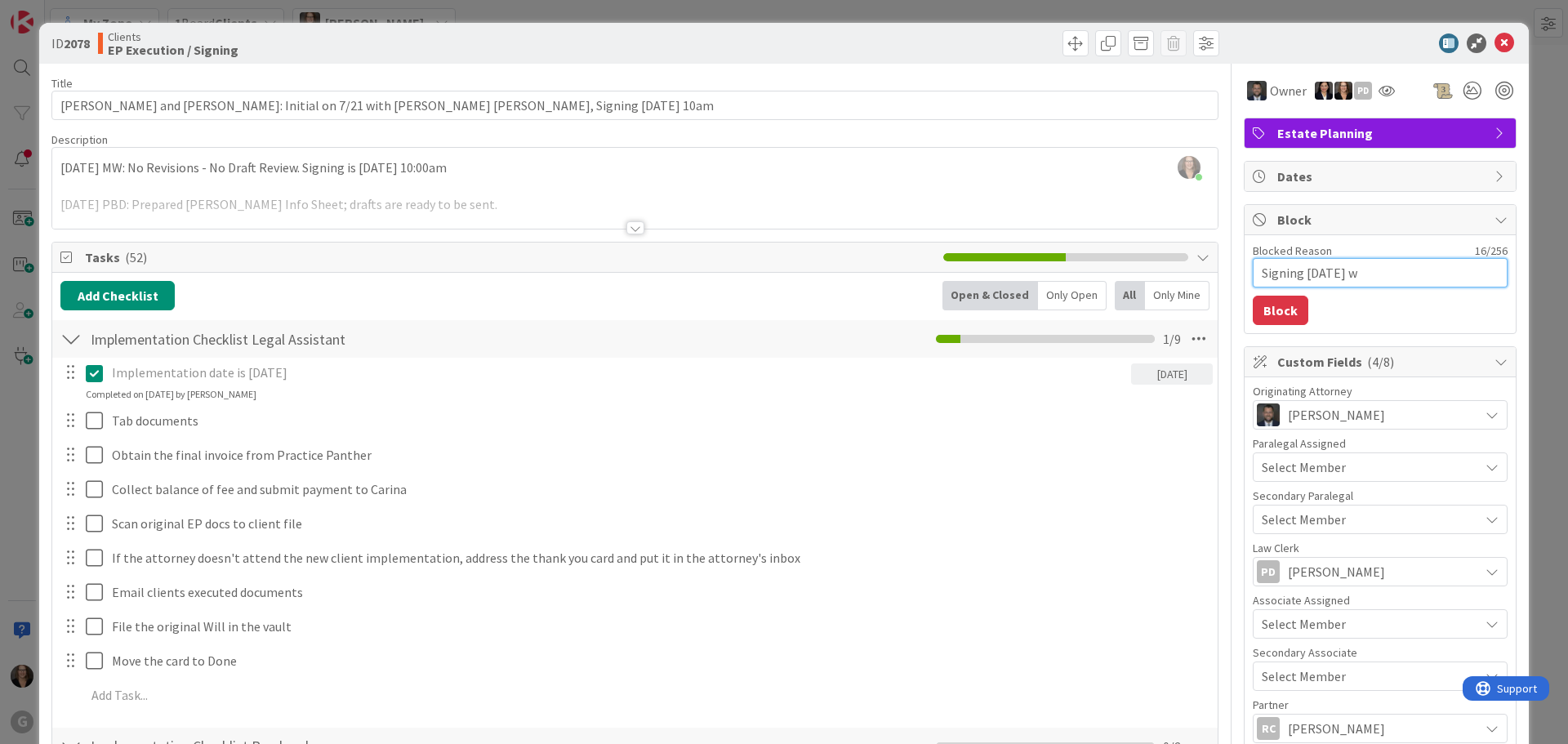
type textarea "x"
type textarea "Signing 11-3-25 wh"
type textarea "x"
type textarea "Signing 11-3-25 whe"
type textarea "x"
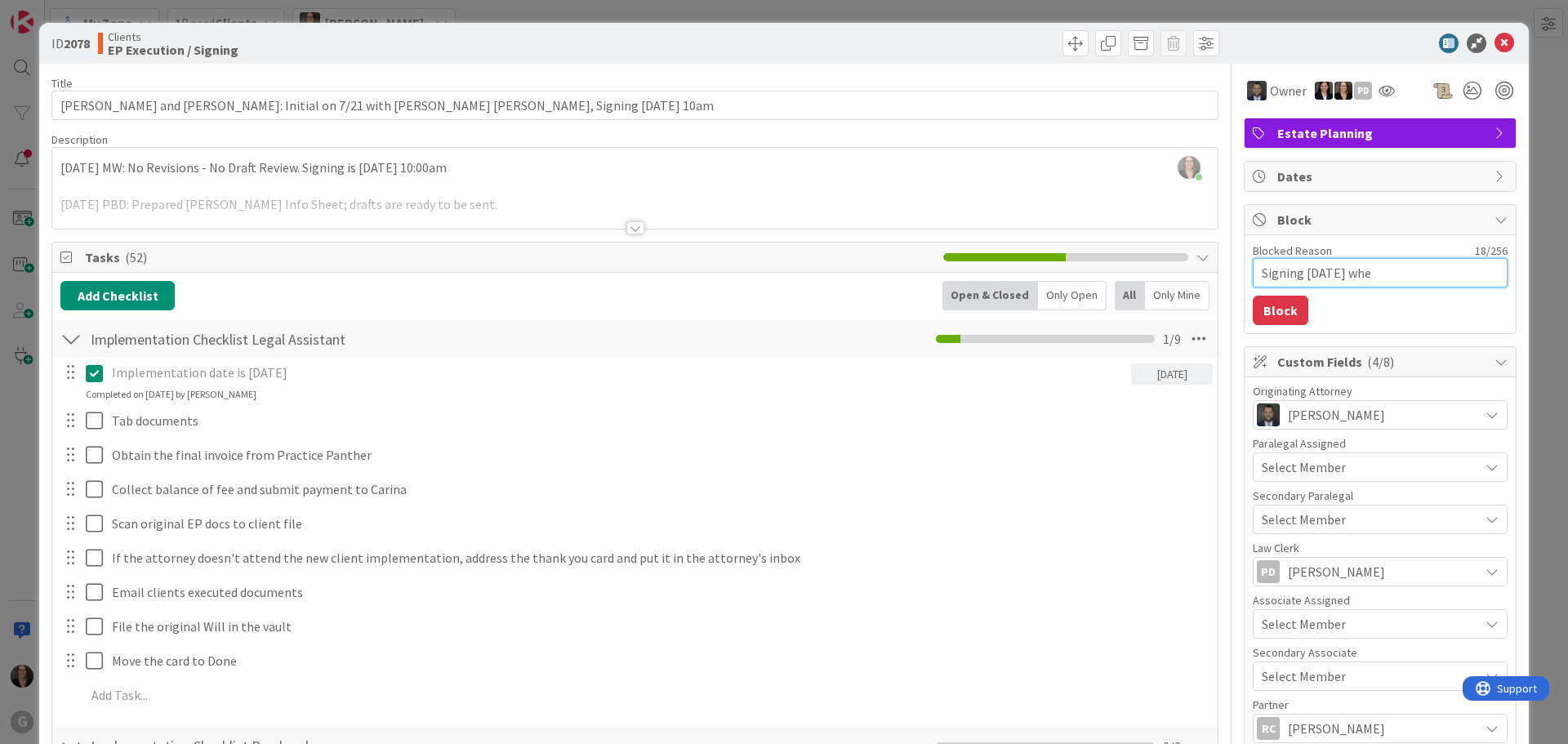
type textarea "Signing 11-3-25 when"
type textarea "x"
type textarea "Signing 11-3-25 when"
type textarea "x"
type textarea "Signing 11-3-25 when t"
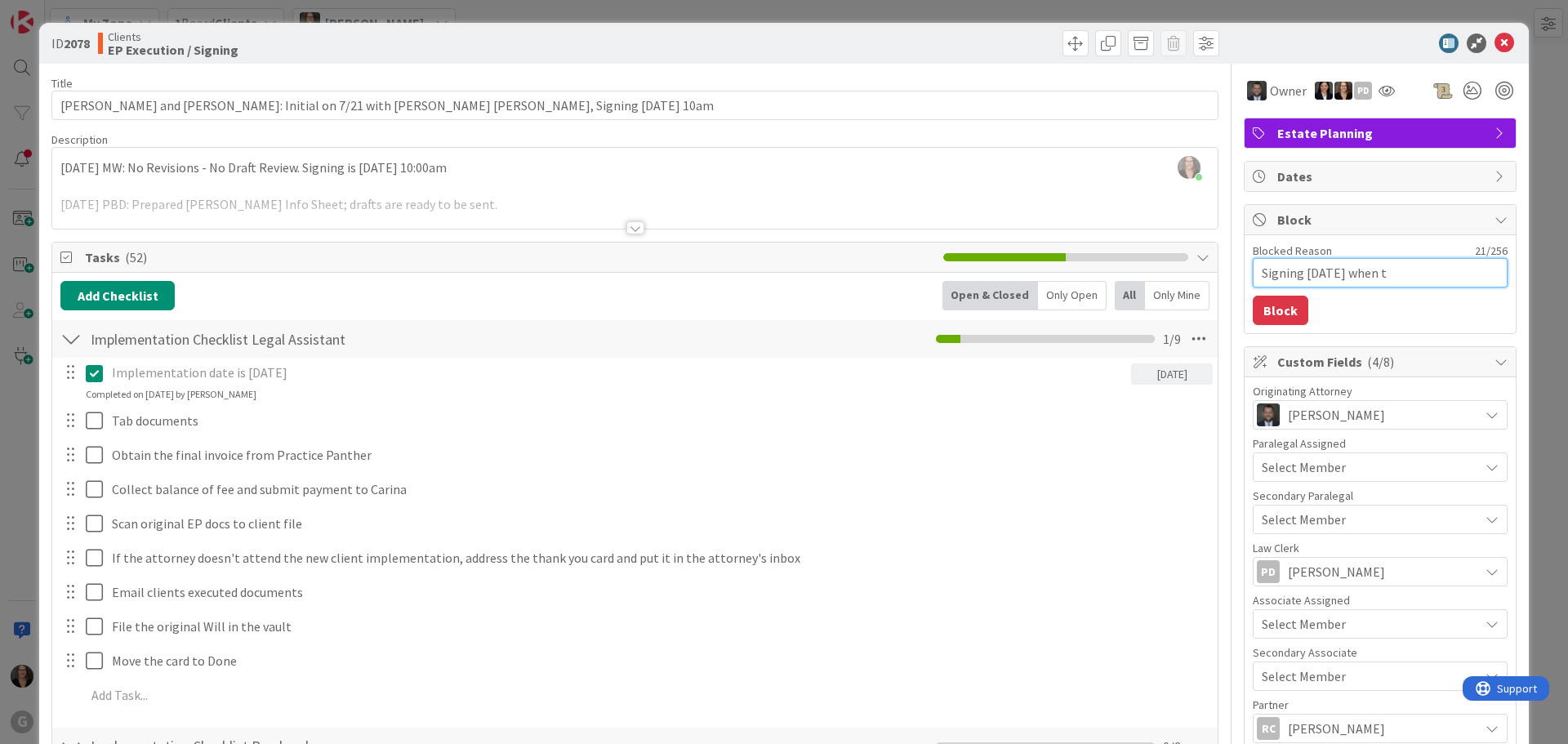
type textarea "x"
type textarea "Signing 11-3-25 when th"
type textarea "x"
click at [1278, 310] on button "Block" at bounding box center [1280, 311] width 55 height 30
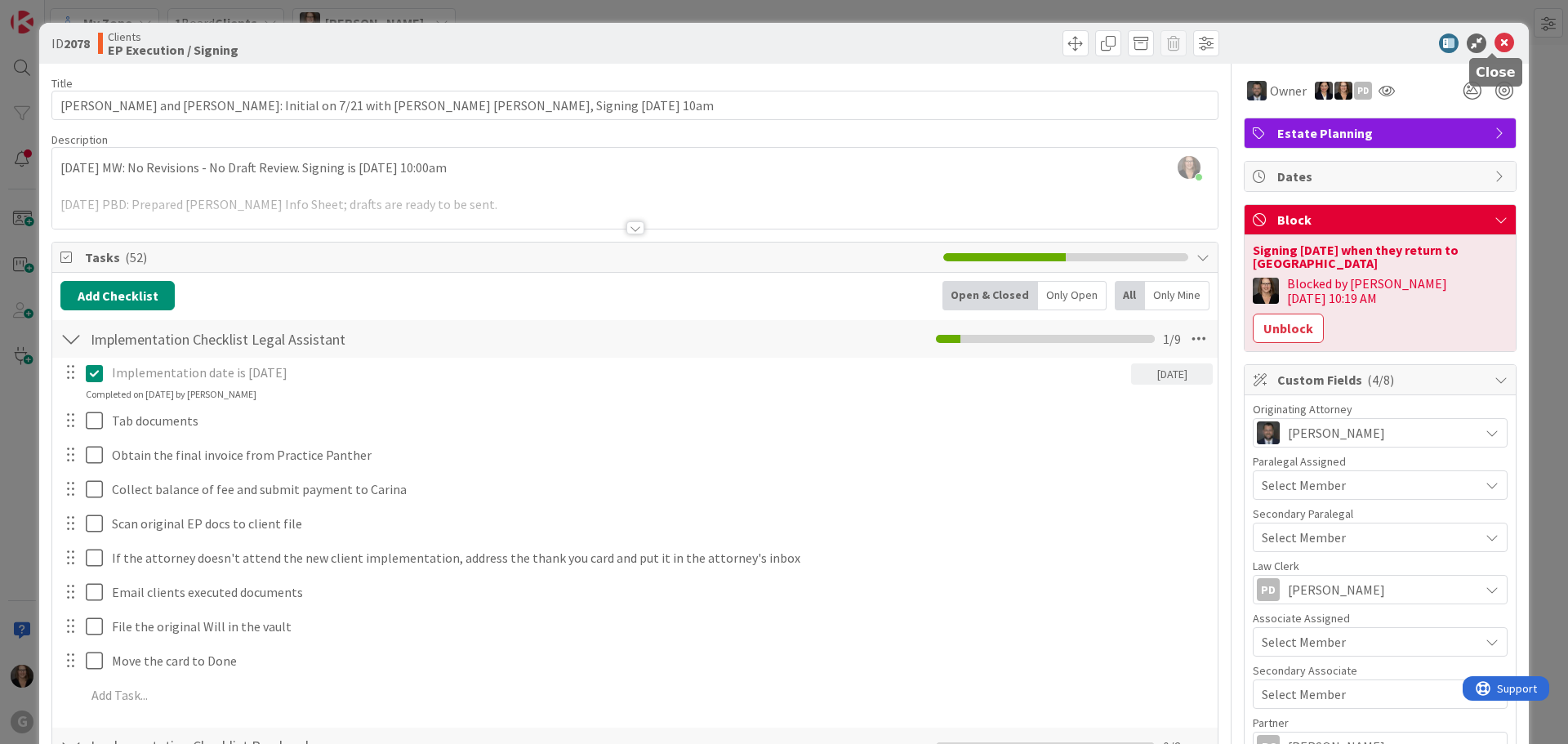
click at [1496, 40] on icon at bounding box center [1503, 42] width 19 height 19
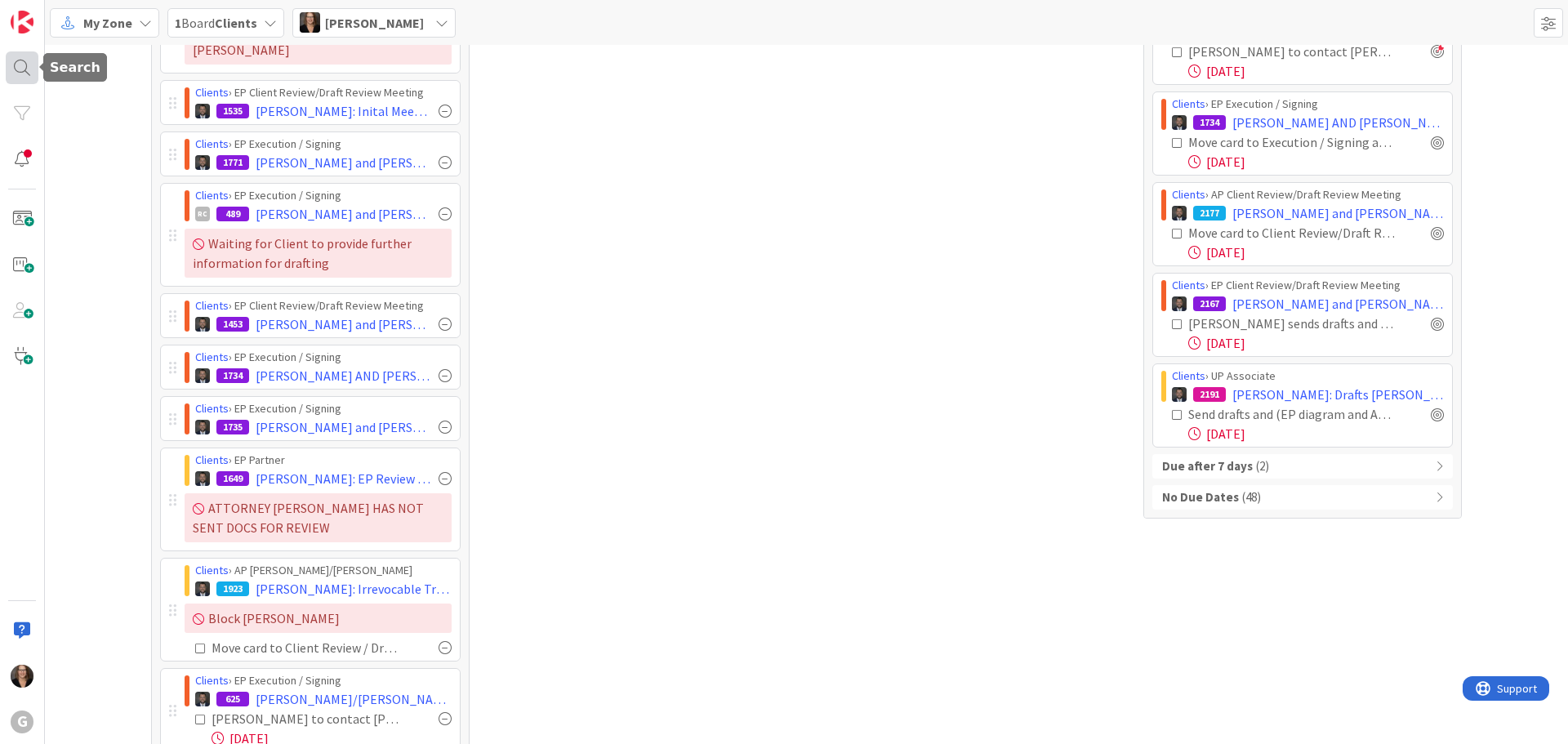
click at [18, 65] on div at bounding box center [21, 67] width 32 height 32
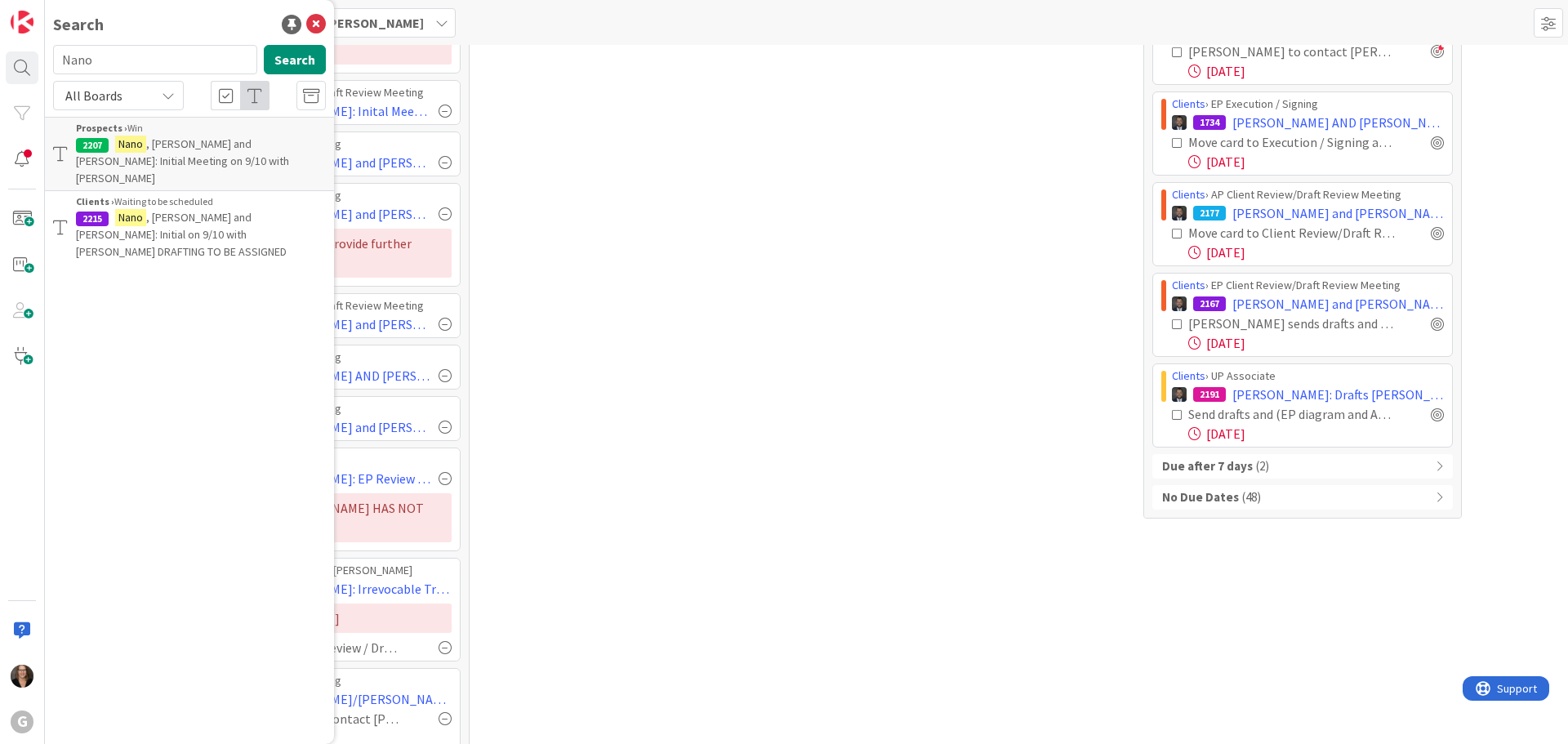
click at [213, 149] on span ", John and Joan Atkinson: Initial Meeting on 9/10 with Jonas" at bounding box center [182, 160] width 213 height 49
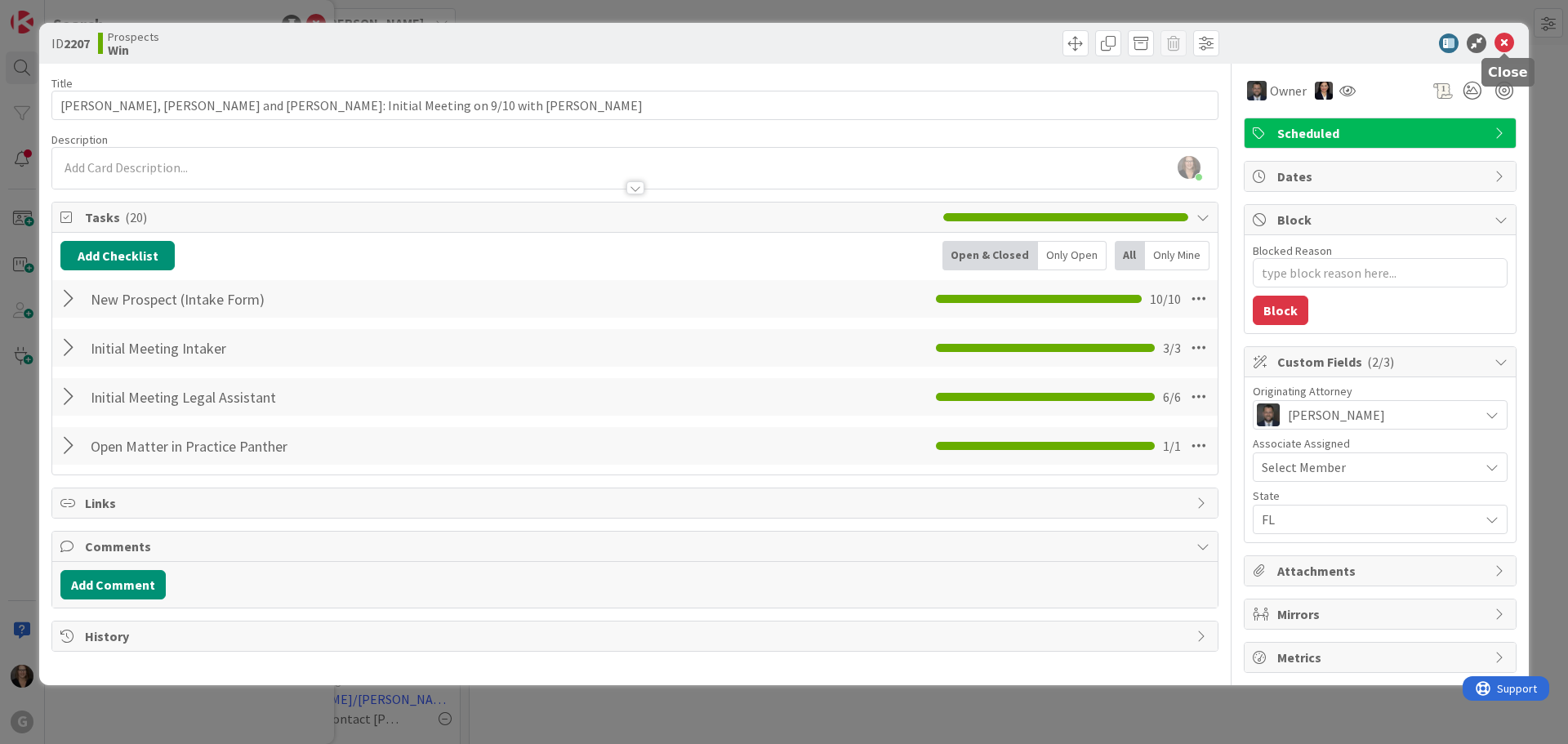
click at [1504, 41] on icon at bounding box center [1503, 42] width 19 height 19
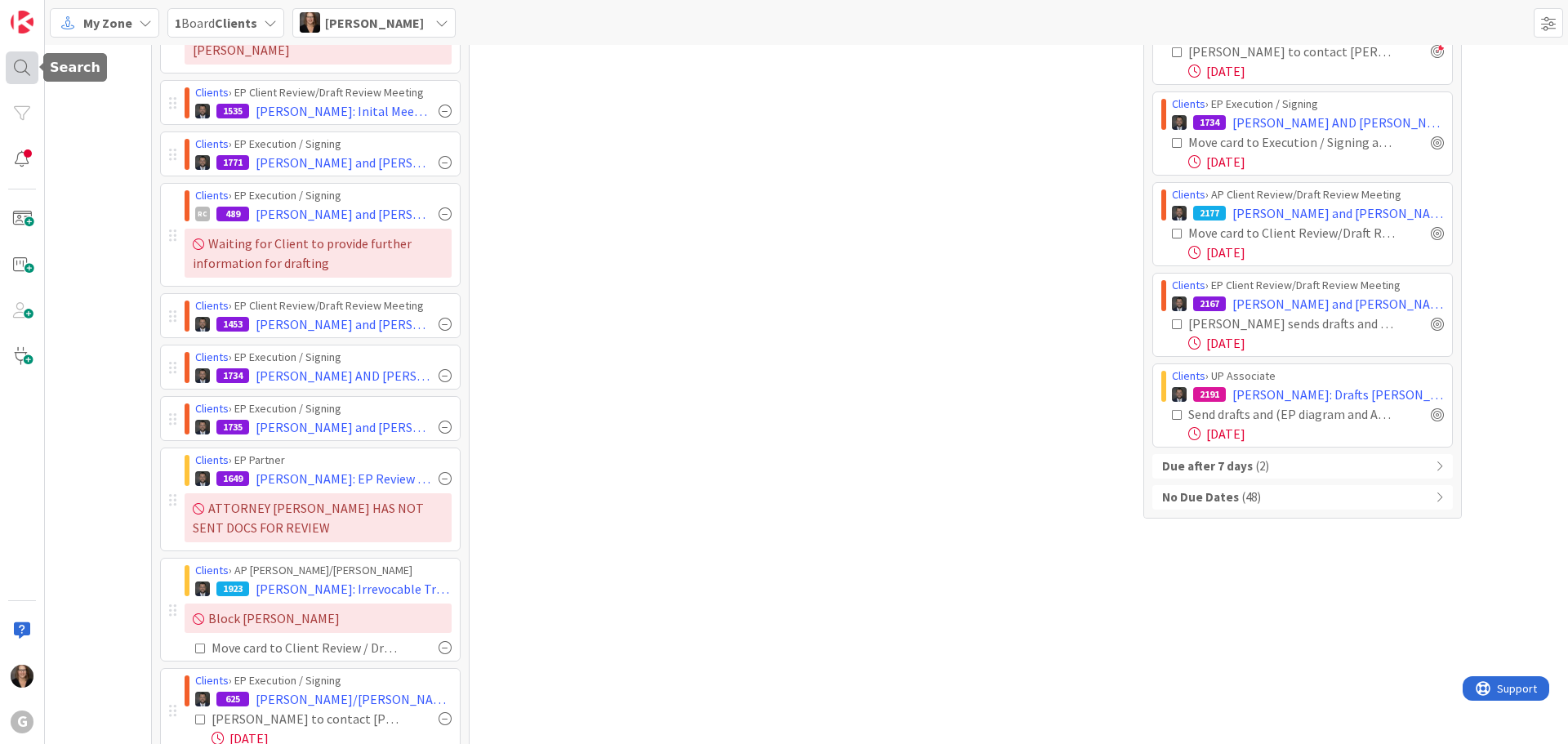
click at [20, 65] on div at bounding box center [21, 67] width 32 height 32
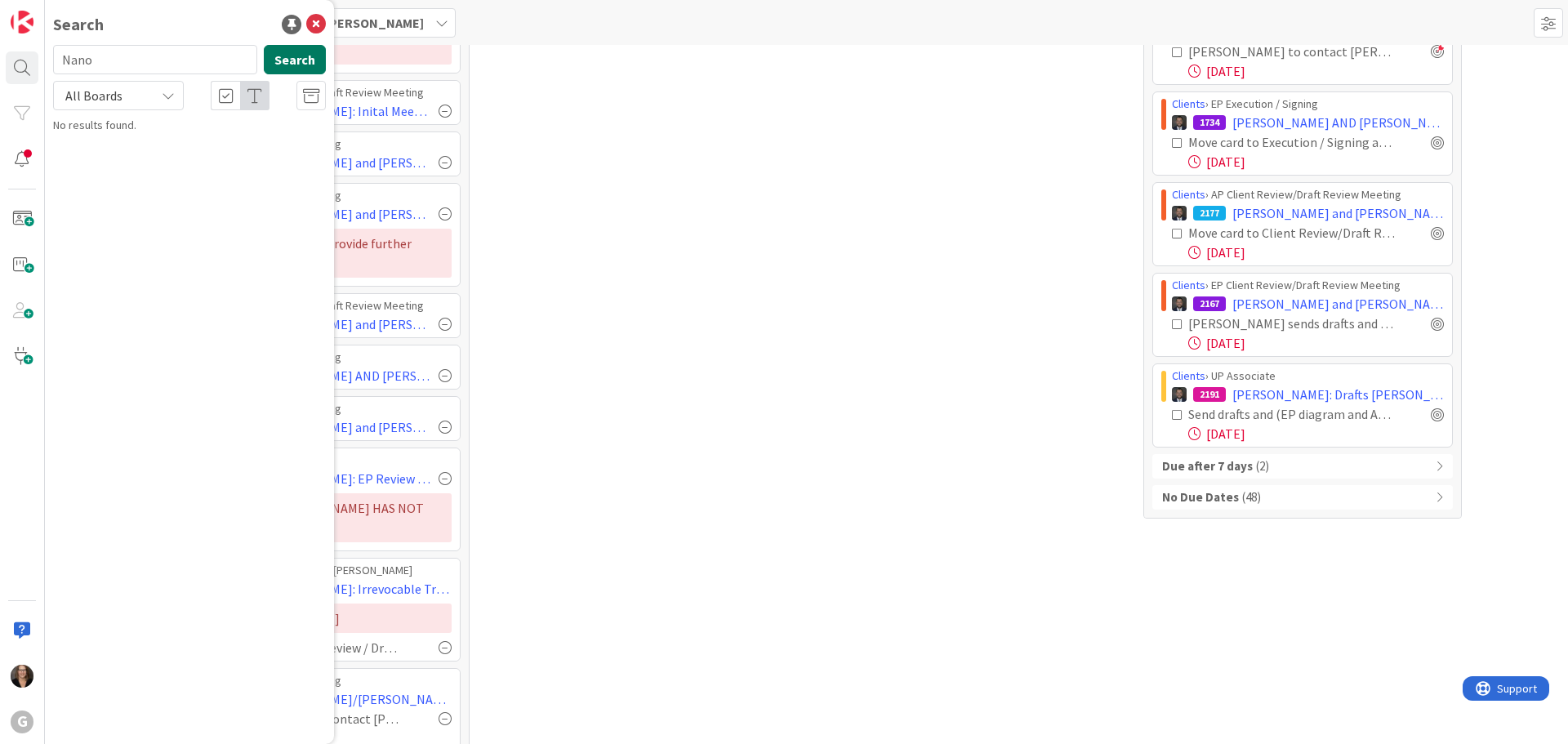
click at [286, 61] on button "Search" at bounding box center [294, 60] width 62 height 30
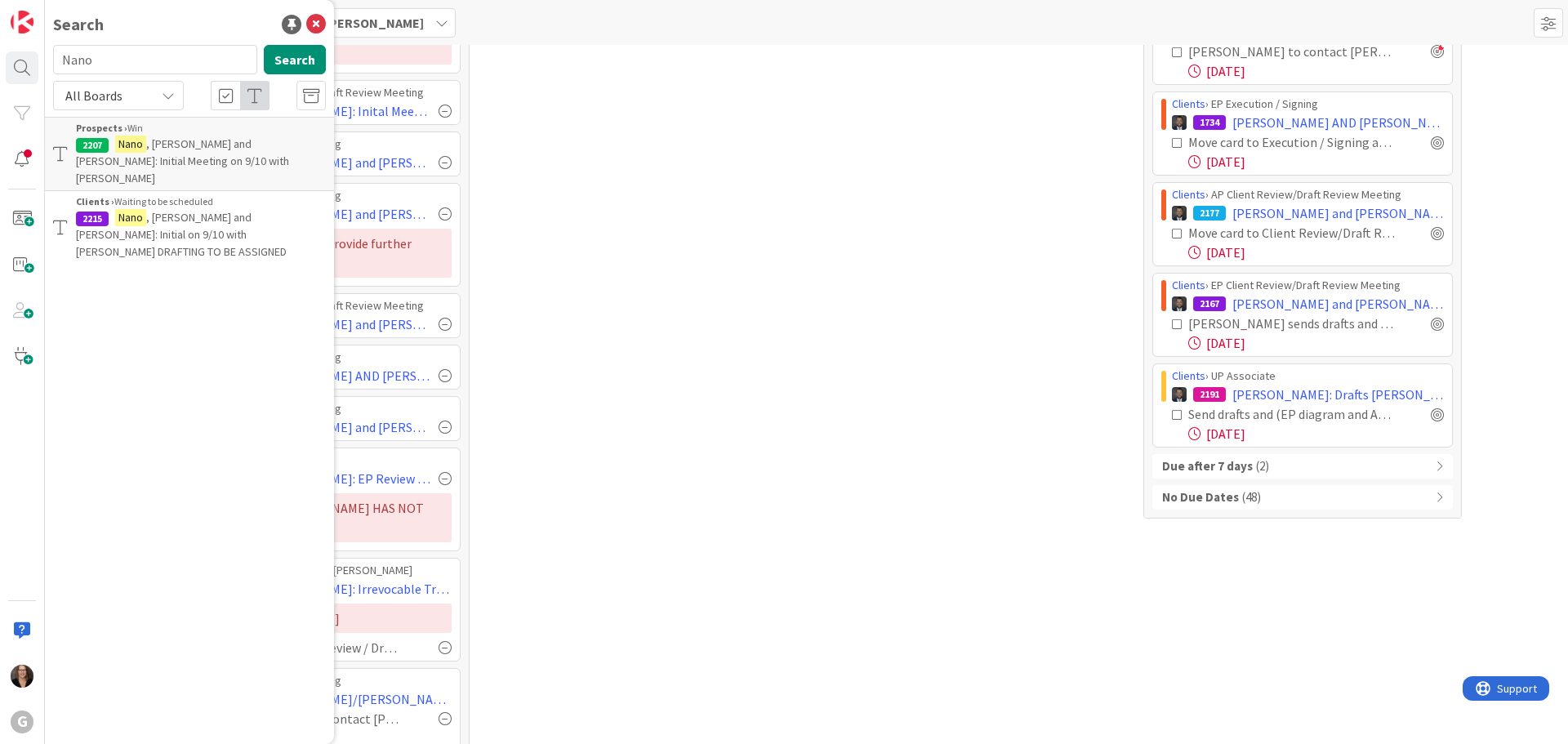
click at [191, 210] on span ", John and Joan Atkinson: Initial on 9/10 with Jonas DRAFTING TO BE ASSIGNED" at bounding box center [181, 234] width 210 height 49
